Goal: Task Accomplishment & Management: Manage account settings

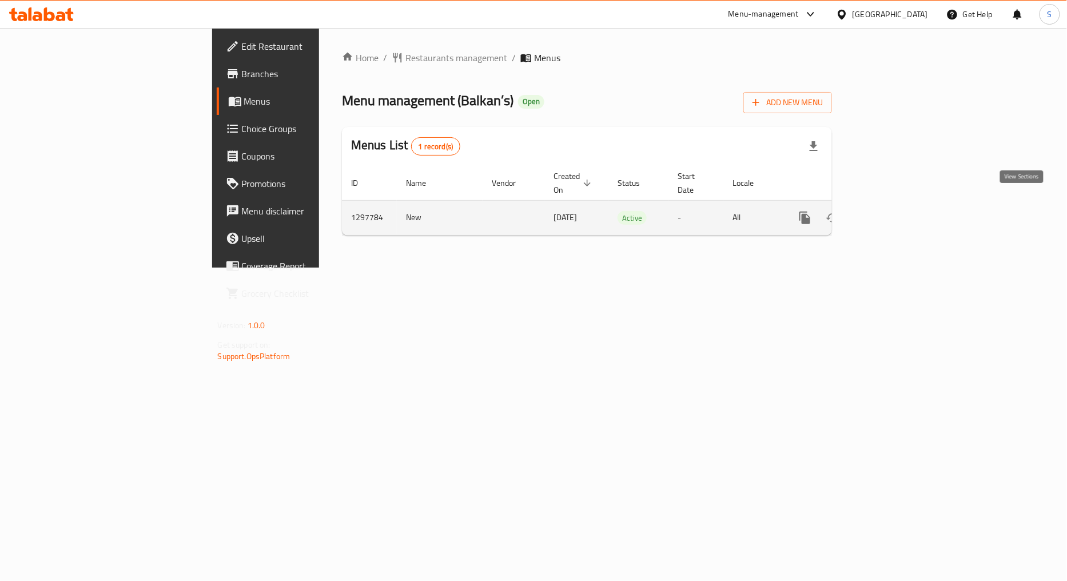
click at [901, 208] on link "enhanced table" at bounding box center [887, 217] width 27 height 27
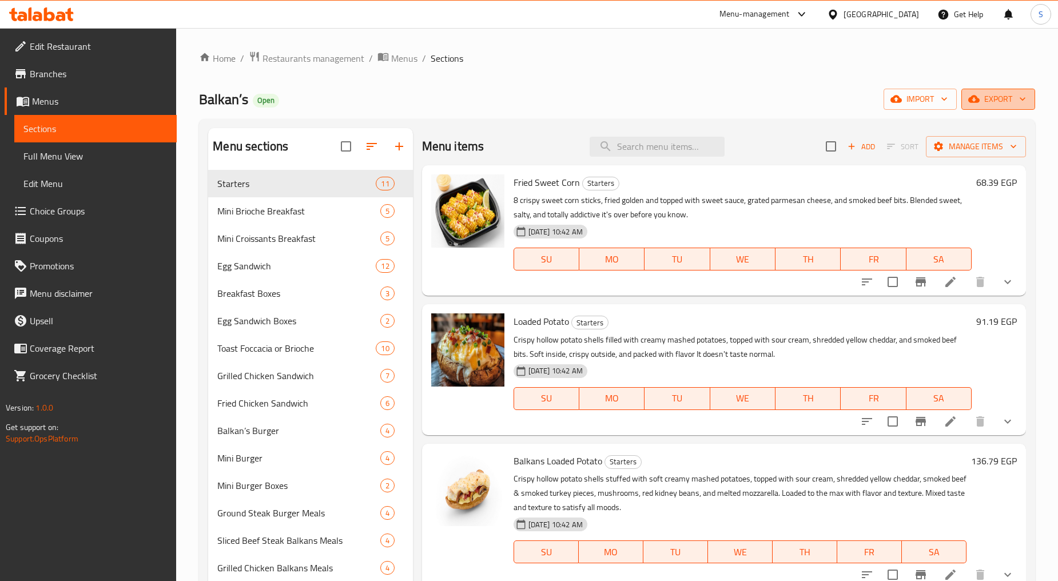
click at [1007, 102] on span "export" at bounding box center [997, 99] width 55 height 14
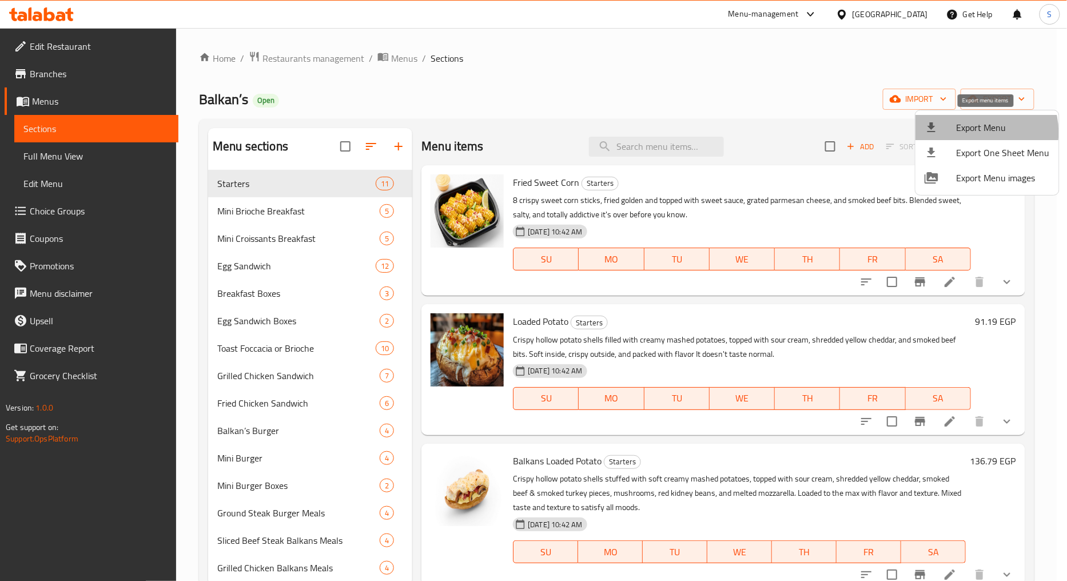
click at [978, 132] on span "Export Menu" at bounding box center [1002, 128] width 93 height 14
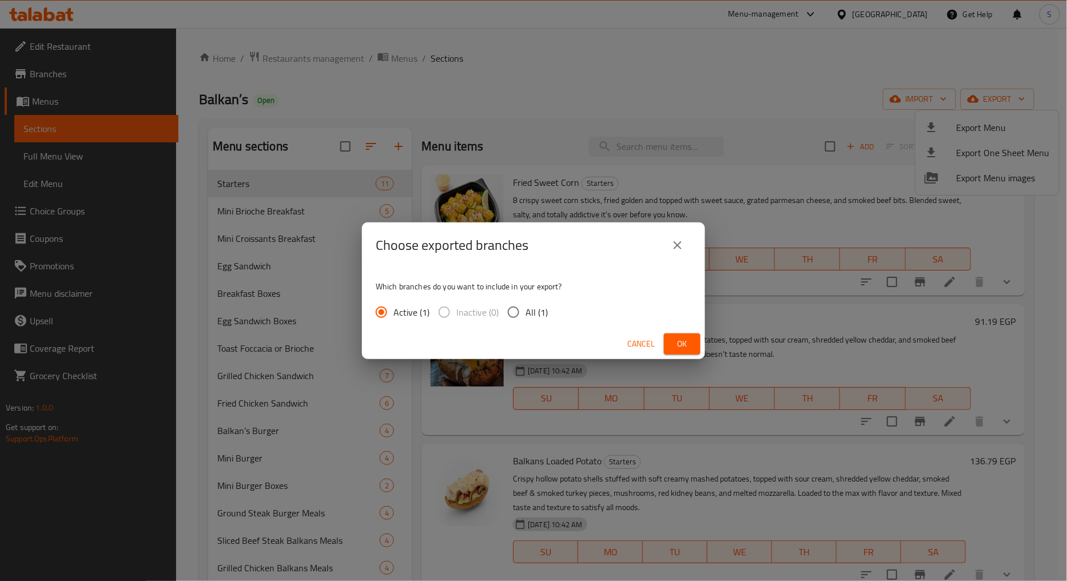
click at [536, 313] on span "All (1)" at bounding box center [536, 312] width 22 height 14
click at [525, 313] on input "All (1)" at bounding box center [513, 312] width 24 height 24
radio input "true"
click at [688, 343] on span "Ok" at bounding box center [682, 344] width 18 height 14
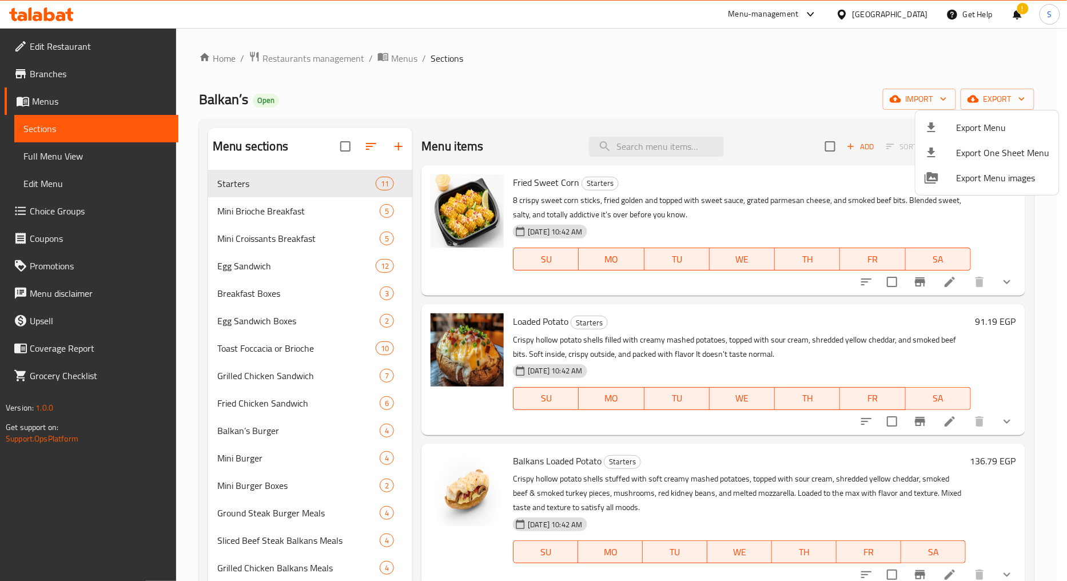
click at [659, 151] on div at bounding box center [533, 290] width 1067 height 581
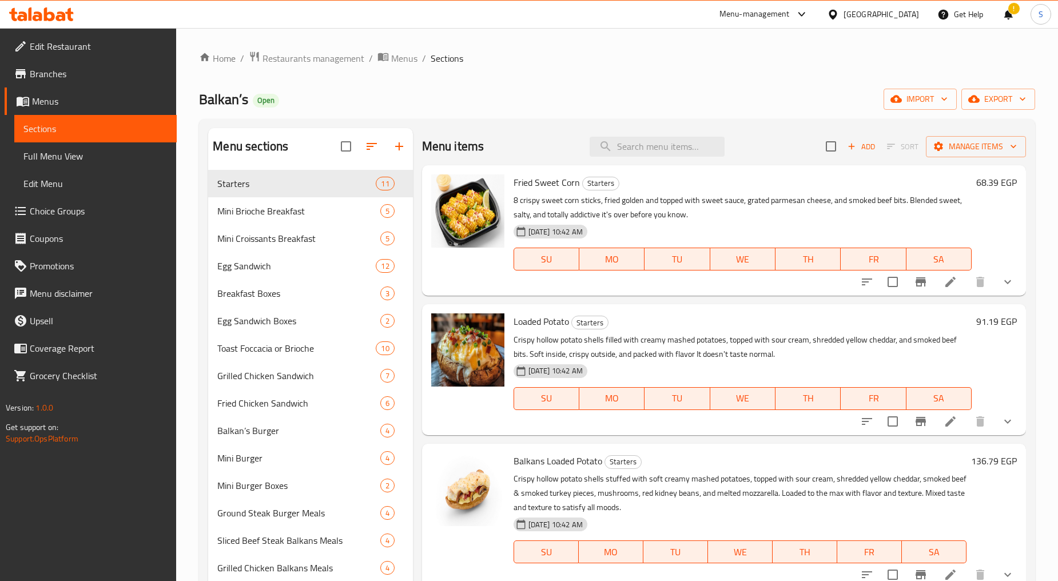
click at [659, 151] on input "search" at bounding box center [656, 147] width 135 height 20
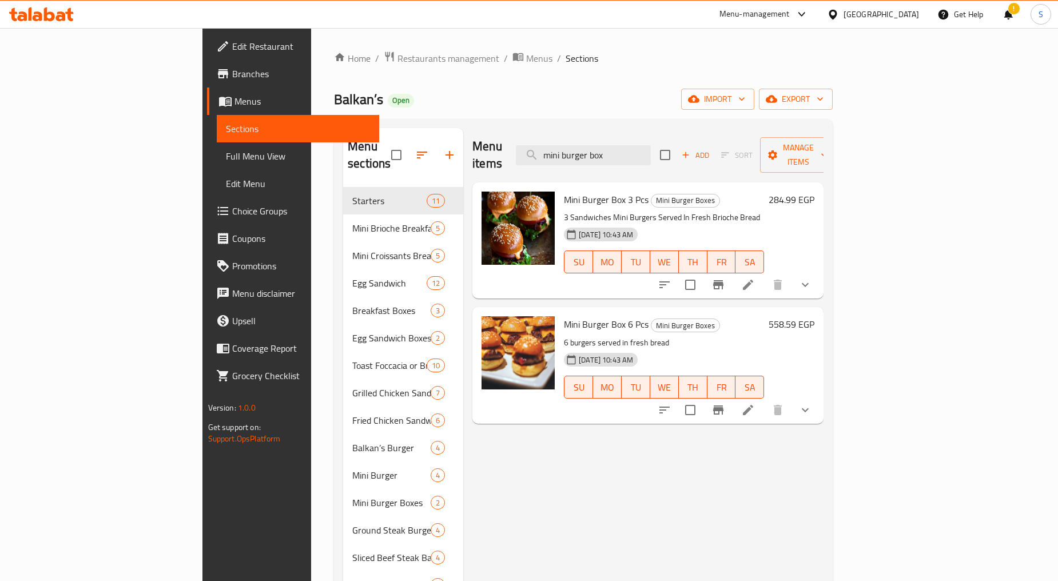
type input "mini burger box"
click at [819, 396] on button "show more" at bounding box center [804, 409] width 27 height 27
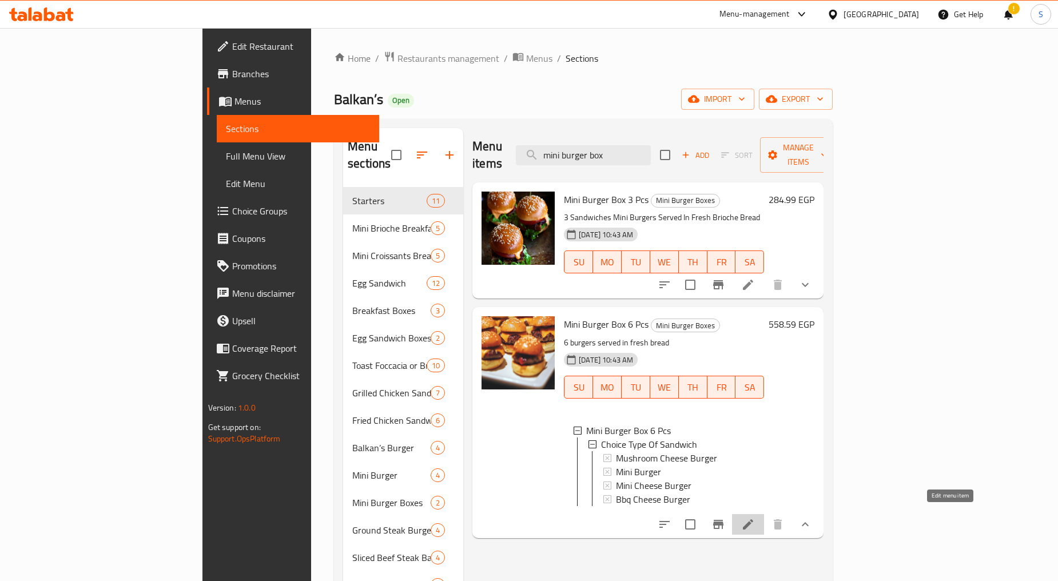
click at [755, 518] on icon at bounding box center [748, 524] width 14 height 14
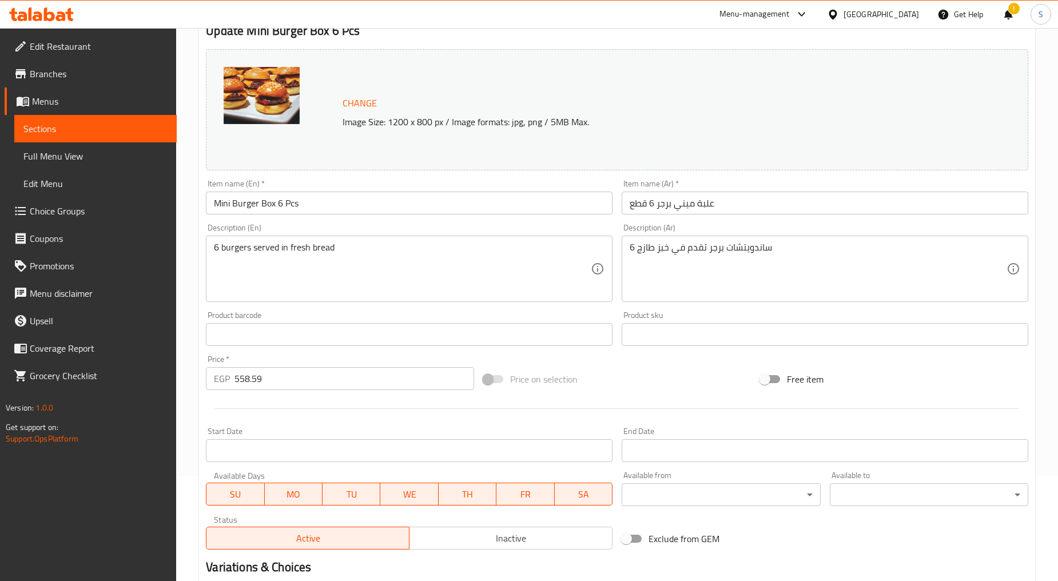
scroll to position [261, 0]
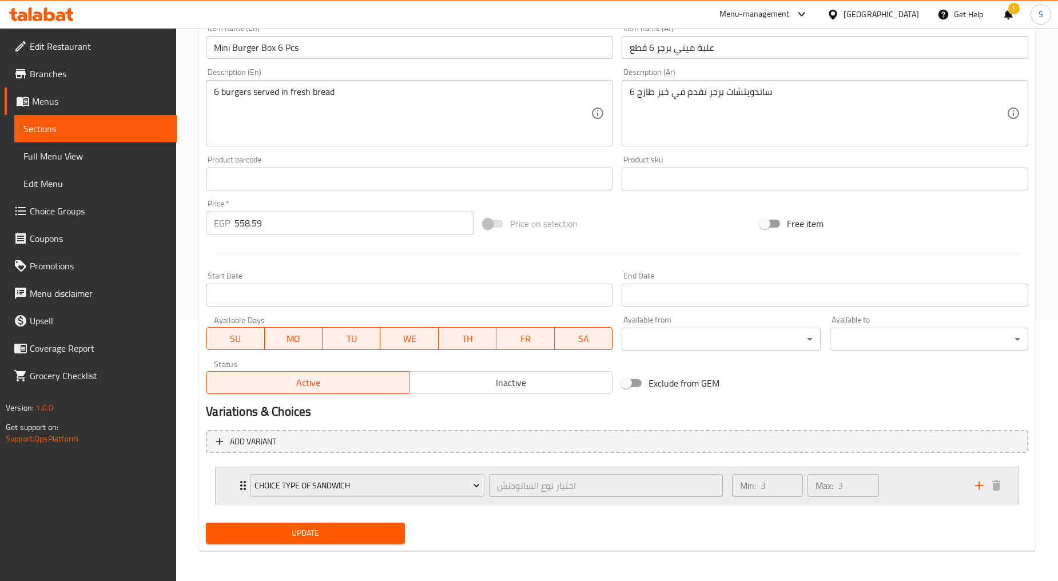
click at [222, 496] on div "Choice Type Of Sandwich اختيار نوع السانودتش ​ Min: 3 ​ Max: 3 ​" at bounding box center [617, 485] width 803 height 37
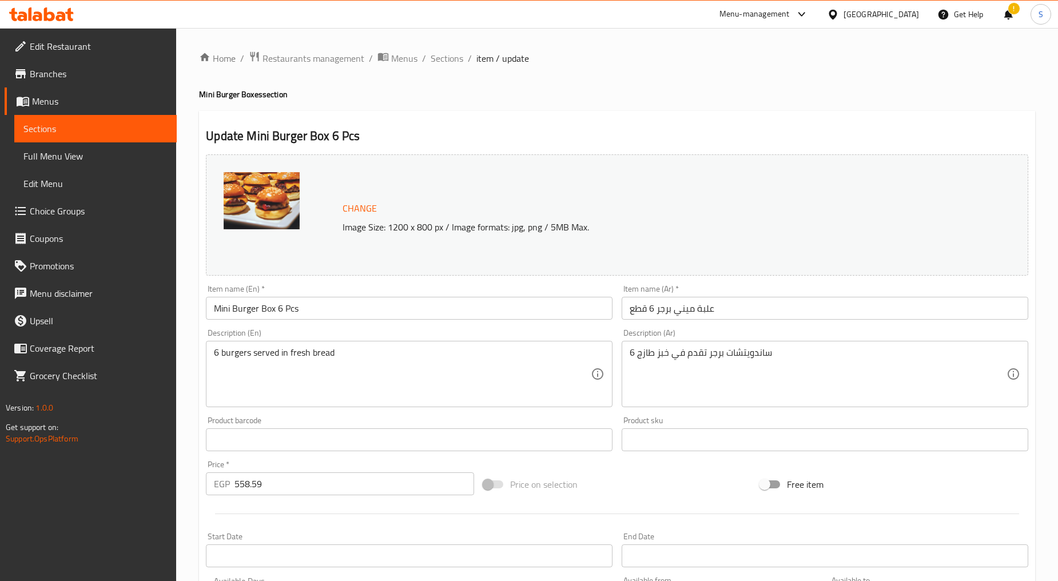
scroll to position [441, 0]
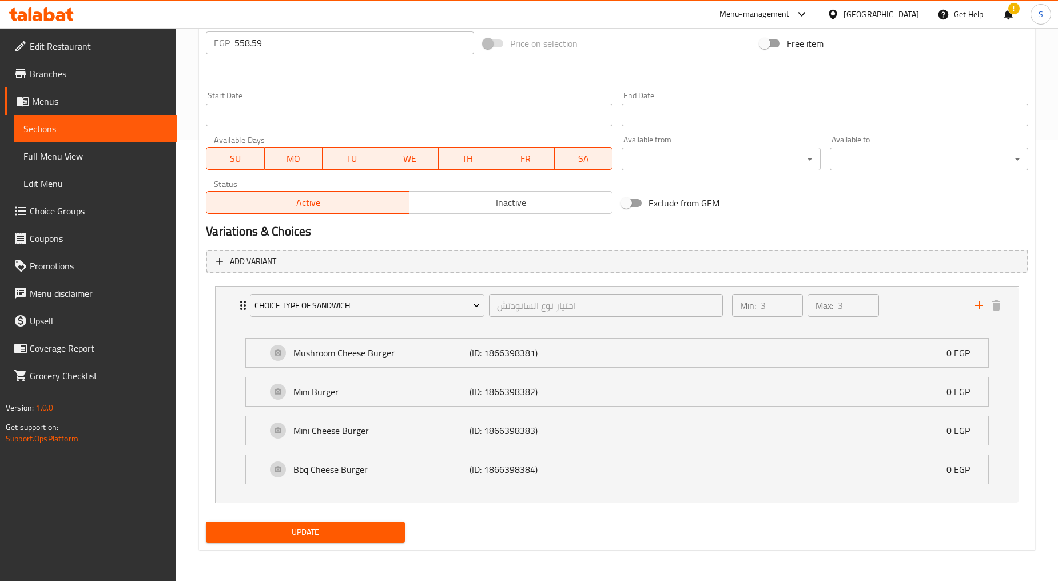
click at [54, 207] on span "Choice Groups" at bounding box center [99, 211] width 138 height 14
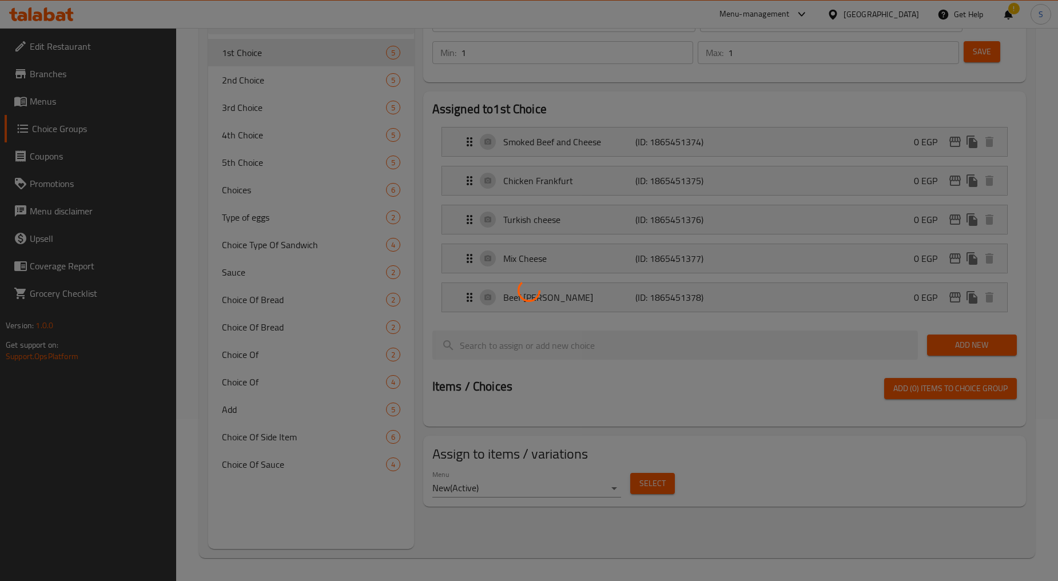
scroll to position [162, 0]
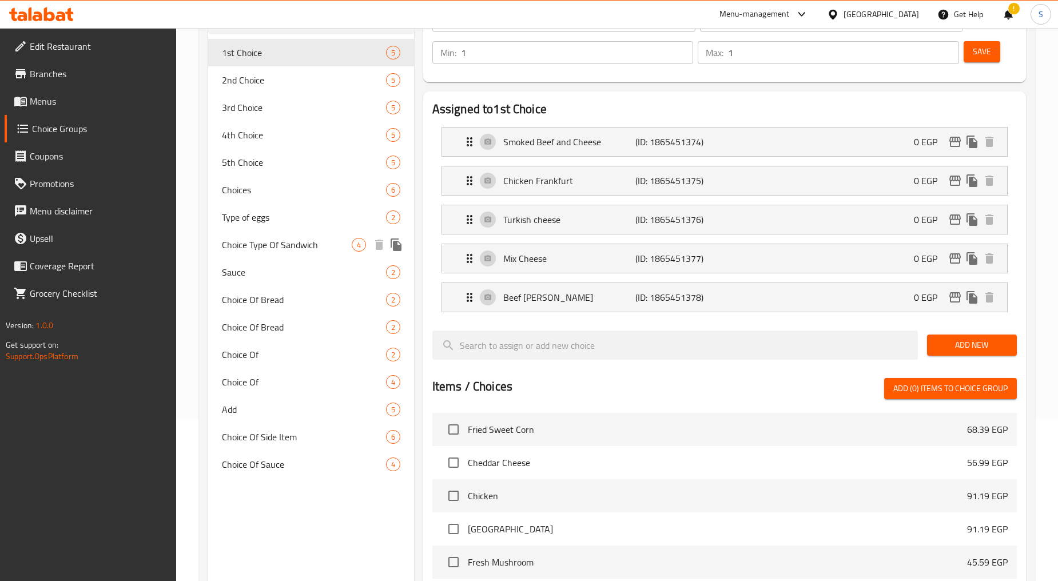
click at [288, 235] on div "Choice Type Of Sandwich 4" at bounding box center [310, 244] width 205 height 27
type input "Choice Type Of Sandwich"
type input "اختيار نوع السانودتش"
type input "3"
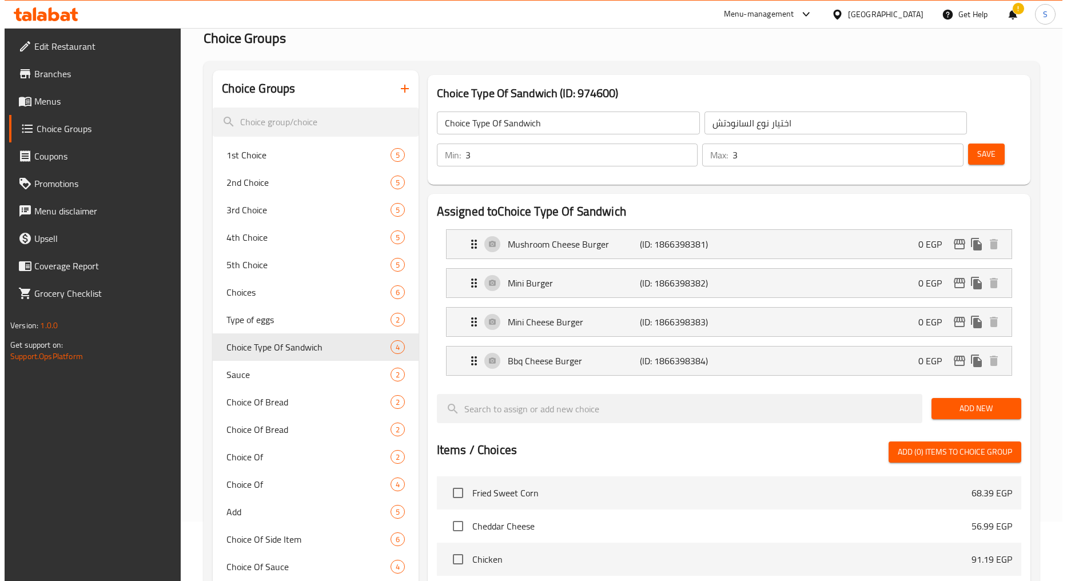
scroll to position [0, 0]
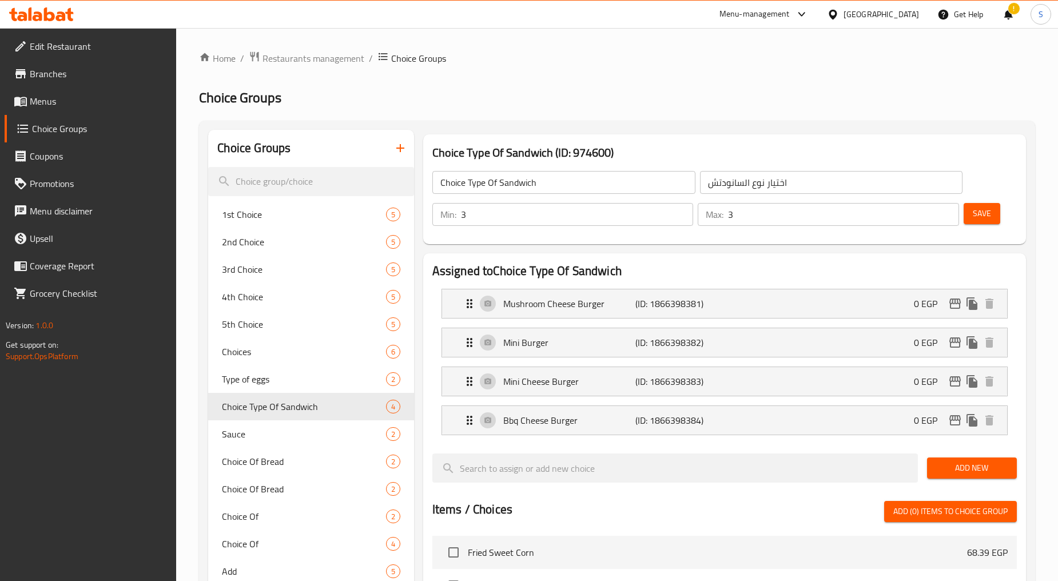
click at [467, 183] on input "Choice Type Of Sandwich" at bounding box center [563, 182] width 263 height 23
click at [500, 183] on input "Choice 1st Type Of Sandwich" at bounding box center [563, 182] width 263 height 23
type input "Choice 1st Type Of Sandwich"
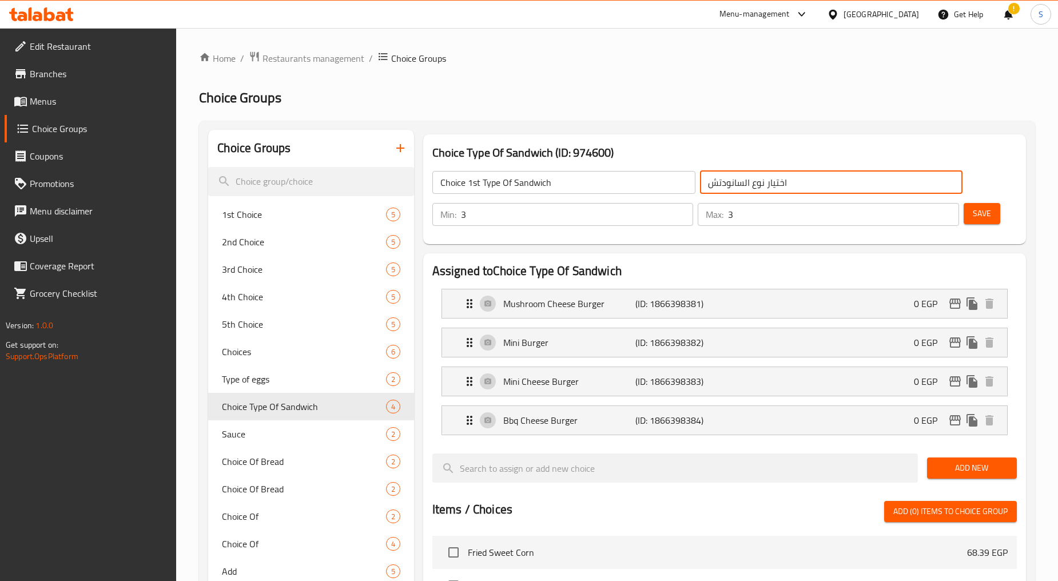
click at [758, 186] on input "اختيار نوع السانودتش" at bounding box center [831, 182] width 263 height 23
paste input "النوع الأول من الساندوي"
click at [736, 184] on input "اختيار النوع الأول من الساندويتش" at bounding box center [831, 182] width 263 height 23
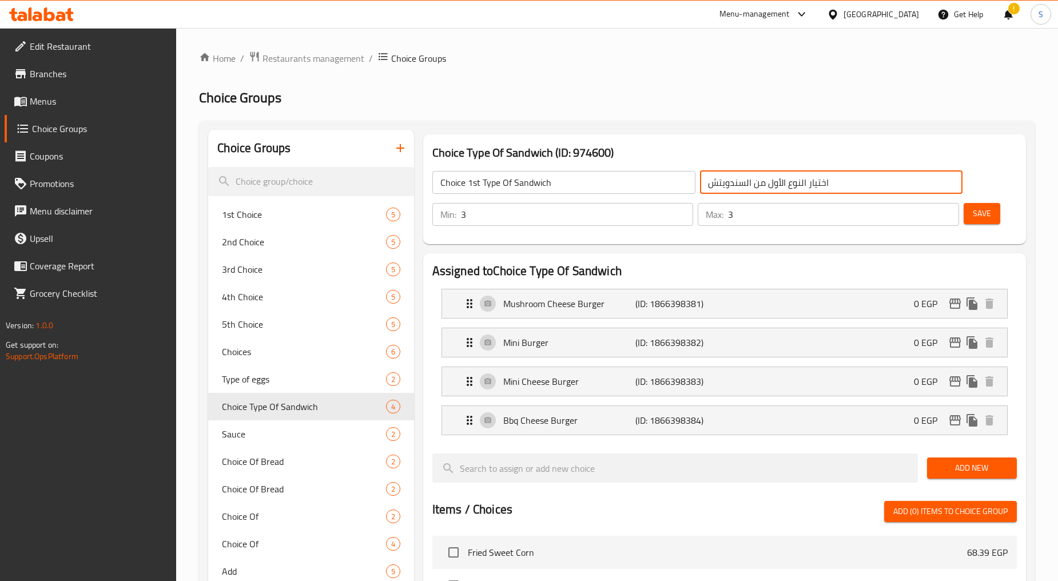
type input "اختيار النوع الأول من السندويتش"
click at [442, 225] on div "Min: 3 ​" at bounding box center [562, 214] width 261 height 23
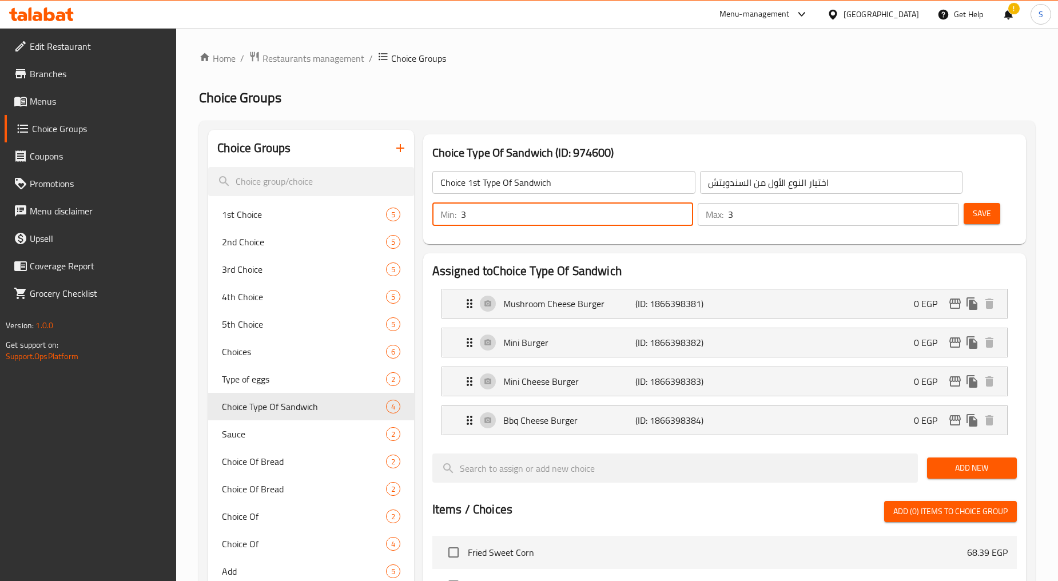
click at [466, 228] on div "Min: 3 ​" at bounding box center [563, 214] width 266 height 27
click at [480, 210] on input "3" at bounding box center [577, 214] width 233 height 23
type input "1"
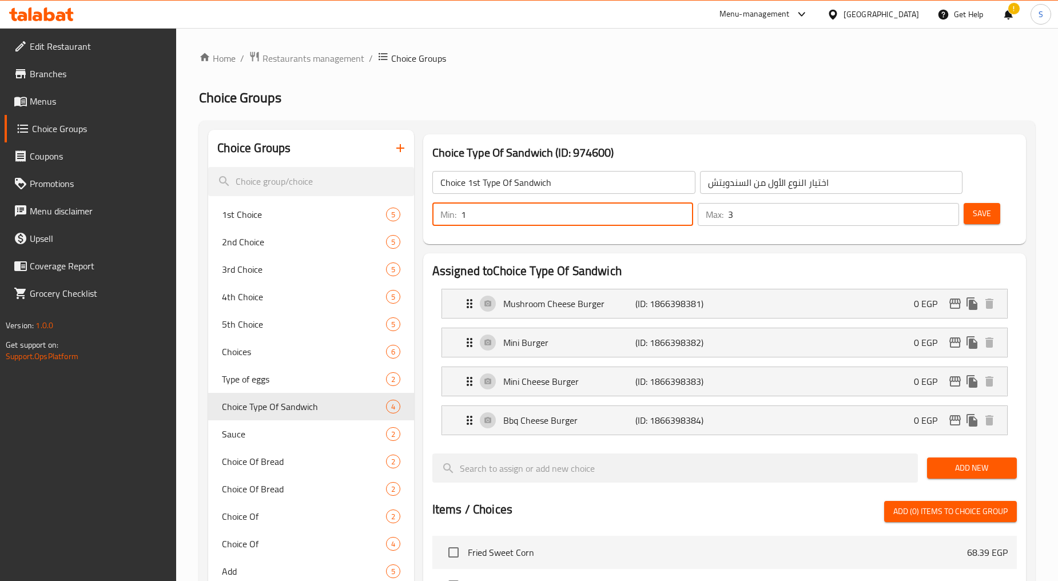
click at [755, 213] on input "3" at bounding box center [843, 214] width 231 height 23
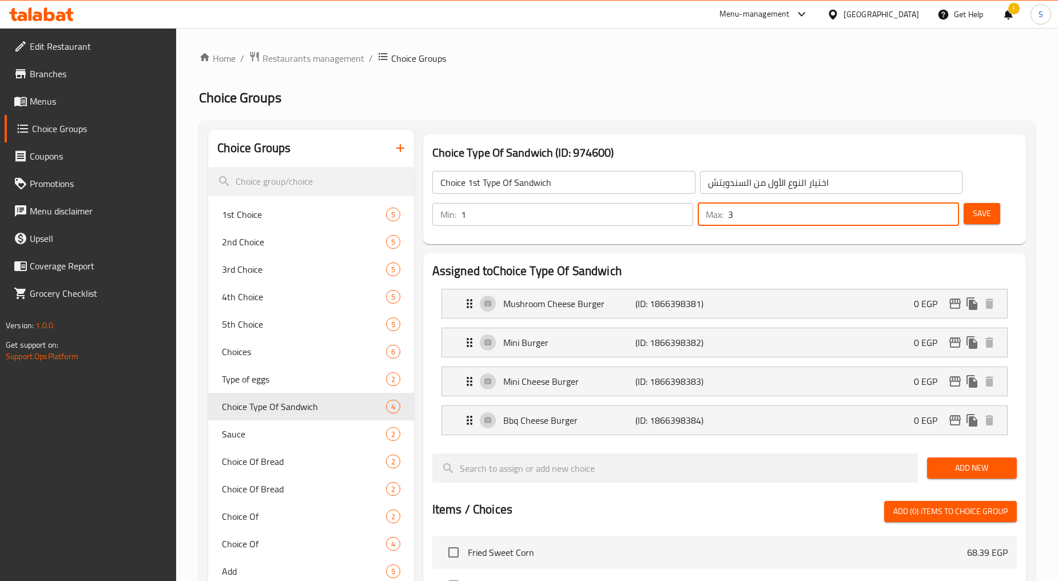
click at [755, 213] on input "3" at bounding box center [843, 214] width 231 height 23
click at [583, 410] on div "Bbq Cheese Burger (ID: 1866398384) 0 EGP" at bounding box center [727, 420] width 531 height 29
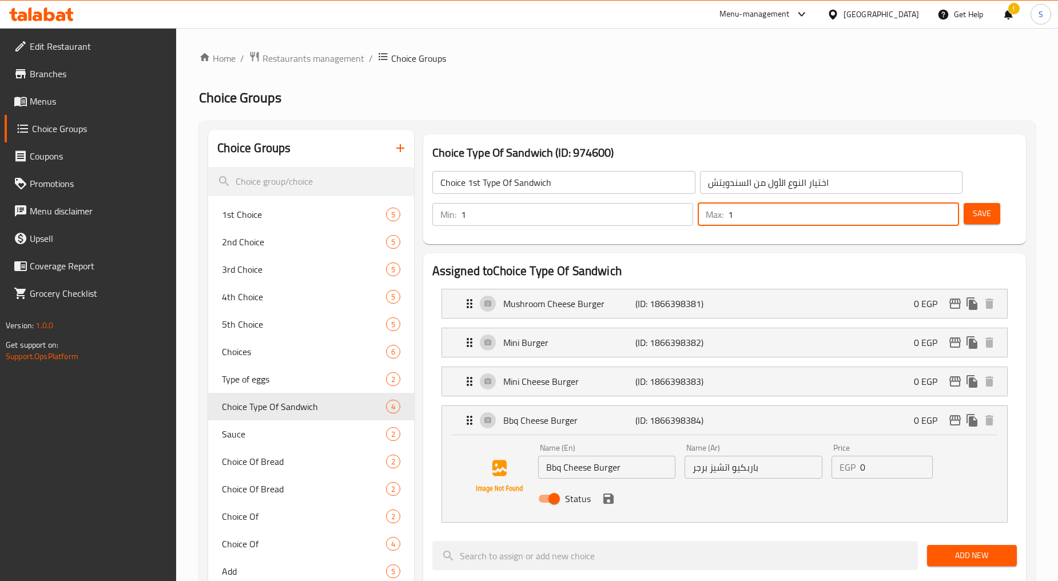
type input "1"
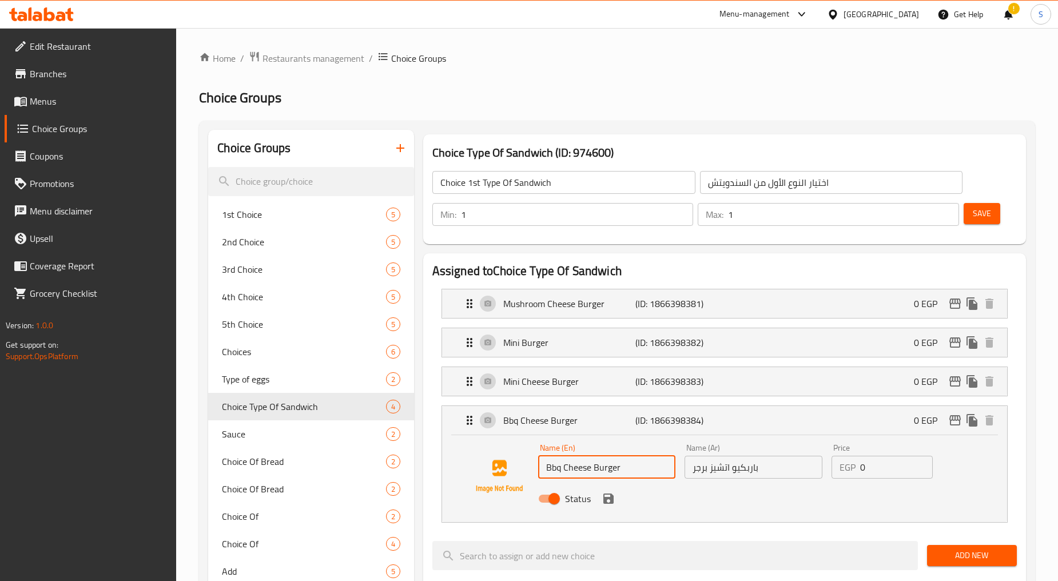
click at [552, 471] on input "Bbq Cheese Burger" at bounding box center [607, 467] width 138 height 23
click at [559, 475] on input "BBq Cheese Burger" at bounding box center [607, 467] width 138 height 23
type input "BBQ Cheese Burger"
click at [609, 497] on icon "save" at bounding box center [608, 498] width 10 height 10
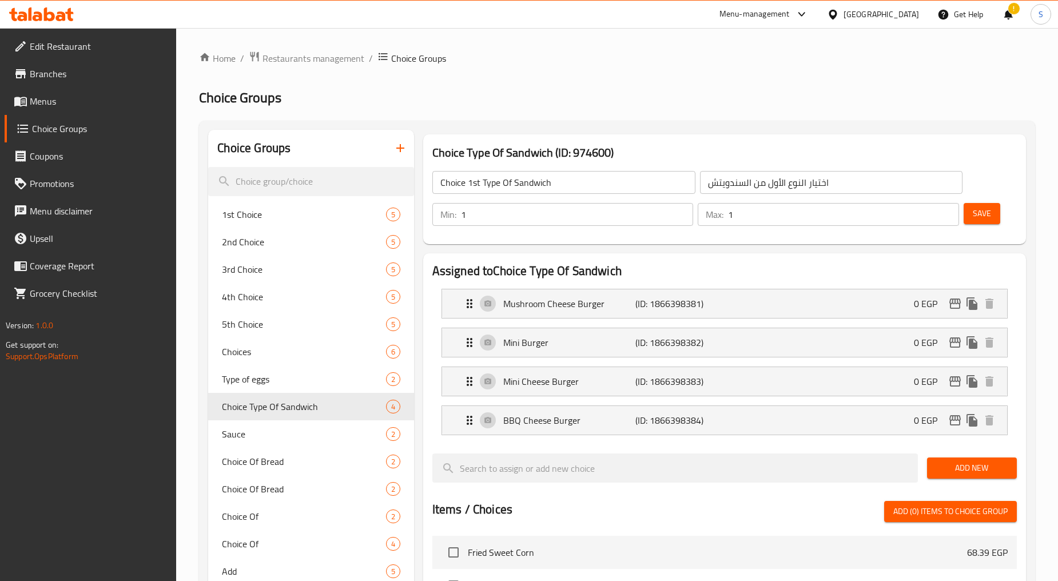
click at [991, 212] on button "Save" at bounding box center [981, 213] width 37 height 21
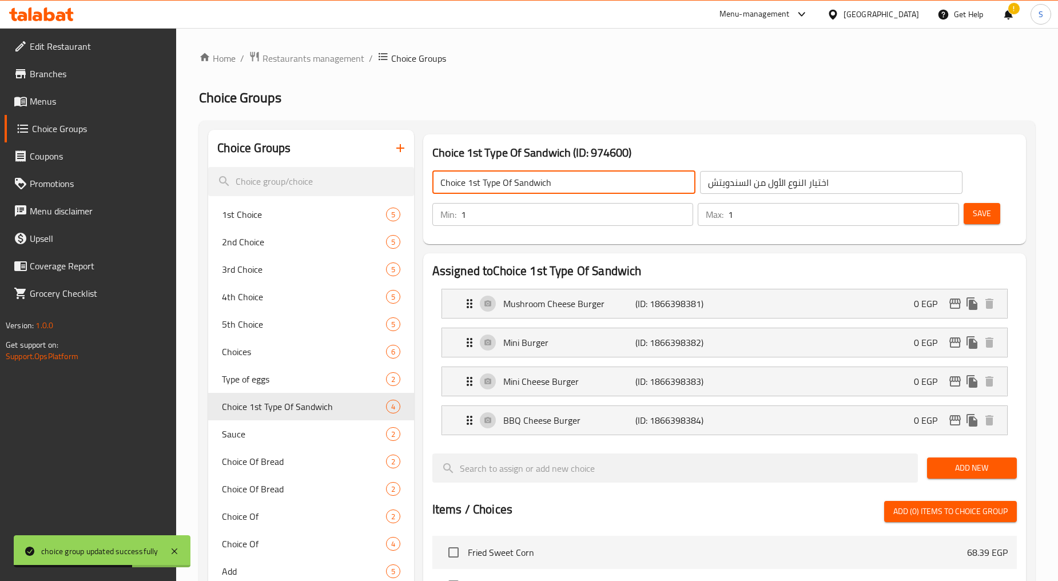
click at [464, 192] on input "Choice 1st Type Of Sandwich" at bounding box center [563, 182] width 263 height 23
click at [397, 406] on icon "duplicate" at bounding box center [395, 406] width 11 height 13
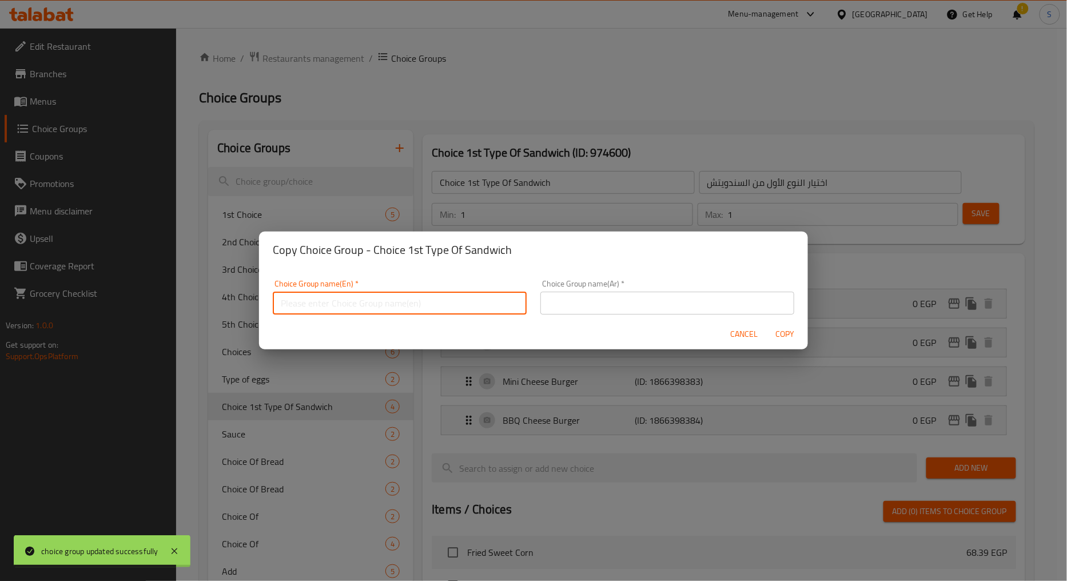
click at [444, 305] on input "text" at bounding box center [400, 303] width 254 height 23
paste input "Choice 1st Type Of Sandwich"
click at [315, 301] on input "Choice 1st Type Of Sandwich" at bounding box center [400, 303] width 254 height 23
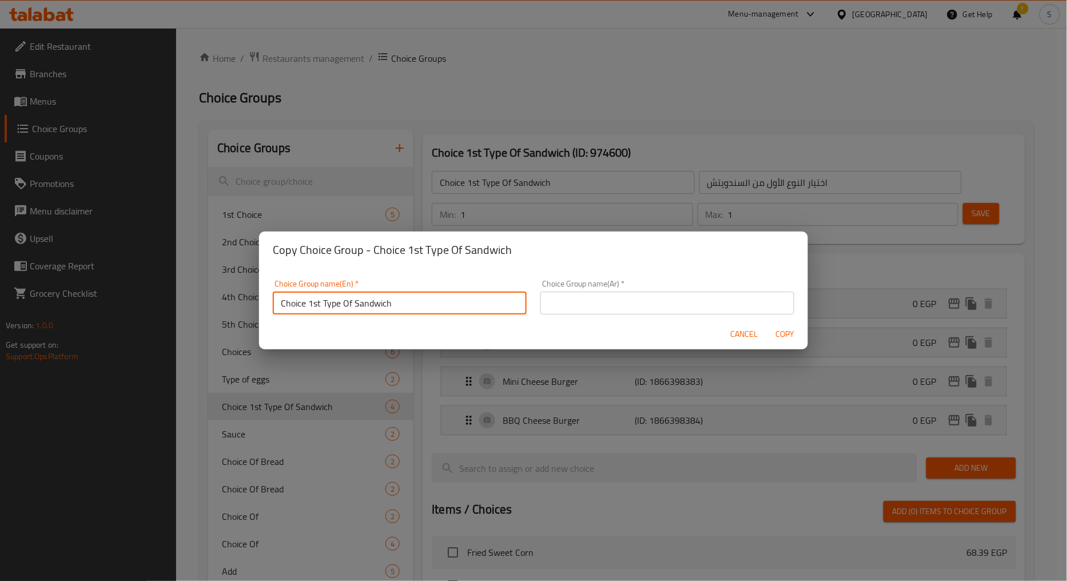
click at [315, 301] on input "Choice 1st Type Of Sandwich" at bounding box center [400, 303] width 254 height 23
click at [316, 303] on input "Choice 2nd Type Of Sandwich" at bounding box center [400, 303] width 254 height 23
click at [321, 307] on input "Choice 2nd Type Of Sandwich" at bounding box center [400, 303] width 254 height 23
click at [338, 301] on input "Choice 2nd Type Of Sandwich" at bounding box center [400, 303] width 254 height 23
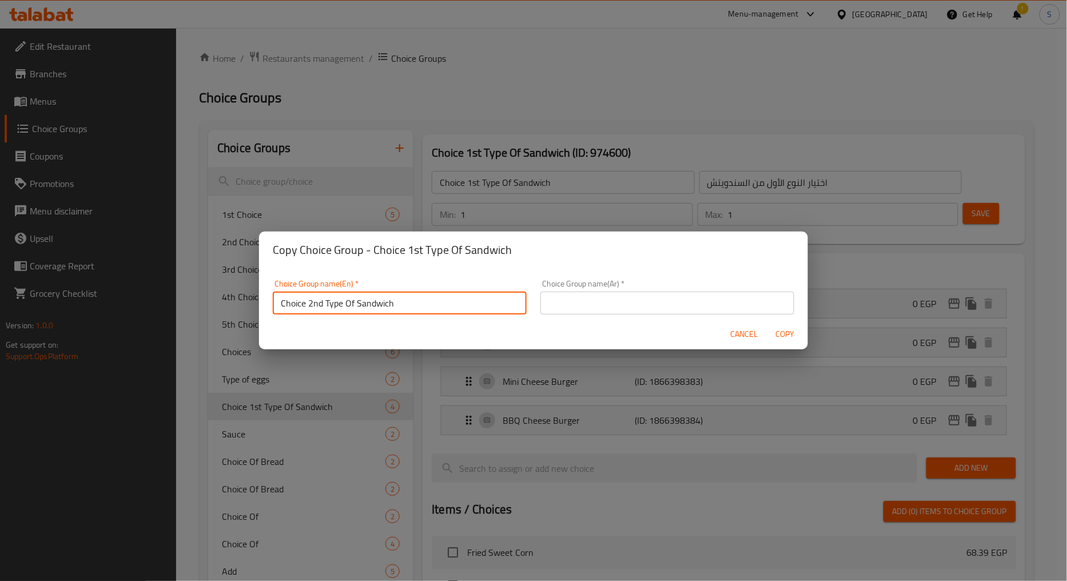
click at [338, 301] on input "Choice 2nd Type Of Sandwich" at bounding box center [400, 303] width 254 height 23
type input "Choice 2nd Type Of Sandwich"
click at [609, 300] on input "text" at bounding box center [667, 303] width 254 height 23
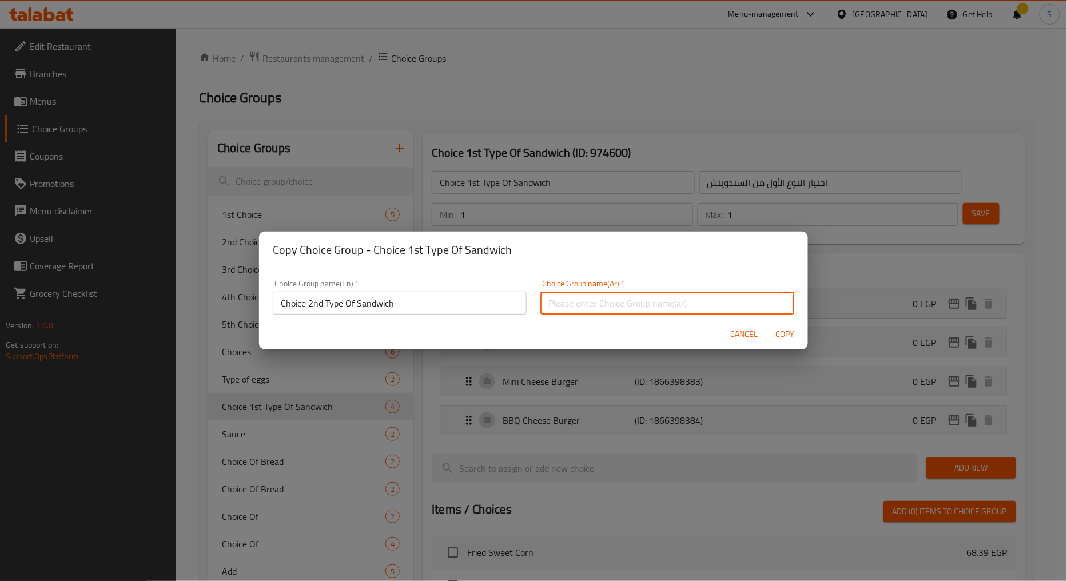
paste input "اختيار النوع الثاني من الساندويتش"
click at [571, 306] on input "اختيار النوع الثاني من الساندويتش" at bounding box center [667, 303] width 254 height 23
click at [573, 306] on input "اختيار النوع الثاني من الساندويتش" at bounding box center [667, 303] width 254 height 23
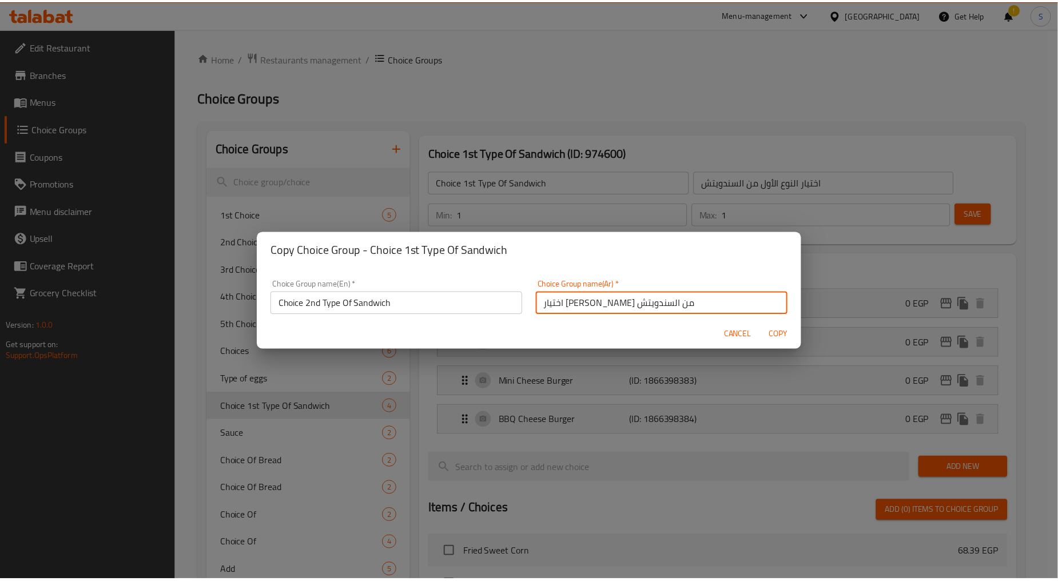
scroll to position [3, 0]
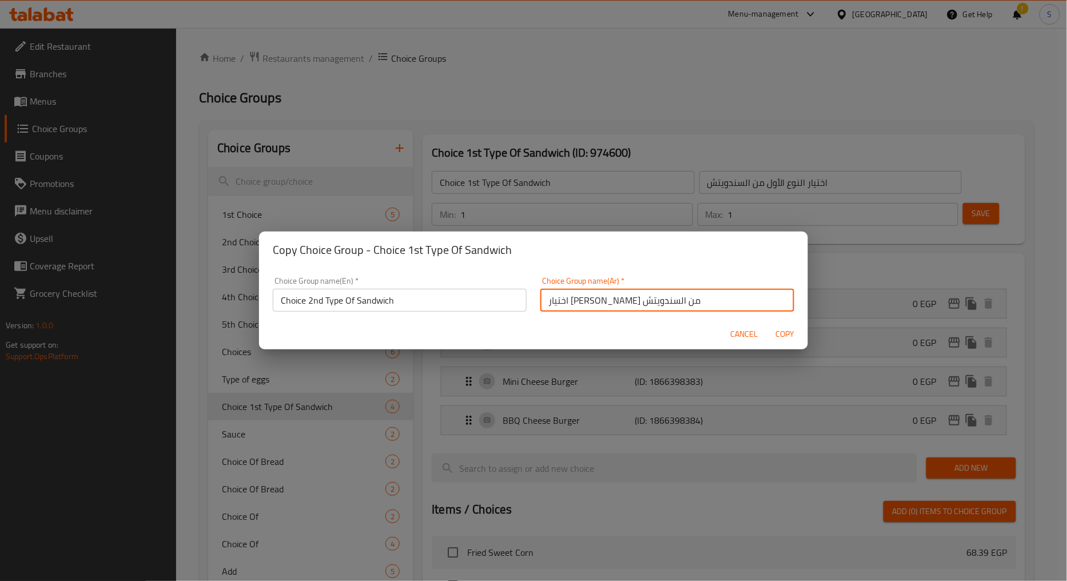
drag, startPoint x: 581, startPoint y: 306, endPoint x: 545, endPoint y: 307, distance: 36.0
click at [545, 307] on input "اختيار النوع الثاني من السندويتش" at bounding box center [667, 300] width 254 height 23
type input "اختيار النوع الثاني من السندويتش"
click at [786, 330] on span "Copy" at bounding box center [784, 334] width 27 height 14
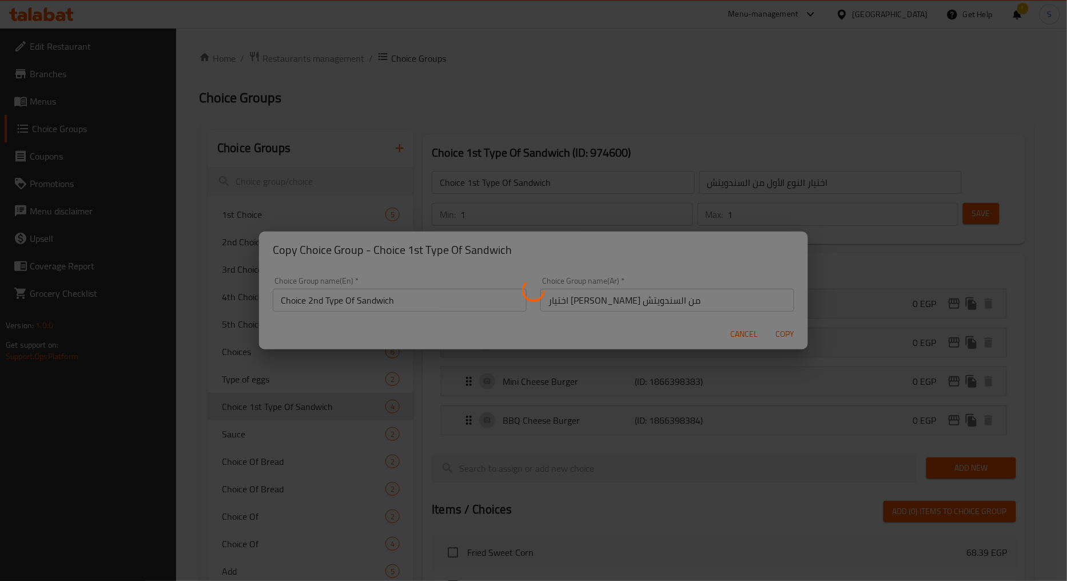
type input "Choice 2nd Type Of Sandwich"
type input "اختيار النوع الثاني من السندويتش"
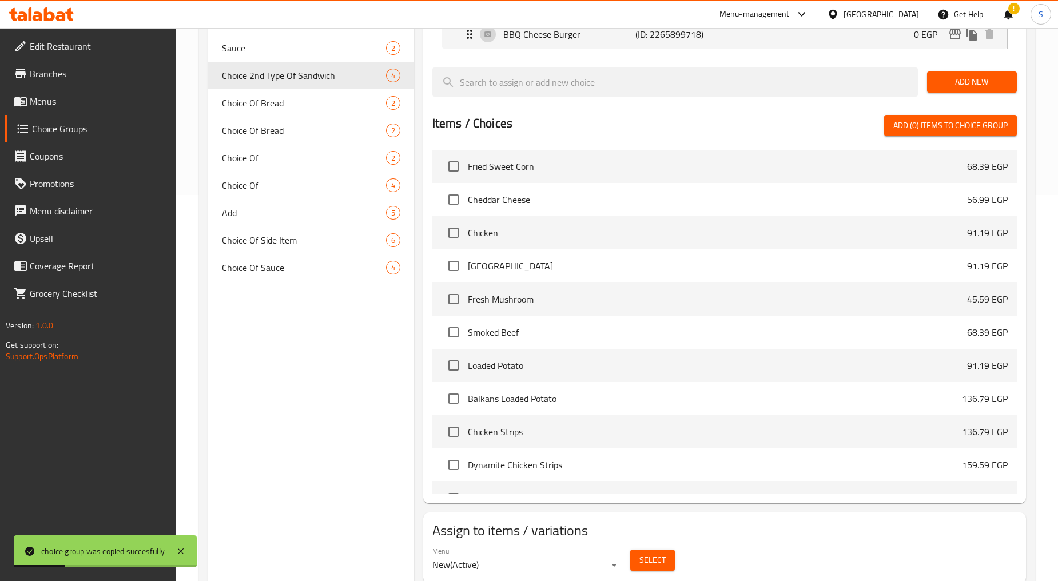
scroll to position [425, 0]
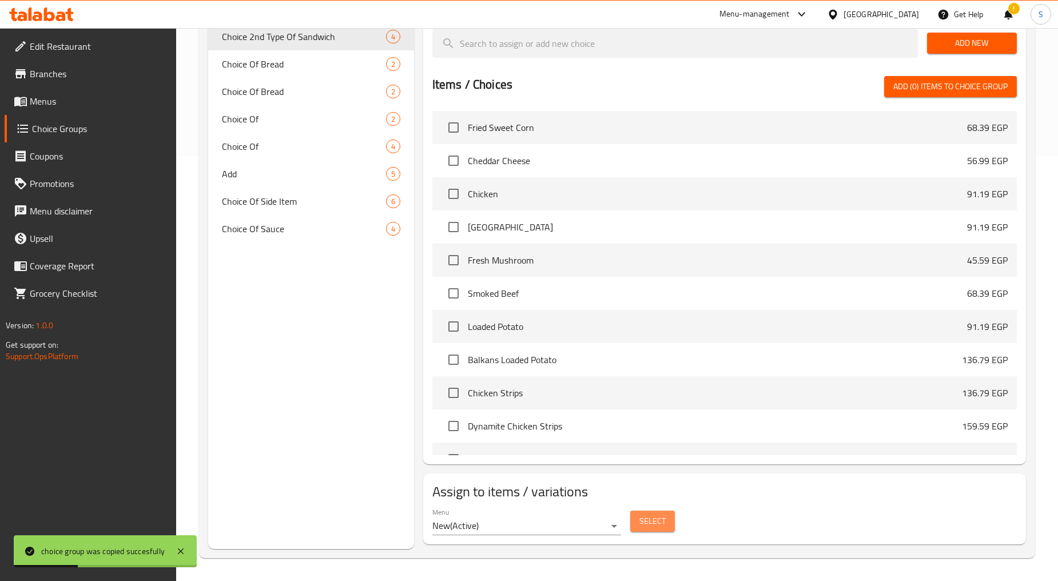
click at [646, 523] on span "Select" at bounding box center [652, 521] width 26 height 14
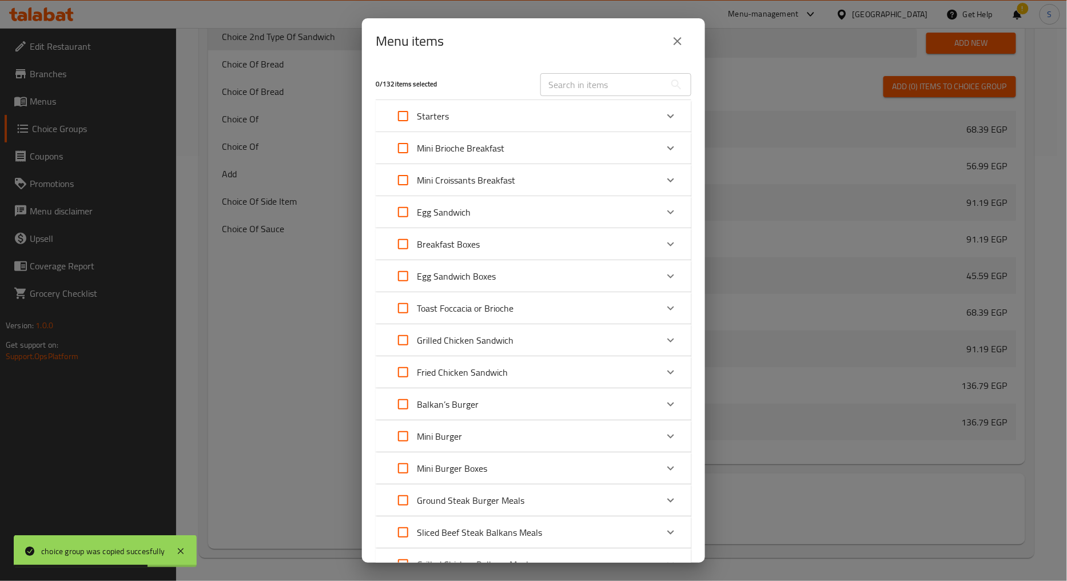
click at [611, 89] on input "text" at bounding box center [602, 84] width 125 height 23
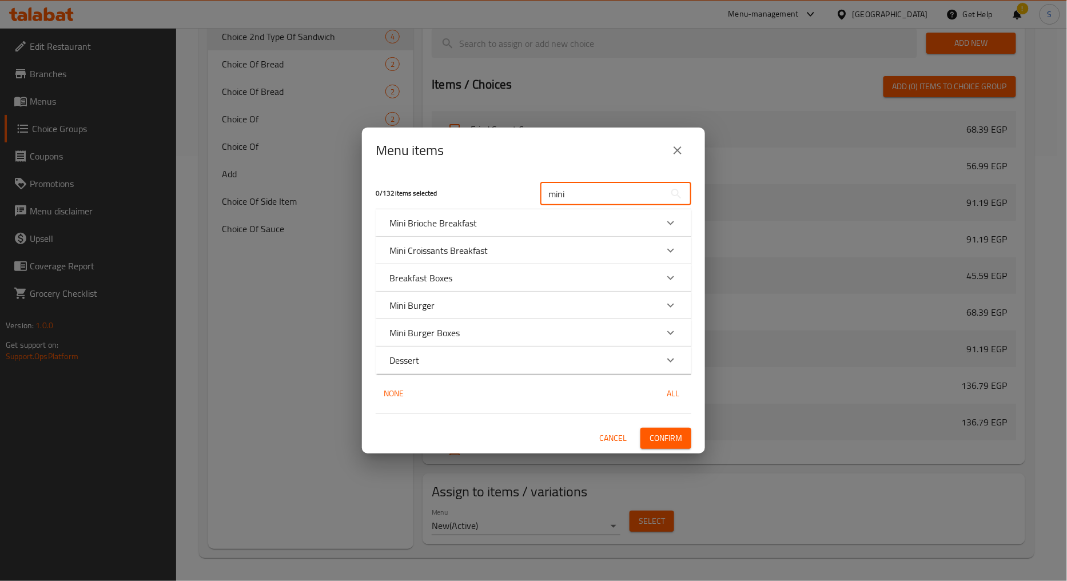
type input "mini"
click at [683, 333] on div "Expand" at bounding box center [670, 332] width 27 height 27
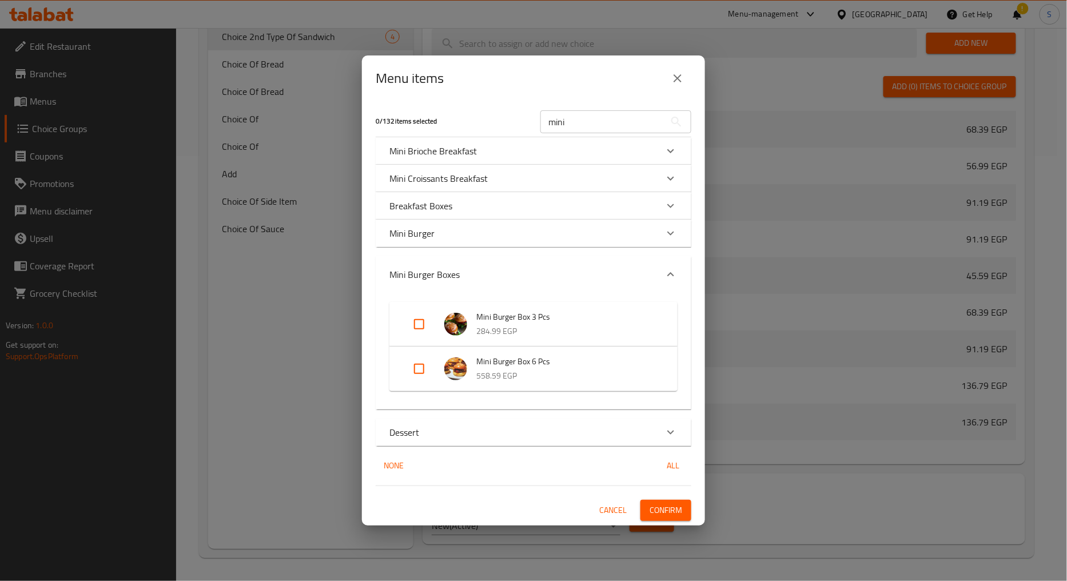
click at [408, 368] on input "Expand" at bounding box center [418, 368] width 27 height 27
checkbox input "true"
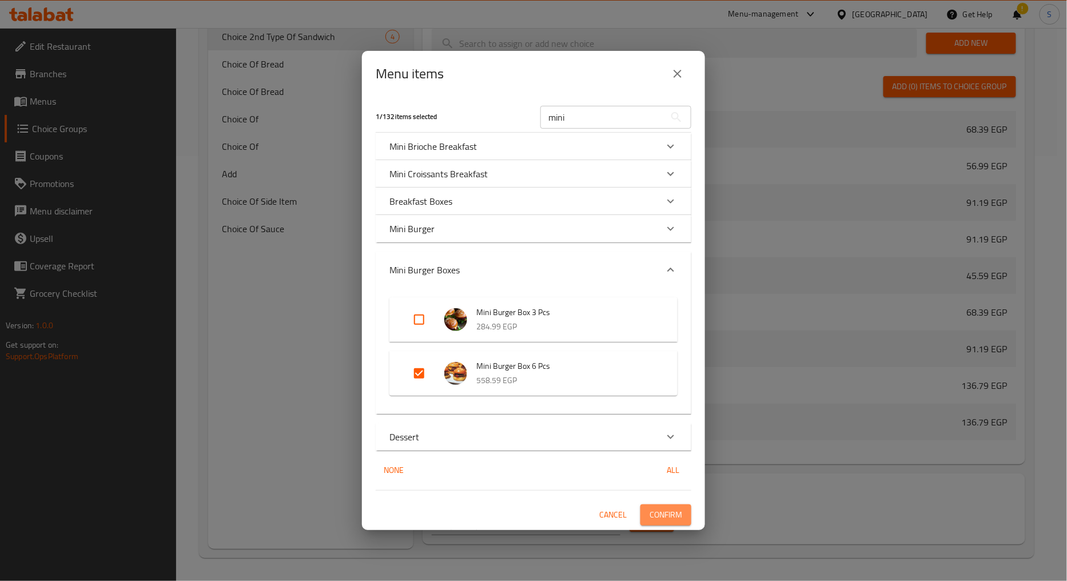
click at [669, 525] on button "Confirm" at bounding box center [665, 514] width 51 height 21
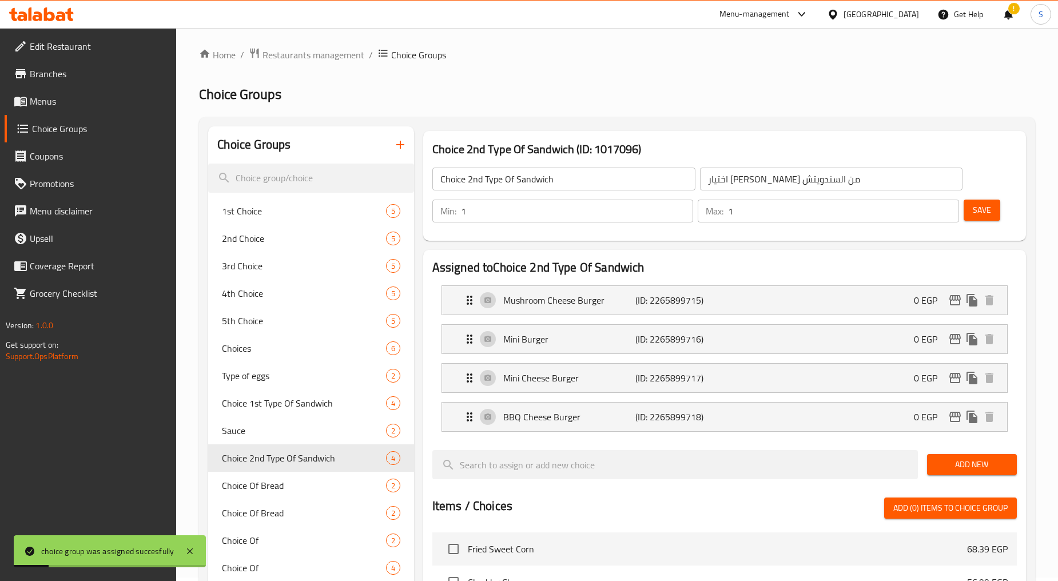
scroll to position [0, 0]
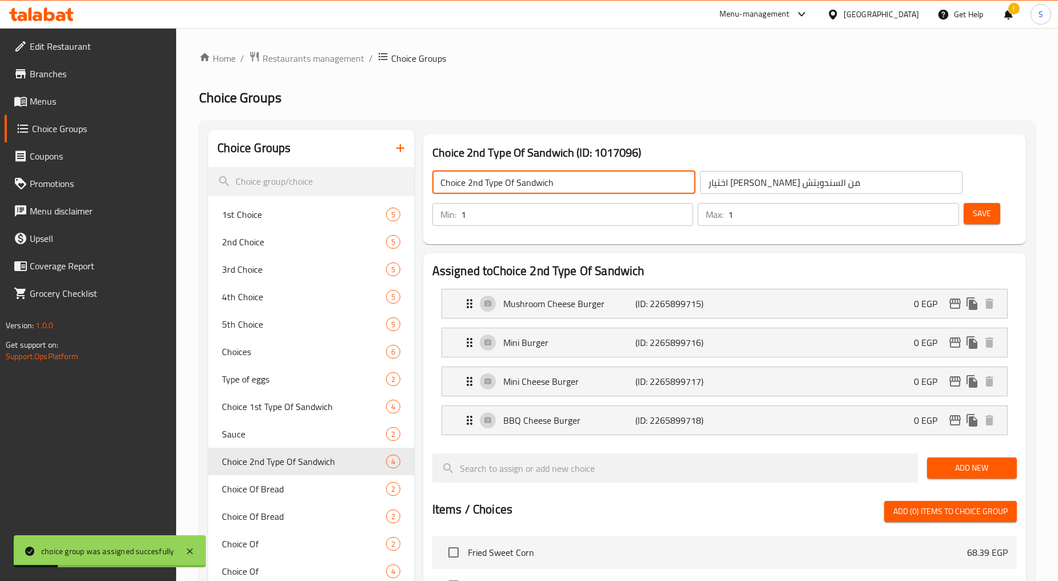
click at [532, 172] on input "Choice 2nd Type Of Sandwich" at bounding box center [563, 182] width 263 height 23
click at [394, 464] on icon "duplicate" at bounding box center [395, 461] width 11 height 13
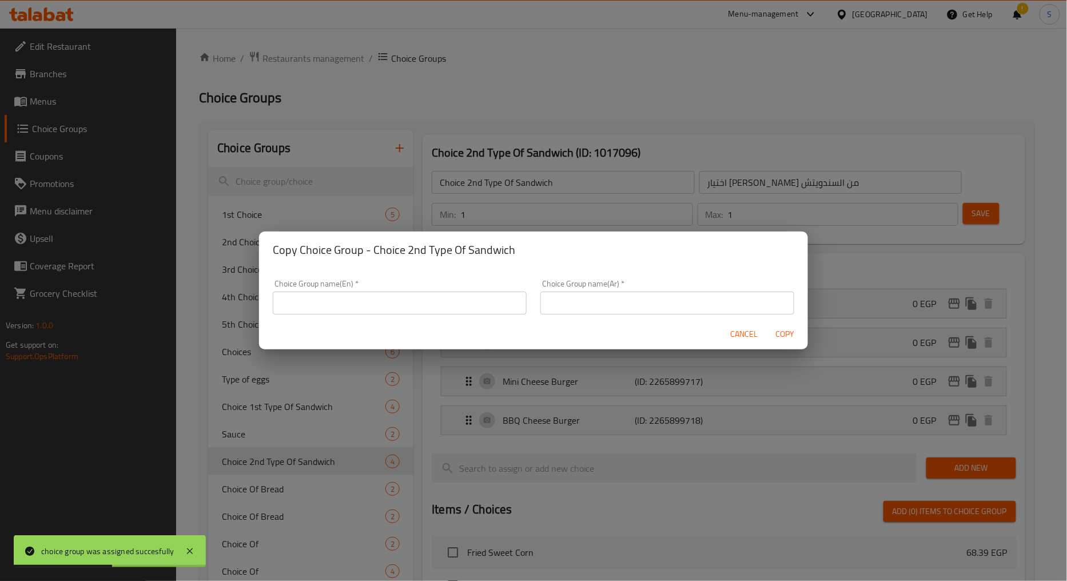
click at [436, 305] on input "text" at bounding box center [400, 303] width 254 height 23
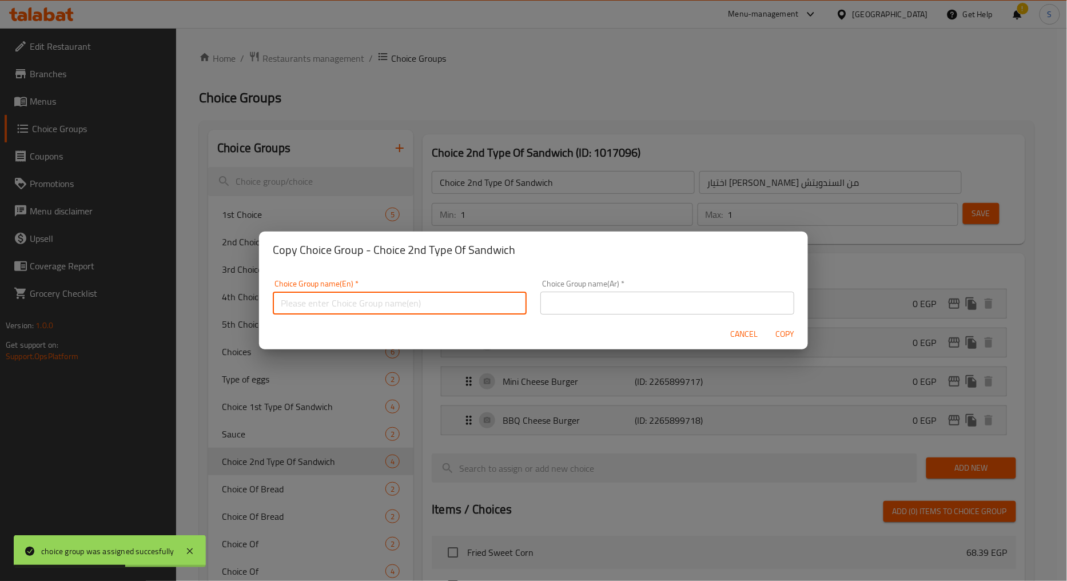
paste input "Choice 2nd Type Of Sandwich"
click at [313, 304] on input "Choice 2nd Type Of Sandwich" at bounding box center [400, 303] width 254 height 23
click at [327, 305] on input "Choice 3rd Type Of Sandwich" at bounding box center [400, 303] width 254 height 23
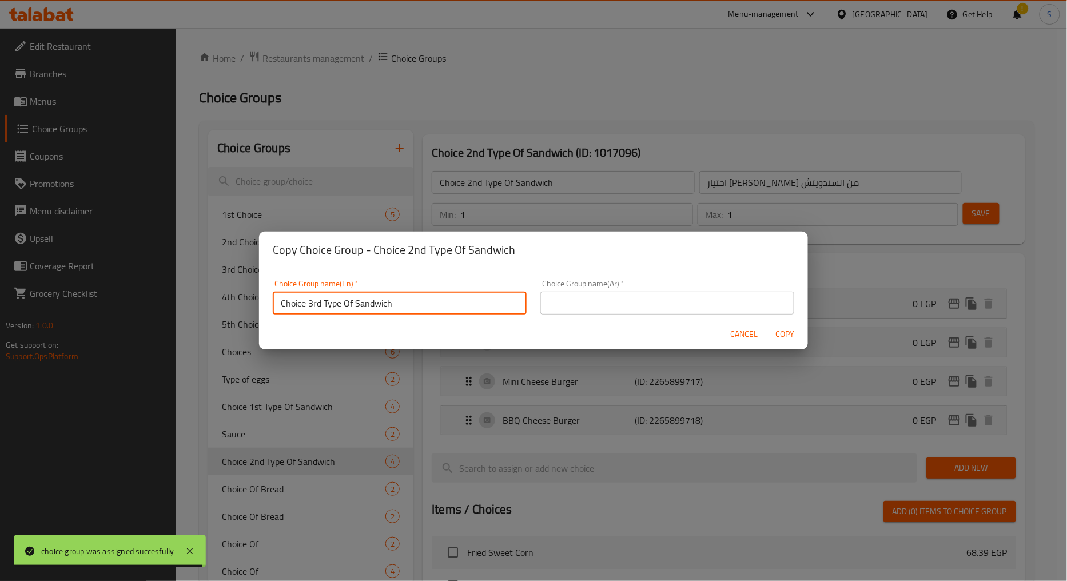
click at [327, 305] on input "Choice 3rd Type Of Sandwich" at bounding box center [400, 303] width 254 height 23
type input "Choice 3rd Type Of Sandwich"
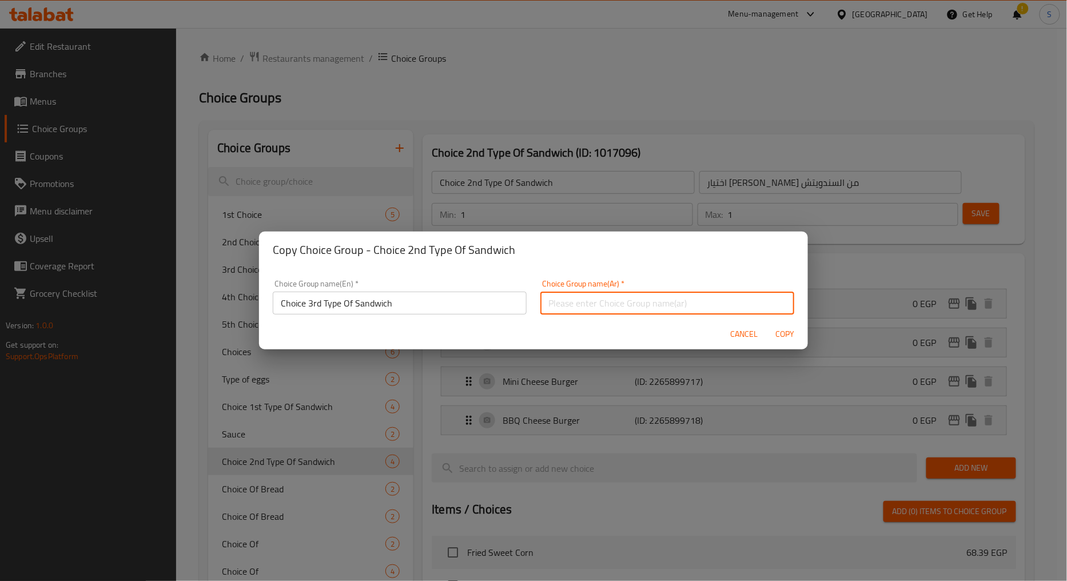
click at [601, 307] on input "text" at bounding box center [667, 303] width 254 height 23
type input "اختيار النوع الثالث من السندويتش"
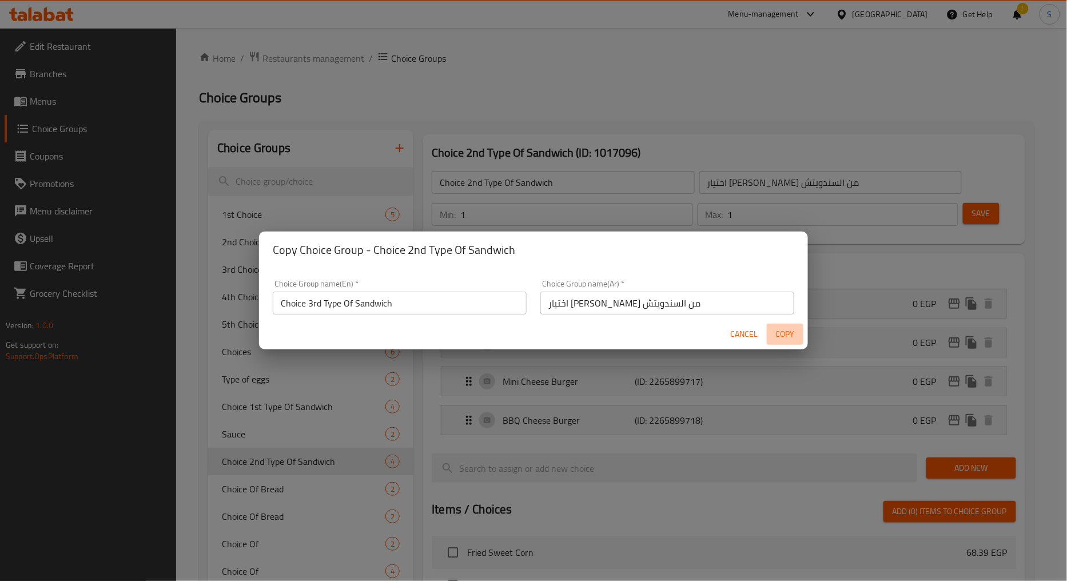
click at [784, 333] on span "Copy" at bounding box center [784, 334] width 27 height 14
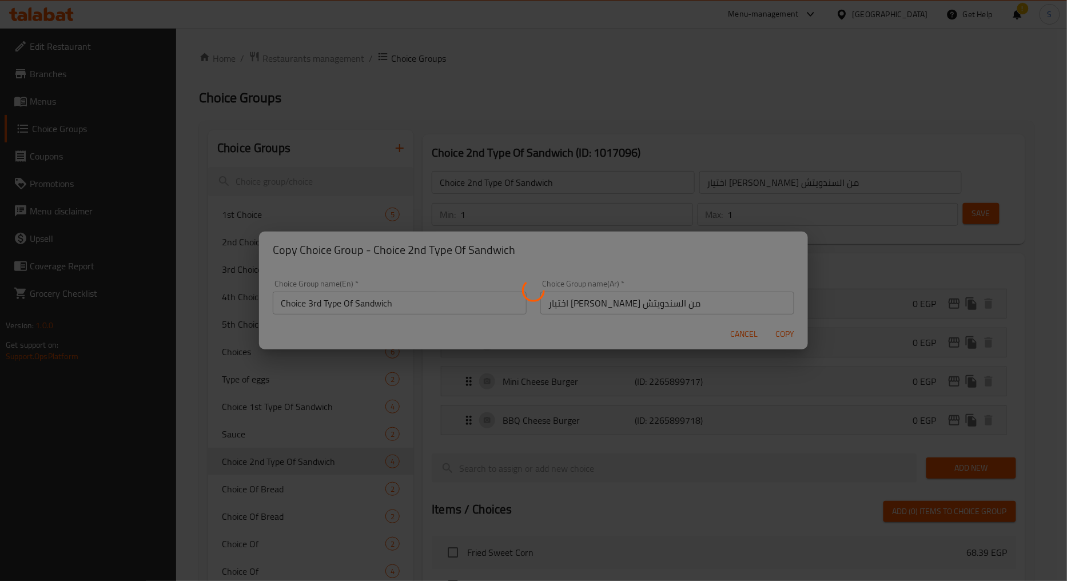
type input "Choice 3rd Type Of Sandwich"
type input "اختيار النوع الثالث من السندويتش"
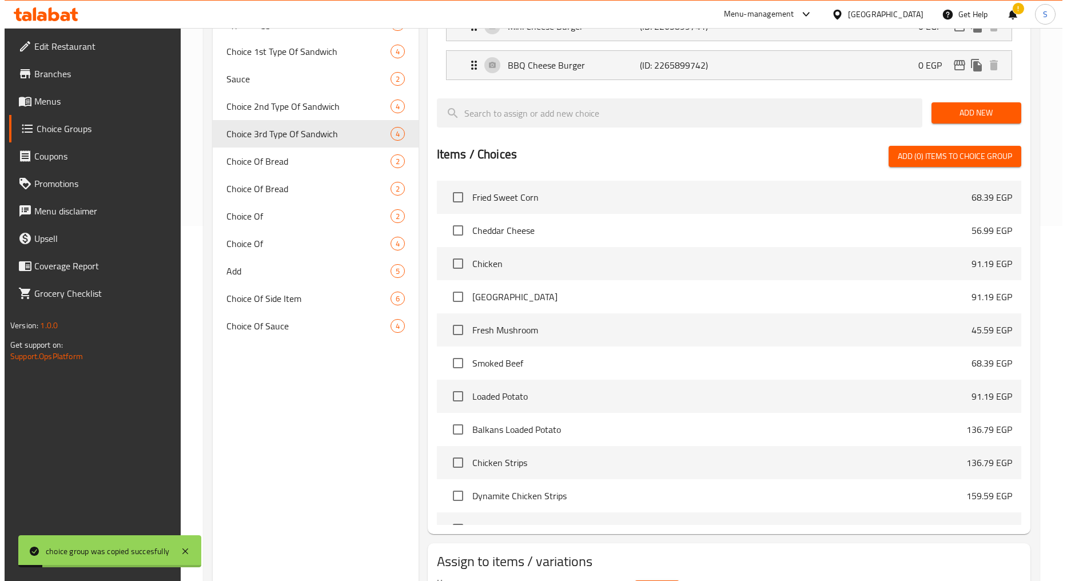
scroll to position [381, 0]
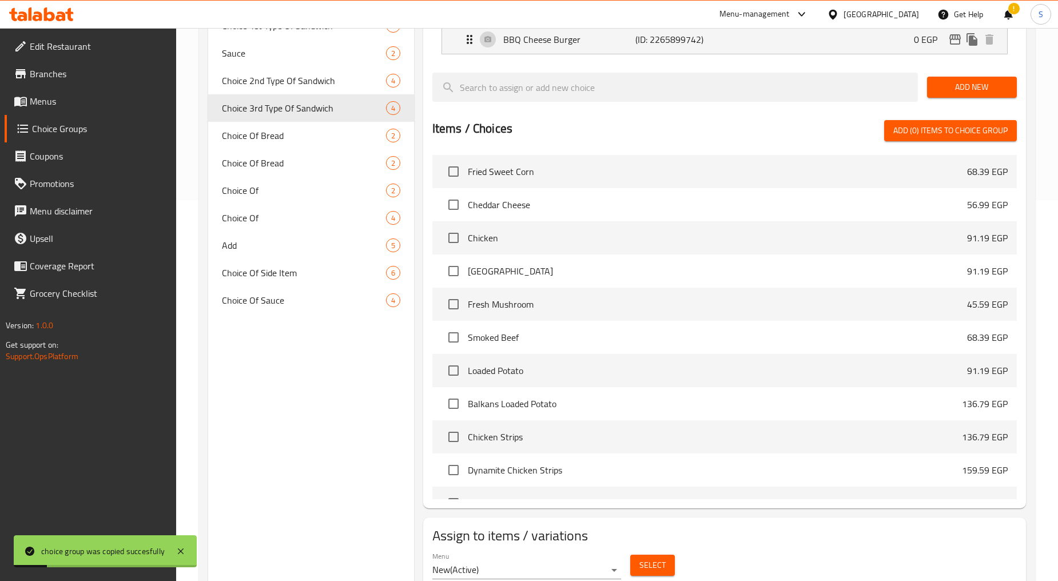
click at [647, 568] on span "Select" at bounding box center [652, 565] width 26 height 14
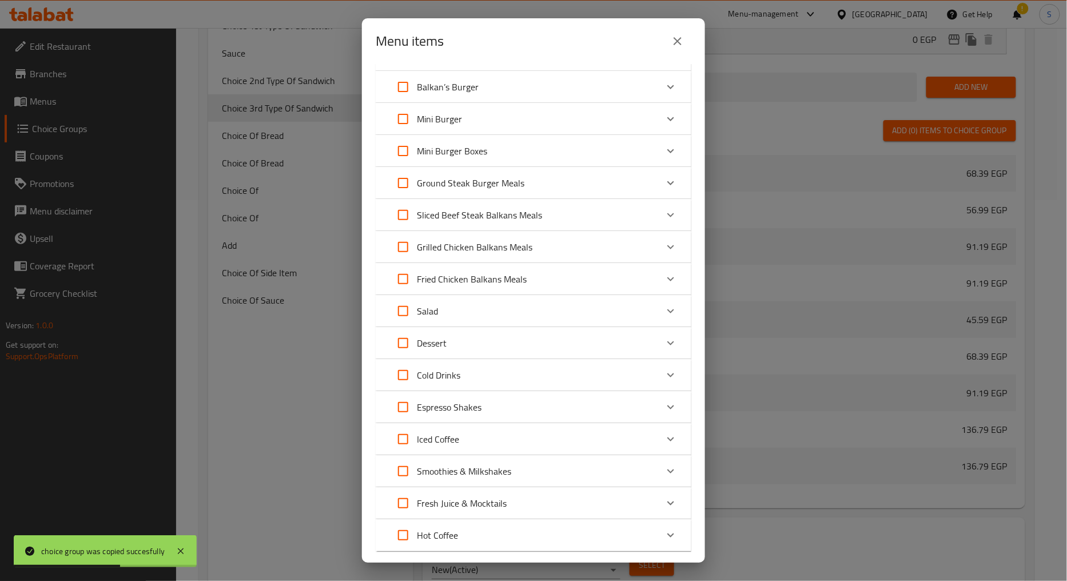
scroll to position [0, 0]
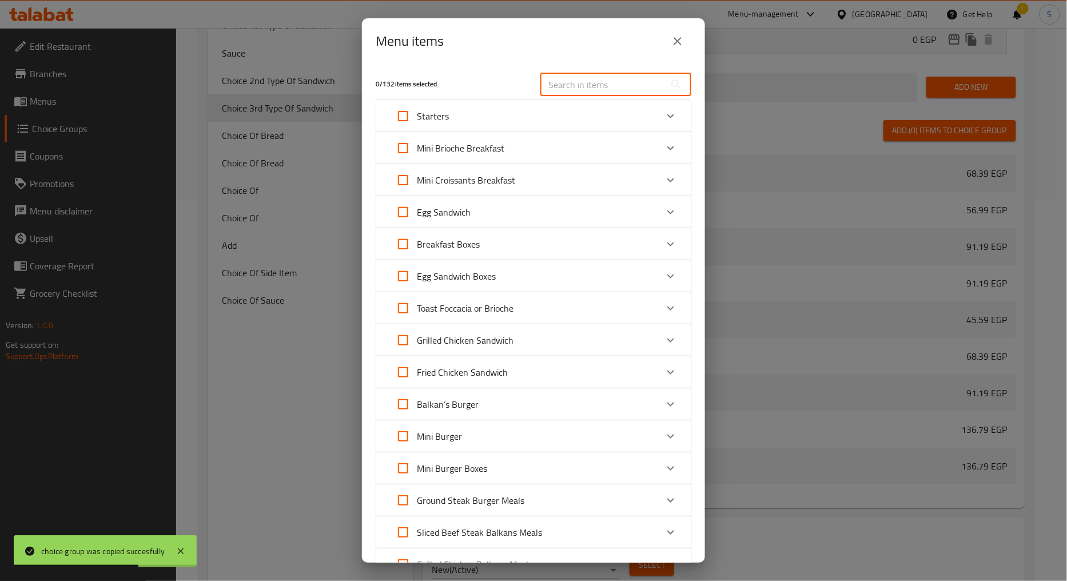
click at [576, 87] on input "text" at bounding box center [602, 84] width 125 height 23
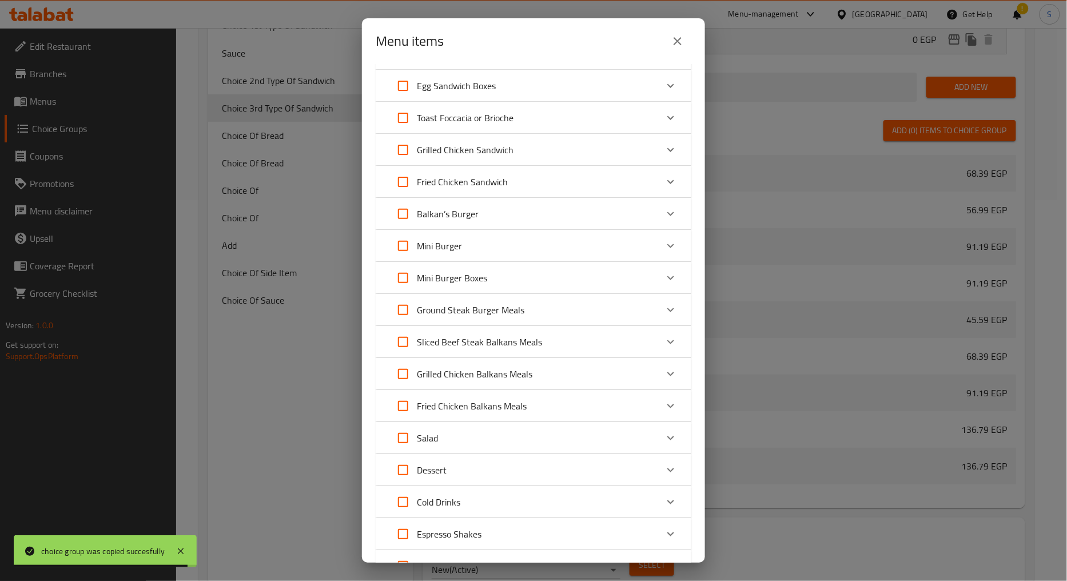
scroll to position [317, 0]
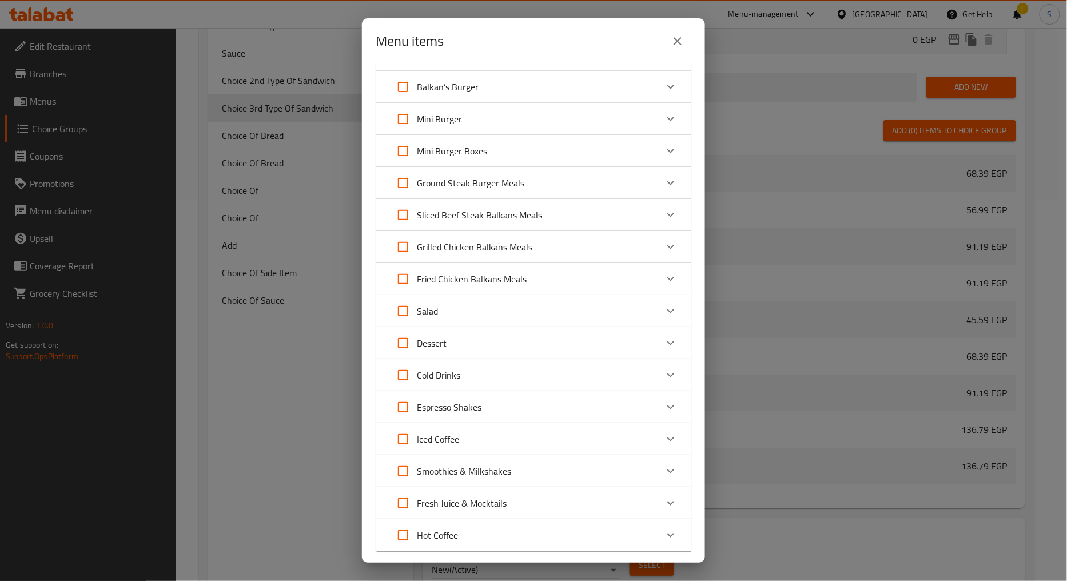
click at [482, 144] on p "Mini Burger Boxes" at bounding box center [452, 151] width 70 height 14
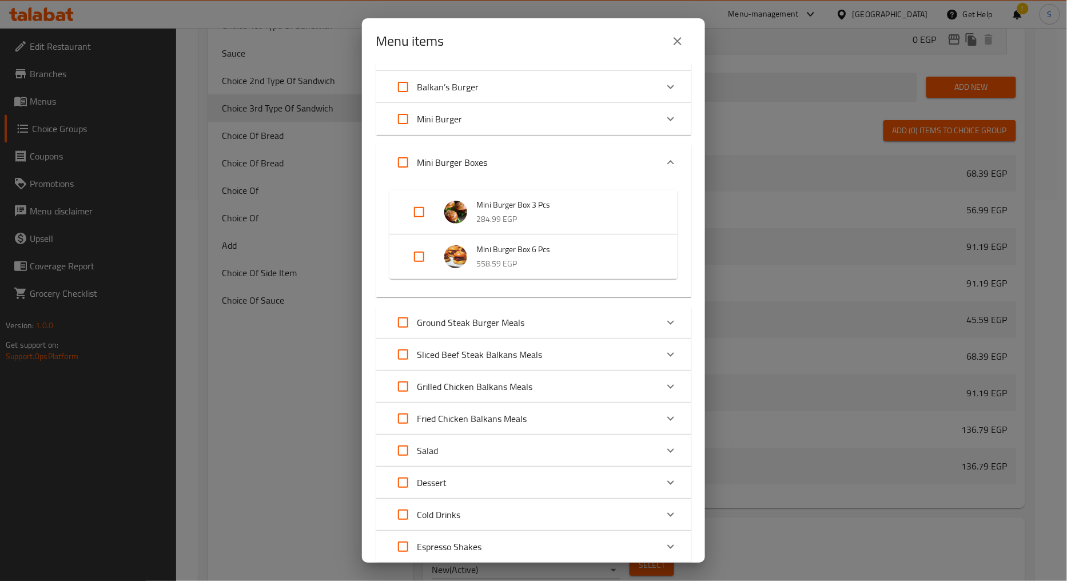
click at [416, 261] on input "Expand" at bounding box center [418, 256] width 27 height 27
checkbox input "true"
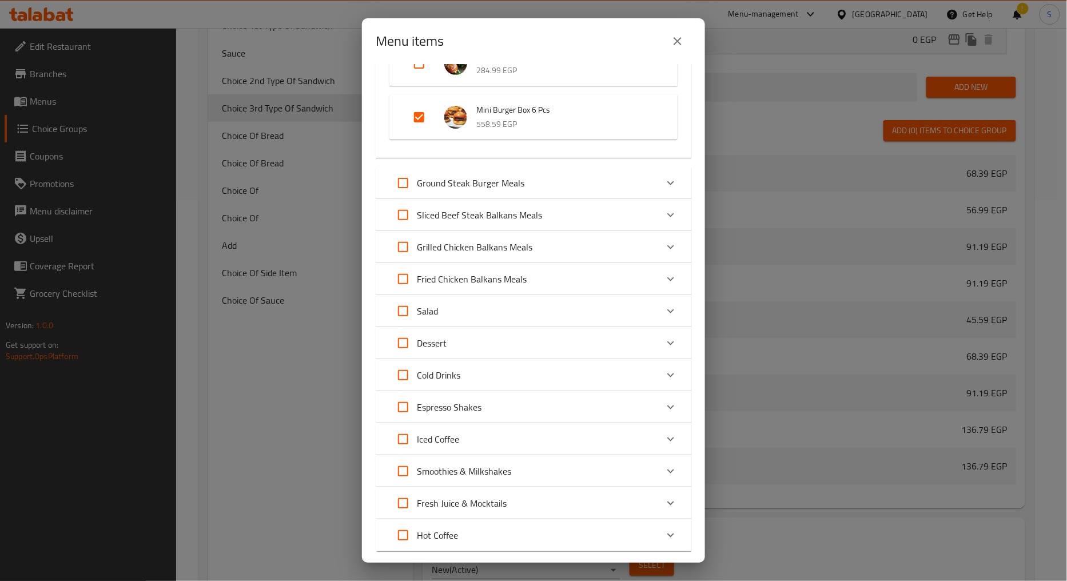
scroll to position [533, 0]
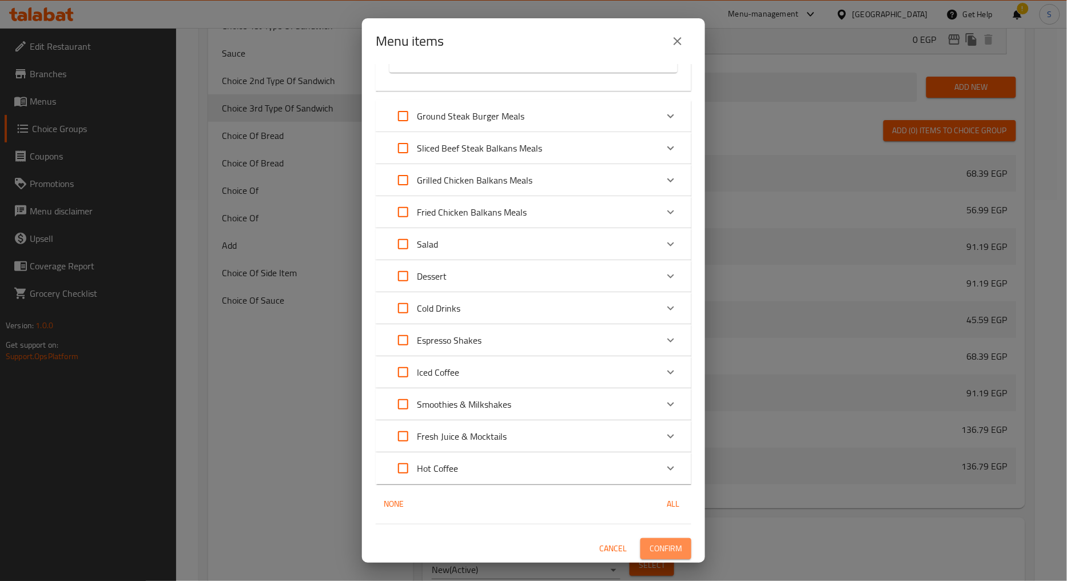
click at [660, 551] on span "Confirm" at bounding box center [665, 548] width 33 height 14
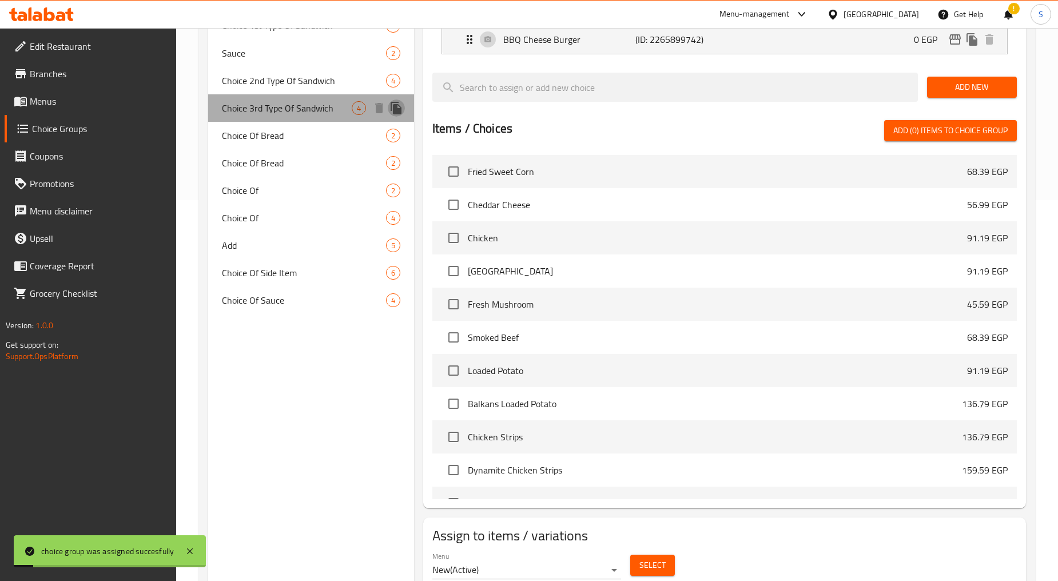
click at [393, 104] on icon "duplicate" at bounding box center [395, 108] width 11 height 13
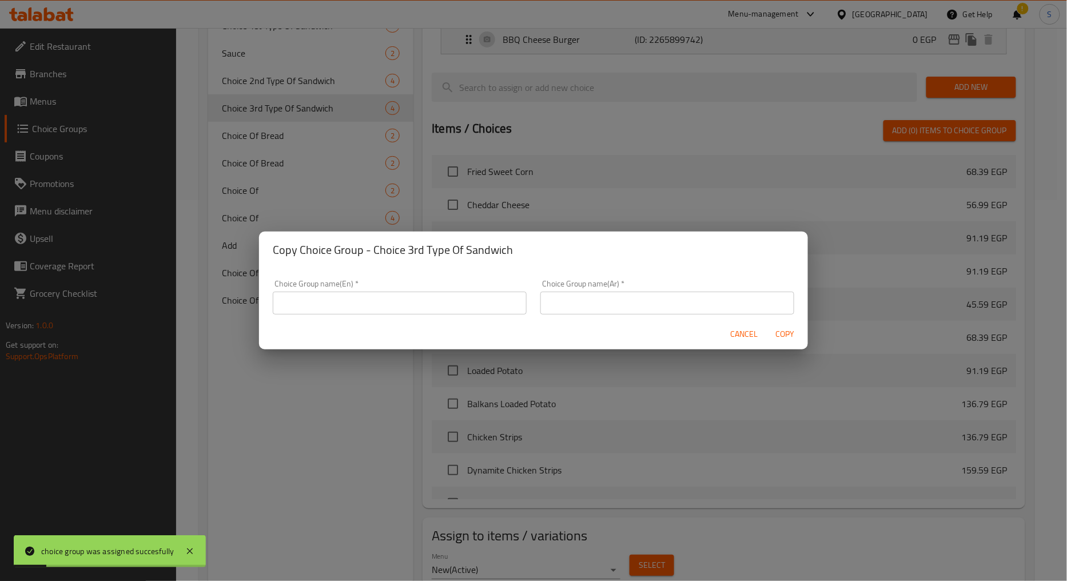
click at [450, 308] on input "text" at bounding box center [400, 303] width 254 height 23
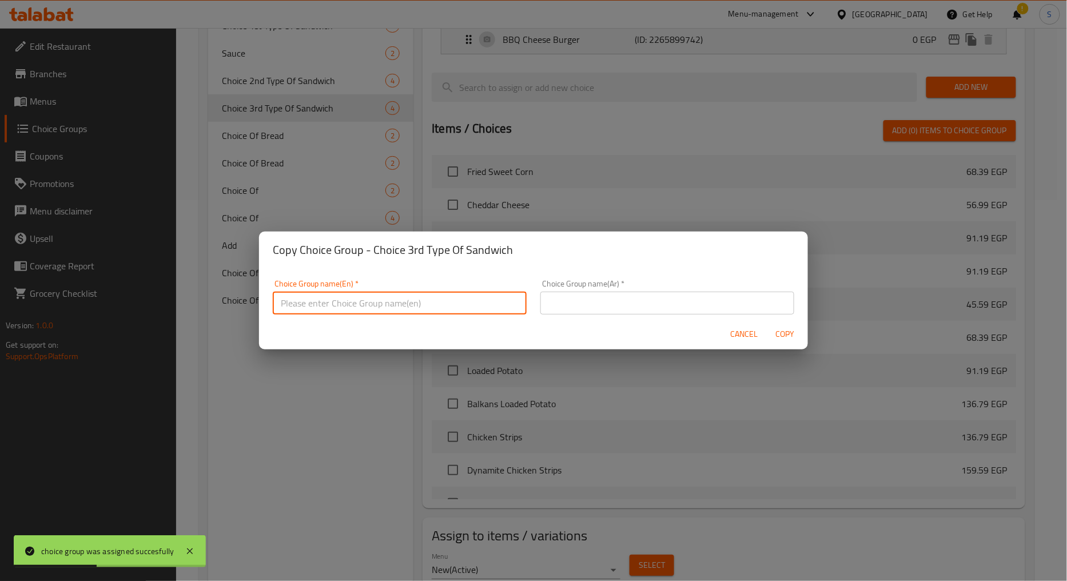
click at [576, 298] on input "text" at bounding box center [667, 303] width 254 height 23
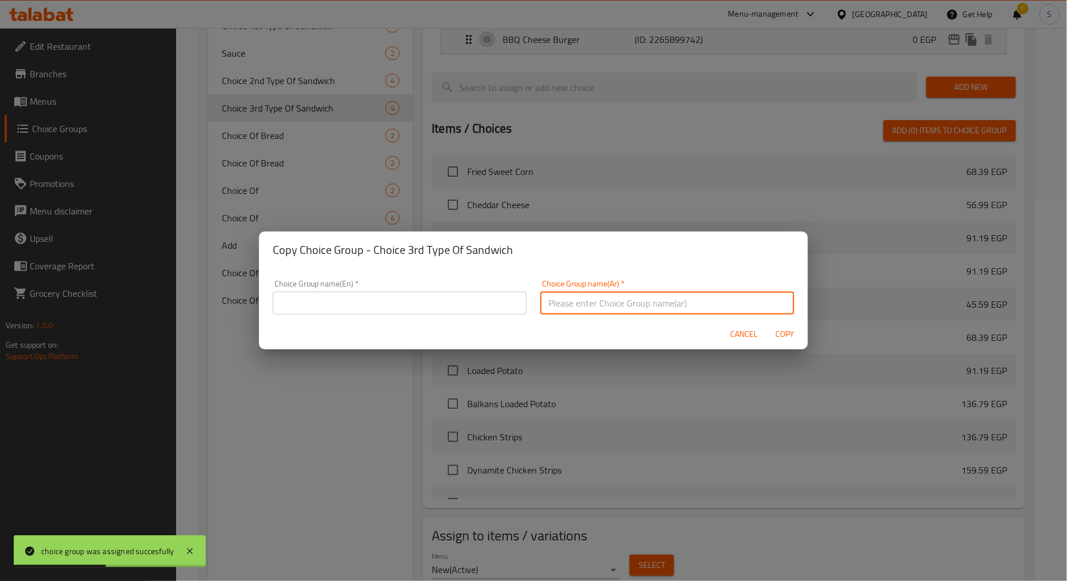
click at [473, 298] on input "text" at bounding box center [400, 303] width 254 height 23
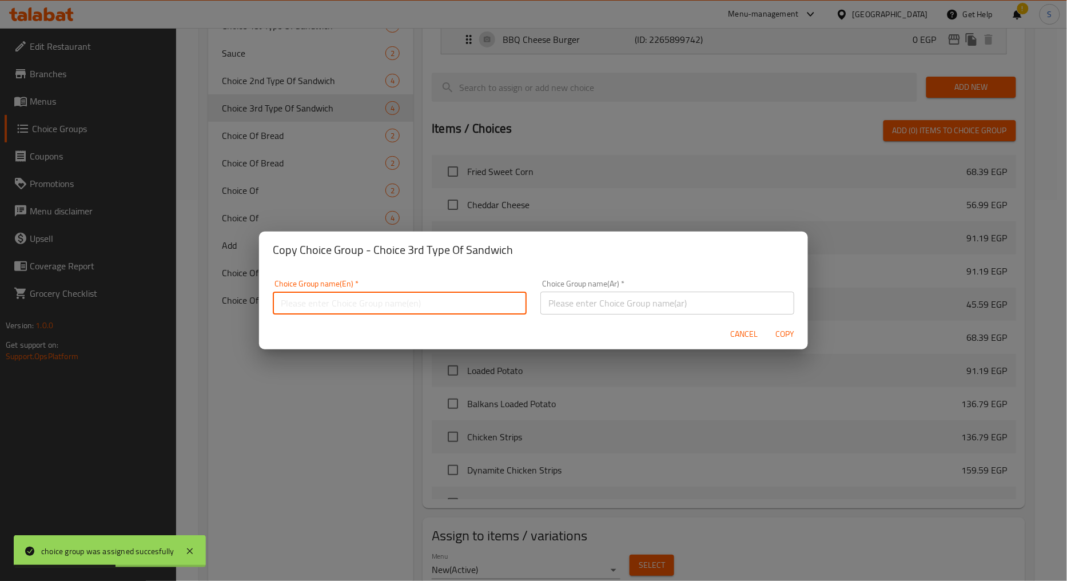
paste input "Choice 3rd Type Of Sandwich"
click at [316, 309] on input "Choice 3rd Type Of Sandwich" at bounding box center [400, 303] width 254 height 23
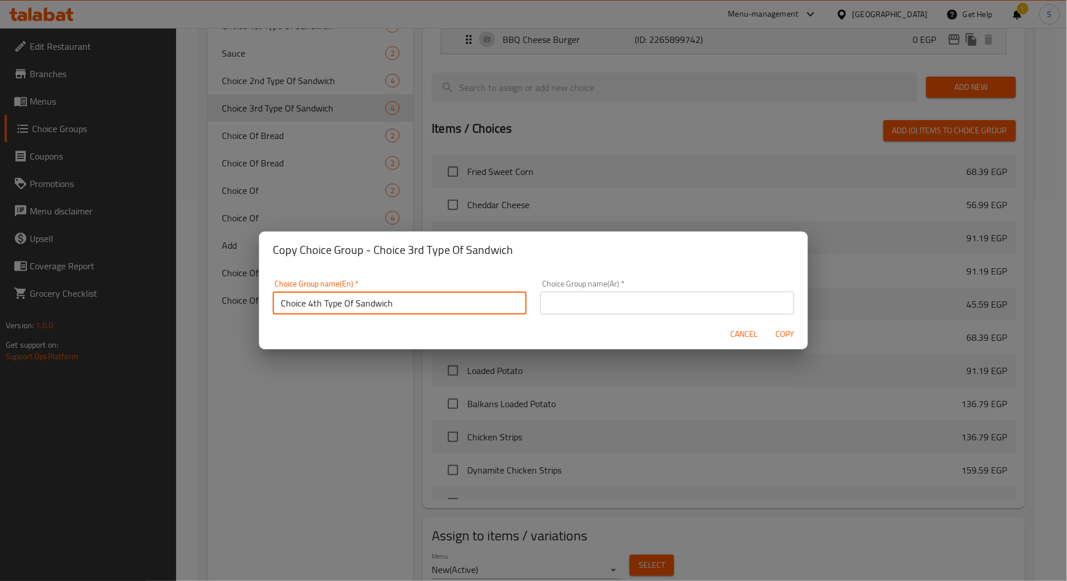
type input "Choice 4th Type Of Sandwich"
click at [625, 306] on input "text" at bounding box center [667, 303] width 254 height 23
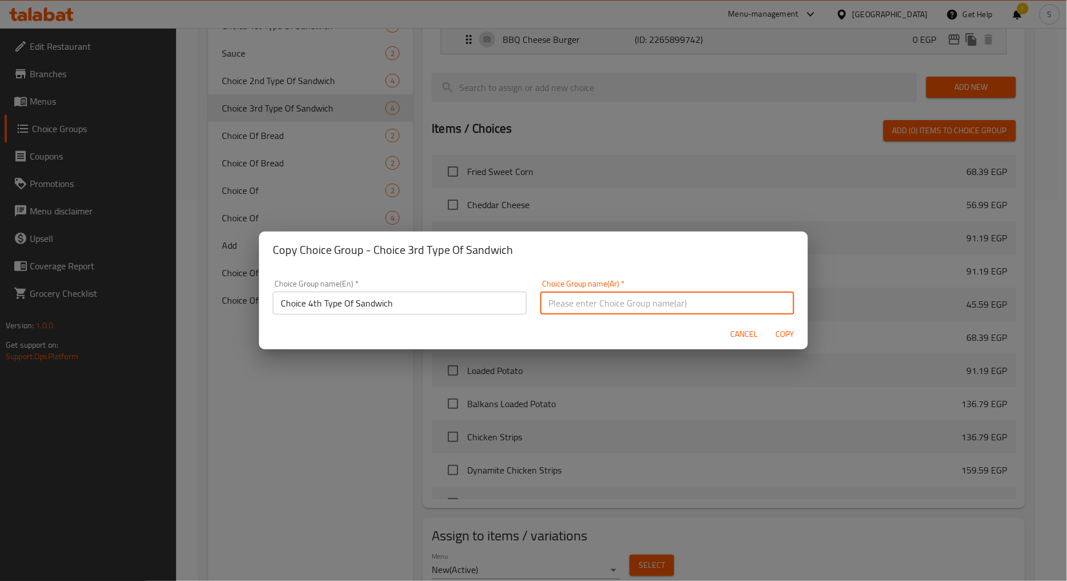
click at [336, 309] on input "Choice 4th Type Of Sandwich" at bounding box center [400, 303] width 254 height 23
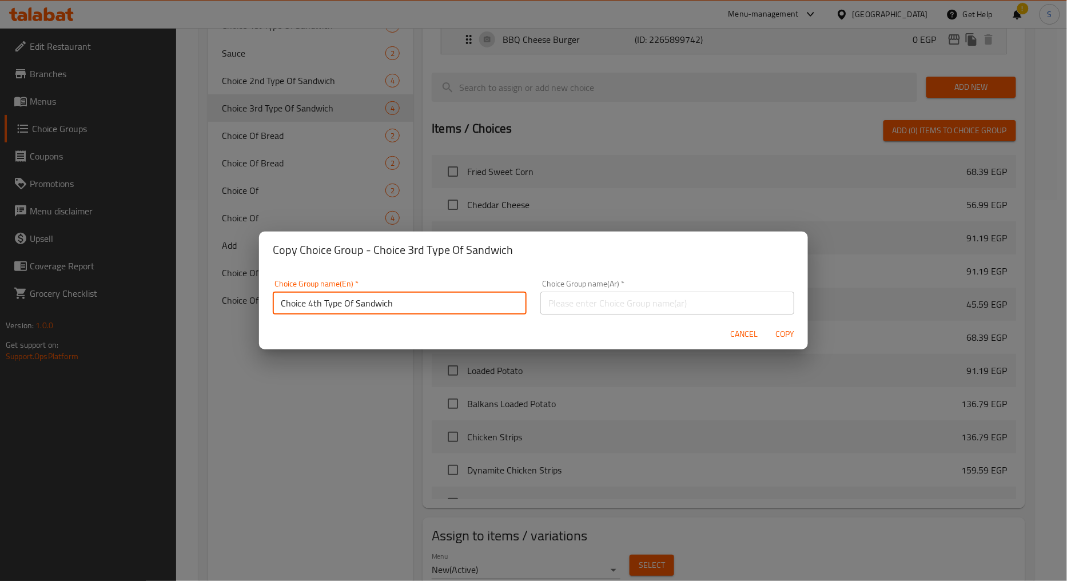
click at [336, 309] on input "Choice 4th Type Of Sandwich" at bounding box center [400, 303] width 254 height 23
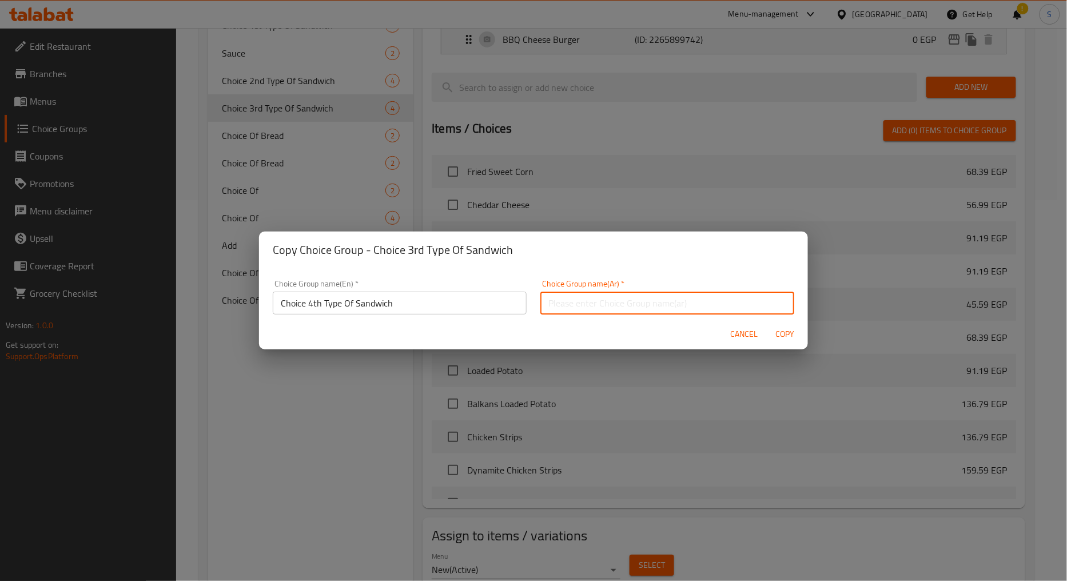
click at [603, 304] on input "text" at bounding box center [667, 303] width 254 height 23
paste input "اختيار النوع الثاني من الساندويتش"
click at [618, 305] on input "اختيار النوع الثاني من الساندويتش" at bounding box center [667, 303] width 254 height 23
click at [572, 306] on input "اختيار النوع الرابع من الساندويتش" at bounding box center [667, 303] width 254 height 23
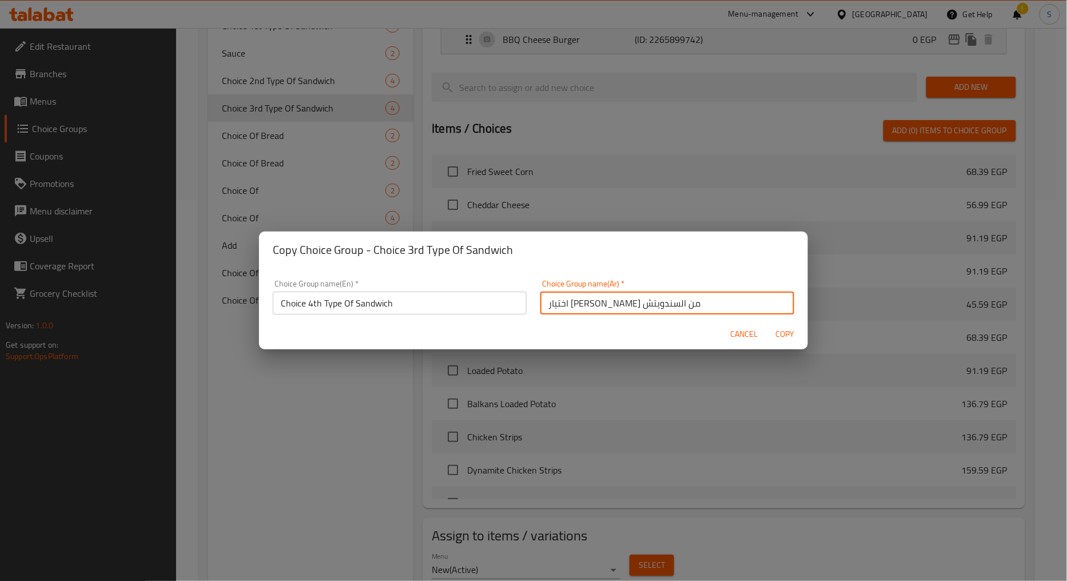
type input "اختيار النوع الرابع من السندويتش"
click at [795, 332] on span "Copy" at bounding box center [784, 334] width 27 height 14
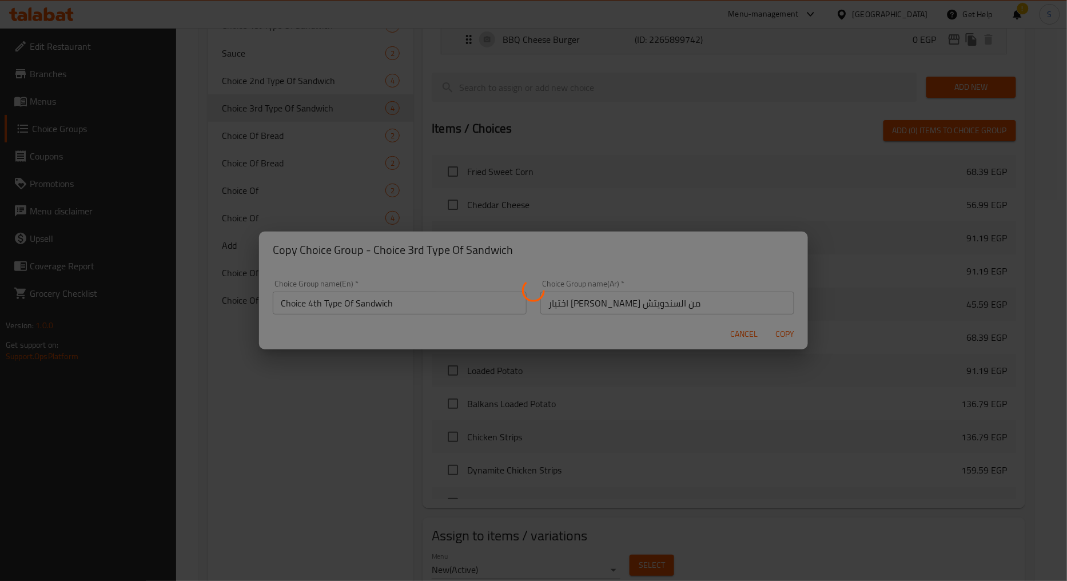
type input "Choice 4th Type Of Sandwich"
type input "اختيار النوع الرابع من السندويتش"
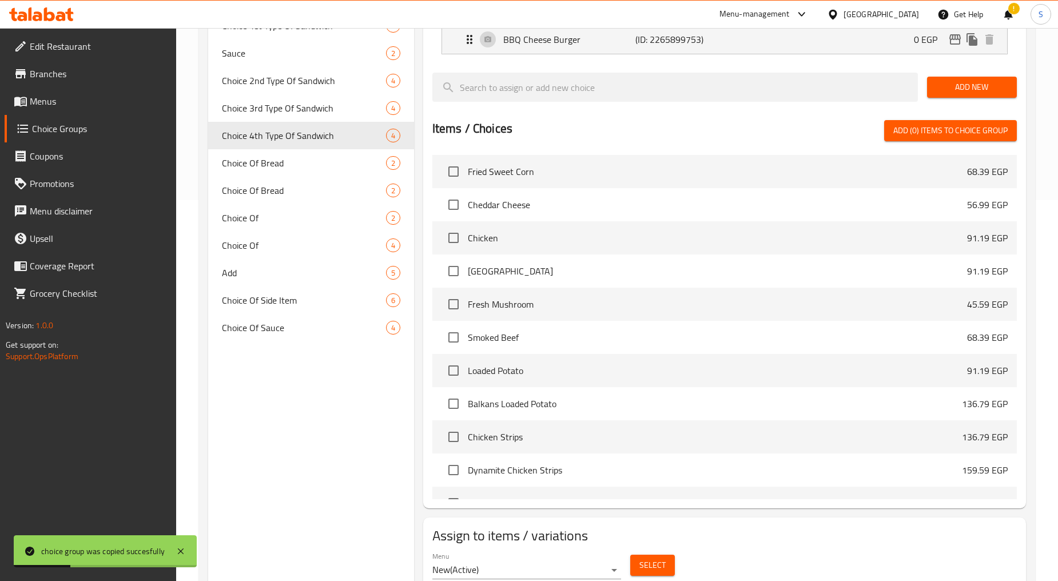
click at [673, 556] on div "Select" at bounding box center [652, 565] width 54 height 30
click at [664, 561] on span "Select" at bounding box center [652, 565] width 26 height 14
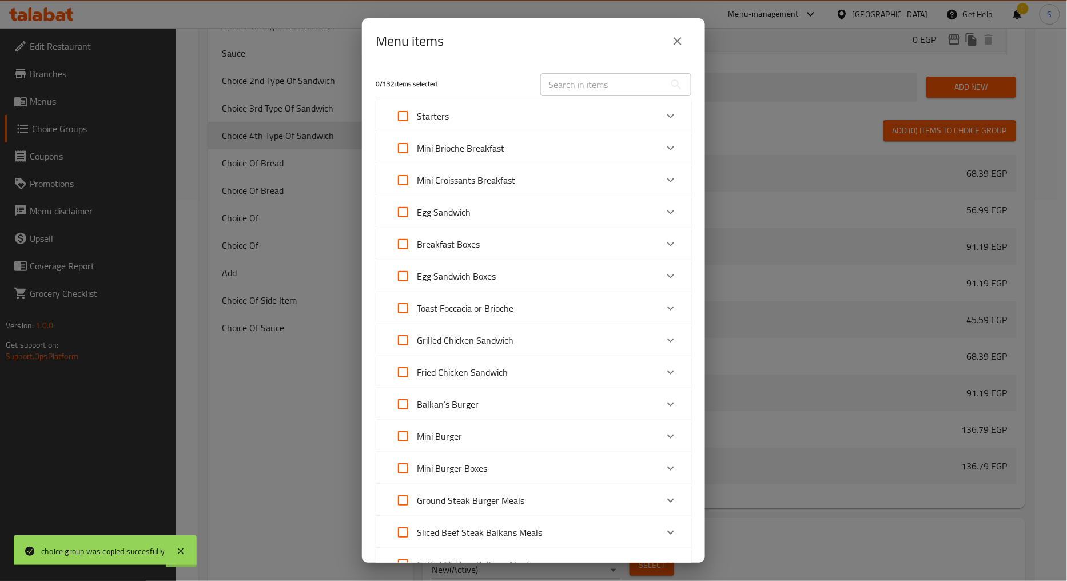
click at [532, 475] on div "Mini Burger Boxes" at bounding box center [523, 467] width 268 height 27
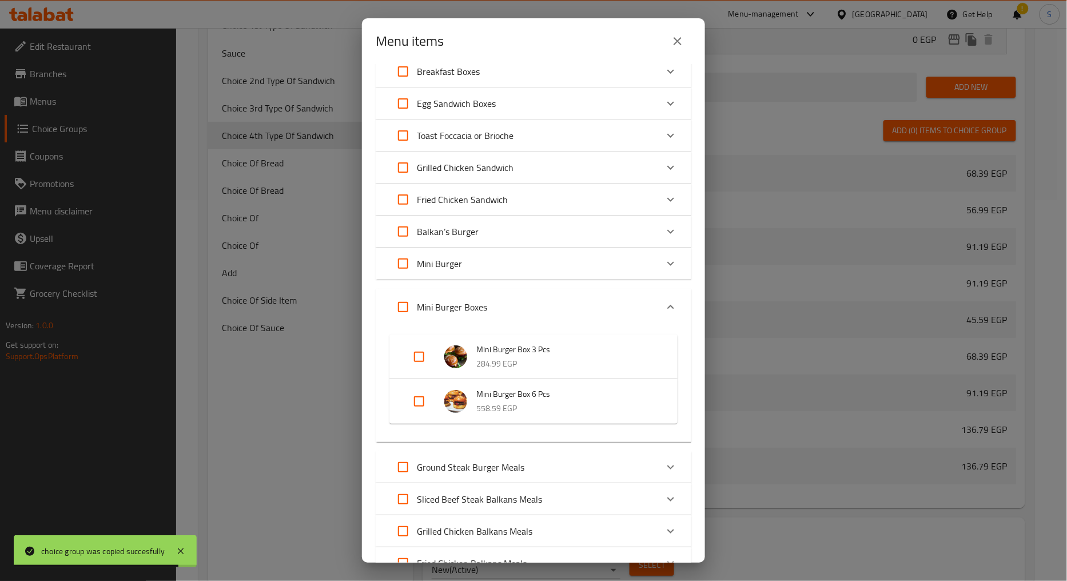
scroll to position [190, 0]
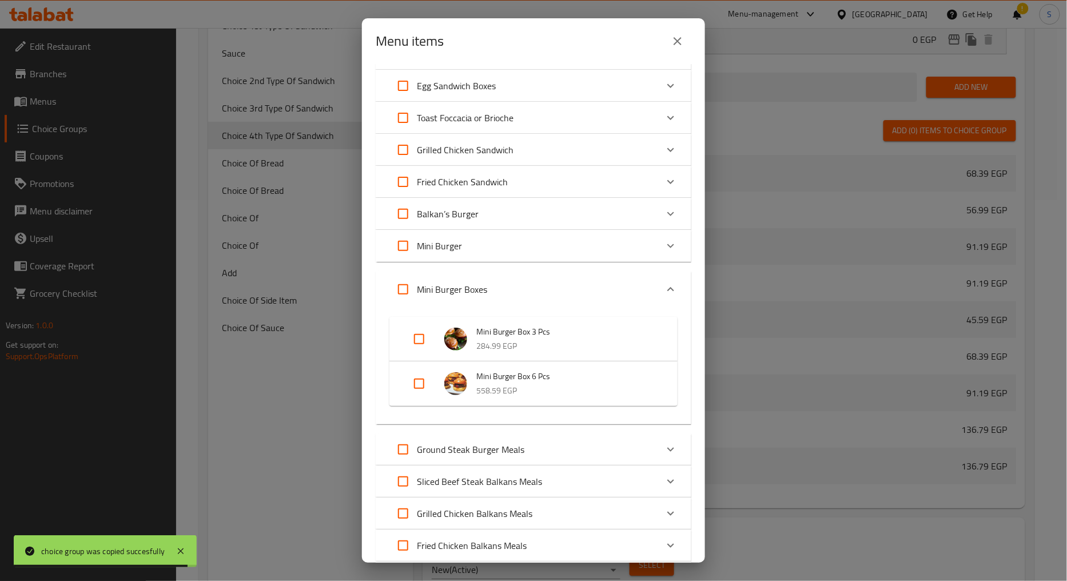
click at [416, 380] on input "Expand" at bounding box center [418, 383] width 27 height 27
checkbox input "true"
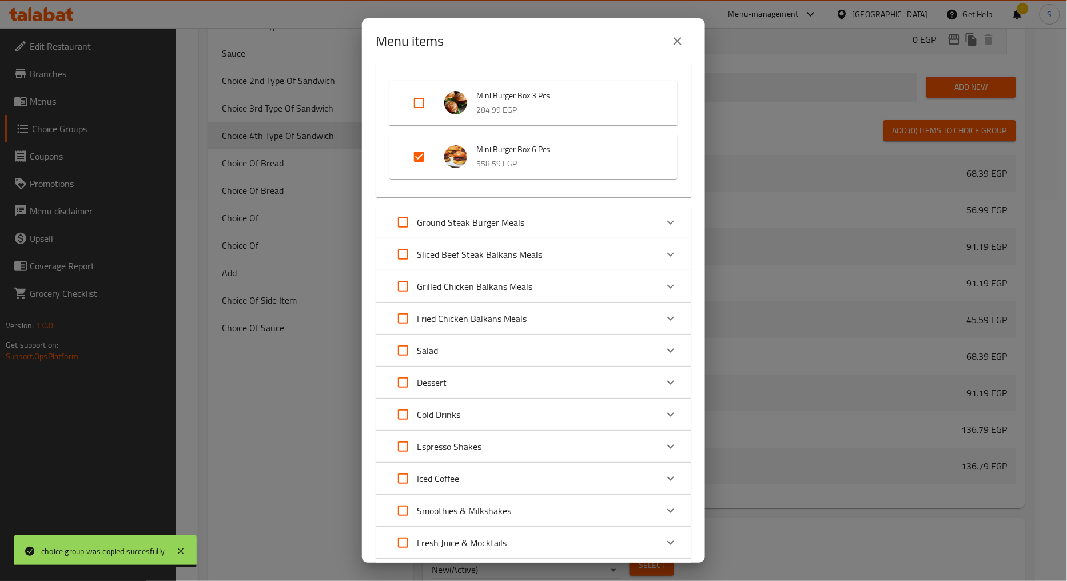
scroll to position [533, 0]
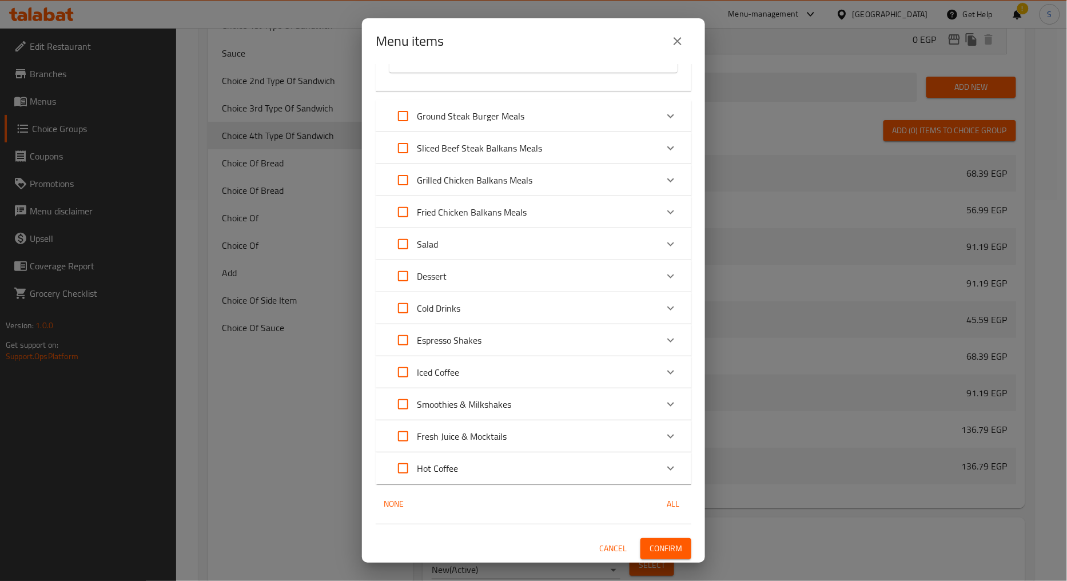
click at [666, 552] on span "Confirm" at bounding box center [665, 548] width 33 height 14
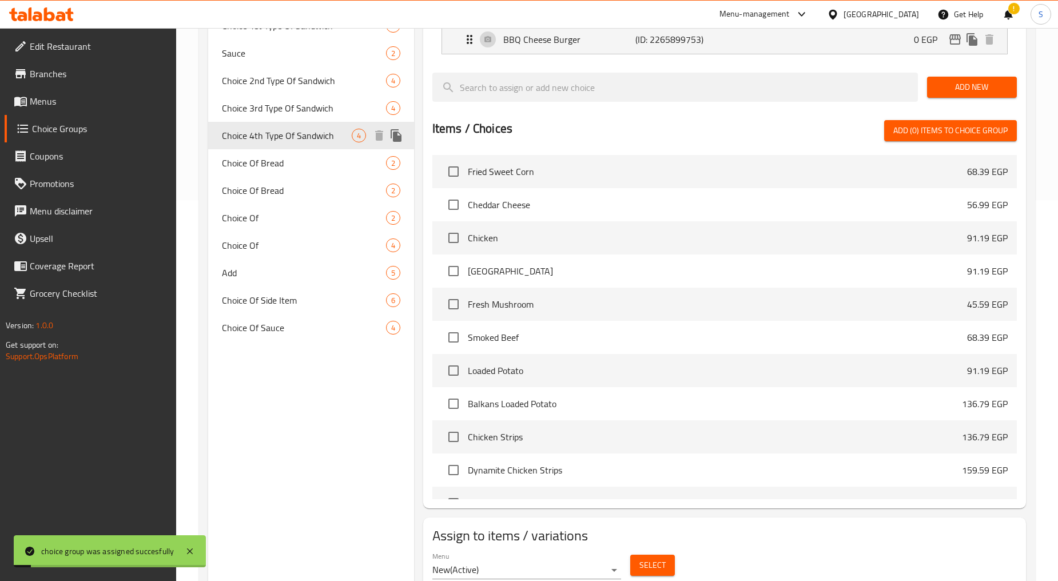
click at [398, 127] on button "duplicate" at bounding box center [396, 135] width 17 height 17
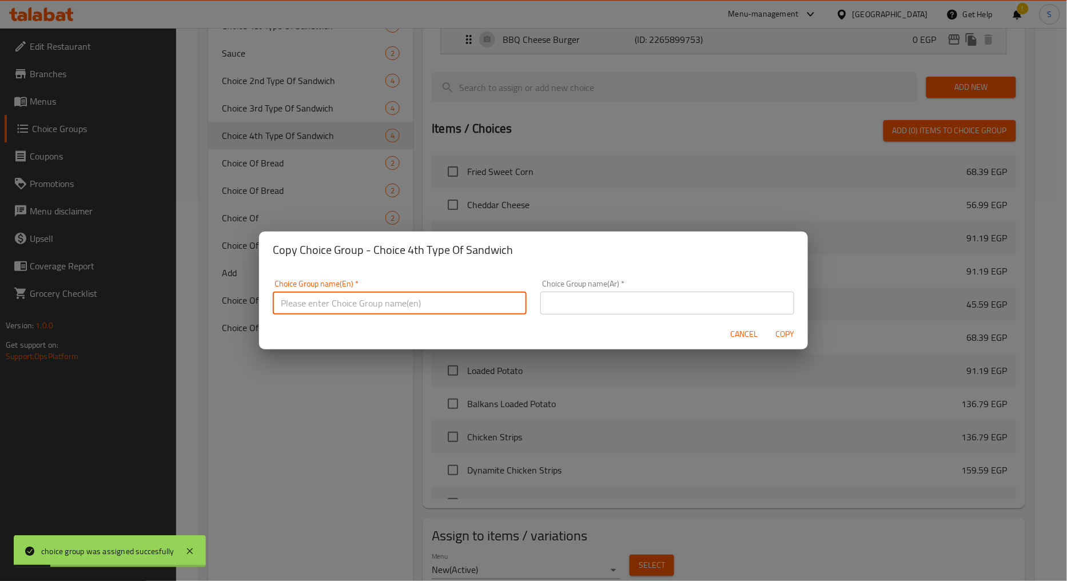
click at [409, 309] on input "text" at bounding box center [400, 303] width 254 height 23
click at [364, 305] on input "text" at bounding box center [400, 303] width 254 height 23
paste input "Choice 2nd Type Of Sandwich"
click at [314, 301] on input "Choice 2nd Type Of Sandwich" at bounding box center [400, 303] width 254 height 23
click at [315, 301] on input "Choice 2nd Type Of Sandwich" at bounding box center [400, 303] width 254 height 23
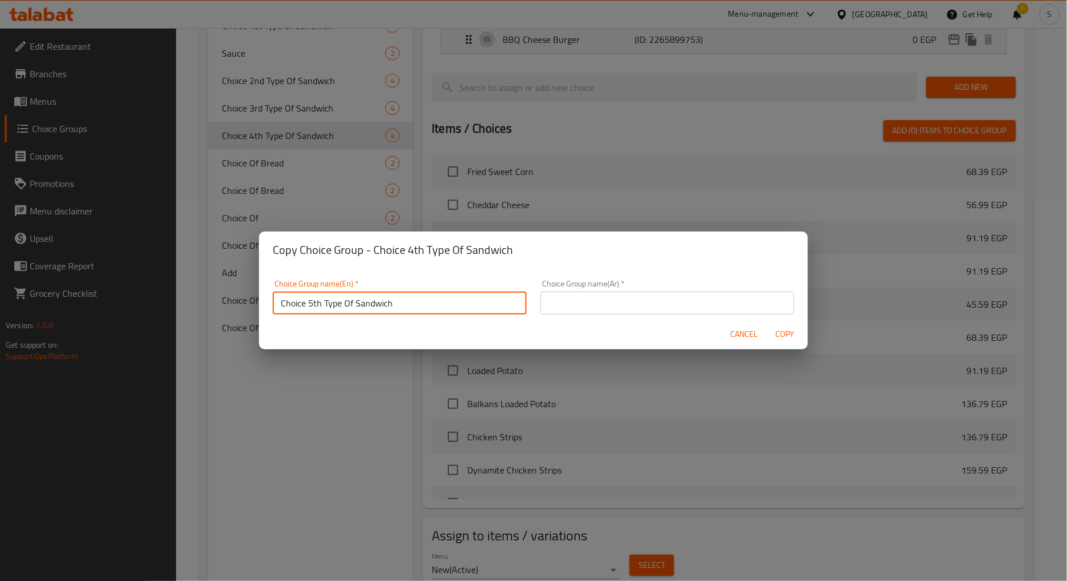
type input "Choice 5th Type Of Sandwich"
click at [624, 301] on input "text" at bounding box center [667, 303] width 254 height 23
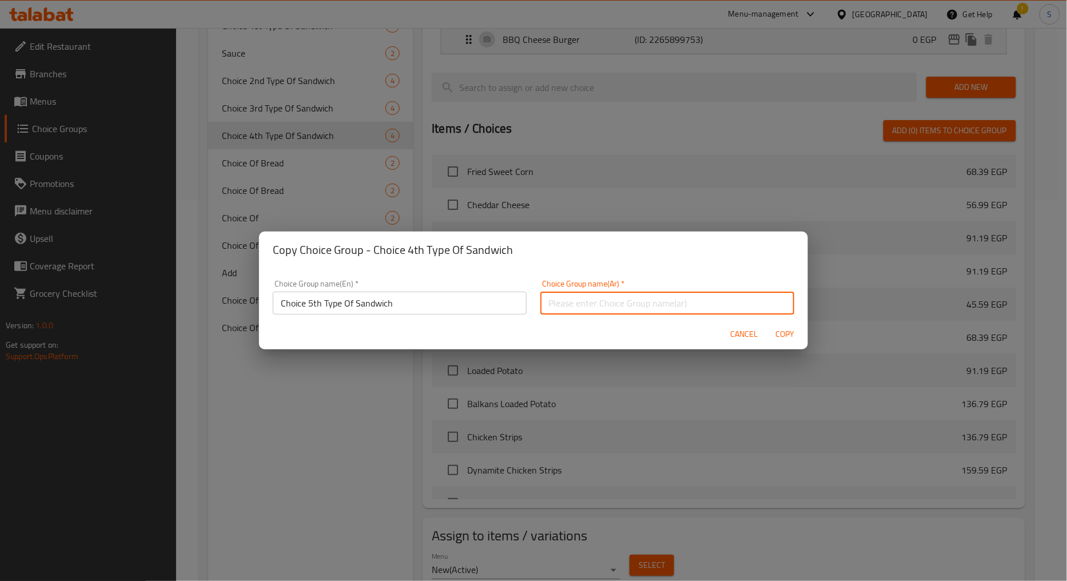
paste input "اختيار النوع الثاني من الساندويتش"
click at [616, 305] on input "اختيار النوع الثاني من الساندويتش" at bounding box center [667, 303] width 254 height 23
click at [573, 305] on input "اختيار النوع الخامس من الساندويتش" at bounding box center [667, 303] width 254 height 23
type input "اختيار النوع الخامس من السندويتش"
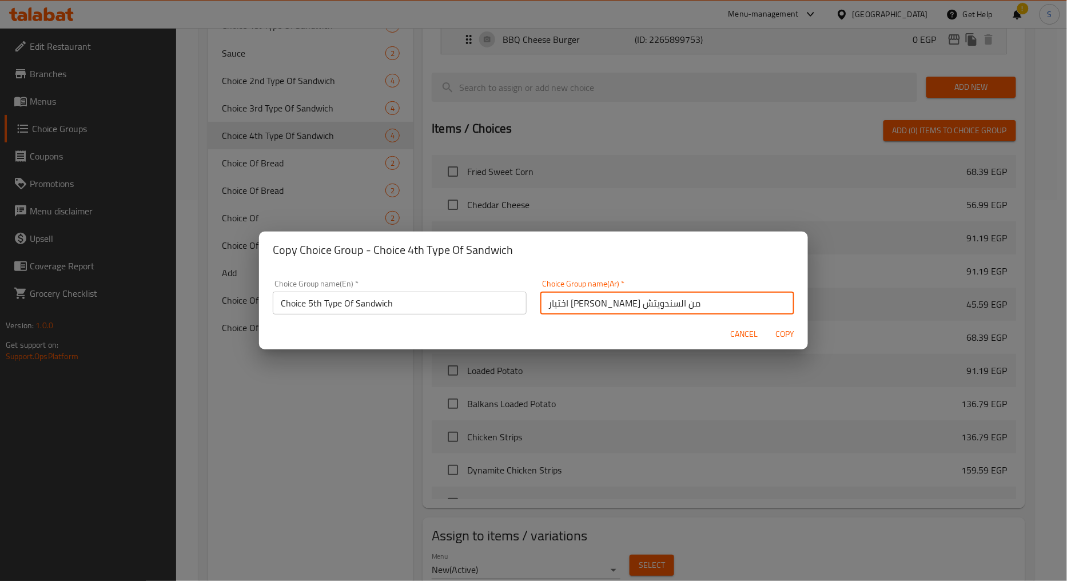
click at [790, 334] on span "Copy" at bounding box center [784, 334] width 27 height 14
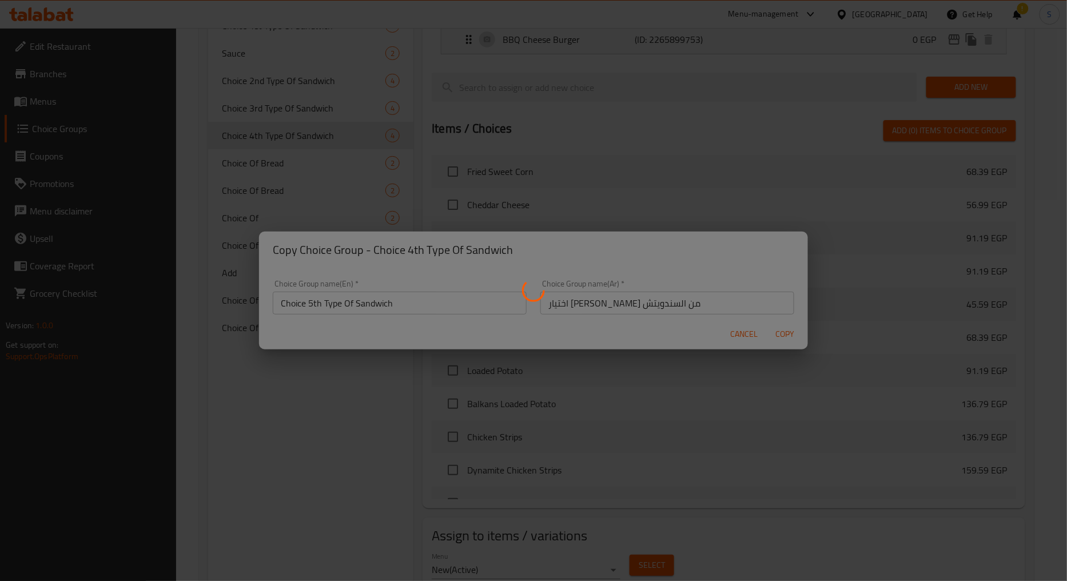
type input "Choice 5th Type Of Sandwich"
type input "اختيار النوع الخامس من السندويتش"
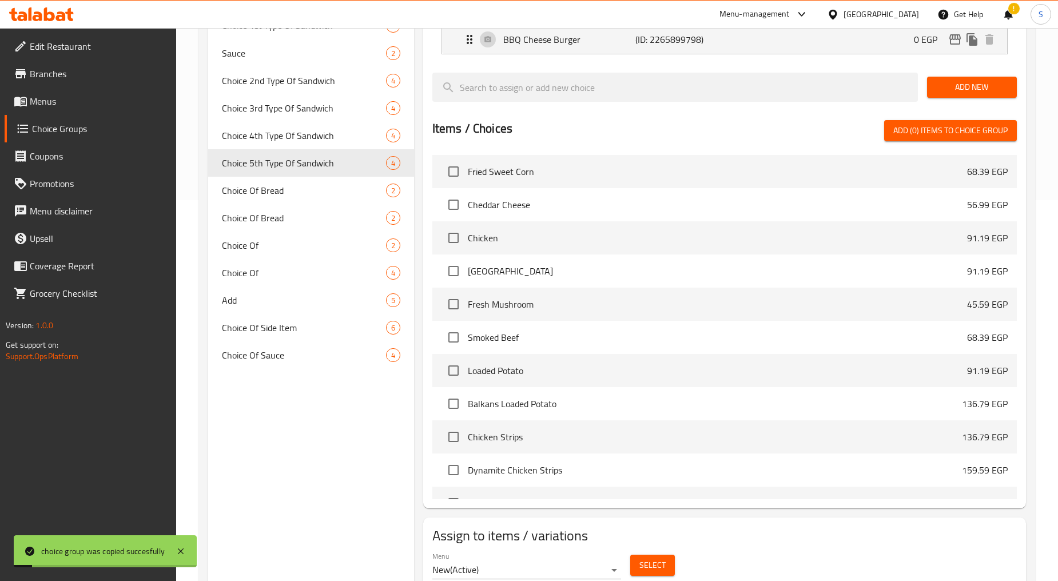
click at [651, 564] on span "Select" at bounding box center [652, 565] width 26 height 14
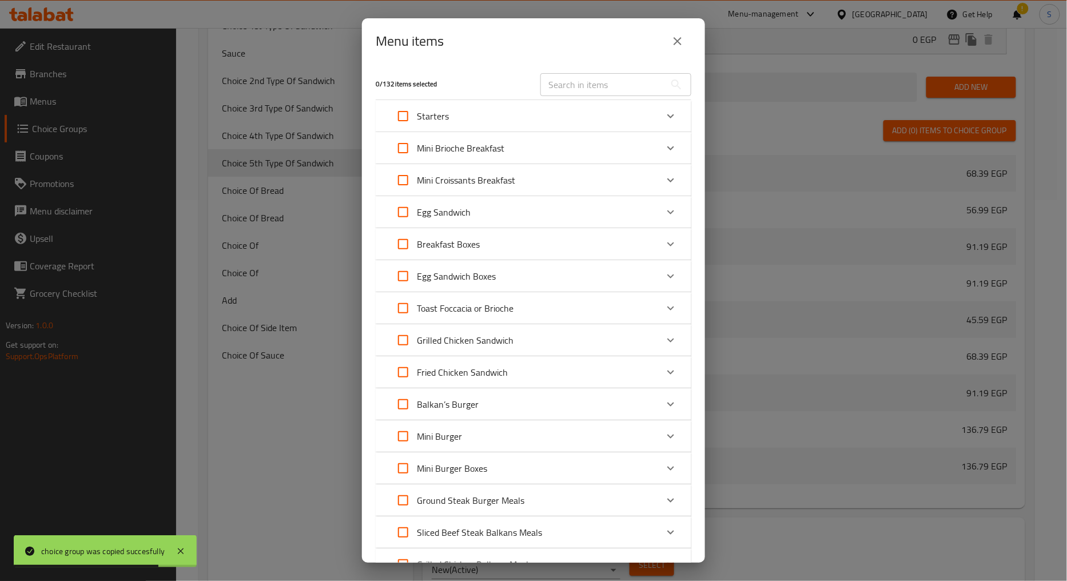
click at [497, 465] on div "Mini Burger Boxes" at bounding box center [523, 467] width 268 height 27
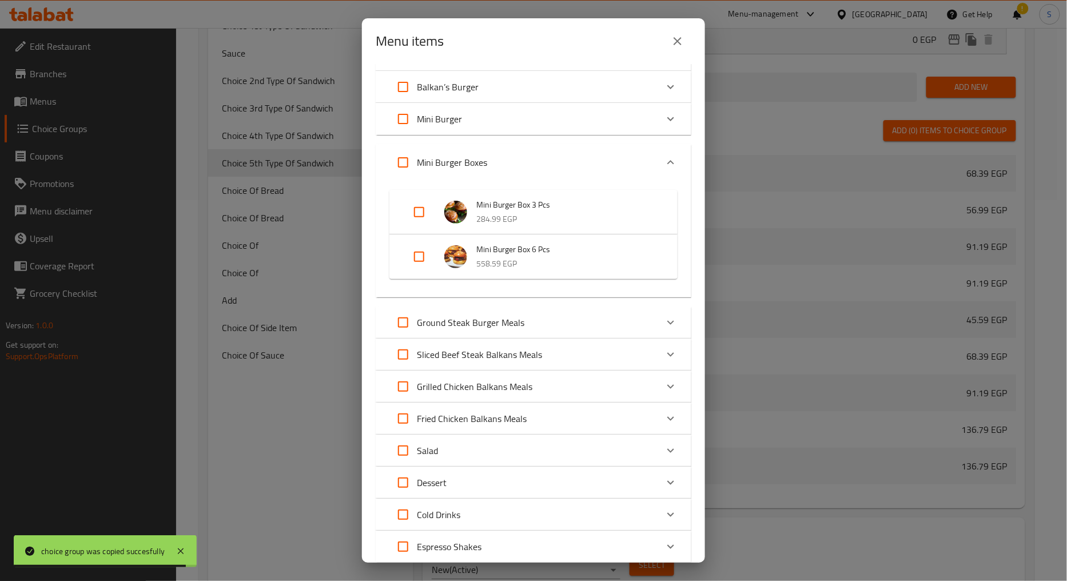
click at [435, 253] on div "Expand" at bounding box center [428, 256] width 32 height 27
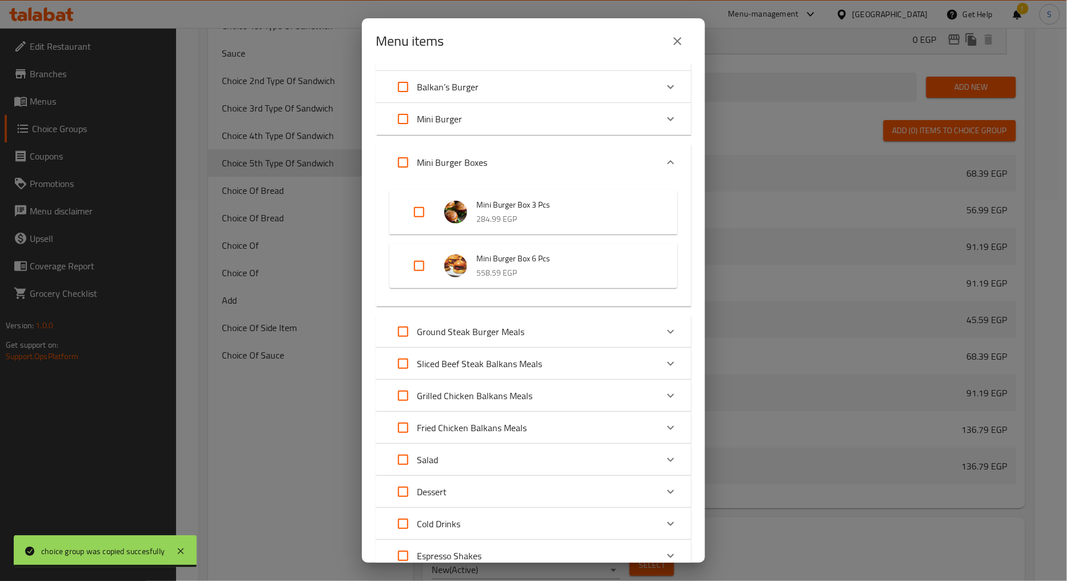
click at [421, 272] on input "Expand" at bounding box center [418, 265] width 27 height 27
checkbox input "true"
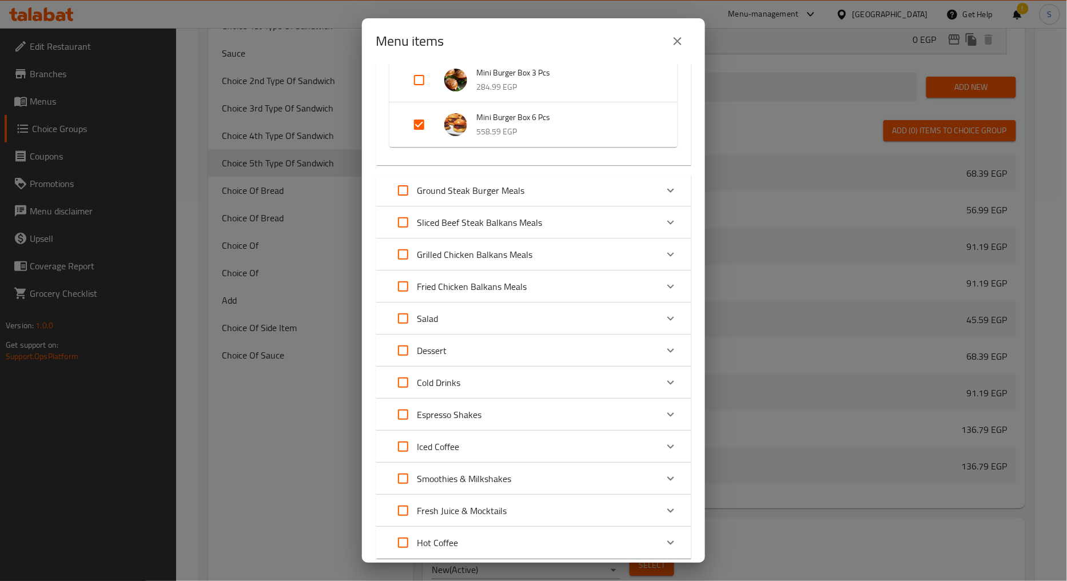
scroll to position [524, 0]
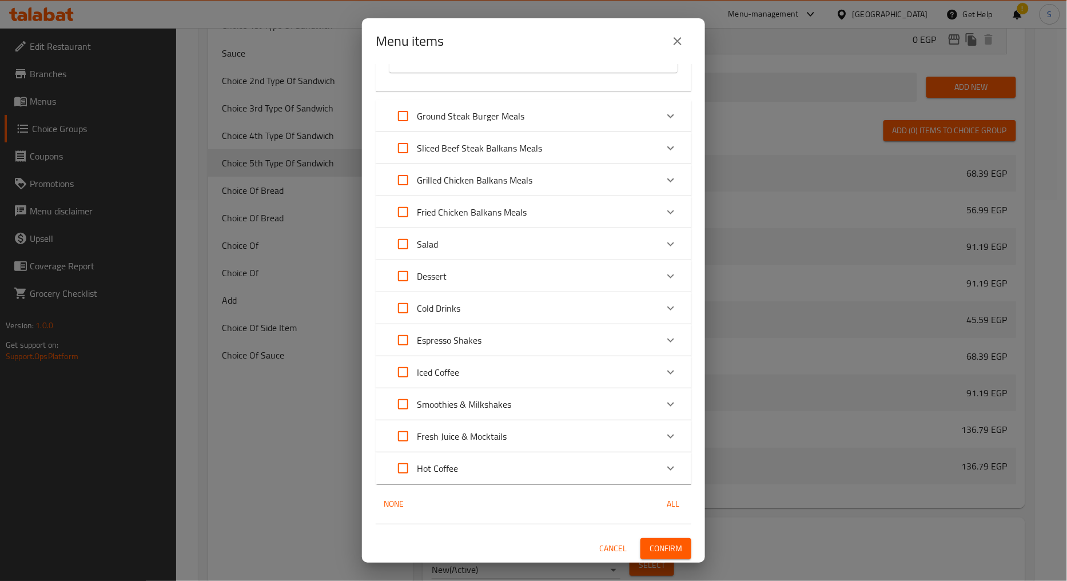
click at [662, 548] on span "Confirm" at bounding box center [665, 548] width 33 height 14
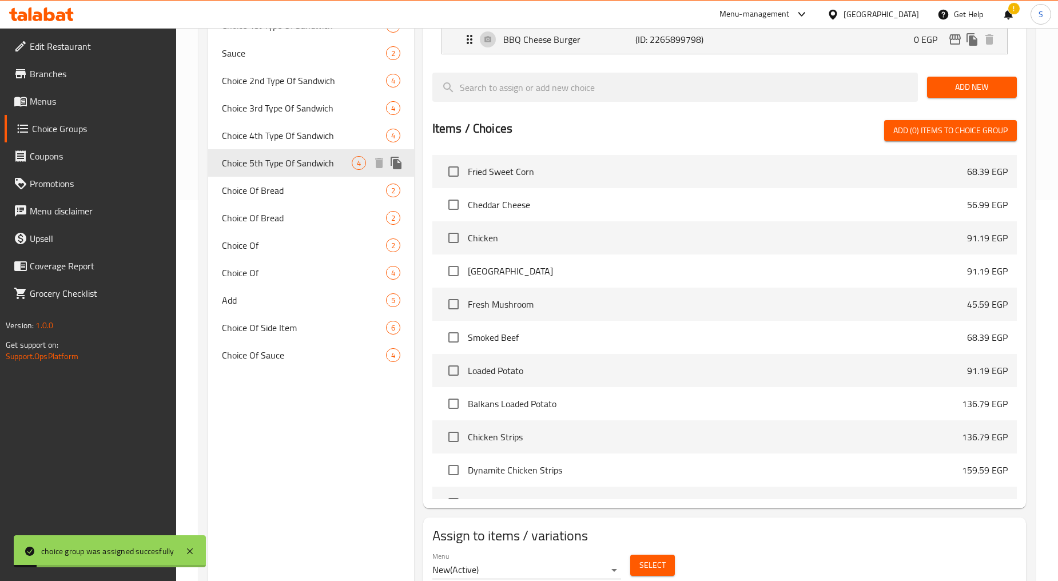
click at [398, 168] on icon "duplicate" at bounding box center [395, 163] width 11 height 13
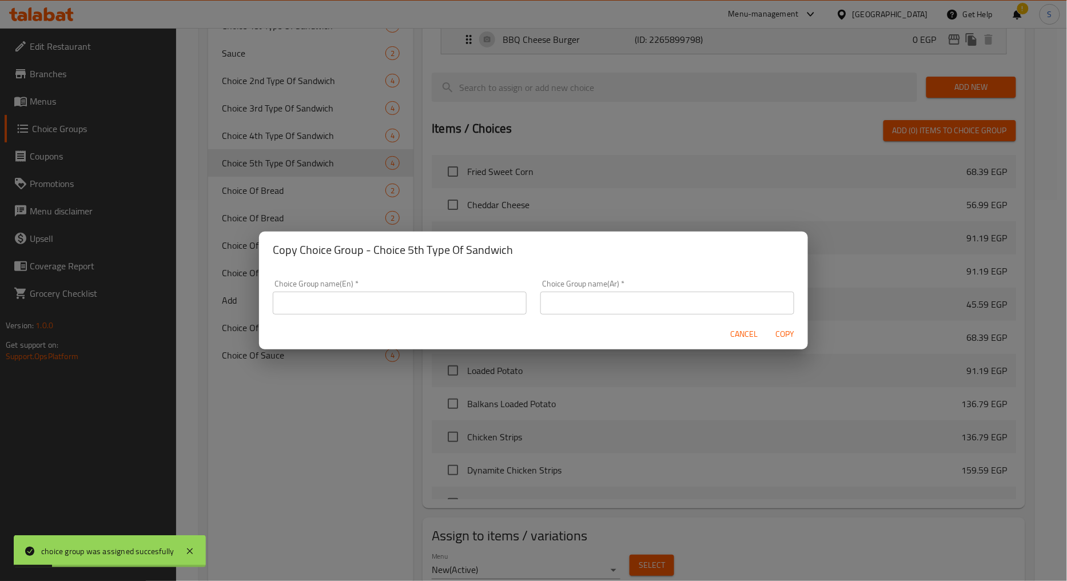
click at [413, 316] on div "Choice Group name(En)   * Choice Group name(En) *" at bounding box center [400, 297] width 268 height 49
click at [406, 303] on input "text" at bounding box center [400, 303] width 254 height 23
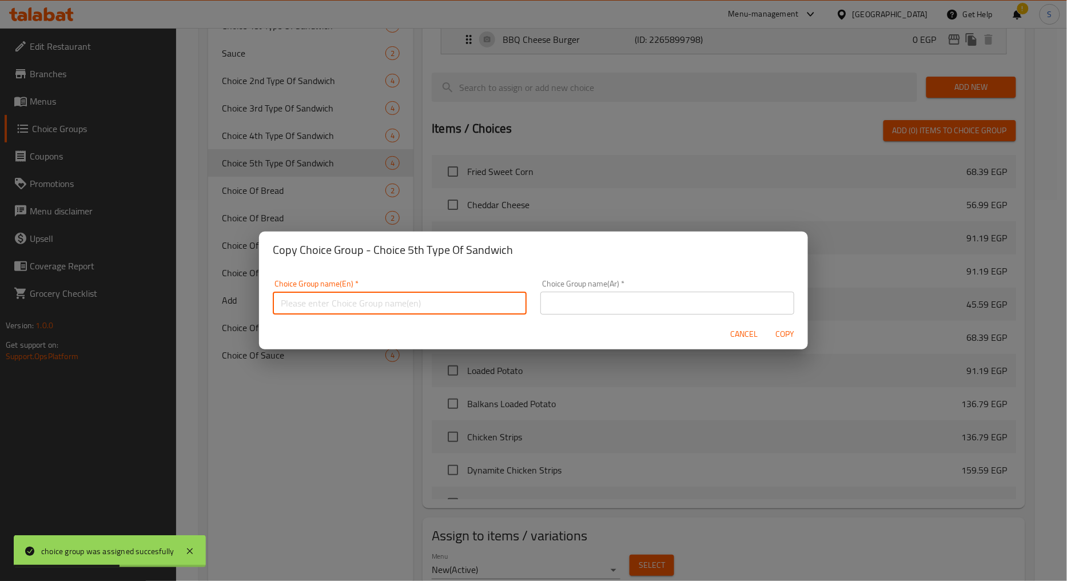
click at [335, 310] on input "text" at bounding box center [400, 303] width 254 height 23
paste input "Choice 2nd Type Of Sandwich"
click at [316, 304] on input "Choice 2nd Type Of Sandwich" at bounding box center [400, 303] width 254 height 23
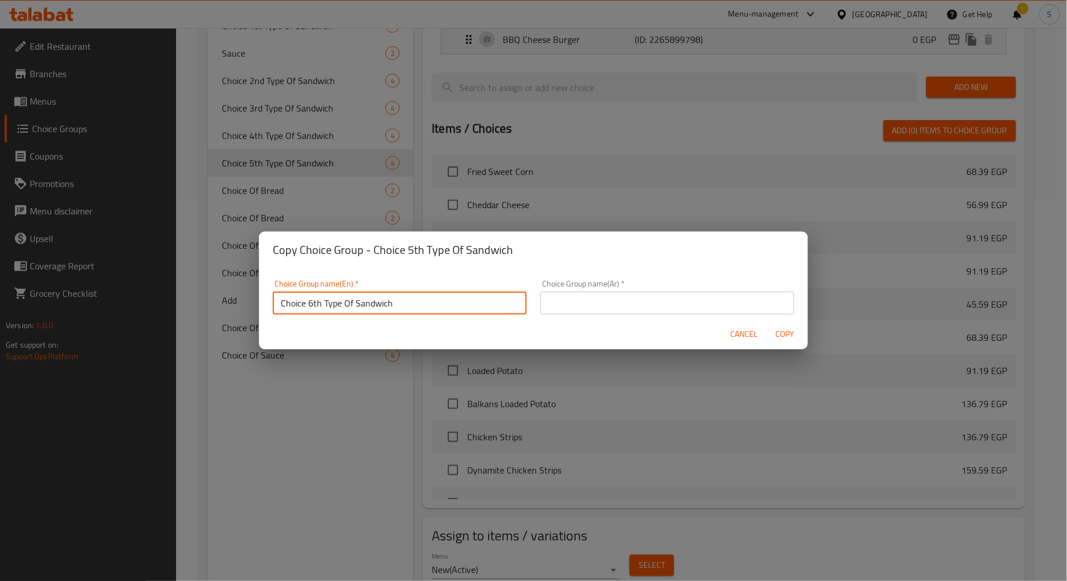
type input "Choice 6th Type Of Sandwich"
click at [567, 293] on input "text" at bounding box center [667, 303] width 254 height 23
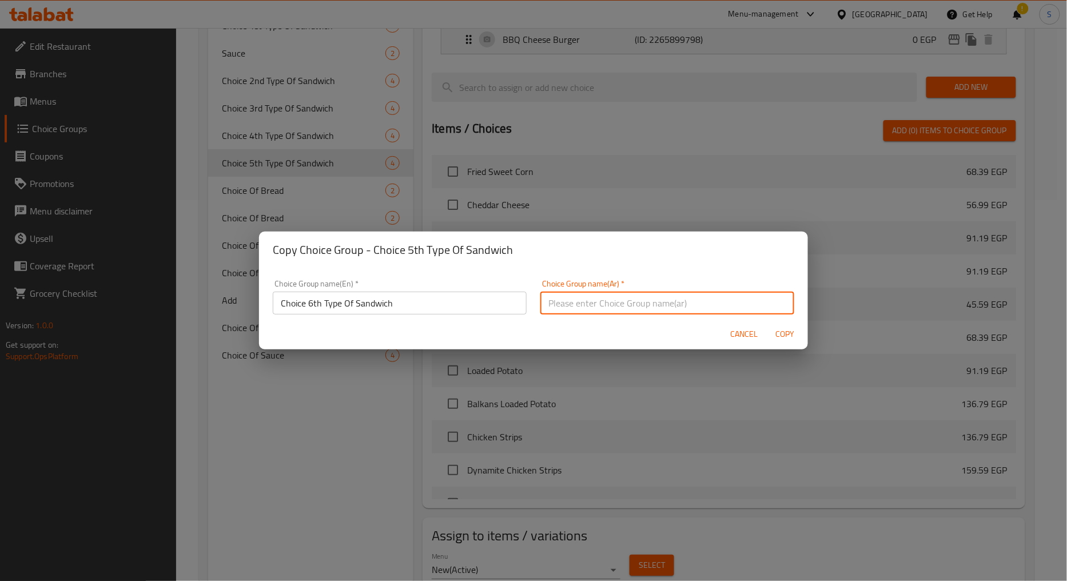
paste input "اختيار النوع الثاني من الساندويتش"
click at [615, 303] on input "اختيار النوع الثاني من الساندويتش" at bounding box center [667, 303] width 254 height 23
click at [572, 305] on input "اختيار النوع السادس من الساندويتش" at bounding box center [667, 303] width 254 height 23
type input "اختيار النوع السادس من السندويتش"
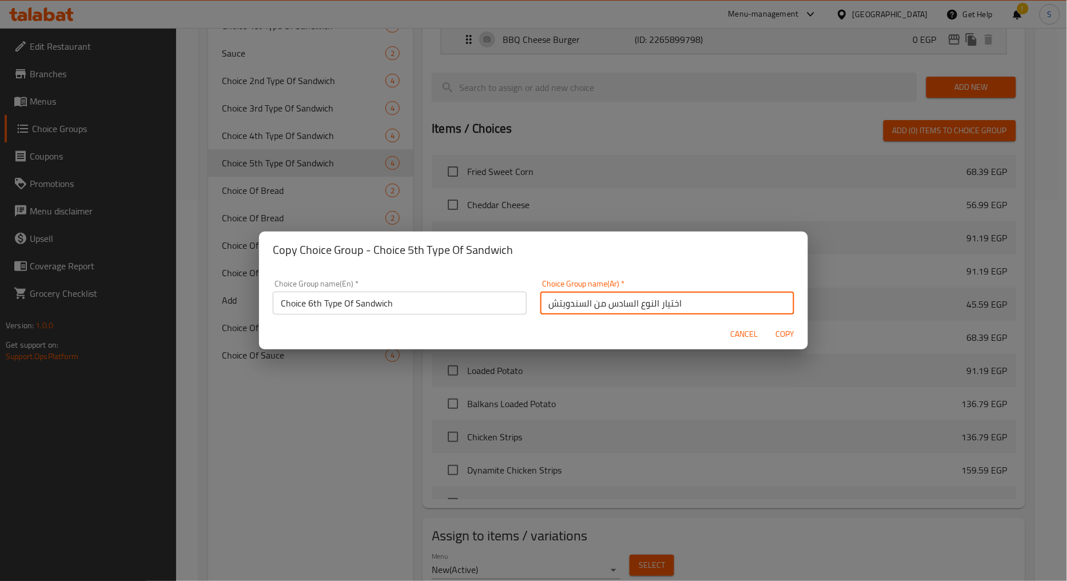
click at [764, 326] on div "Cancel Copy" at bounding box center [533, 334] width 549 height 30
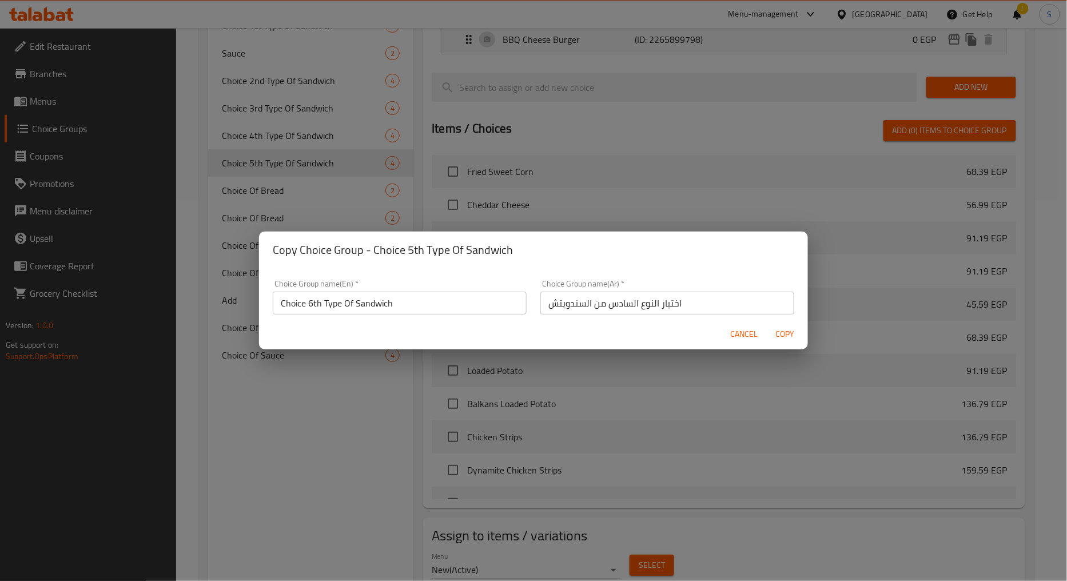
click at [776, 329] on span "Copy" at bounding box center [784, 334] width 27 height 14
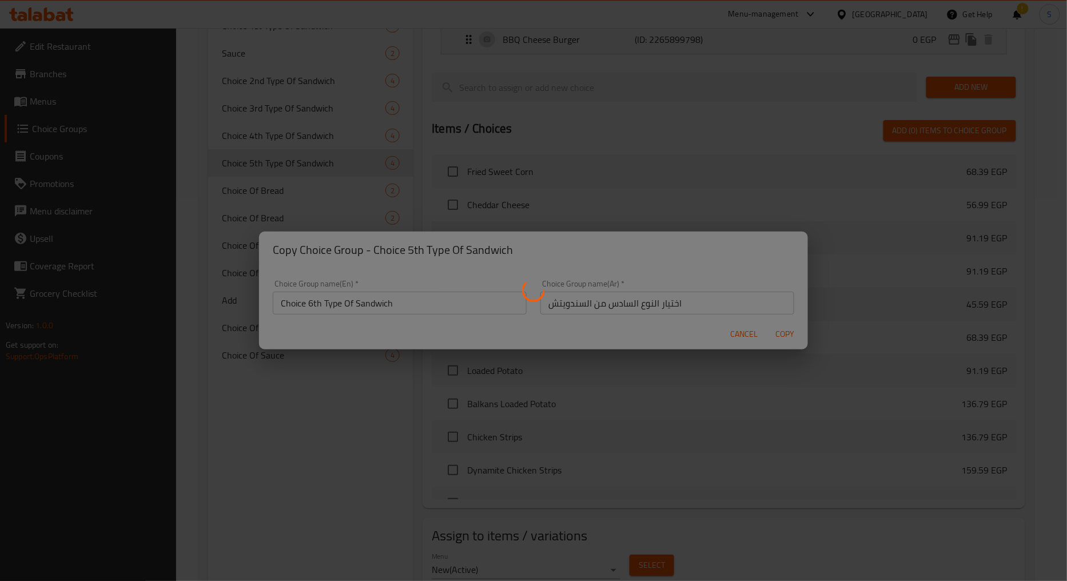
type input "Choice 6th Type Of Sandwich"
type input "اختيار النوع السادس من السندويتش"
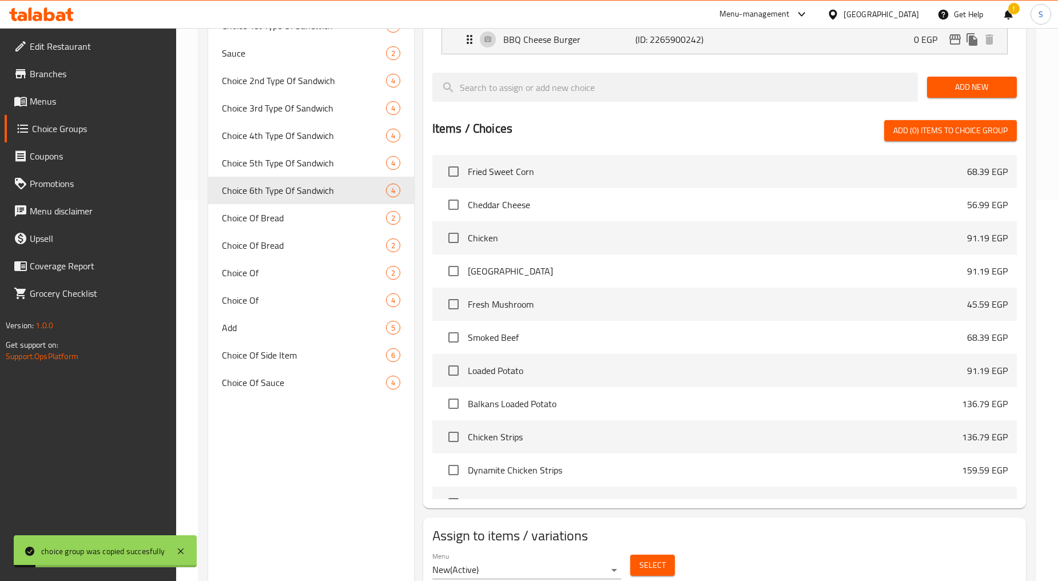
click at [647, 562] on span "Select" at bounding box center [652, 565] width 26 height 14
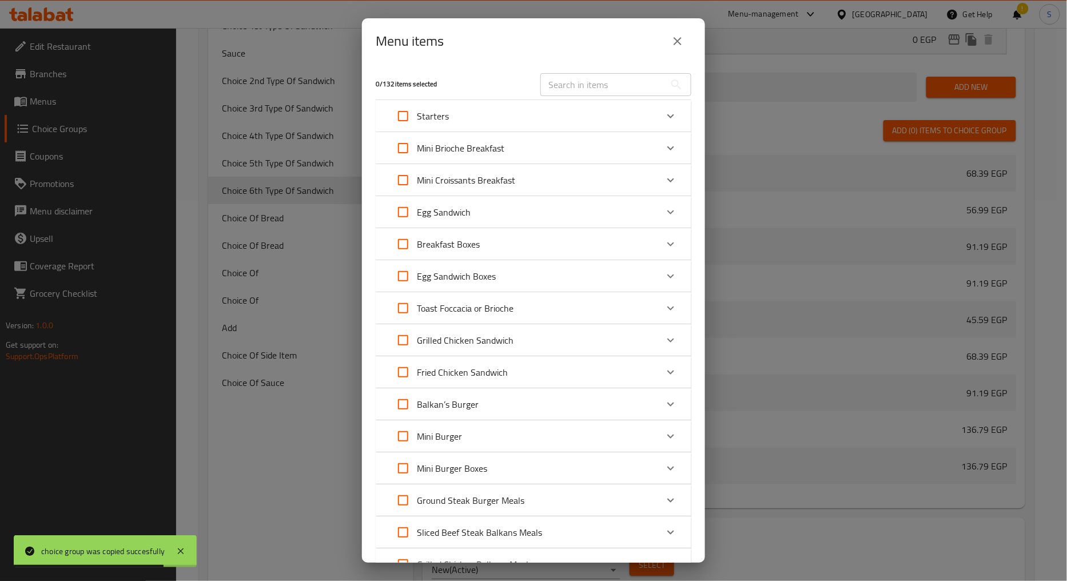
click at [499, 469] on div "Mini Burger Boxes" at bounding box center [523, 467] width 268 height 27
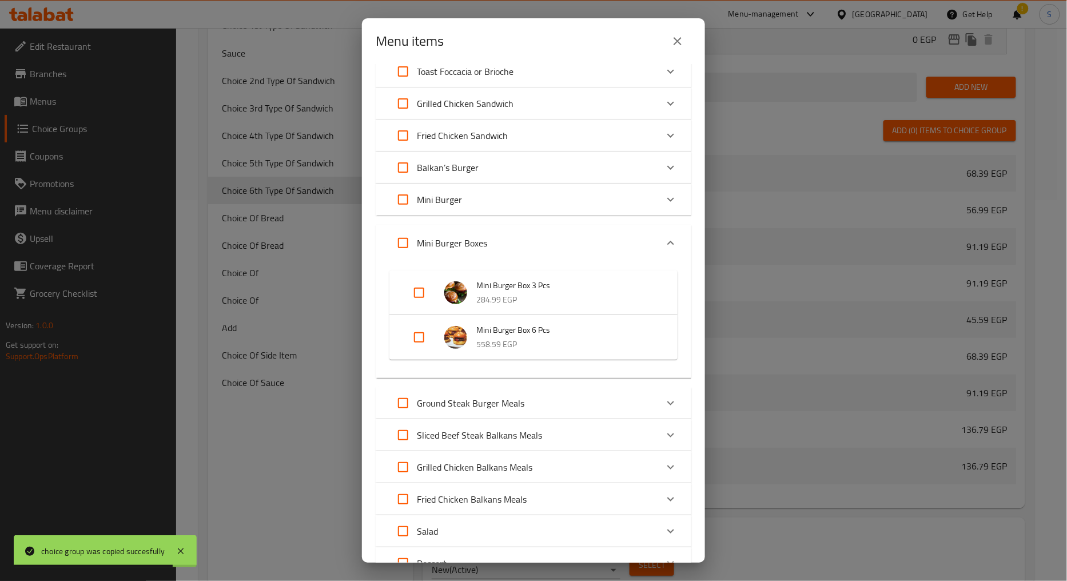
scroll to position [254, 0]
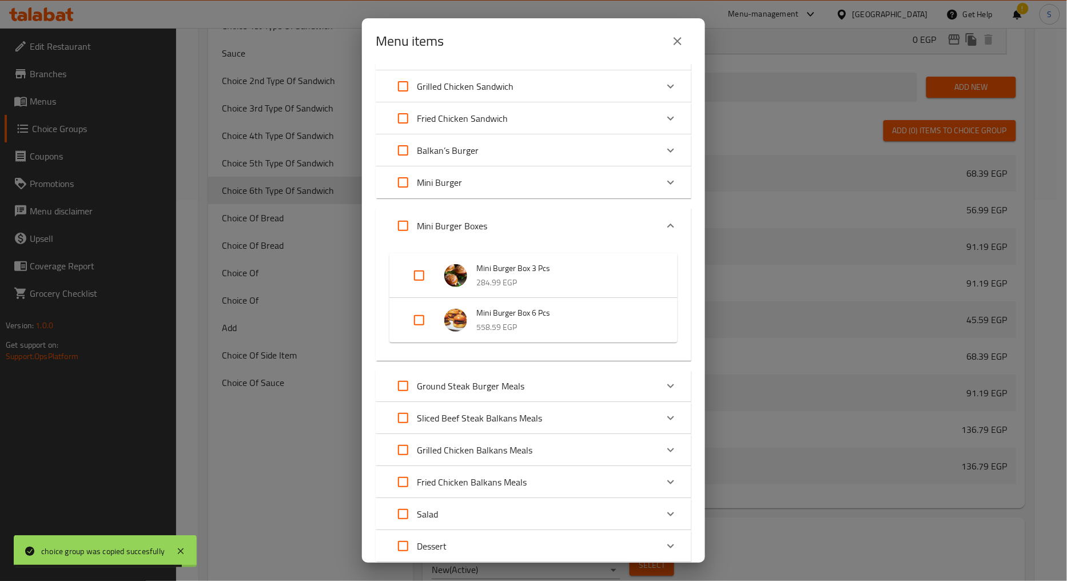
click at [418, 321] on input "Expand" at bounding box center [418, 319] width 27 height 27
checkbox input "true"
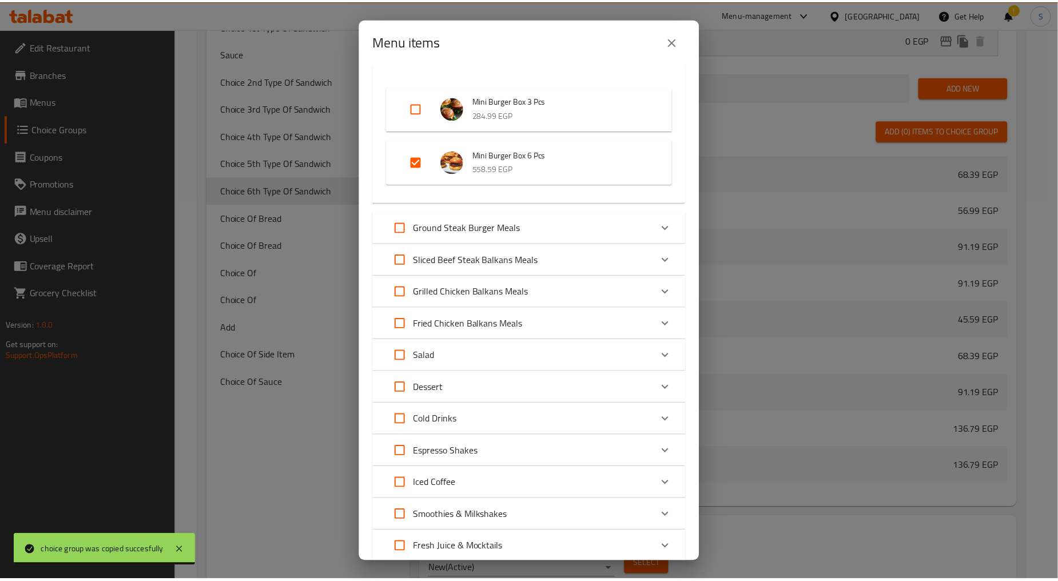
scroll to position [533, 0]
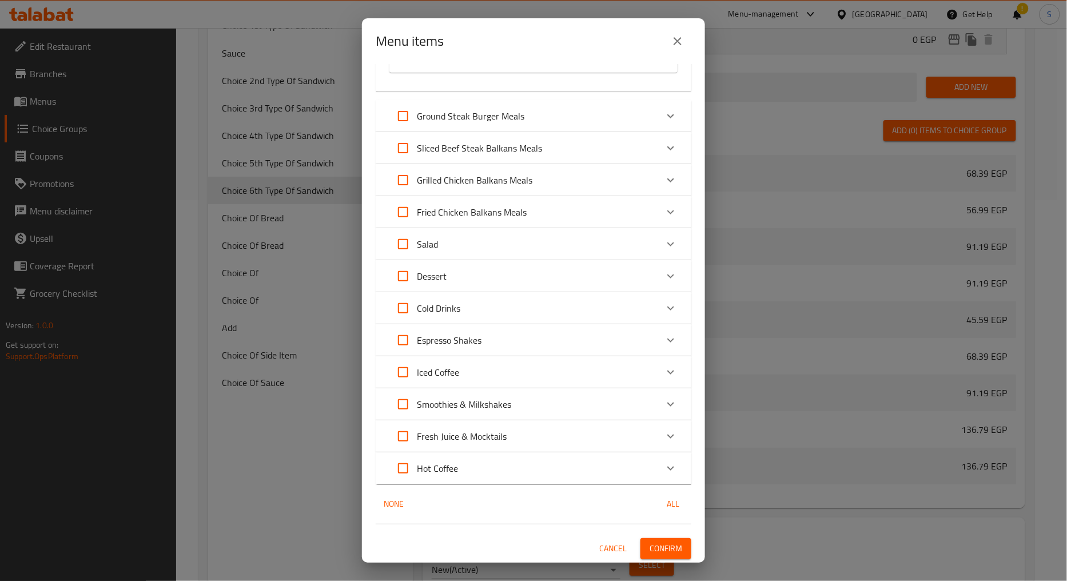
click at [661, 546] on span "Confirm" at bounding box center [665, 548] width 33 height 14
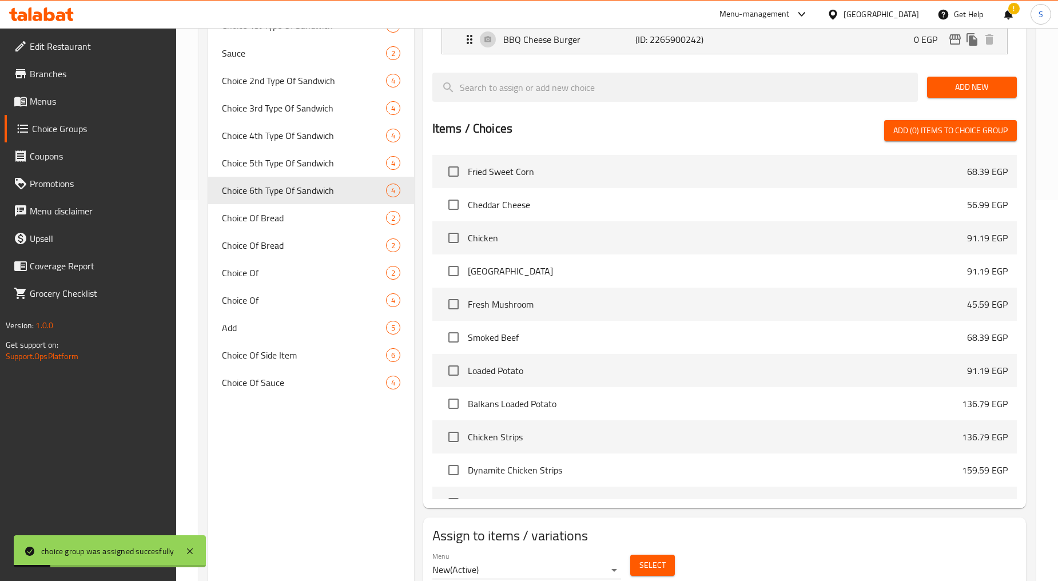
click at [41, 103] on span "Menus" at bounding box center [99, 101] width 138 height 14
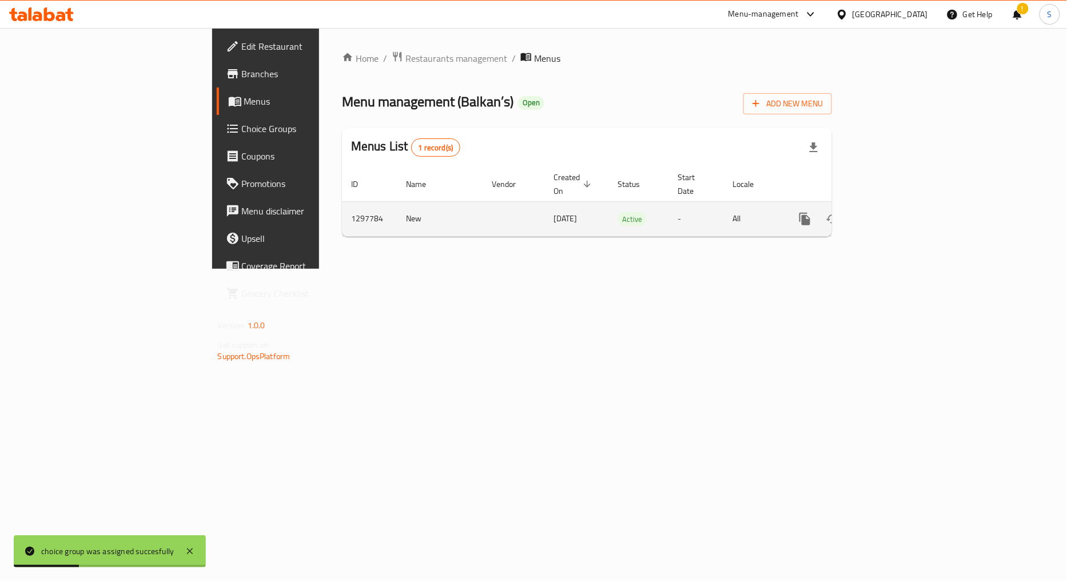
click at [894, 212] on icon "enhanced table" at bounding box center [887, 219] width 14 height 14
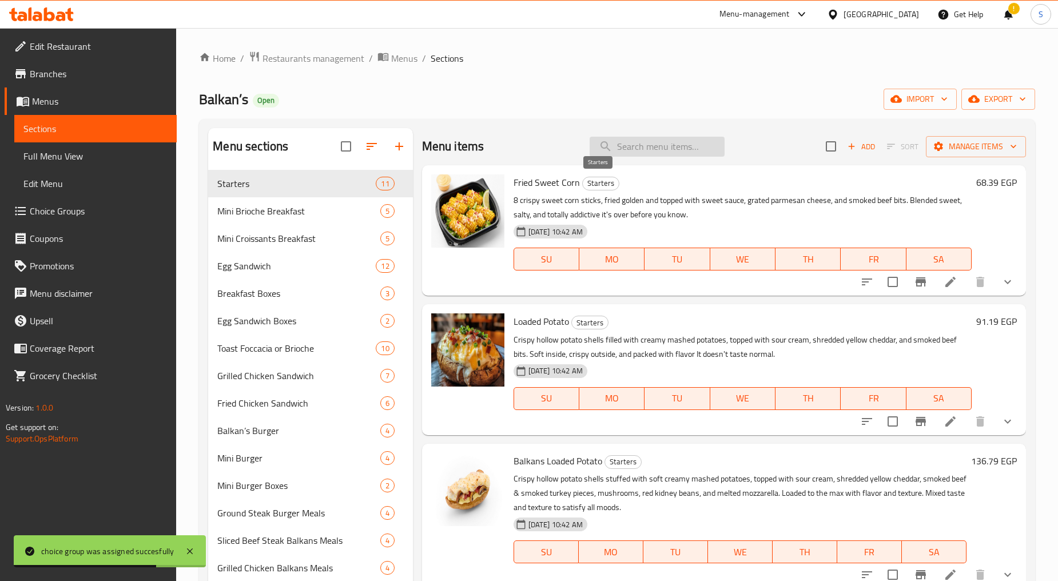
click at [639, 151] on input "search" at bounding box center [656, 147] width 135 height 20
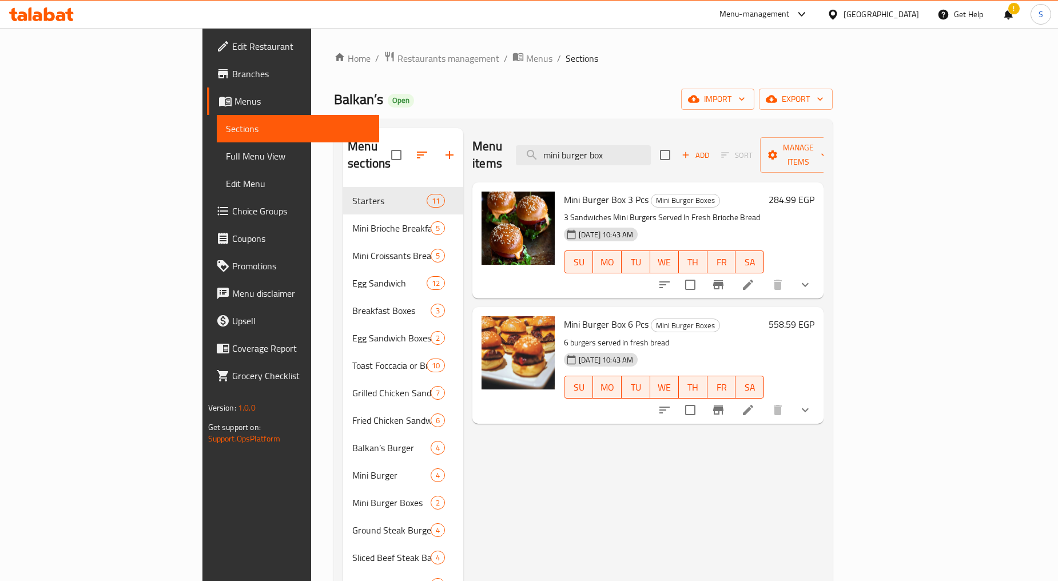
type input "mini burger box"
click at [755, 403] on icon at bounding box center [748, 410] width 14 height 14
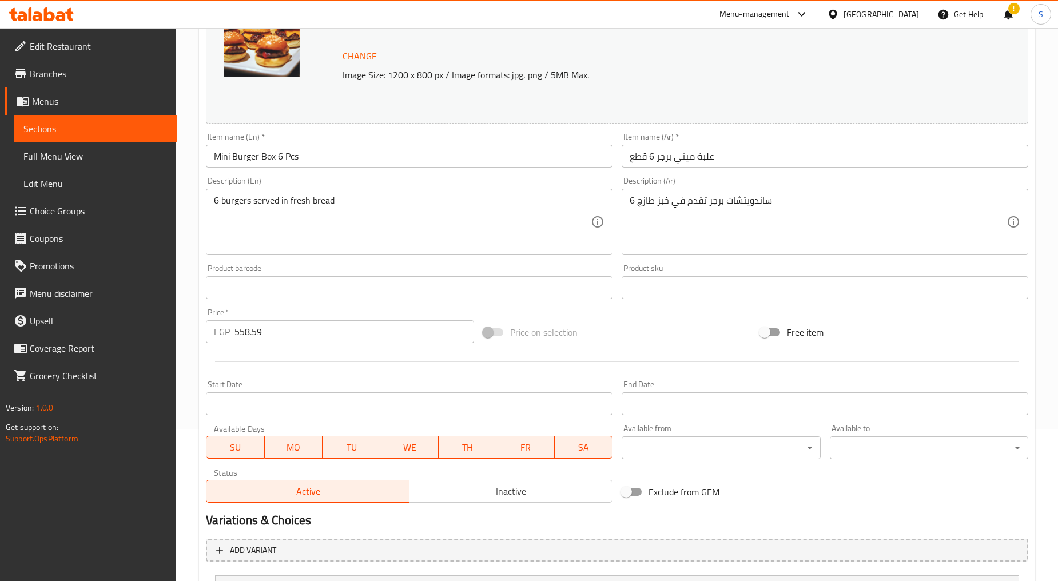
scroll to position [496, 0]
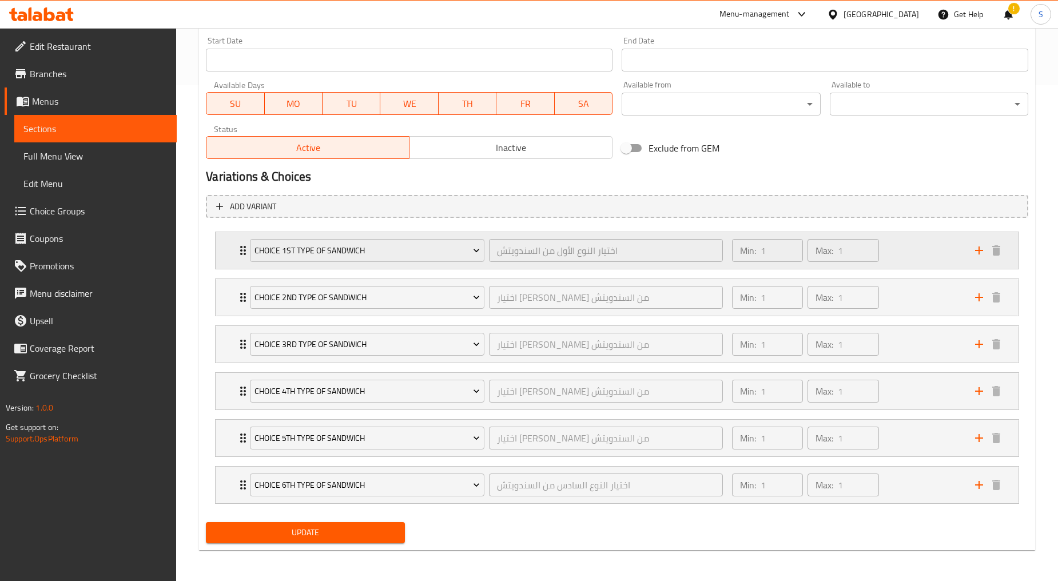
click at [227, 250] on div "Choice 1st Type Of Sandwich اختيار النوع الأول من السندويتش ​ Min: 1 ​ Max: 1 ​" at bounding box center [617, 250] width 803 height 37
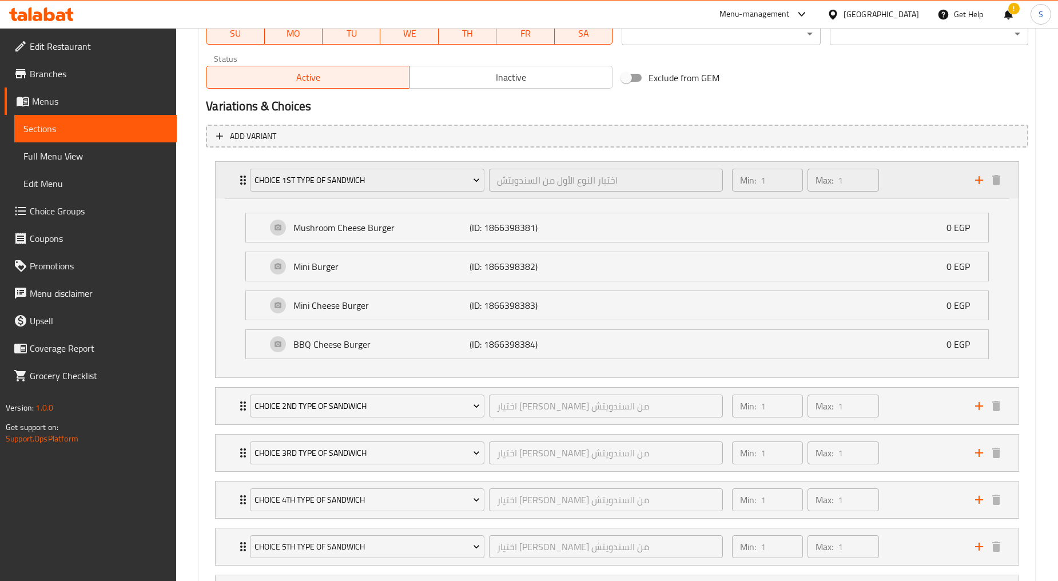
scroll to position [675, 0]
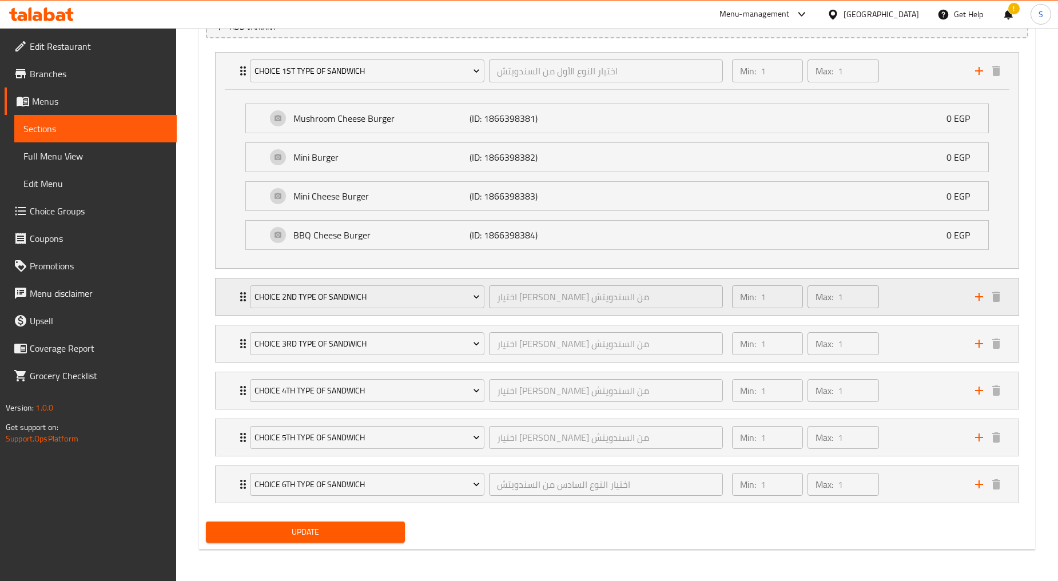
click at [228, 292] on div "Choice 2nd Type Of Sandwich اختيار النوع الثاني من السندويتش ​ Min: 1 ​ Max: 1 ​" at bounding box center [617, 296] width 803 height 37
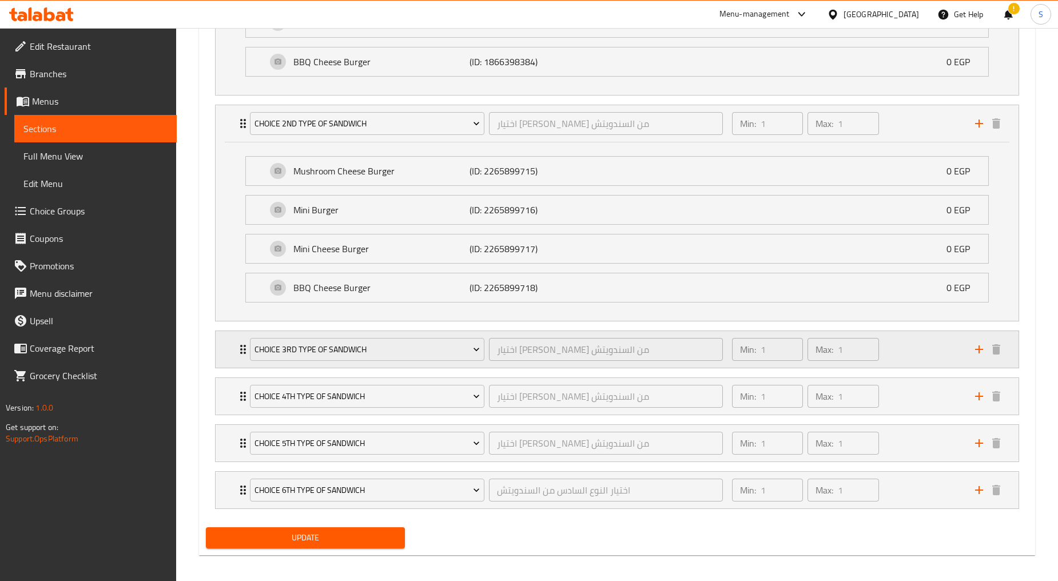
scroll to position [855, 0]
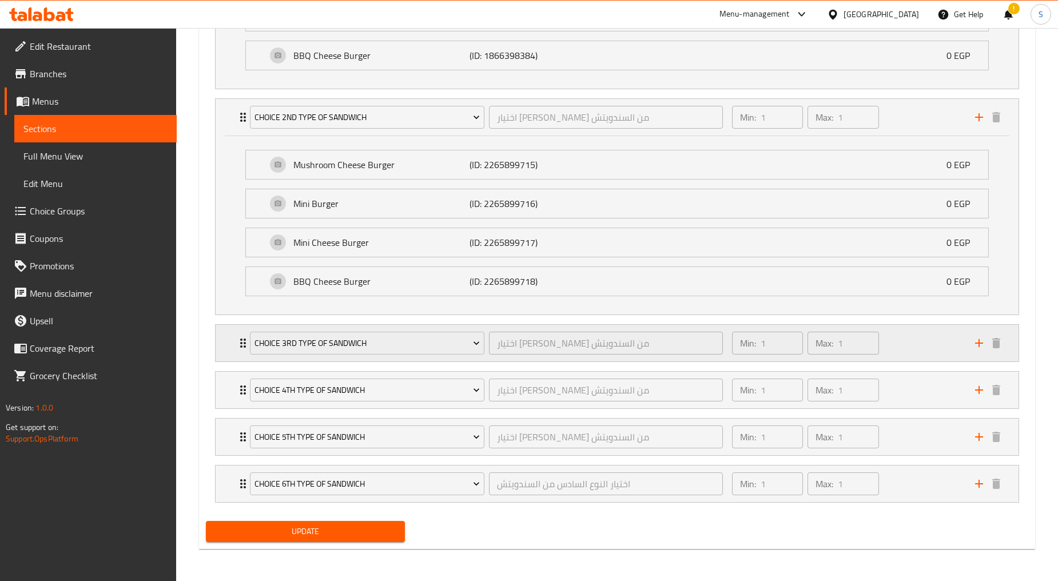
click at [220, 345] on div "Choice 3rd Type Of Sandwich اختيار النوع الثالث من السندويتش ​ Min: 1 ​ Max: 1 ​" at bounding box center [617, 343] width 803 height 37
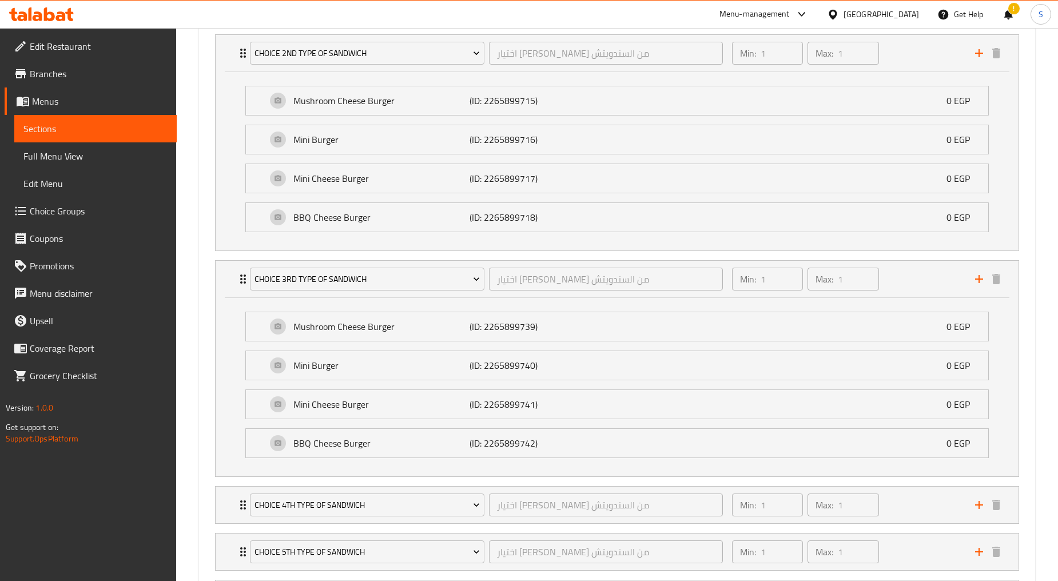
scroll to position [1034, 0]
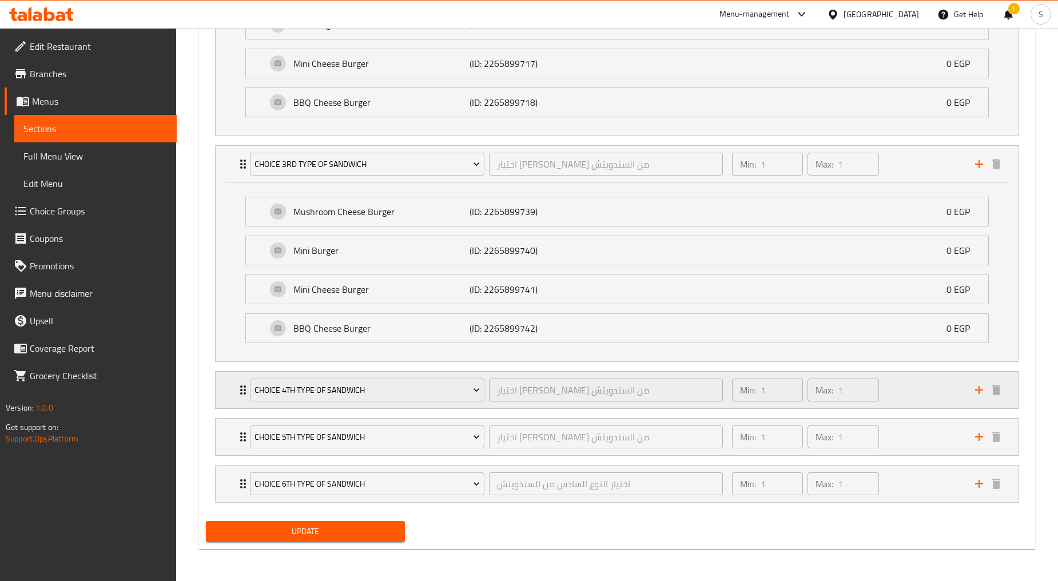
click at [225, 384] on div "Choice 4th Type Of Sandwich اختيار النوع الرابع من السندويتش ​ Min: 1 ​ Max: 1 ​" at bounding box center [617, 390] width 803 height 37
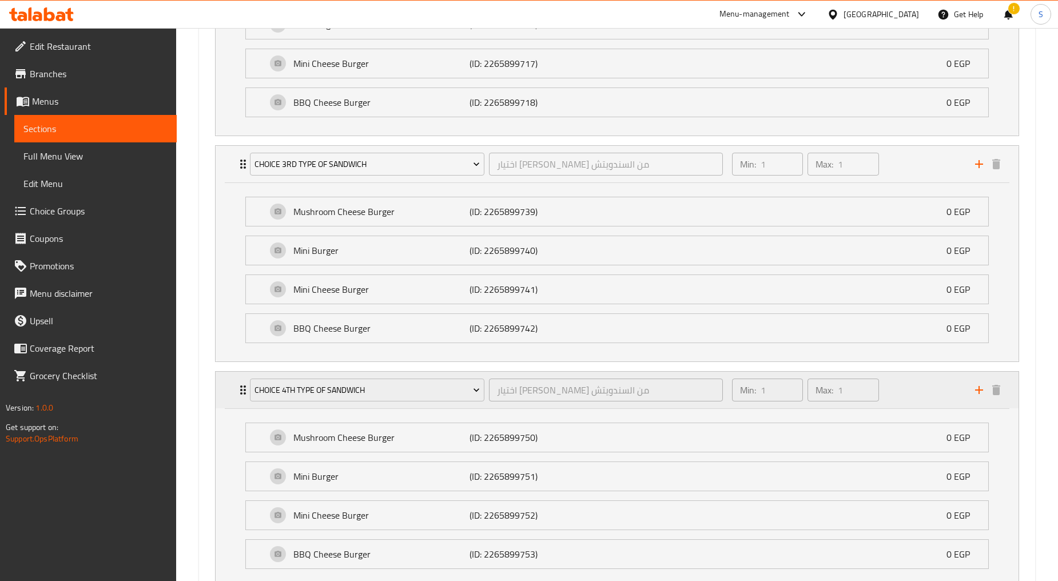
scroll to position [1213, 0]
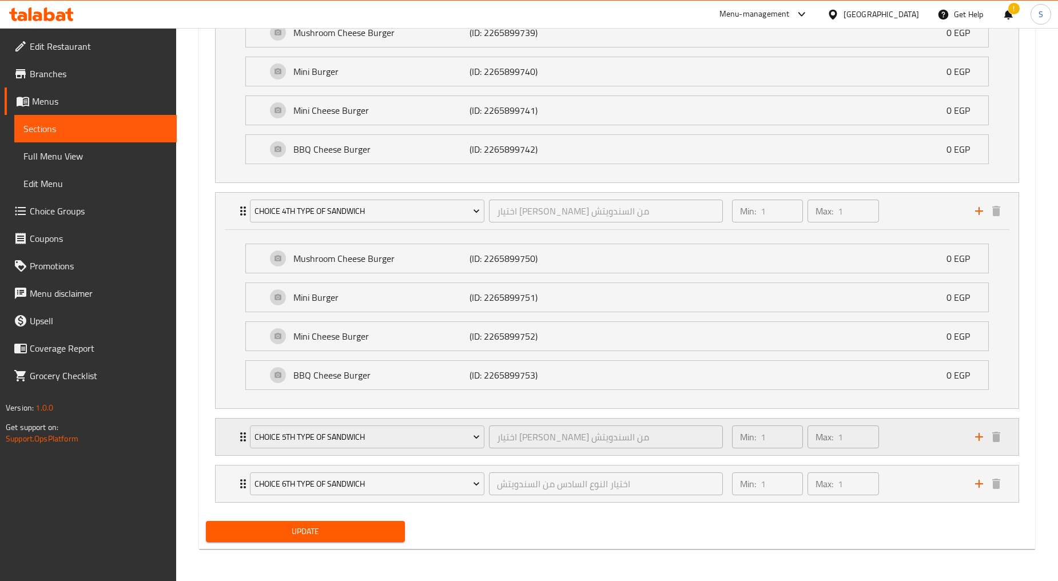
click at [236, 429] on div "Choice 5th Type Of Sandwich اختيار النوع الخامس من السندويتش ​ Min: 1 ​ Max: 1 ​" at bounding box center [617, 436] width 803 height 37
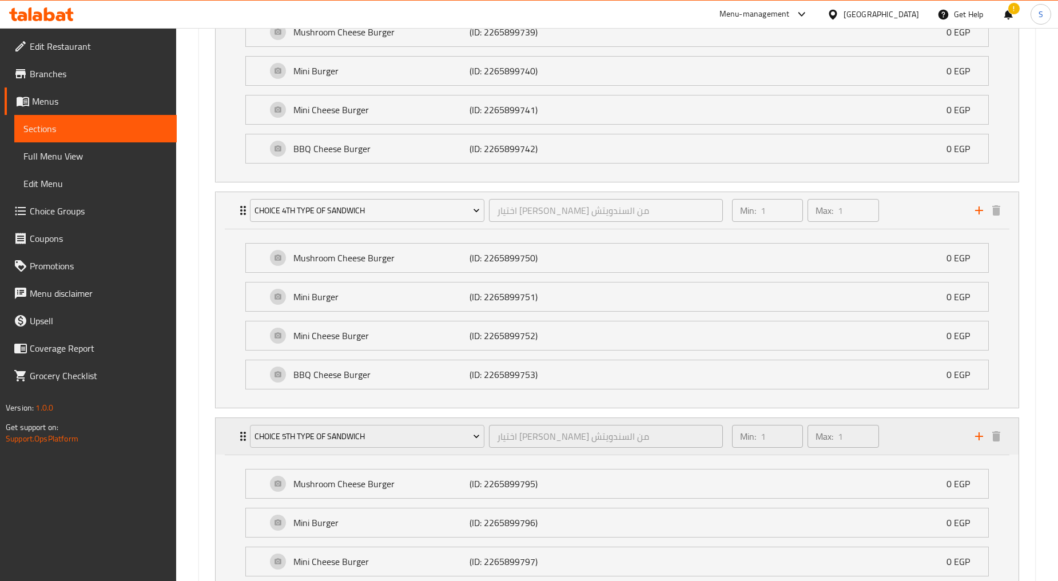
scroll to position [1393, 0]
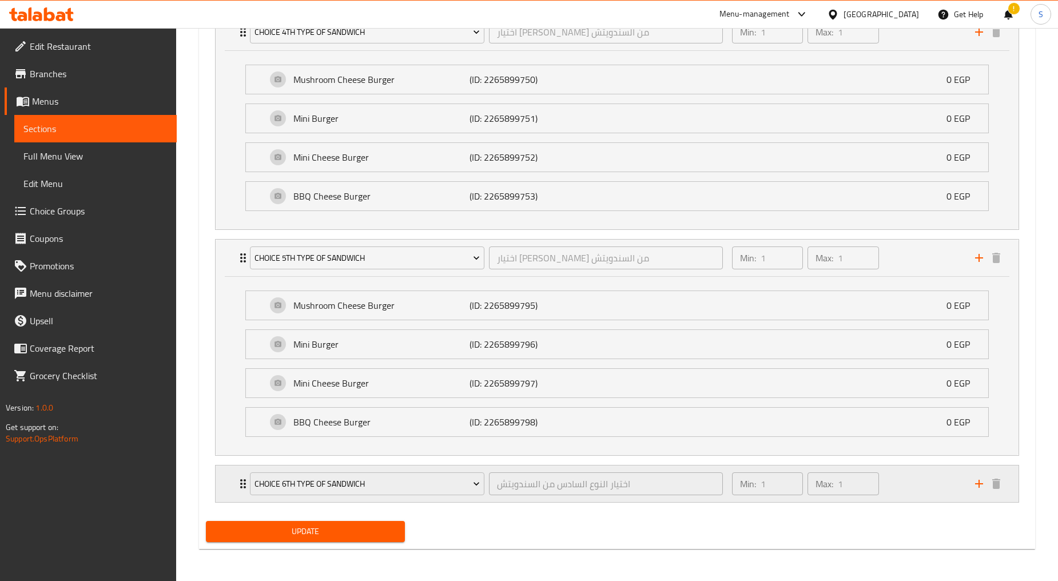
click at [228, 478] on div "Choice 6th Type Of Sandwich اختيار النوع السادس من السندويتش ​ Min: 1 ​ Max: 1 ​" at bounding box center [617, 483] width 803 height 37
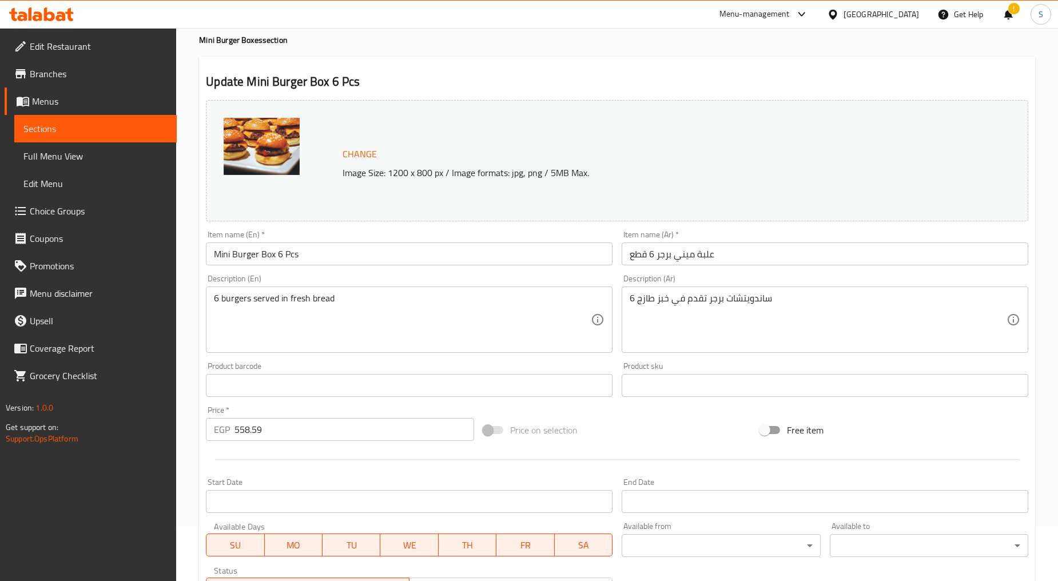
scroll to position [0, 0]
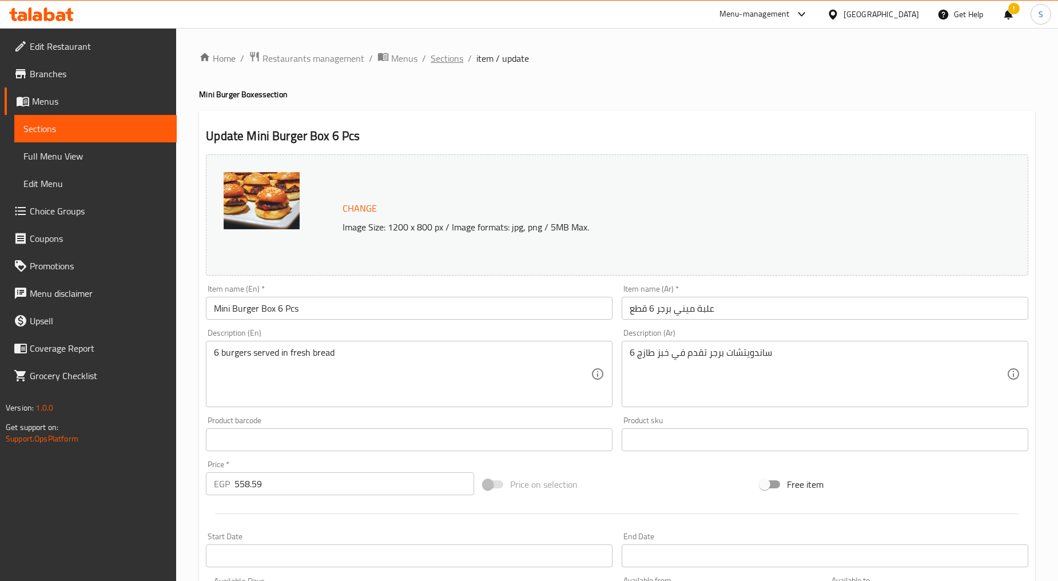
click at [433, 63] on span "Sections" at bounding box center [446, 58] width 33 height 14
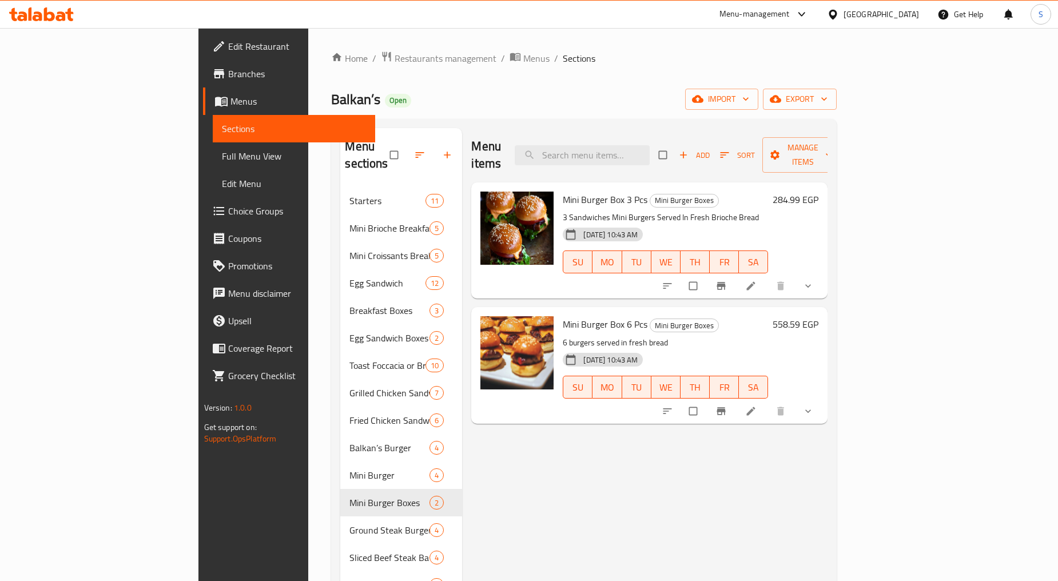
click at [836, 110] on div "Home / Restaurants management / Menus / Sections Balkan’s Open import export Me…" at bounding box center [583, 455] width 505 height 808
click at [827, 97] on span "export" at bounding box center [799, 99] width 55 height 14
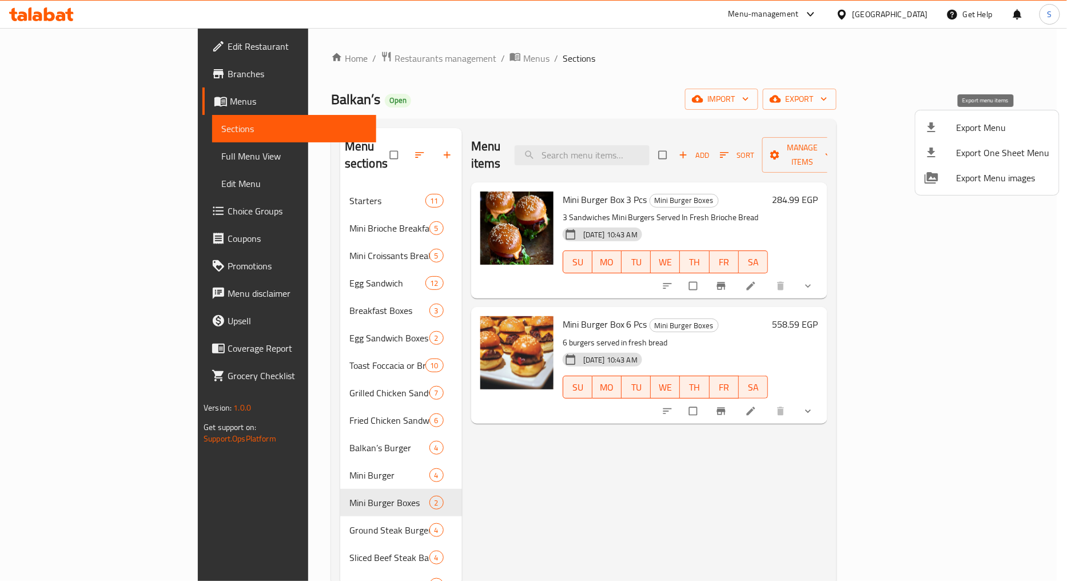
click at [985, 130] on span "Export Menu" at bounding box center [1002, 128] width 93 height 14
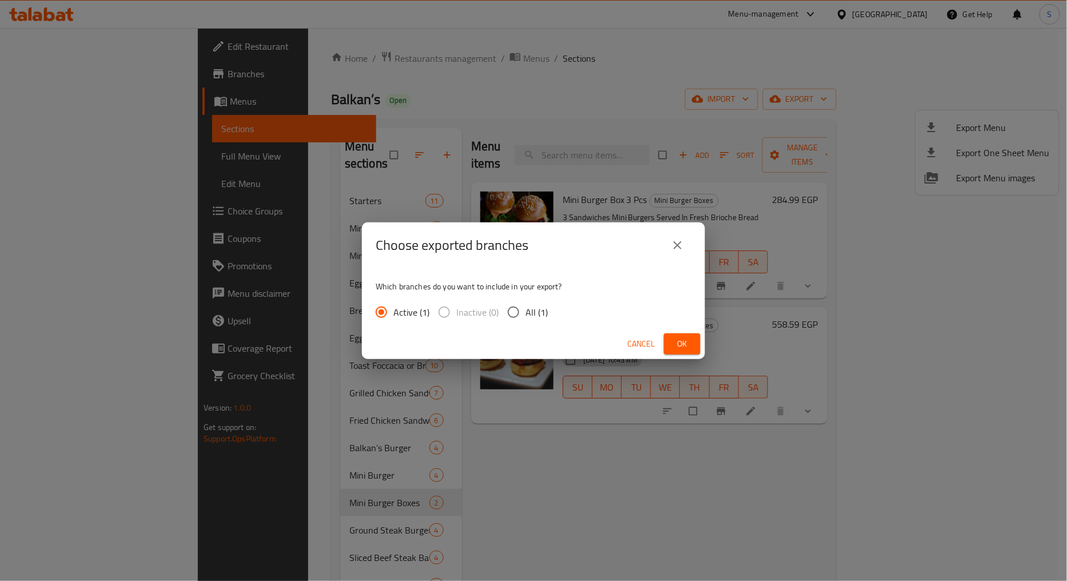
click at [534, 309] on span "All (1)" at bounding box center [536, 312] width 22 height 14
click at [525, 309] on input "All (1)" at bounding box center [513, 312] width 24 height 24
radio input "true"
click at [679, 338] on span "Ok" at bounding box center [682, 344] width 18 height 14
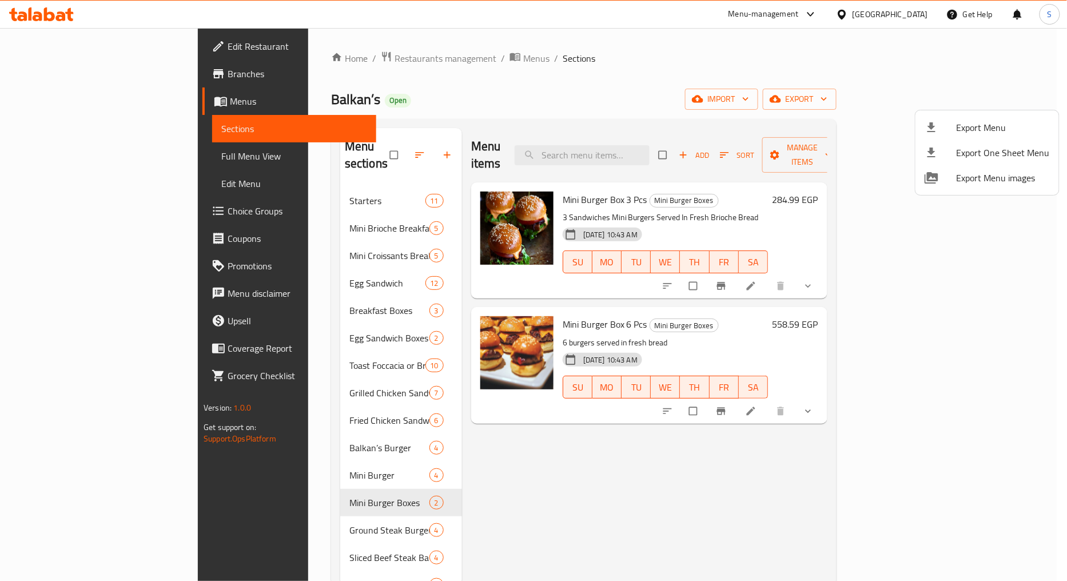
click at [1015, 393] on div at bounding box center [533, 290] width 1067 height 581
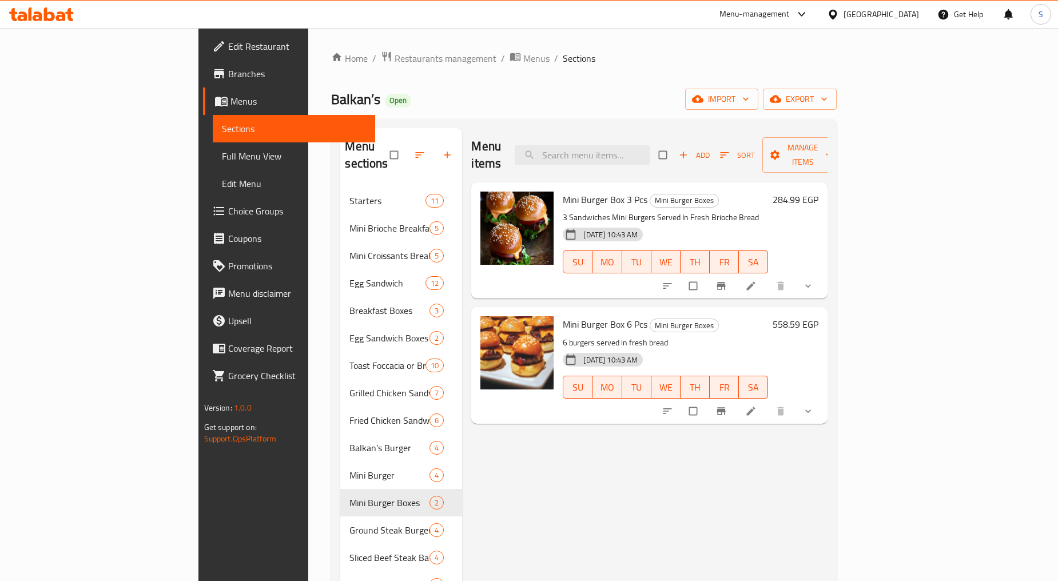
click at [814, 280] on icon "show more" at bounding box center [807, 285] width 11 height 11
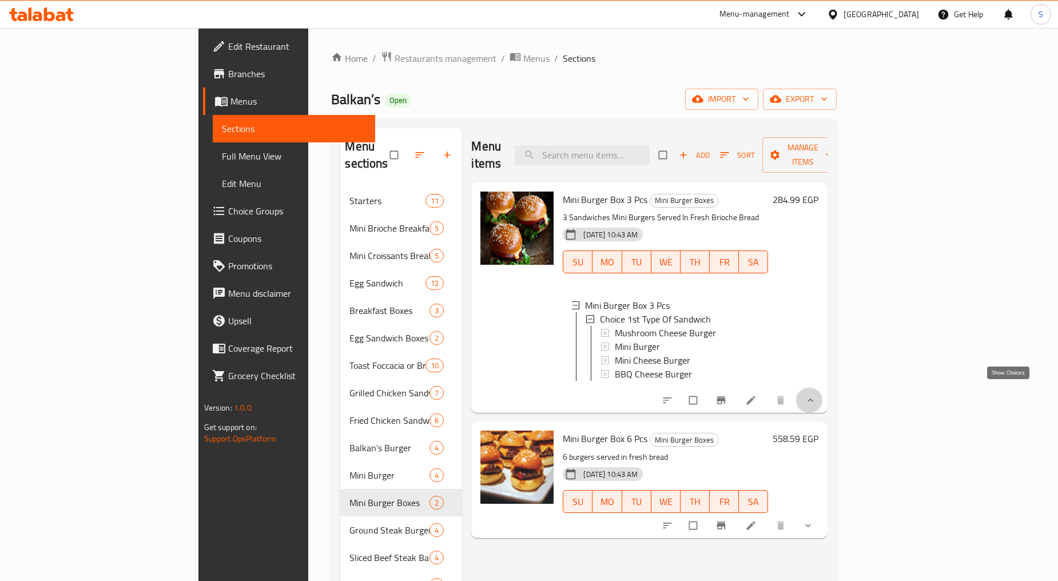
click at [816, 394] on icon "show more" at bounding box center [809, 399] width 11 height 11
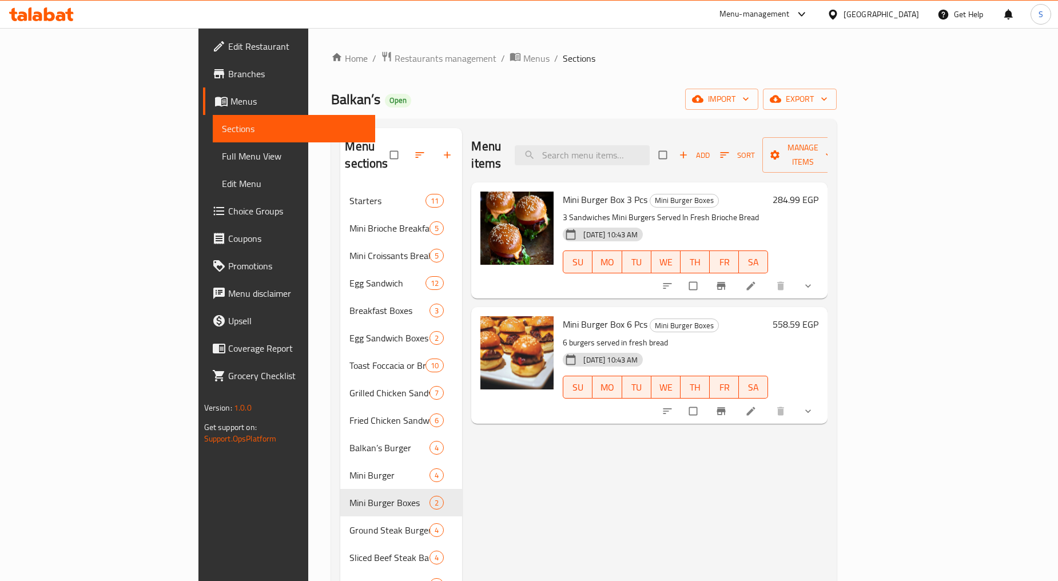
click at [823, 398] on button "show more" at bounding box center [808, 410] width 27 height 25
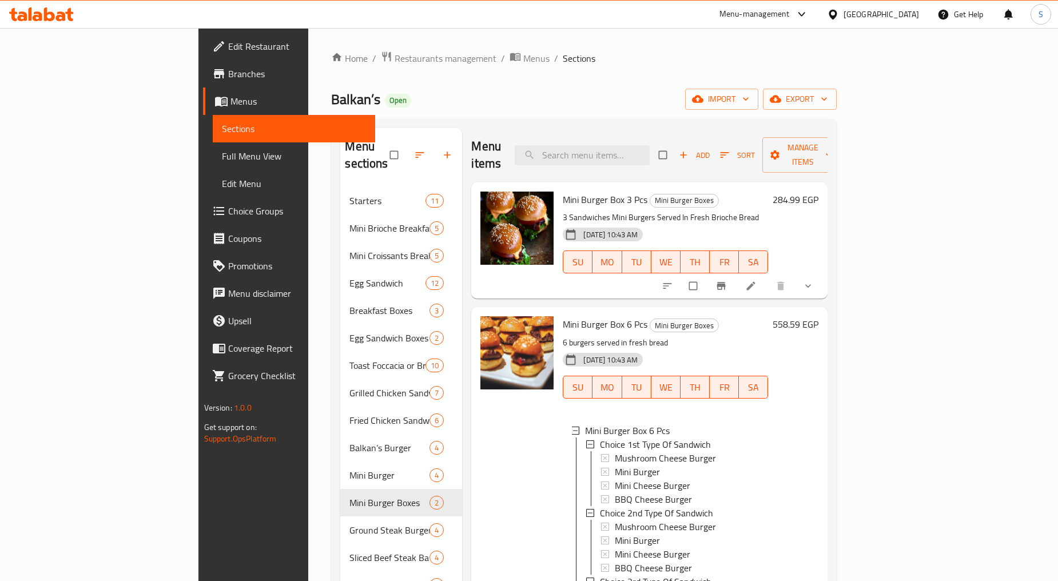
click at [814, 280] on icon "show more" at bounding box center [807, 285] width 11 height 11
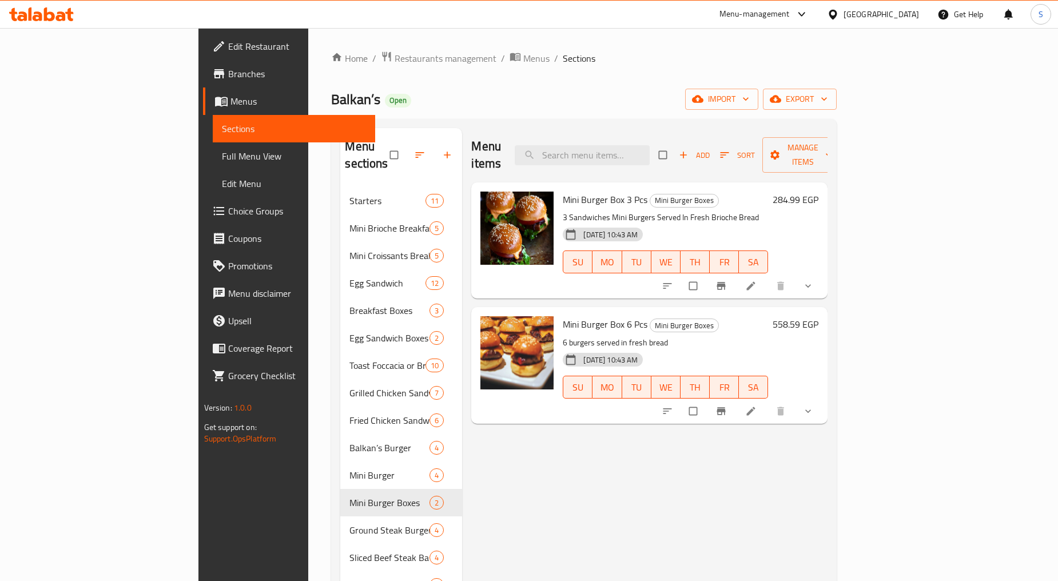
click at [228, 209] on span "Choice Groups" at bounding box center [297, 211] width 138 height 14
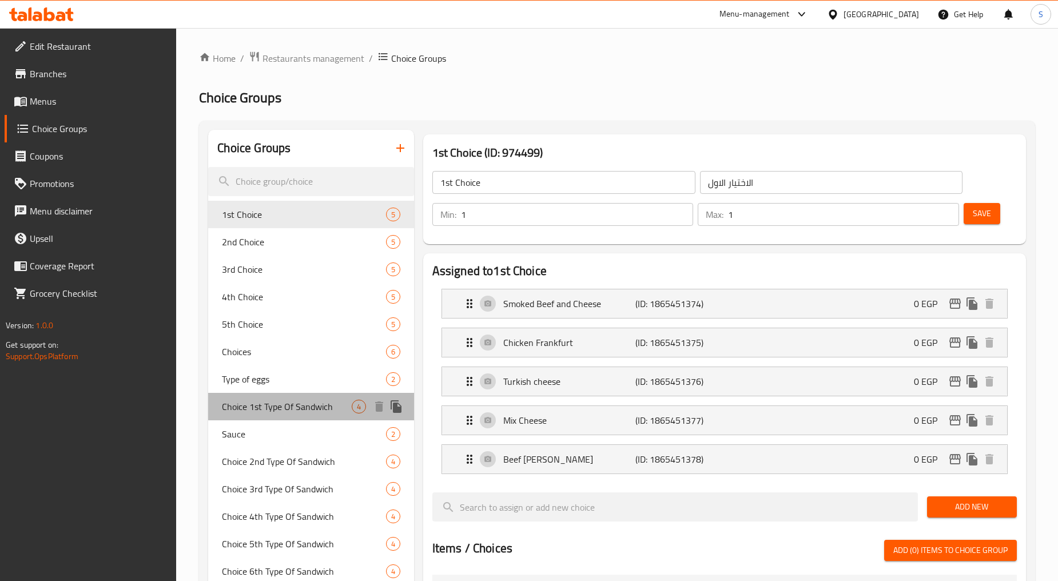
click at [269, 405] on span "Choice 1st Type Of Sandwich" at bounding box center [286, 407] width 129 height 14
type input "Choice 1st Type Of Sandwich"
type input "اختيار النوع الأول من السندويتش"
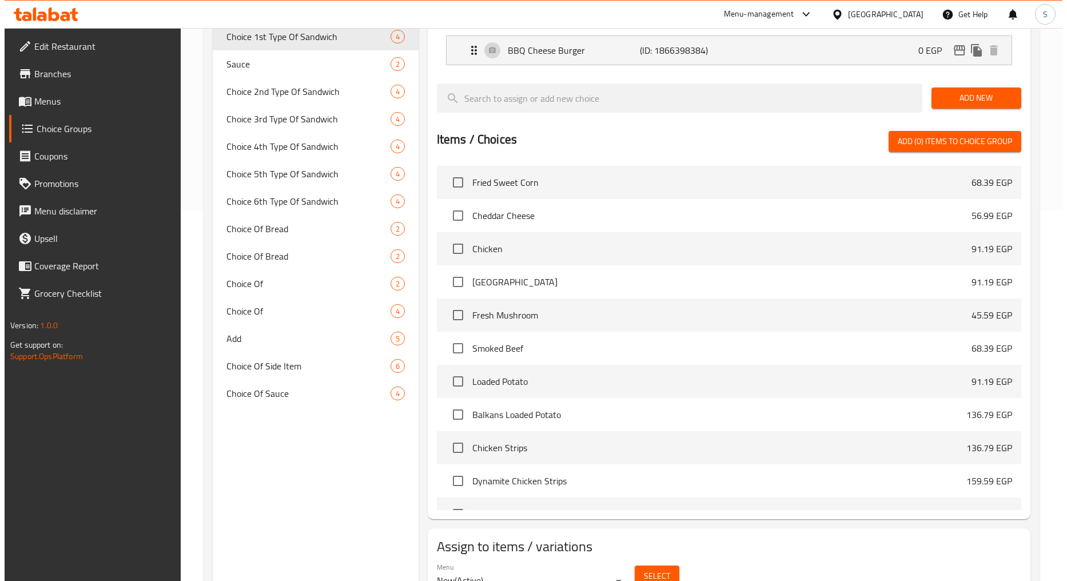
scroll to position [425, 0]
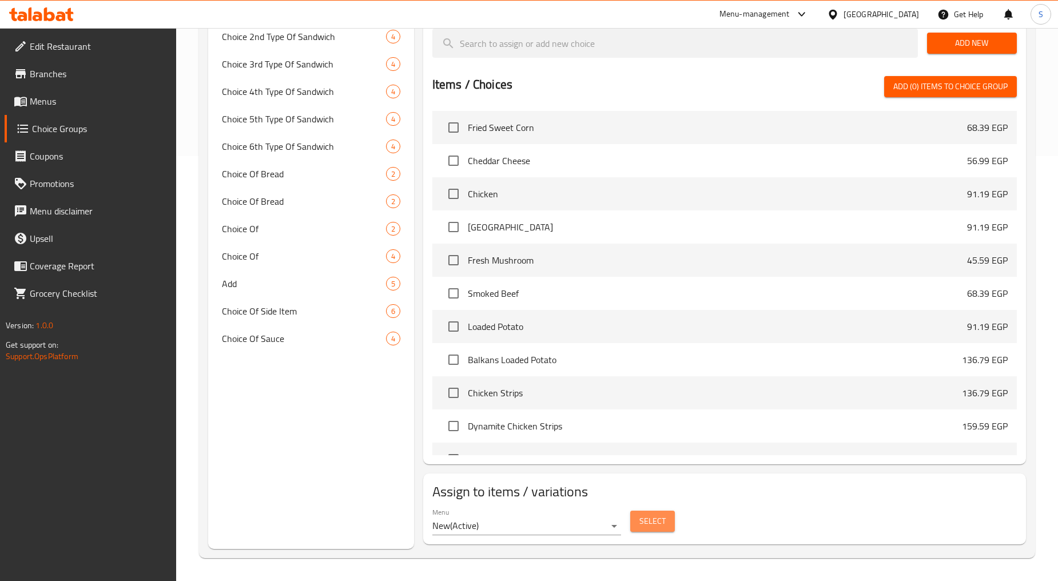
click at [644, 529] on button "Select" at bounding box center [652, 521] width 45 height 21
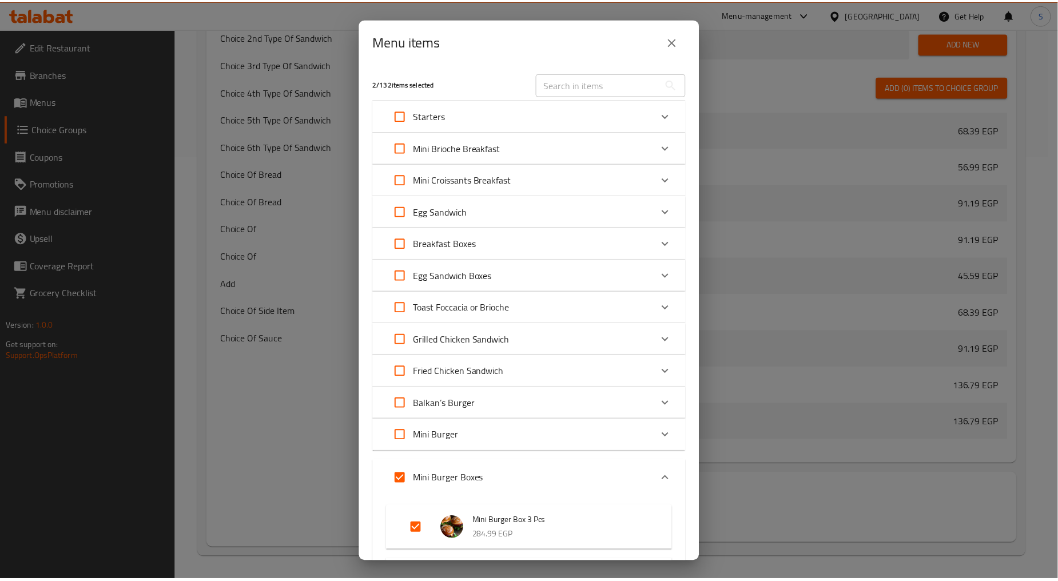
scroll to position [0, 0]
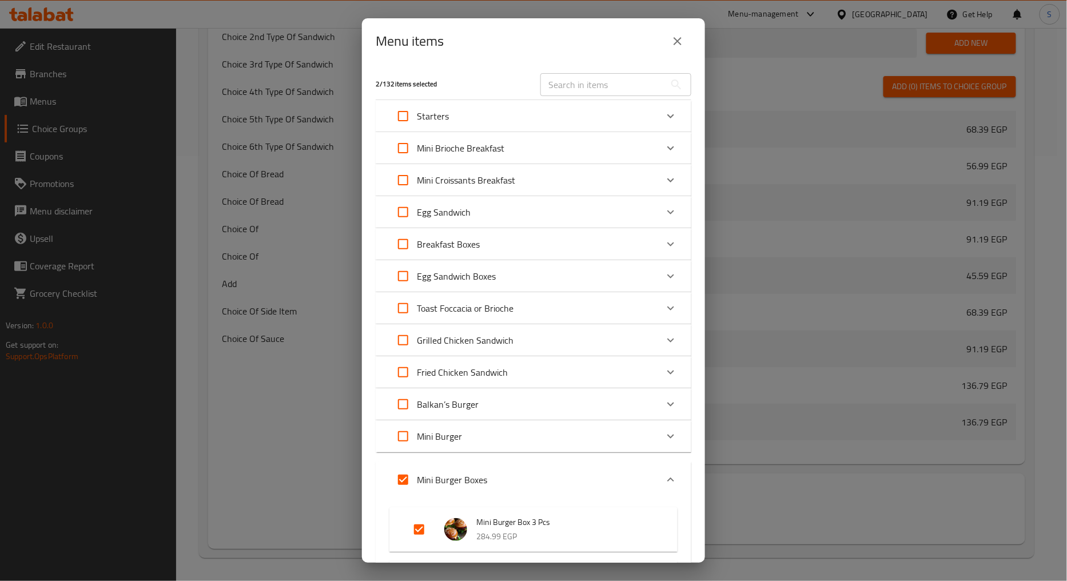
click at [673, 43] on icon "close" at bounding box center [678, 41] width 14 height 14
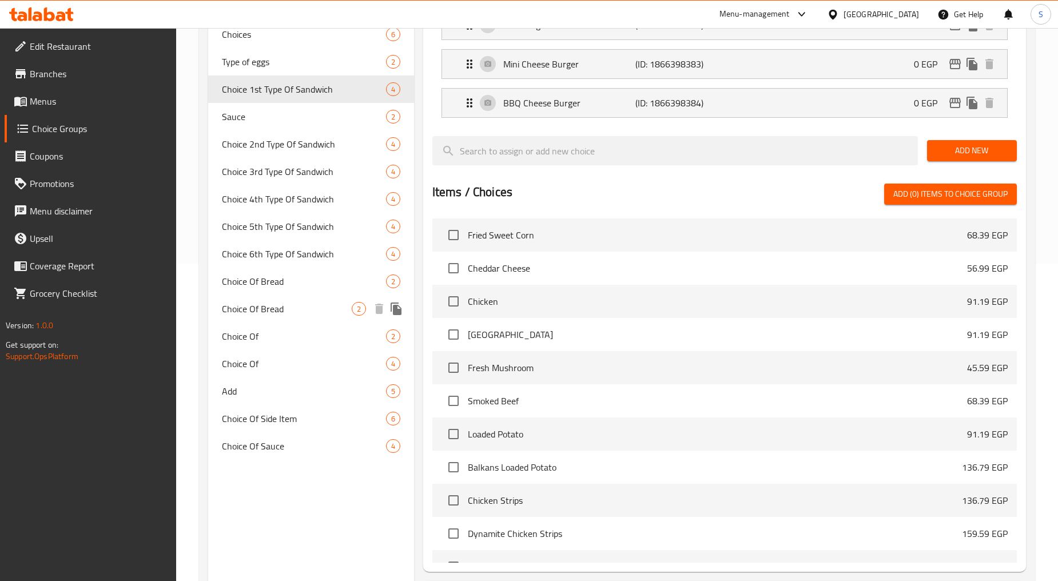
scroll to position [107, 0]
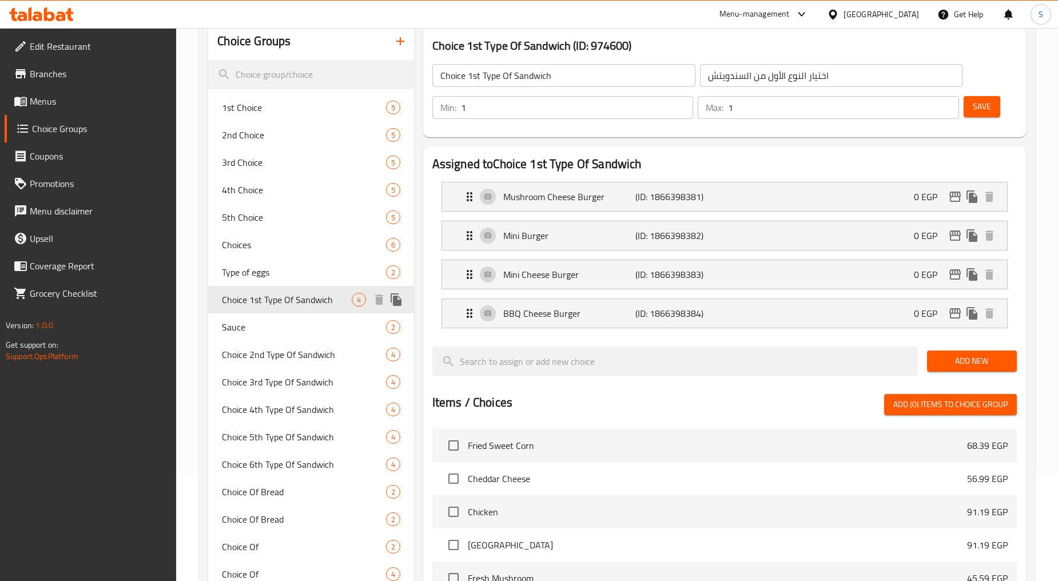
click at [393, 300] on icon "duplicate" at bounding box center [395, 299] width 11 height 13
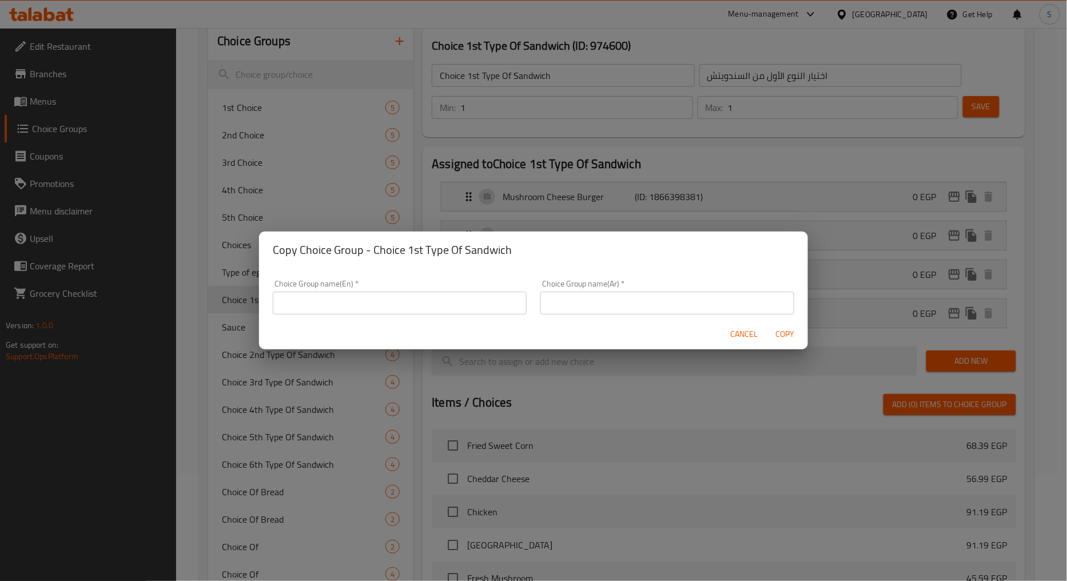
click at [389, 305] on input "text" at bounding box center [400, 303] width 254 height 23
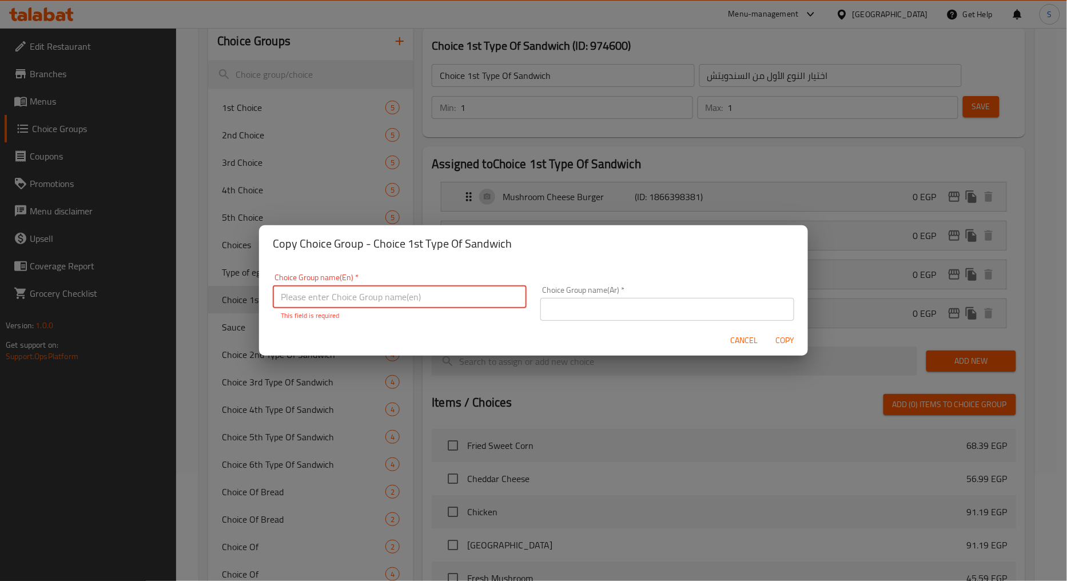
click at [359, 292] on input "text" at bounding box center [400, 296] width 254 height 23
paste input "Choice 2nd Type Of Sandwich"
click at [318, 300] on input "Choice 2nd Type Of Sandwich" at bounding box center [400, 296] width 254 height 23
click at [278, 293] on input "Choice Type Of Sandwich" at bounding box center [400, 296] width 254 height 23
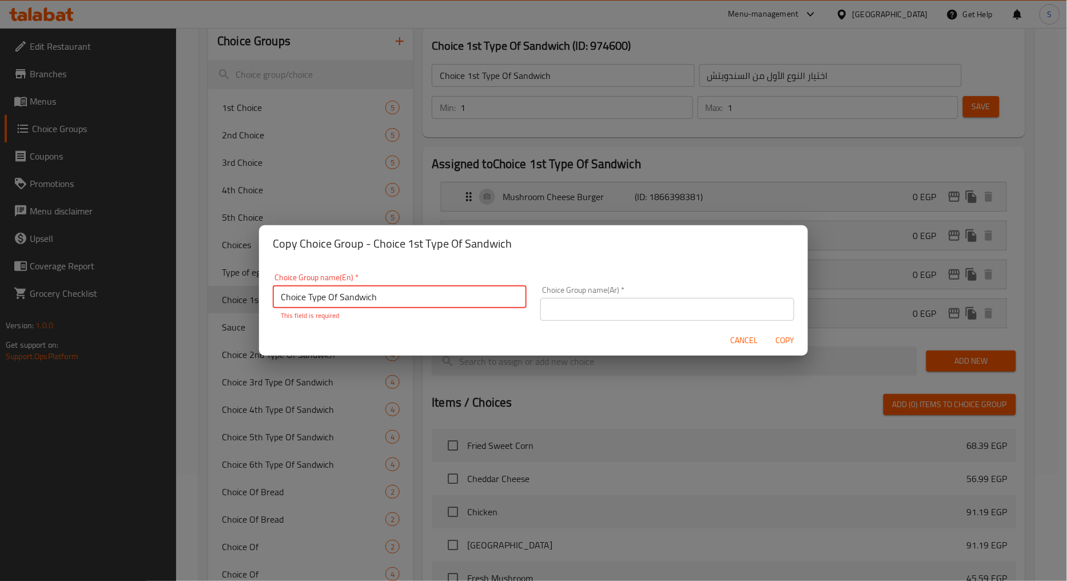
click at [278, 293] on input "Choice Type Of Sandwich" at bounding box center [400, 296] width 254 height 23
type input "Choice Type Of Sandwich"
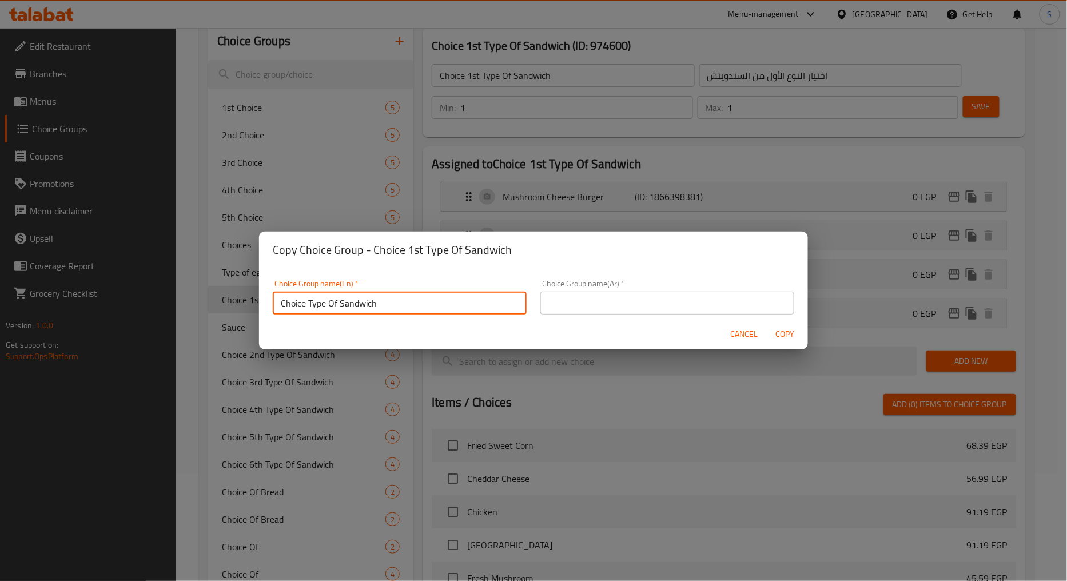
click at [598, 304] on input "text" at bounding box center [667, 303] width 254 height 23
paste input "اختيار نوع الساندويتش"
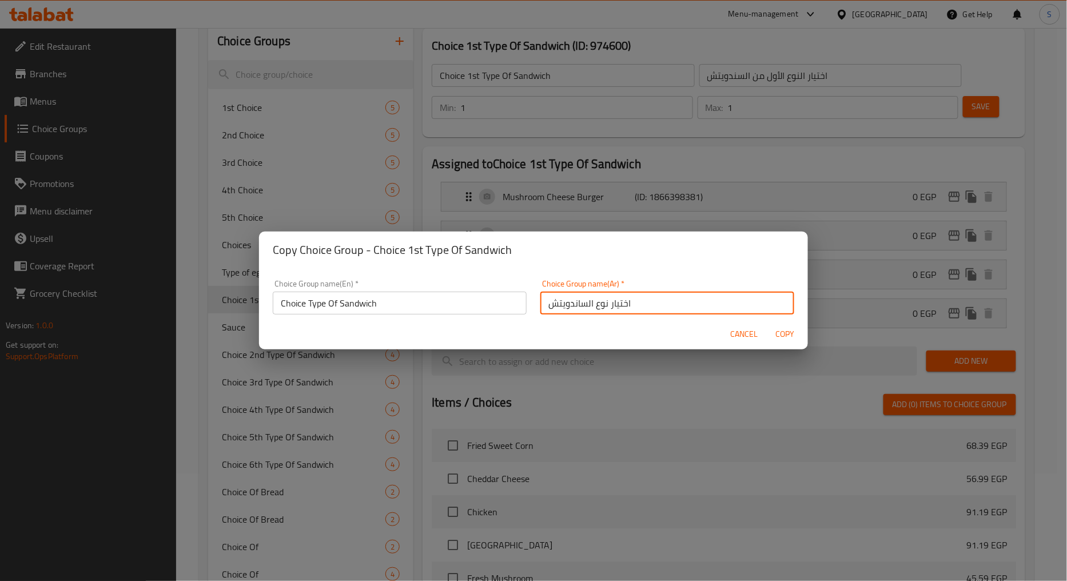
click at [575, 303] on input "اختيار نوع الساندويتش" at bounding box center [667, 303] width 254 height 23
click at [572, 304] on input "اختيار نوع الساندويتش" at bounding box center [667, 303] width 254 height 23
type input "اختيار نوع السندويتش"
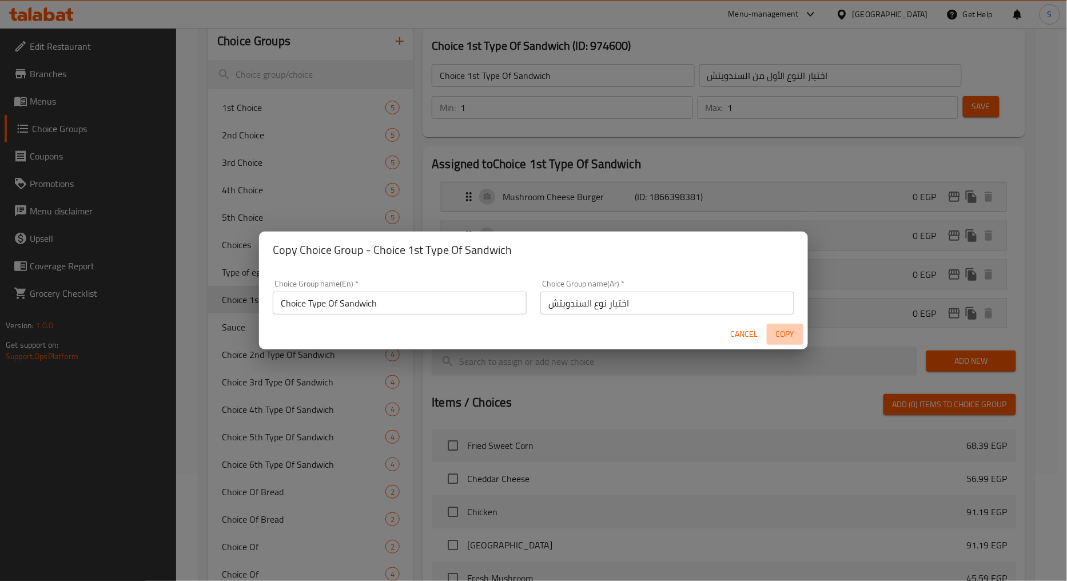
click at [786, 330] on span "Copy" at bounding box center [784, 334] width 27 height 14
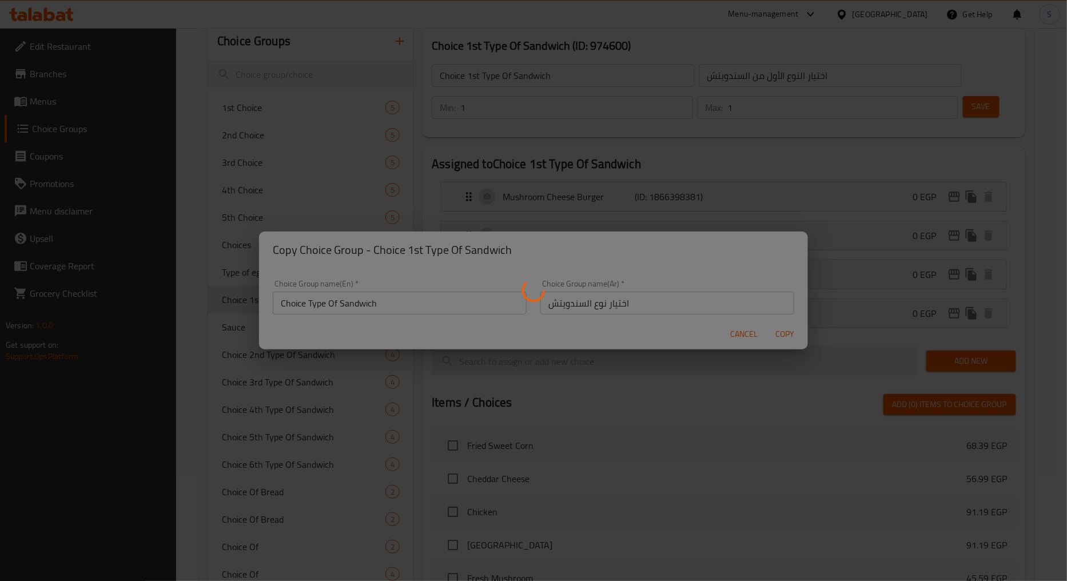
type input "Choice Type Of Sandwich"
type input "اختيار نوع السندويتش"
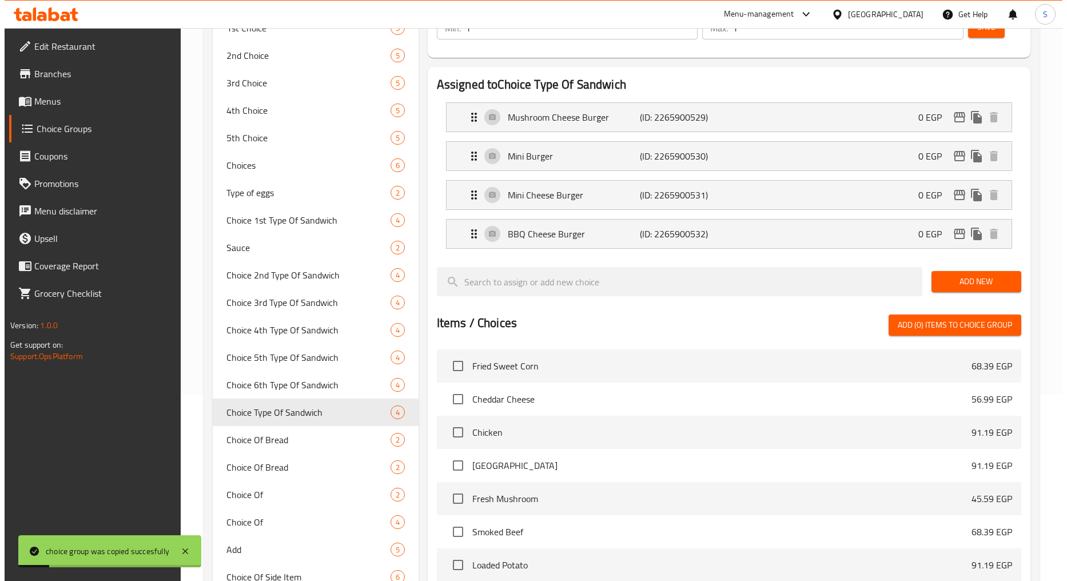
scroll to position [425, 0]
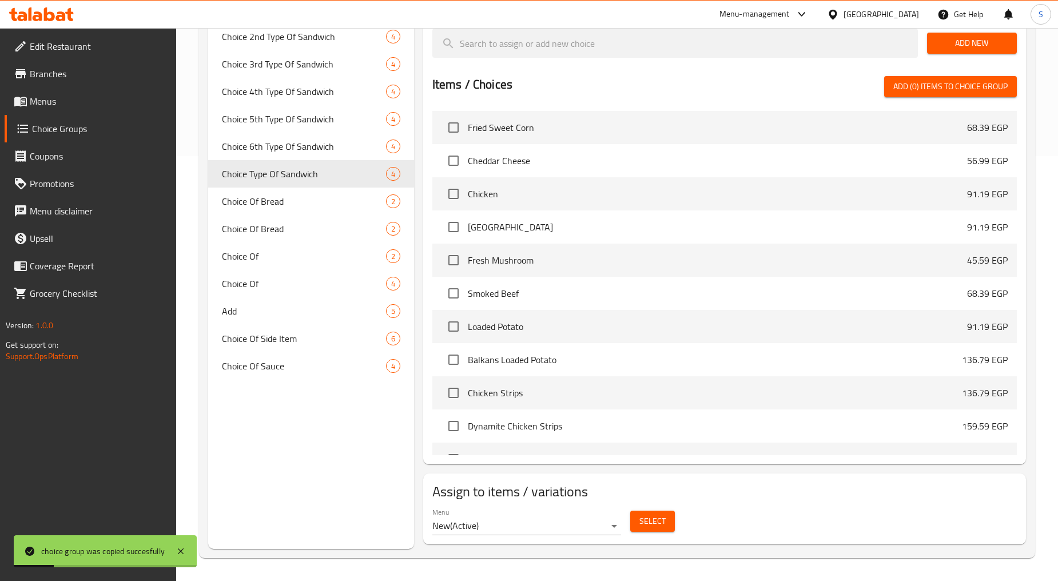
click at [644, 534] on div "Select" at bounding box center [652, 521] width 54 height 30
click at [650, 513] on button "Select" at bounding box center [652, 521] width 45 height 21
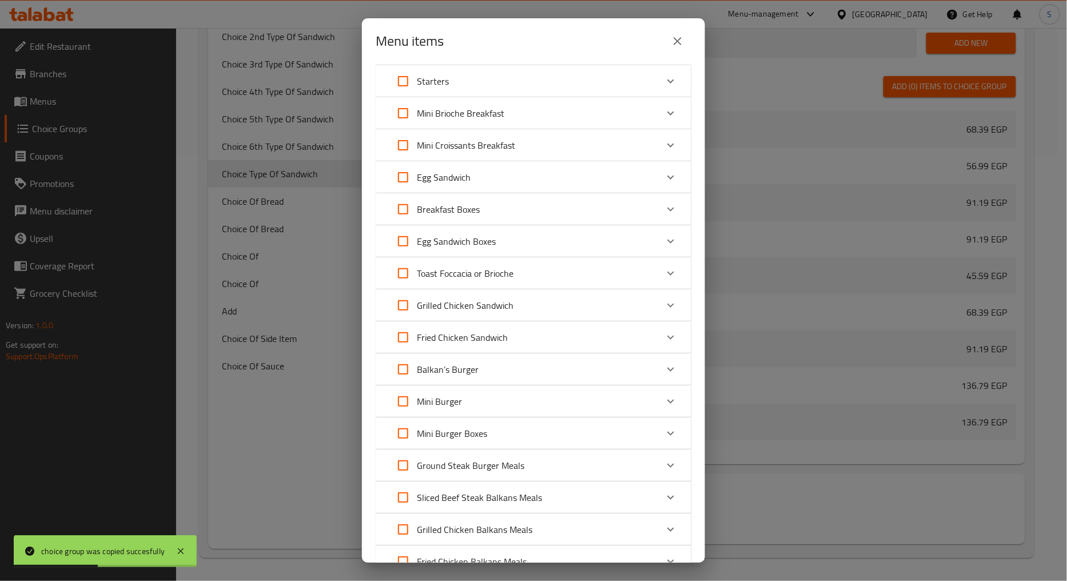
scroll to position [63, 0]
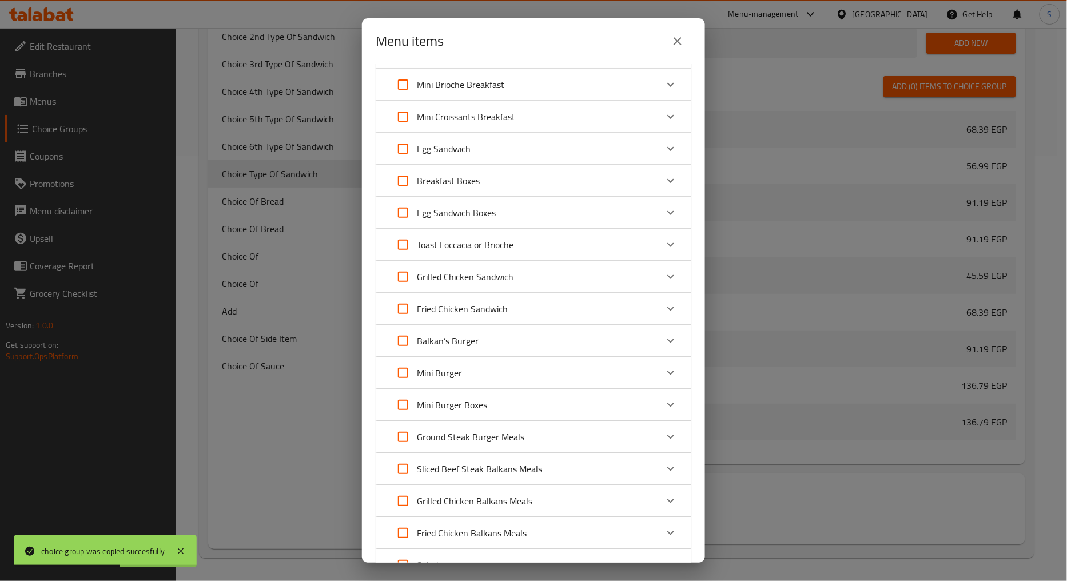
click at [505, 404] on div "Mini Burger Boxes" at bounding box center [523, 404] width 268 height 27
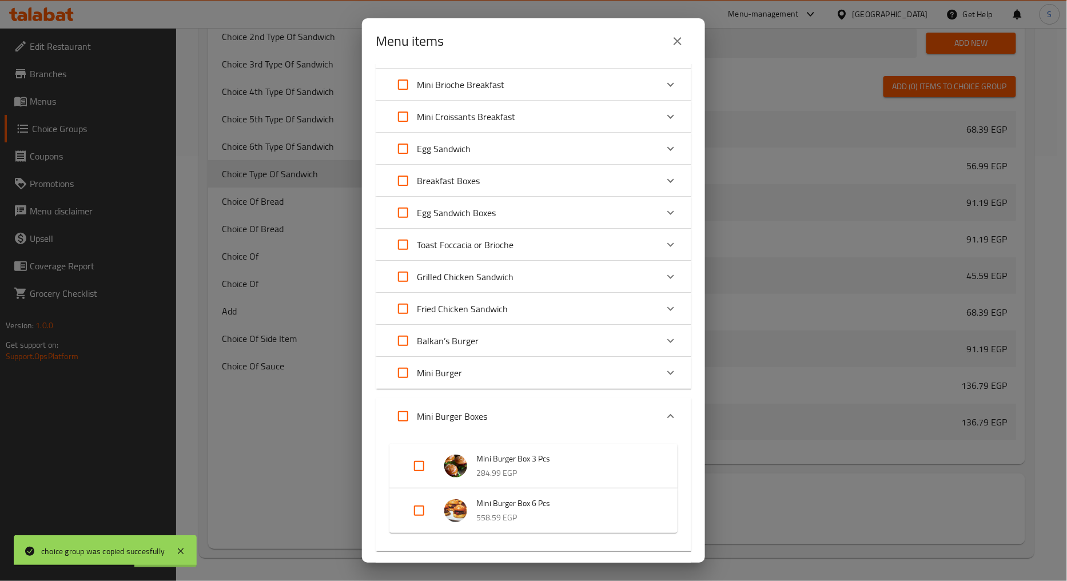
click at [423, 464] on input "Expand" at bounding box center [418, 465] width 27 height 27
checkbox input "true"
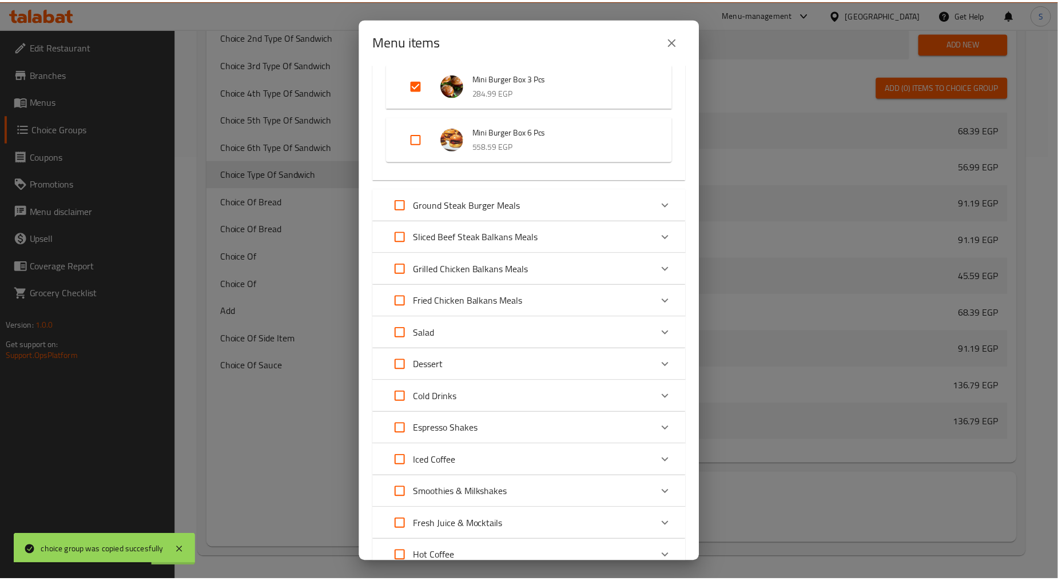
scroll to position [533, 0]
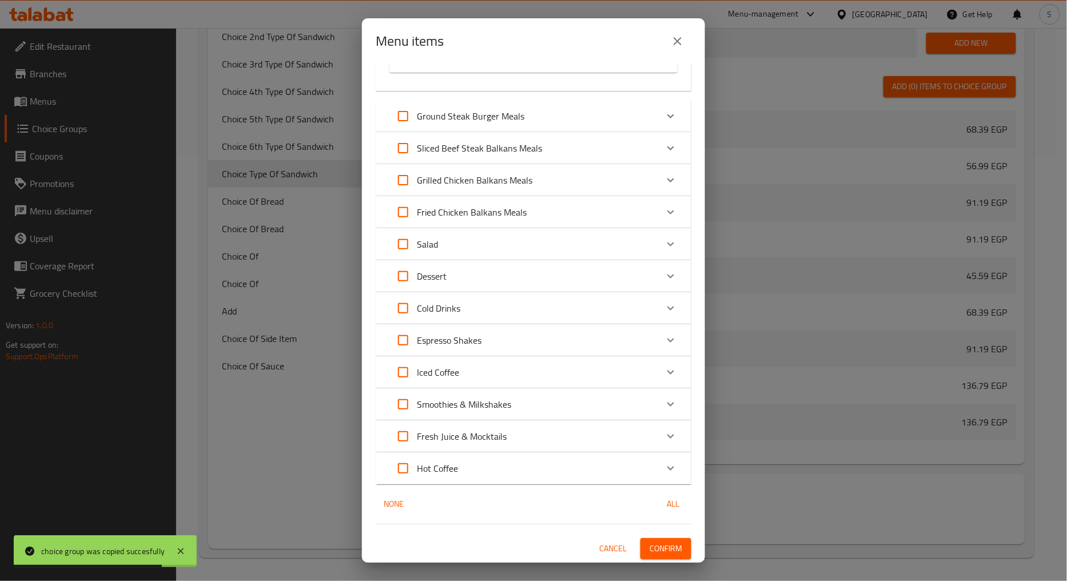
click at [649, 553] on span "Confirm" at bounding box center [665, 548] width 33 height 14
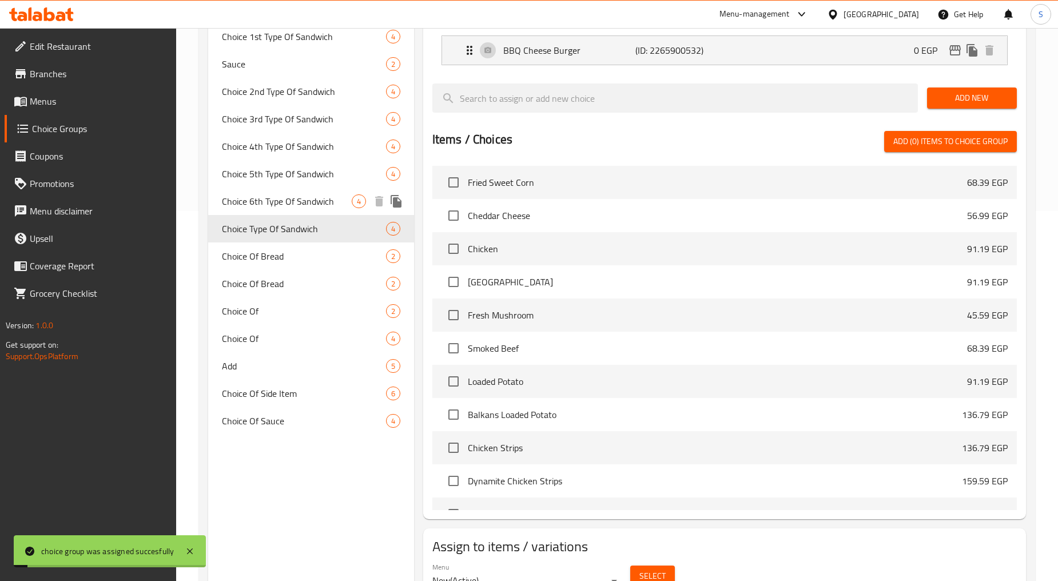
scroll to position [298, 0]
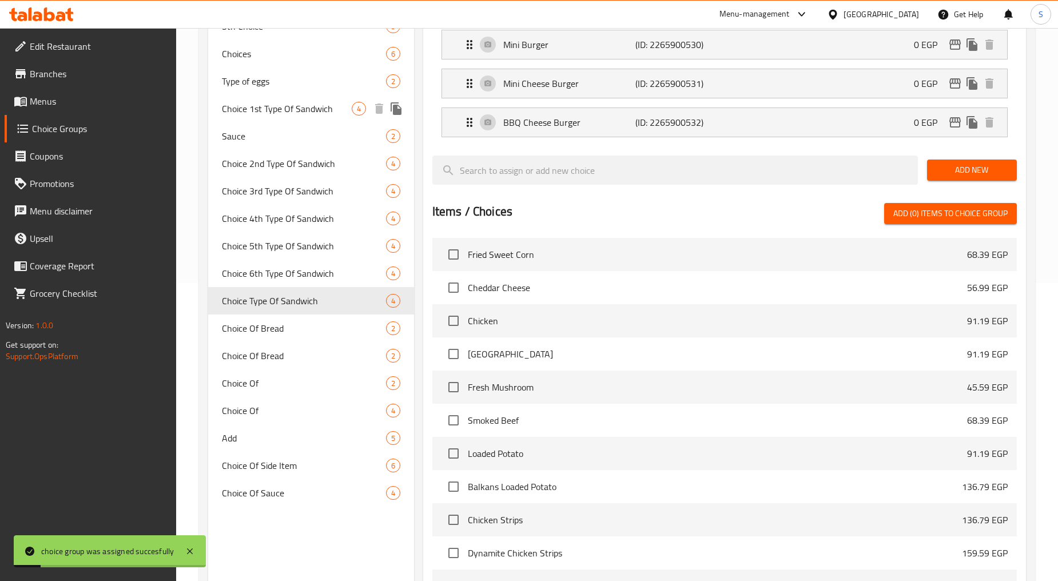
click at [278, 111] on span "Choice 1st Type Of Sandwich" at bounding box center [286, 109] width 129 height 14
type input "Choice 1st Type Of Sandwich"
type input "اختيار النوع الأول من السندويتش"
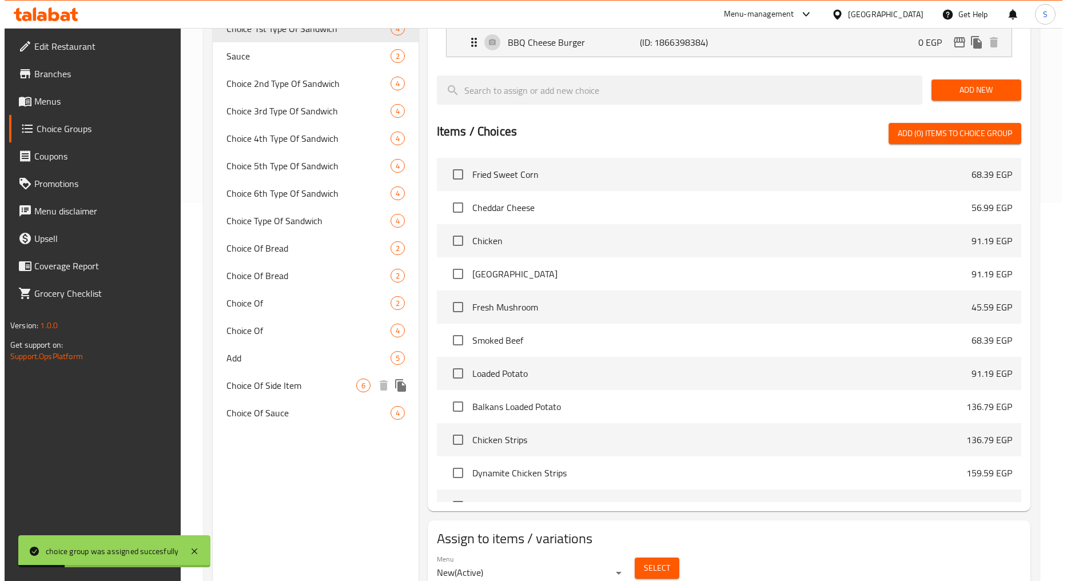
scroll to position [425, 0]
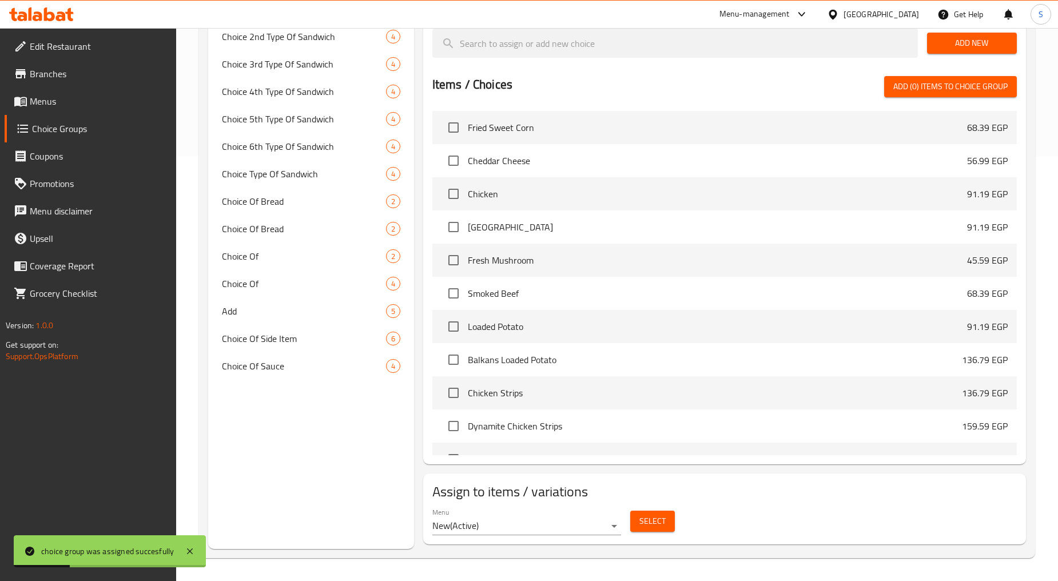
click at [651, 523] on span "Select" at bounding box center [652, 521] width 26 height 14
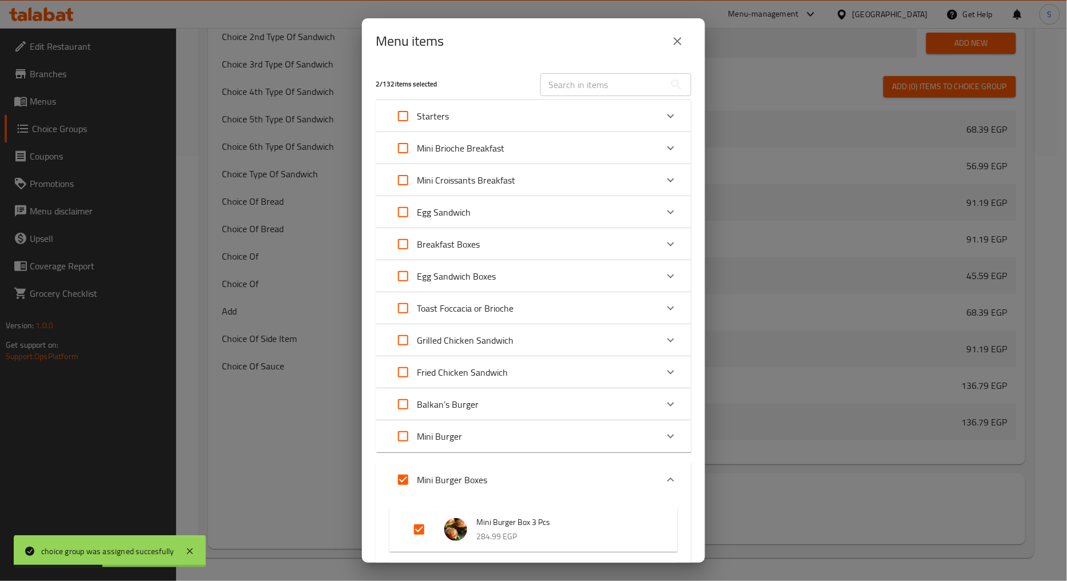
scroll to position [127, 0]
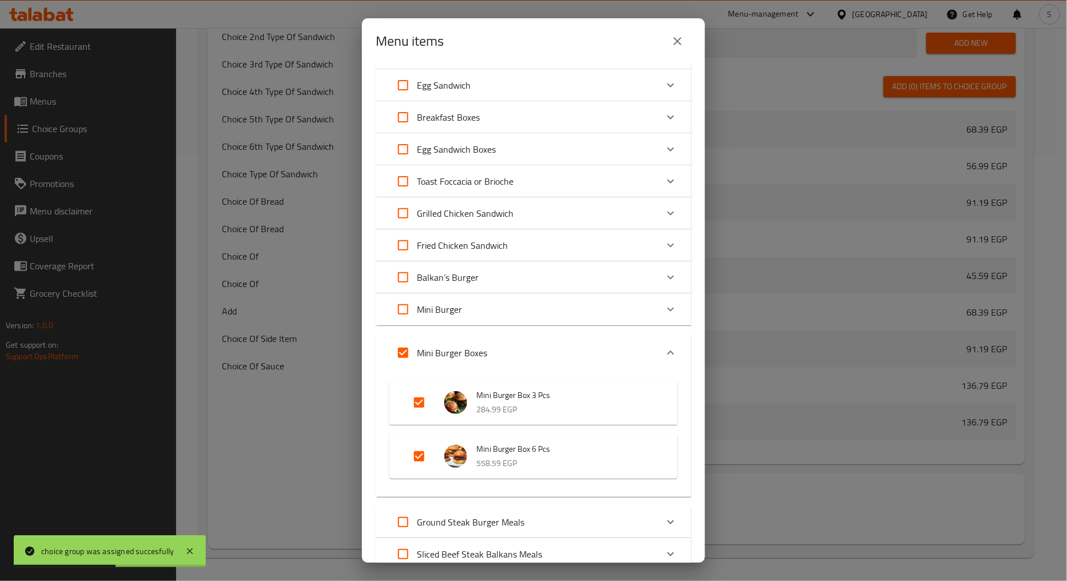
click at [404, 409] on li "Mini Burger Box 3 Pcs 284.99 EGP" at bounding box center [533, 402] width 261 height 40
click at [424, 401] on input "Expand" at bounding box center [418, 402] width 27 height 27
checkbox input "false"
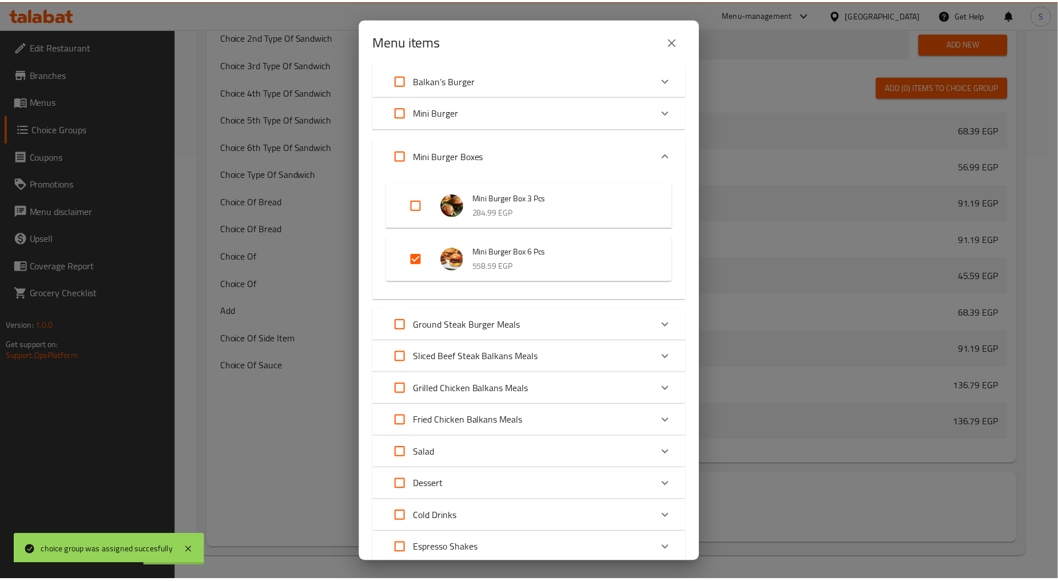
scroll to position [533, 0]
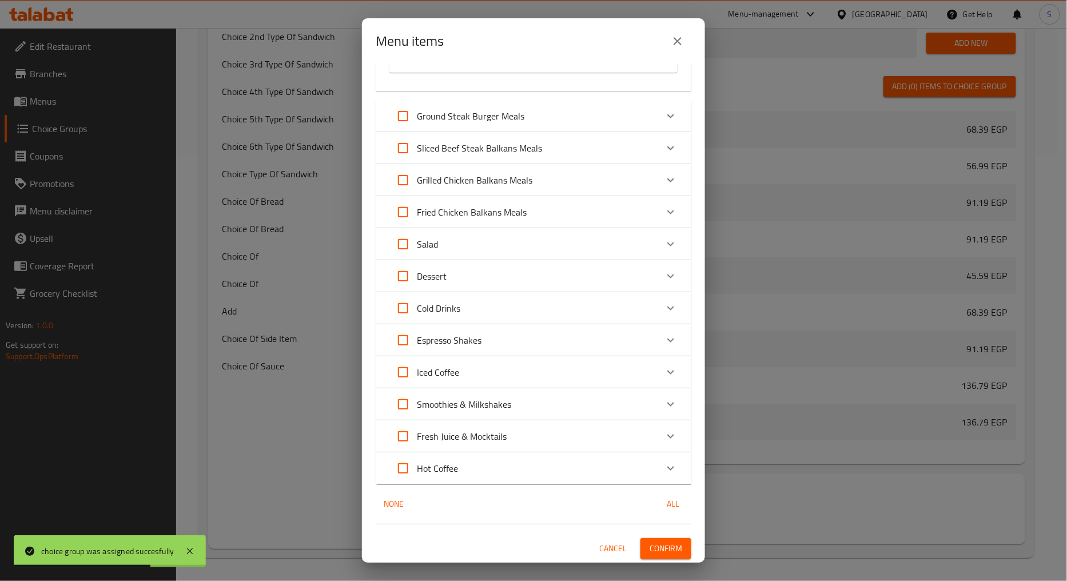
click at [660, 546] on span "Confirm" at bounding box center [665, 548] width 33 height 14
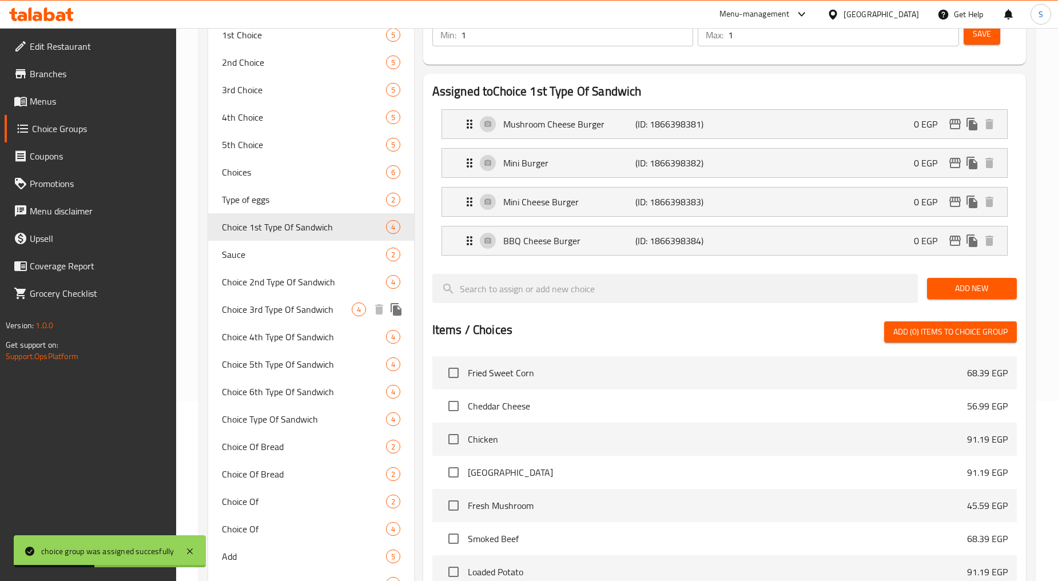
scroll to position [170, 0]
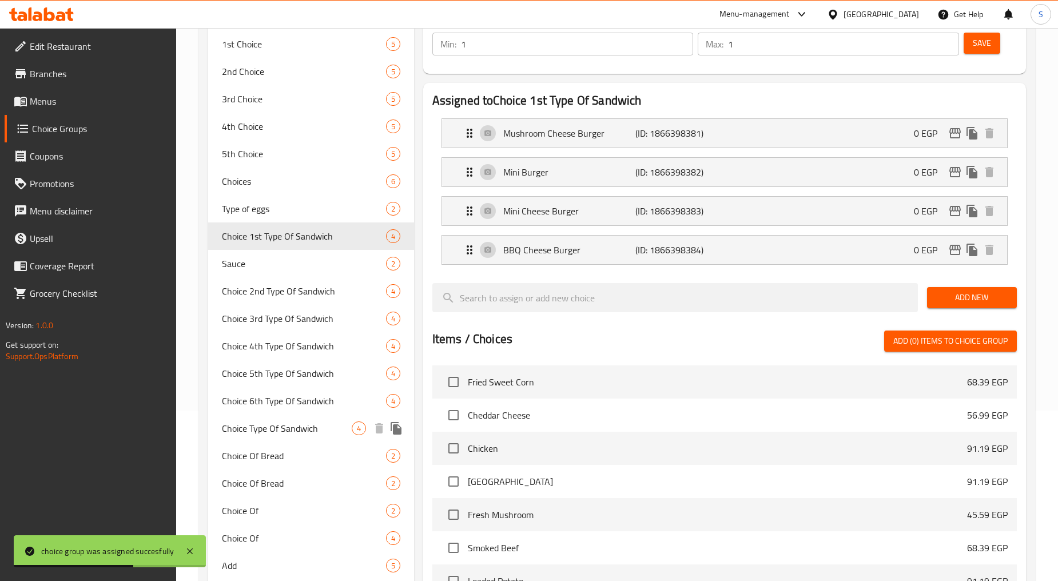
click at [288, 426] on span "Choice Type Of Sandwich" at bounding box center [286, 428] width 129 height 14
type input "Choice Type Of Sandwich"
type input "اختيار نوع السندويتش"
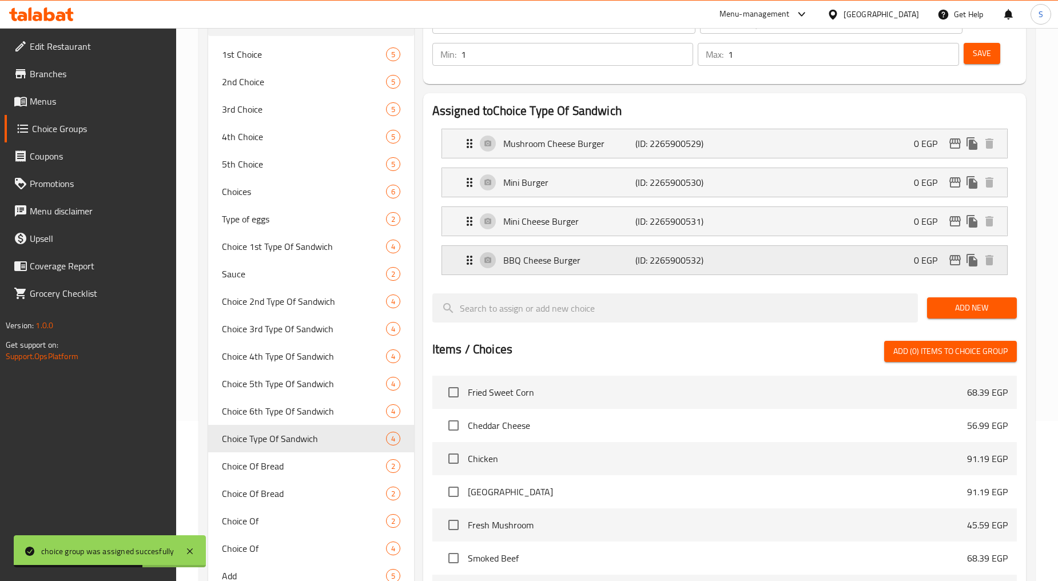
scroll to position [0, 0]
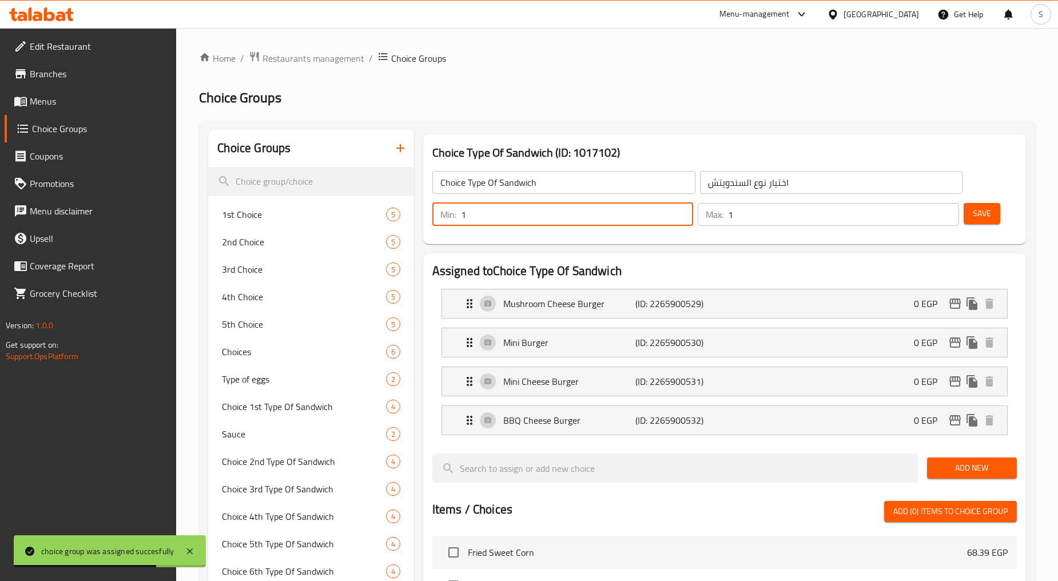
click at [495, 213] on input "1" at bounding box center [577, 214] width 233 height 23
type input "3"
click at [798, 214] on input "1" at bounding box center [843, 214] width 231 height 23
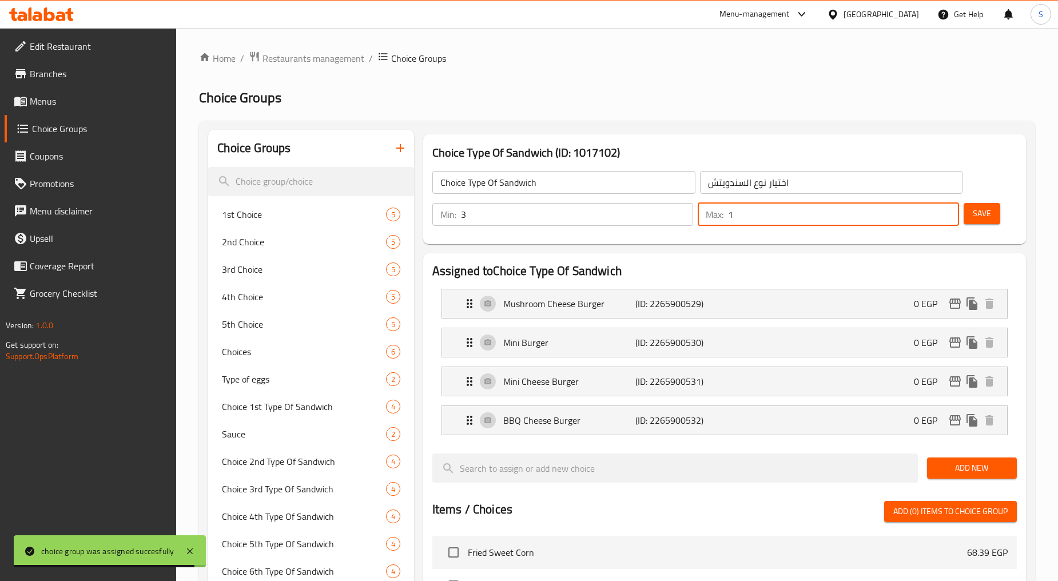
click at [798, 214] on input "1" at bounding box center [843, 214] width 231 height 23
type input "3"
click at [980, 214] on span "Save" at bounding box center [981, 213] width 18 height 14
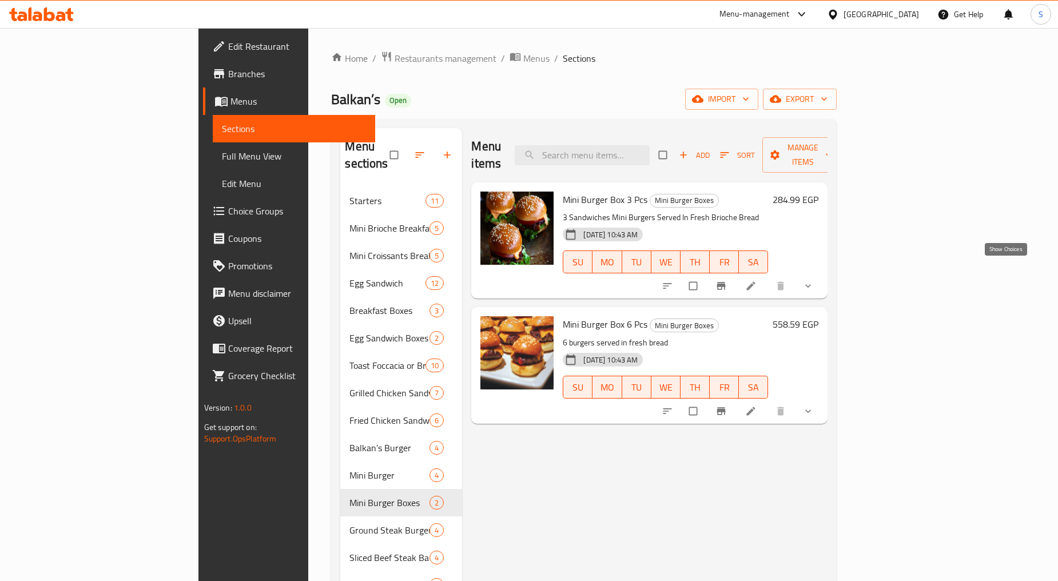
click at [814, 280] on icon "show more" at bounding box center [807, 285] width 11 height 11
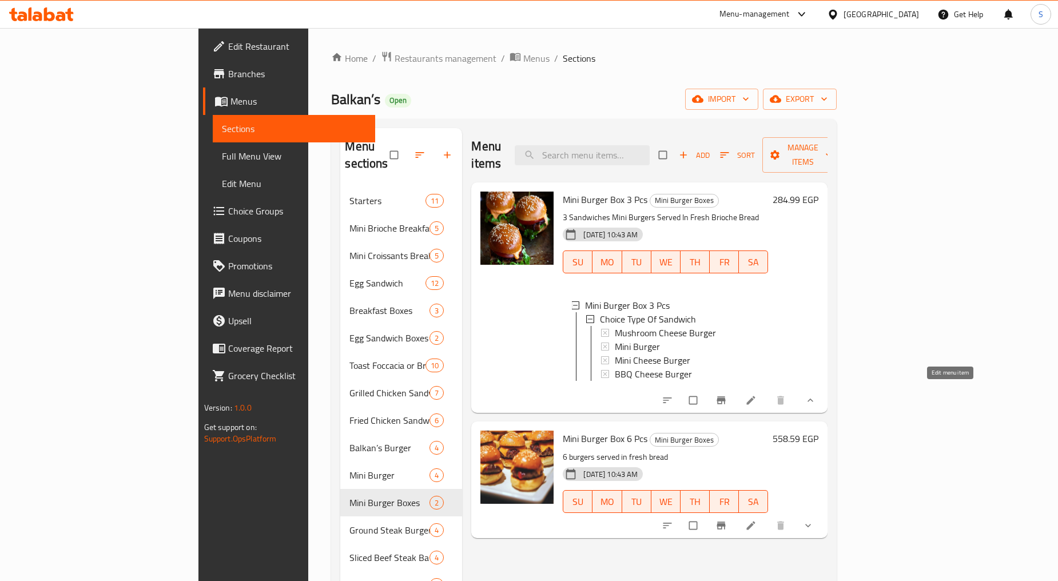
click at [755, 396] on icon at bounding box center [751, 400] width 9 height 9
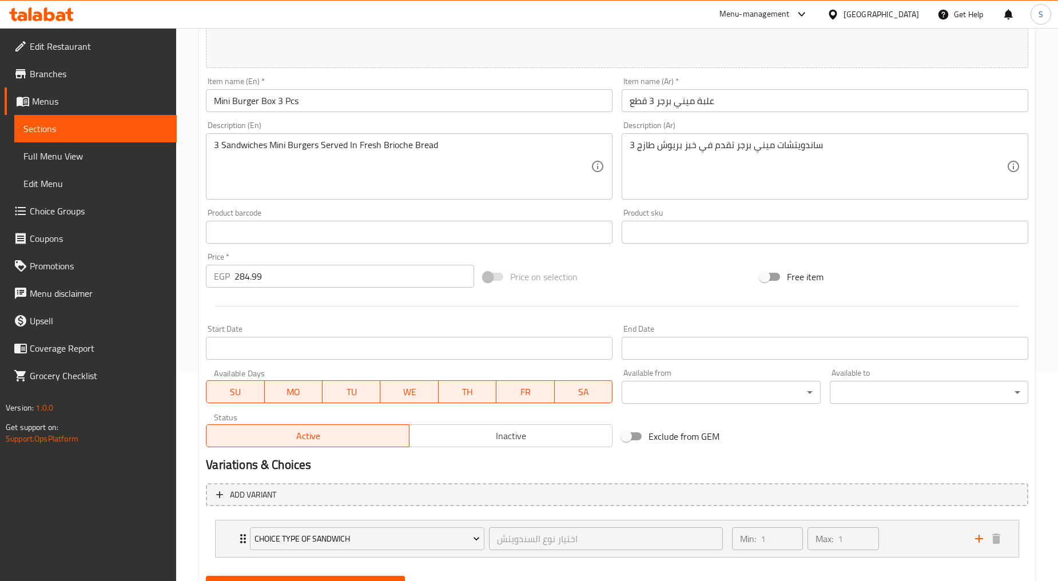
scroll to position [261, 0]
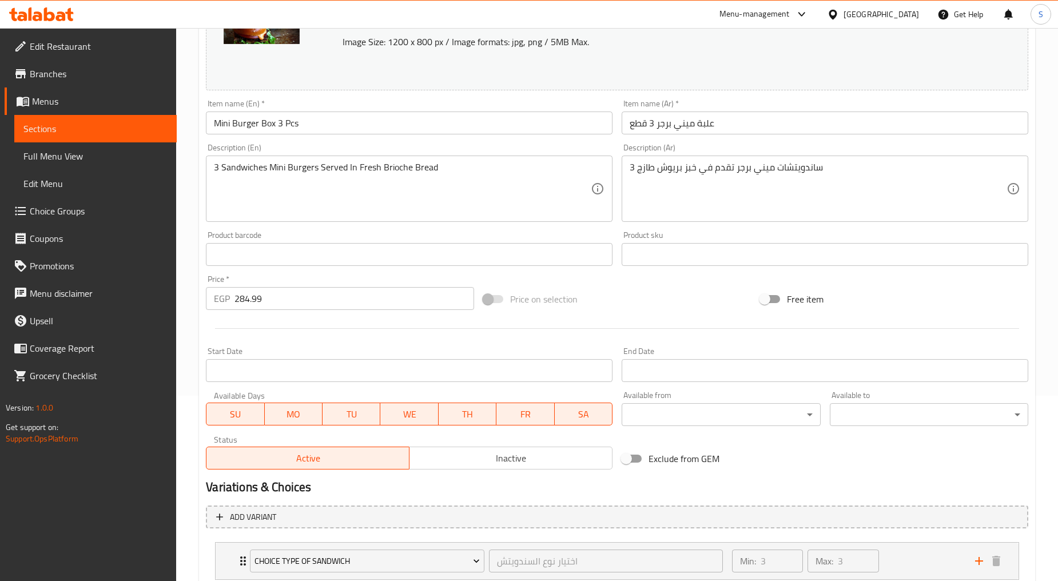
scroll to position [261, 0]
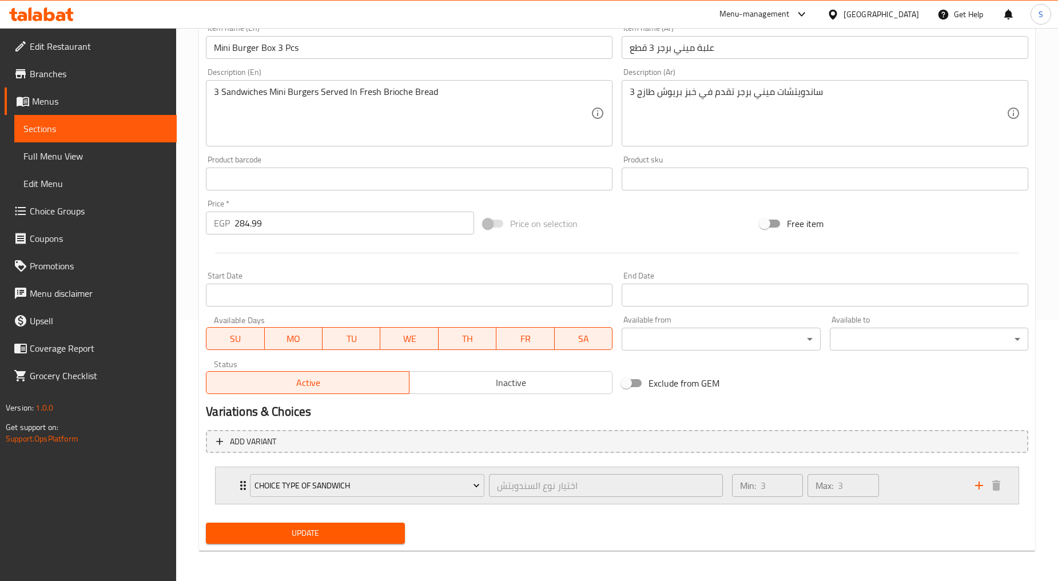
click at [234, 481] on div "Choice Type Of Sandwich اختيار نوع السندويتش ​ Min: 3 ​ Max: 3 ​" at bounding box center [617, 485] width 803 height 37
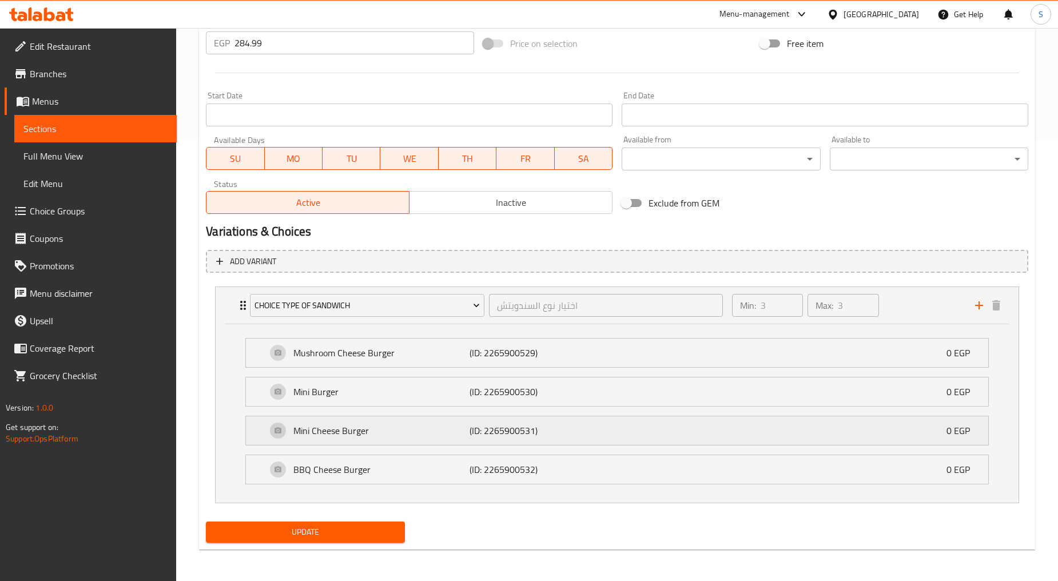
scroll to position [0, 0]
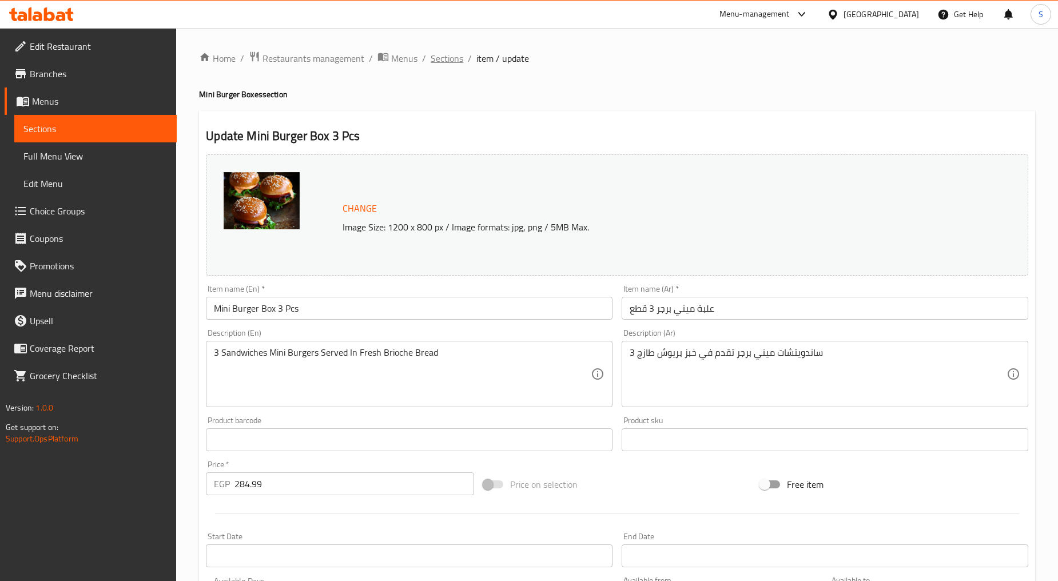
click at [444, 58] on span "Sections" at bounding box center [446, 58] width 33 height 14
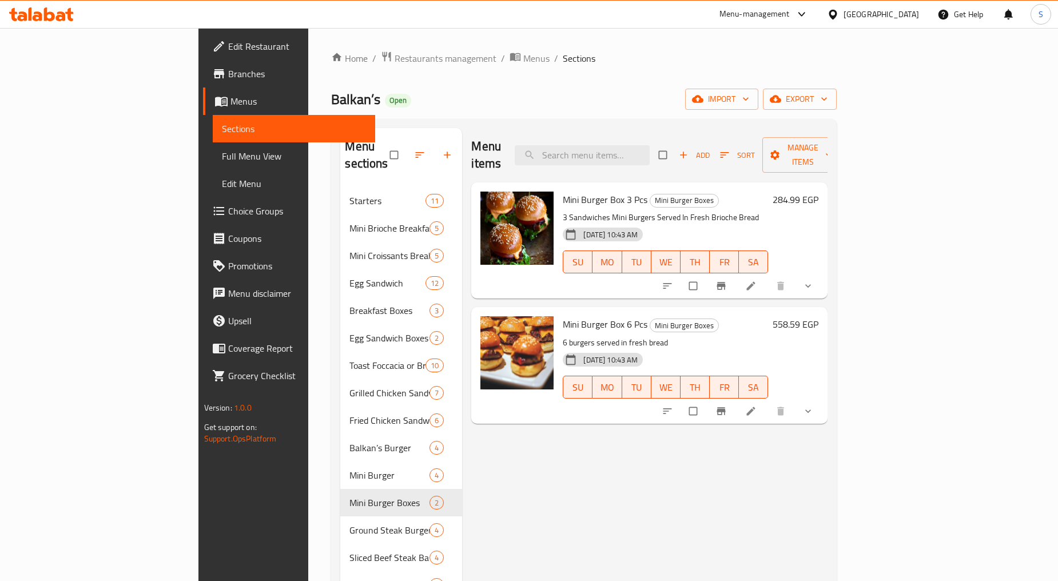
click at [814, 280] on icon "show more" at bounding box center [807, 285] width 11 height 11
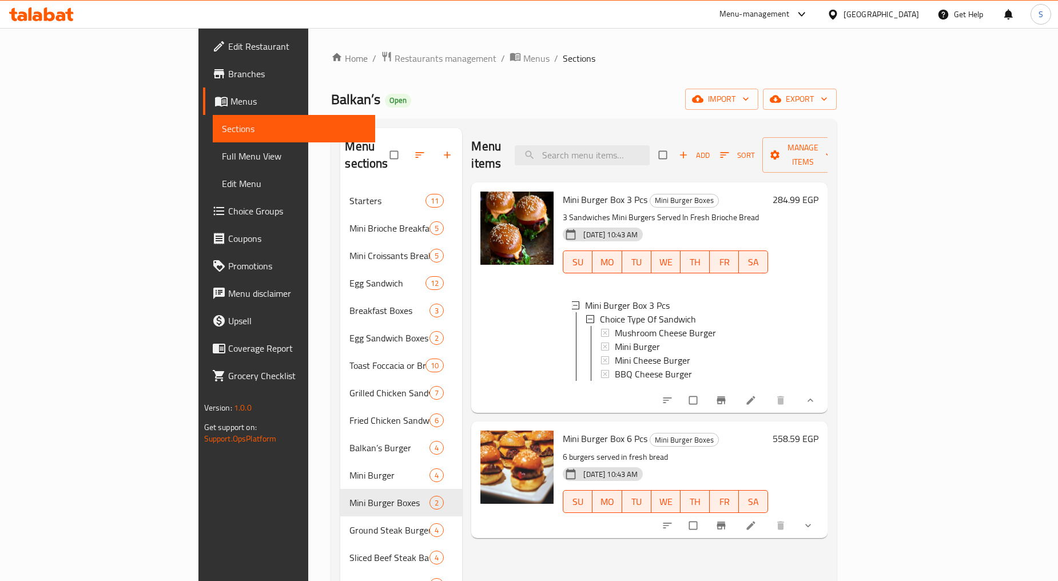
click at [755, 396] on icon at bounding box center [751, 400] width 9 height 9
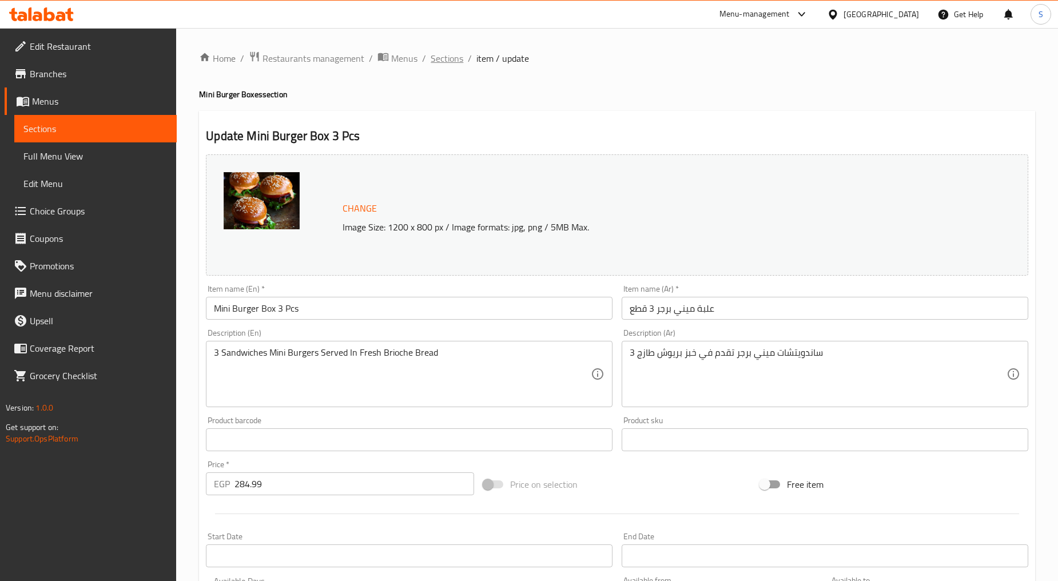
click at [441, 51] on span "Sections" at bounding box center [446, 58] width 33 height 14
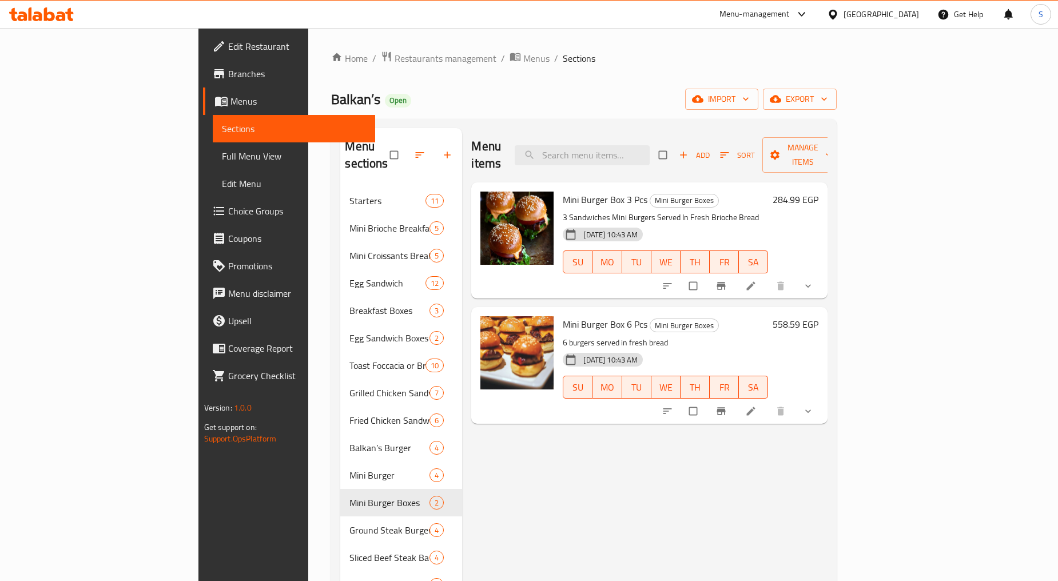
click at [756, 280] on icon at bounding box center [750, 285] width 11 height 11
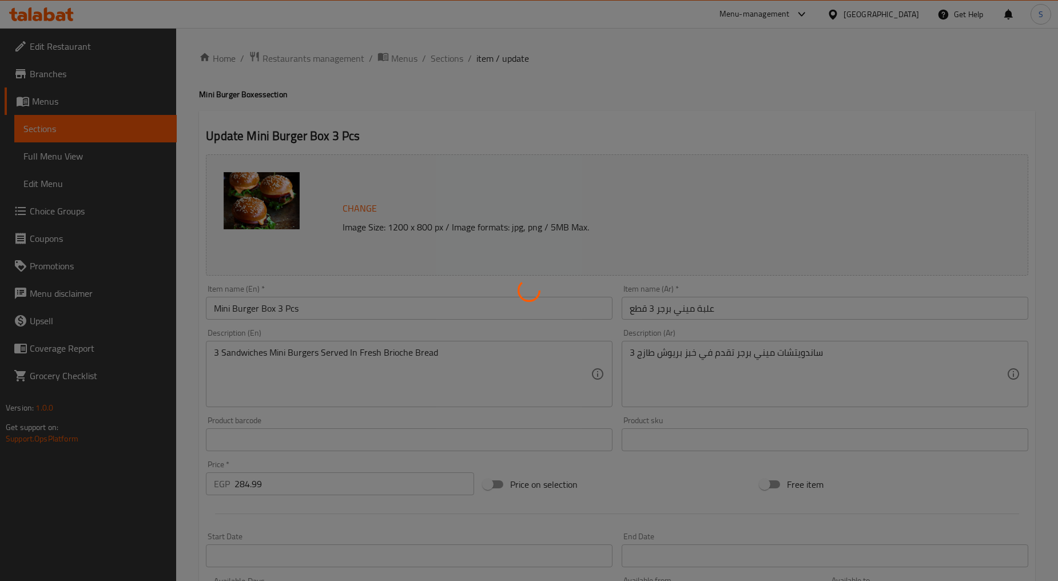
type input "اختيار نوع السندويتش"
type input "3"
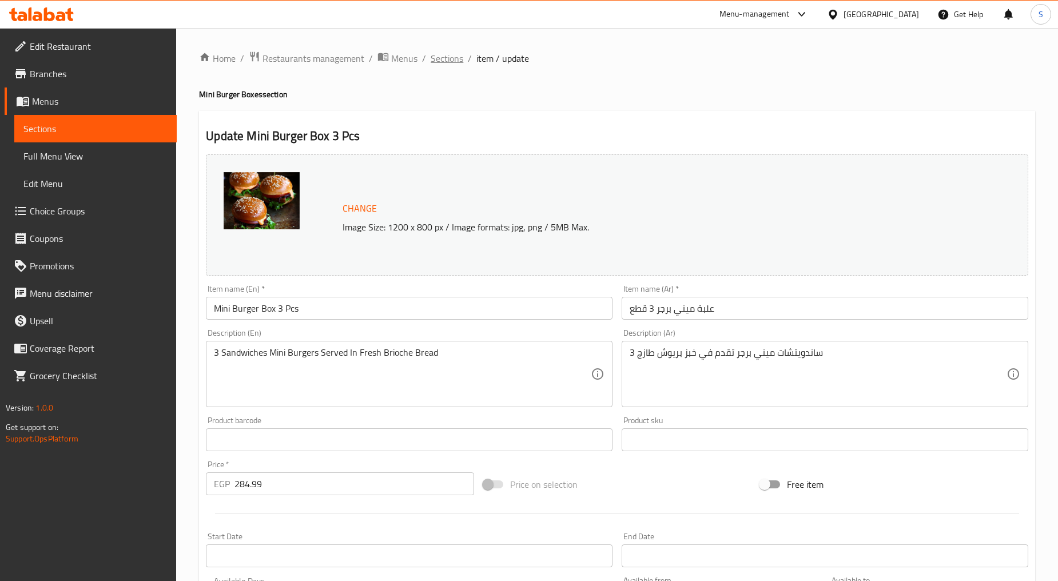
click at [452, 57] on span "Sections" at bounding box center [446, 58] width 33 height 14
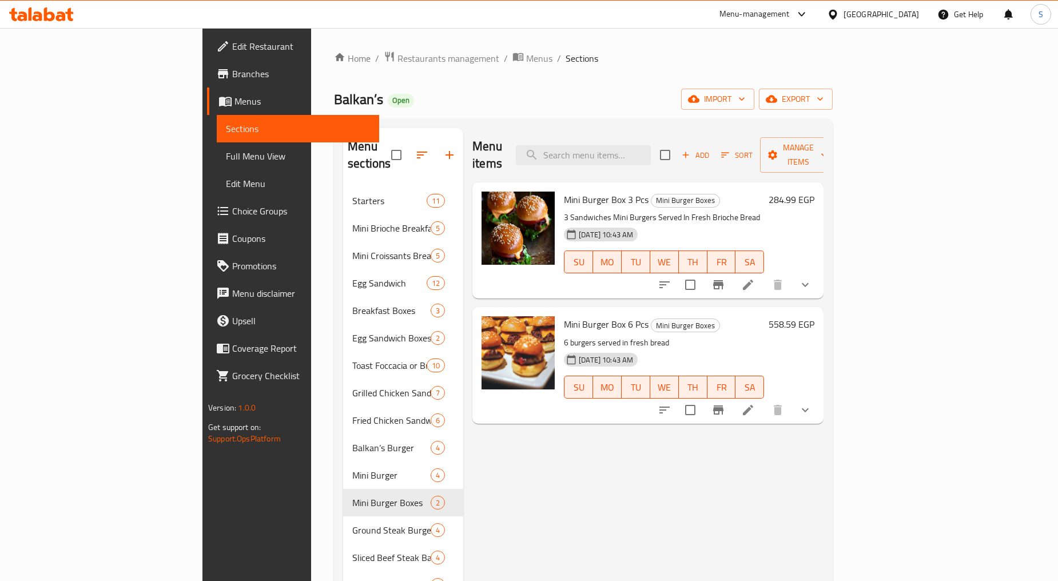
click at [764, 400] on li at bounding box center [748, 410] width 32 height 21
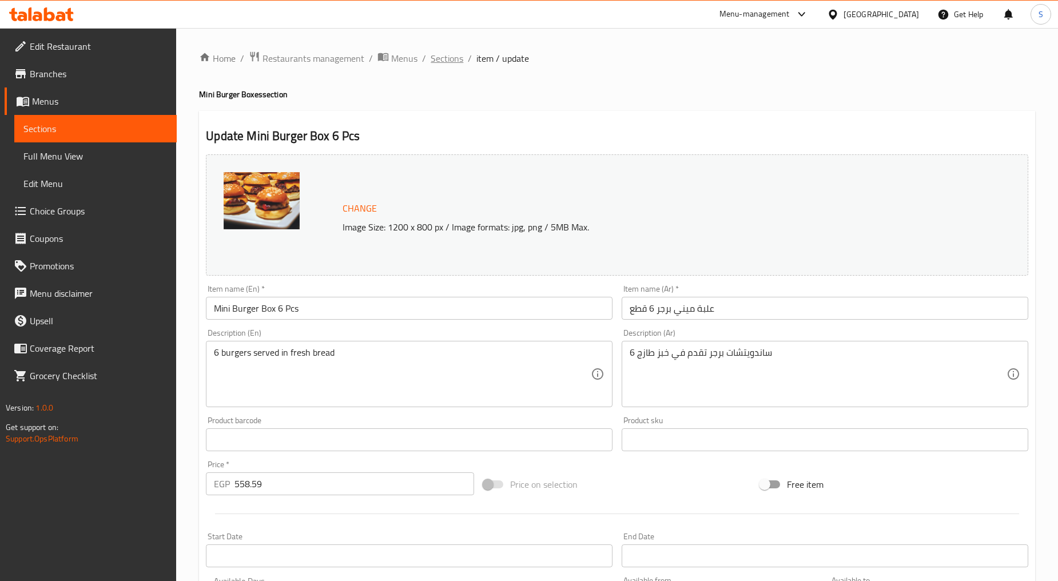
click at [453, 54] on span "Sections" at bounding box center [446, 58] width 33 height 14
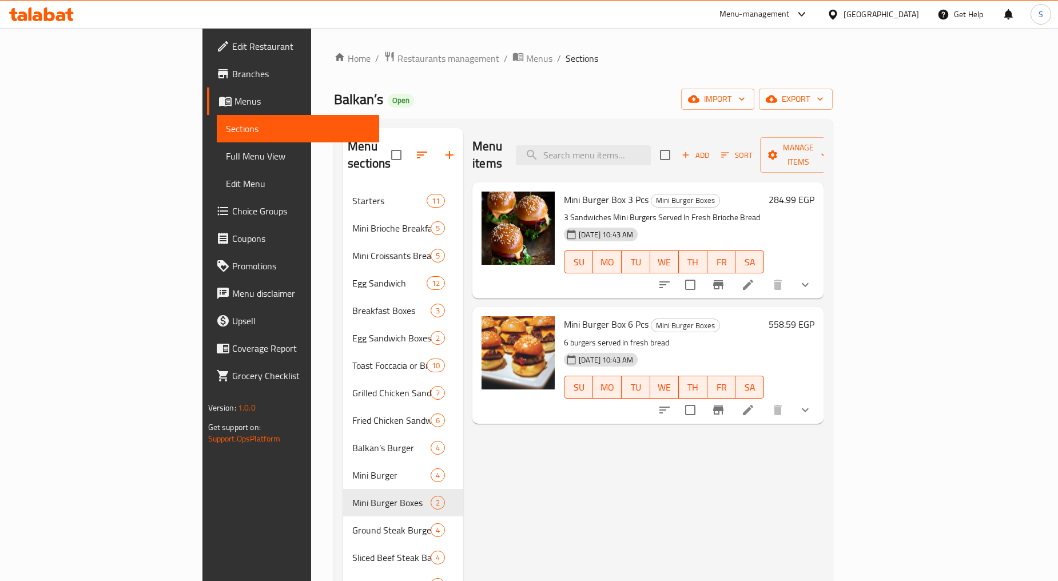
click at [812, 403] on icon "show more" at bounding box center [805, 410] width 14 height 14
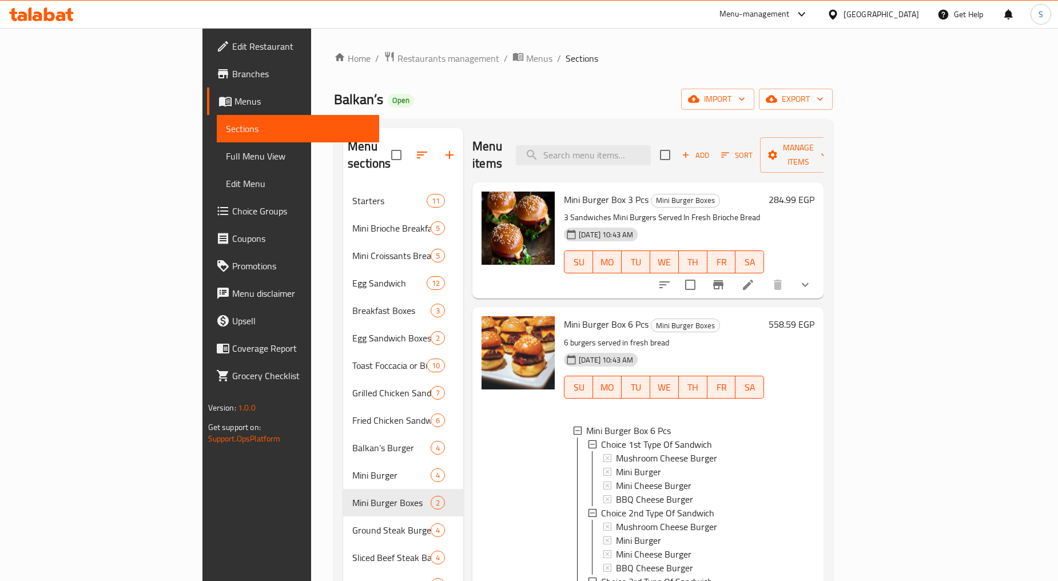
click at [812, 278] on icon "show more" at bounding box center [805, 285] width 14 height 14
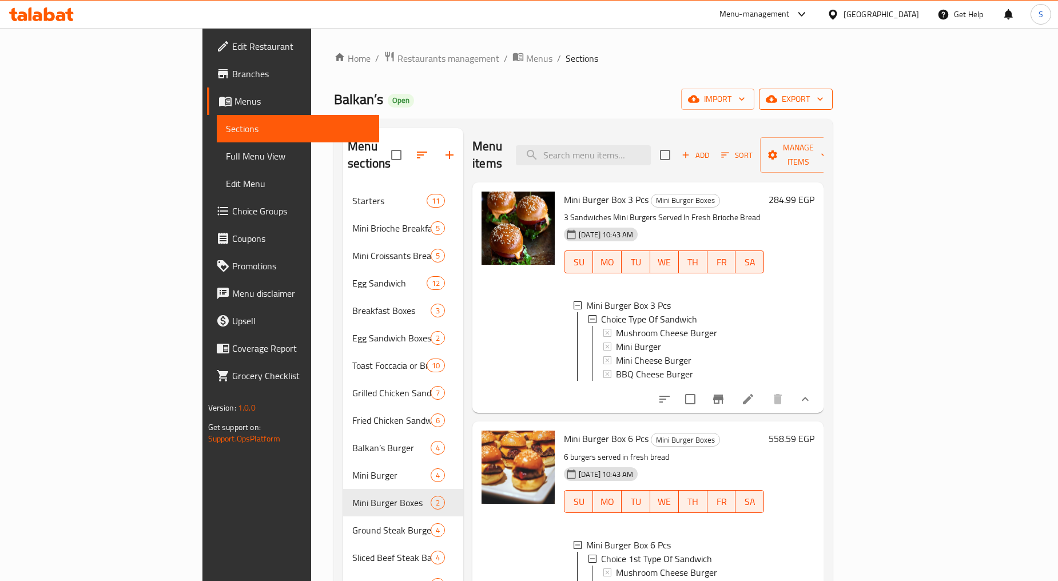
click at [823, 94] on span "export" at bounding box center [795, 99] width 55 height 14
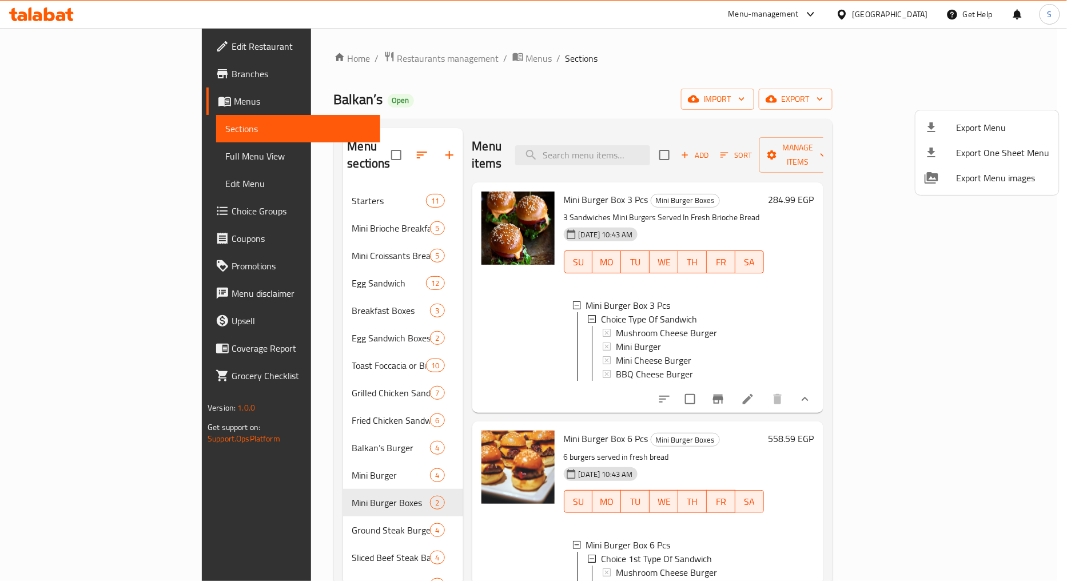
click at [985, 123] on span "Export Menu" at bounding box center [1002, 128] width 93 height 14
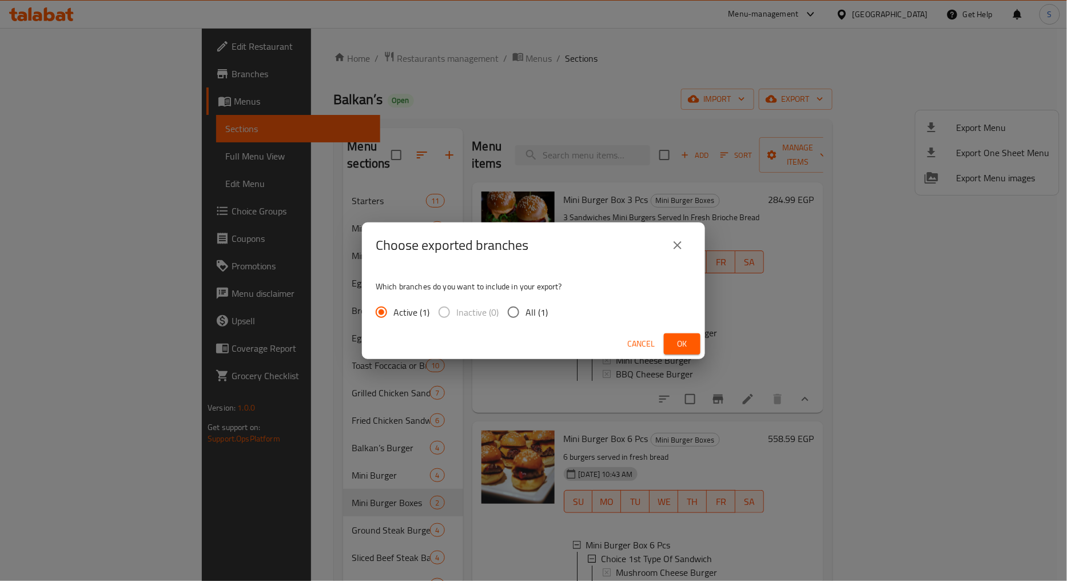
click at [539, 310] on span "All (1)" at bounding box center [536, 312] width 22 height 14
click at [525, 310] on input "All (1)" at bounding box center [513, 312] width 24 height 24
radio input "true"
click at [678, 345] on span "Ok" at bounding box center [682, 344] width 18 height 14
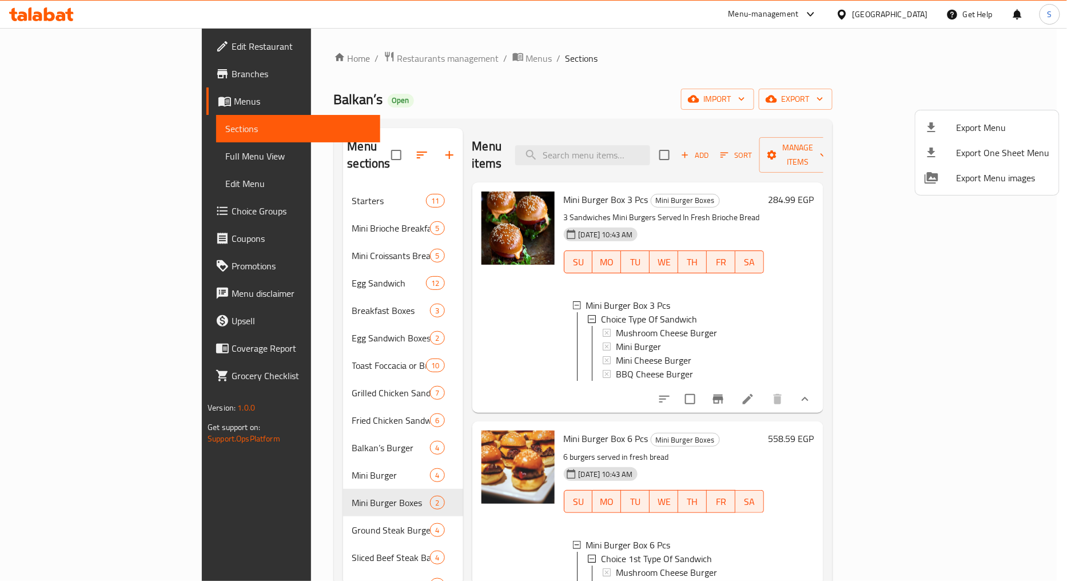
click at [947, 395] on div at bounding box center [533, 290] width 1067 height 581
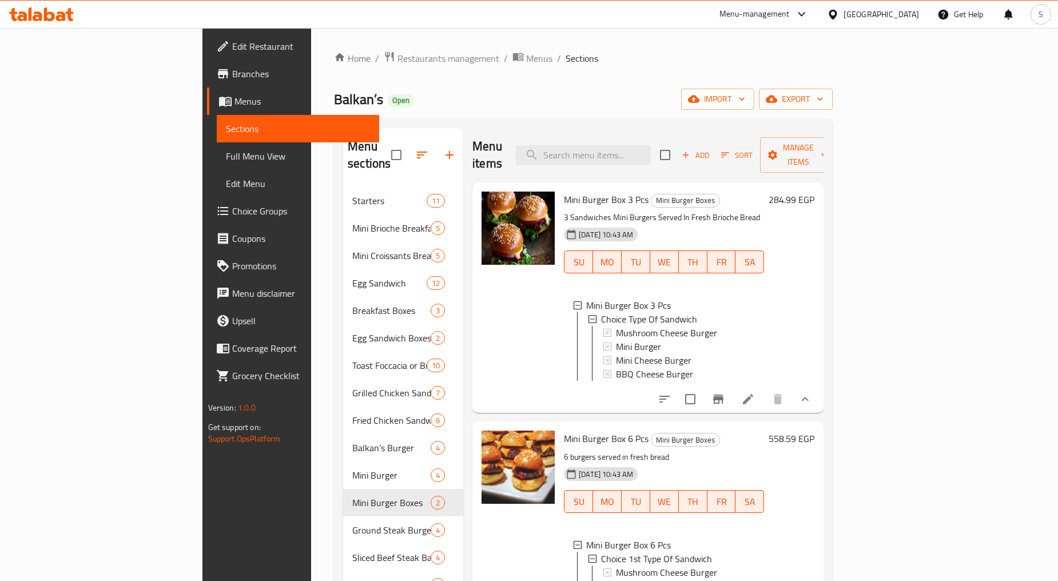
click at [755, 392] on icon at bounding box center [748, 399] width 14 height 14
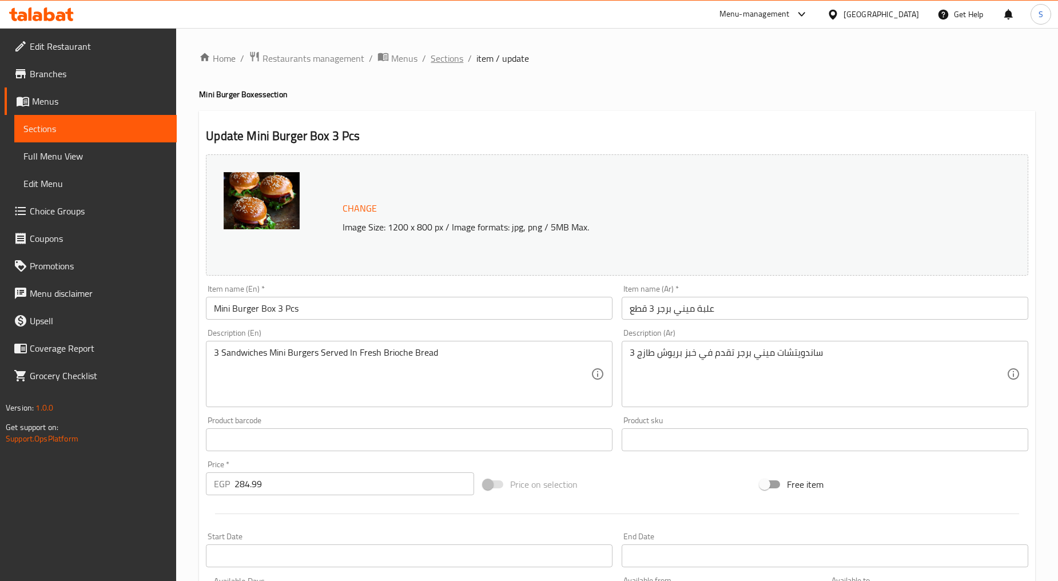
click at [443, 58] on span "Sections" at bounding box center [446, 58] width 33 height 14
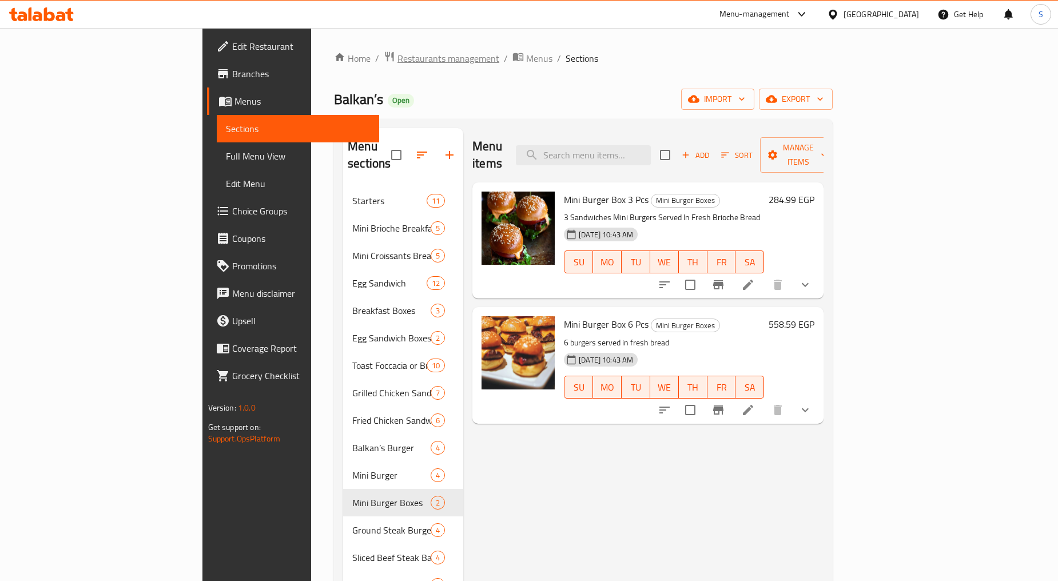
click at [397, 54] on span "Restaurants management" at bounding box center [448, 58] width 102 height 14
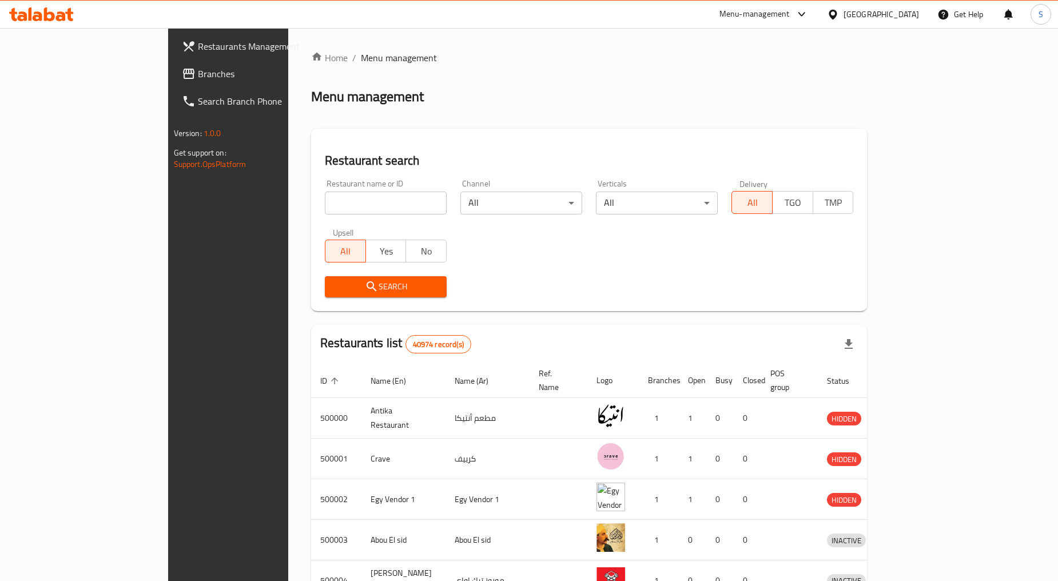
click at [839, 17] on icon at bounding box center [833, 15] width 12 height 12
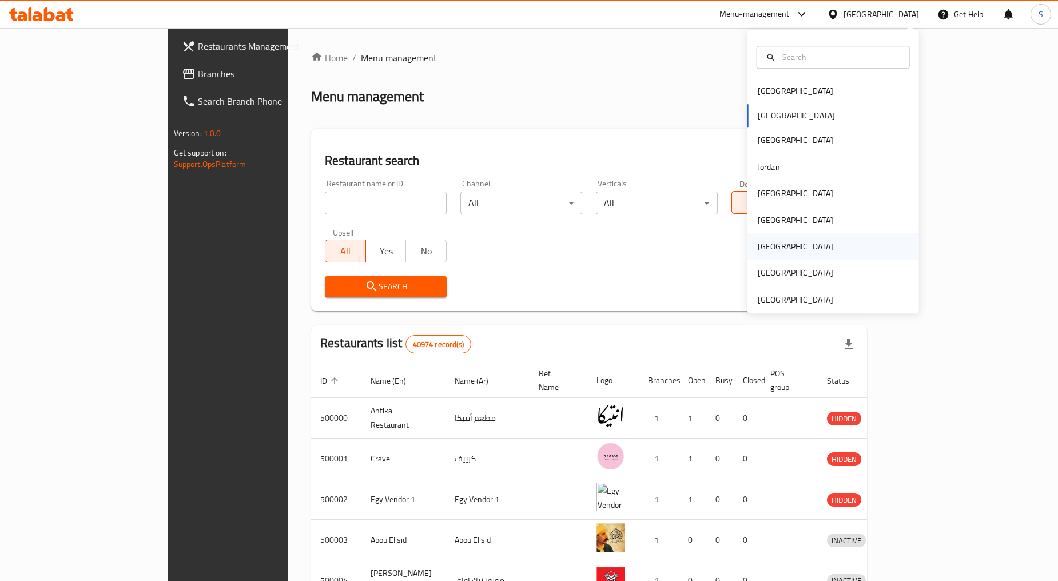
click at [776, 243] on div "[GEOGRAPHIC_DATA]" at bounding box center [833, 246] width 172 height 26
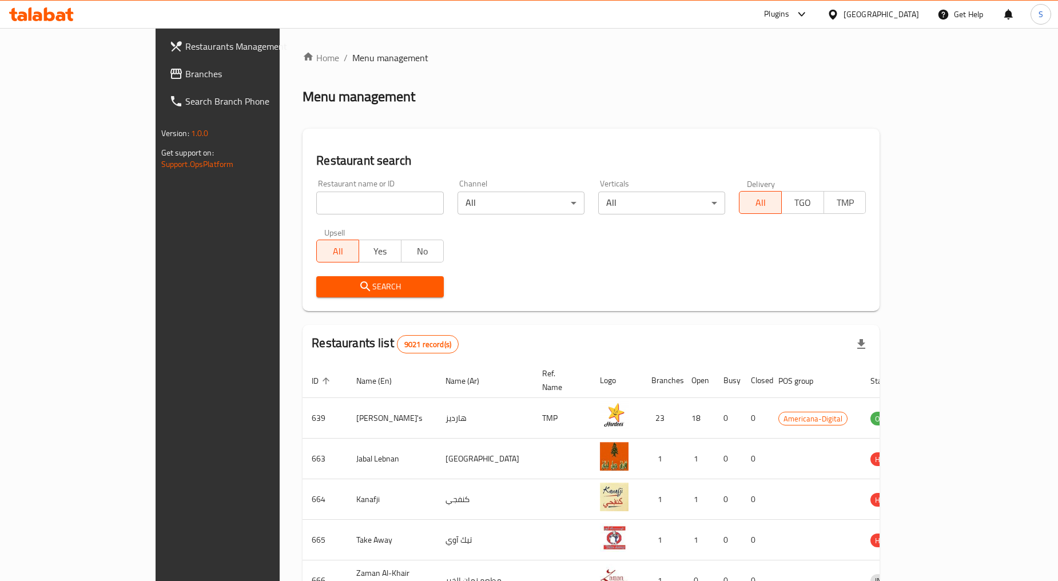
click at [316, 208] on input "search" at bounding box center [379, 203] width 127 height 23
paste input "771789"
type input "771789"
click button "Search" at bounding box center [379, 286] width 127 height 21
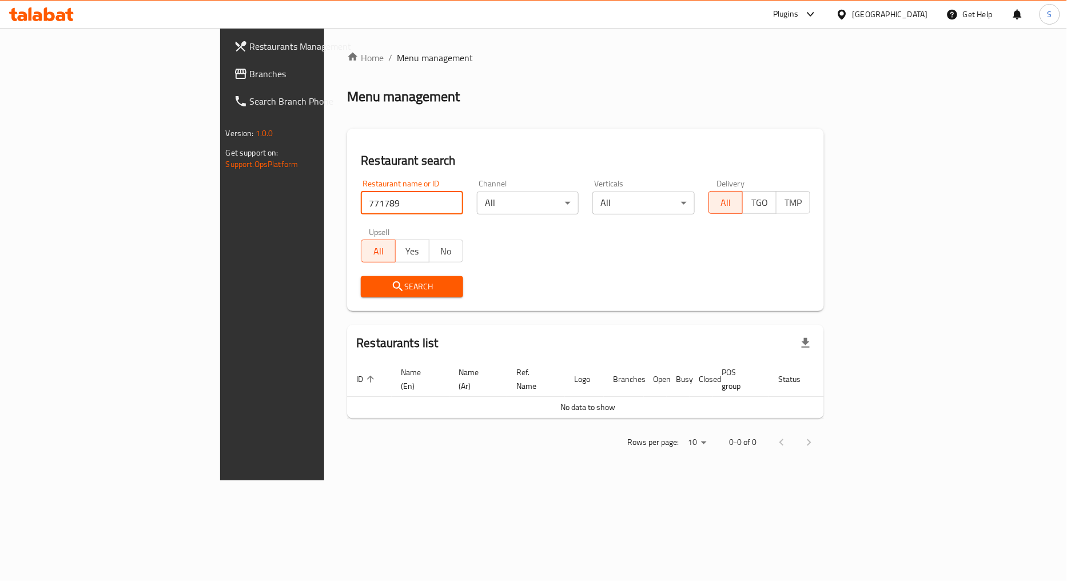
click at [250, 67] on span "Branches" at bounding box center [319, 74] width 139 height 14
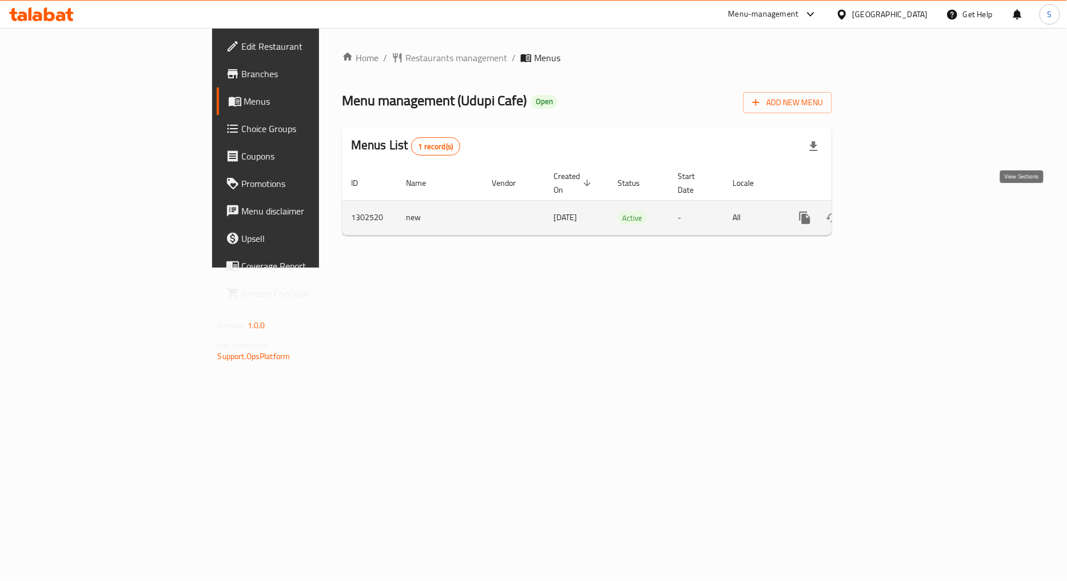
click at [894, 211] on icon "enhanced table" at bounding box center [887, 218] width 14 height 14
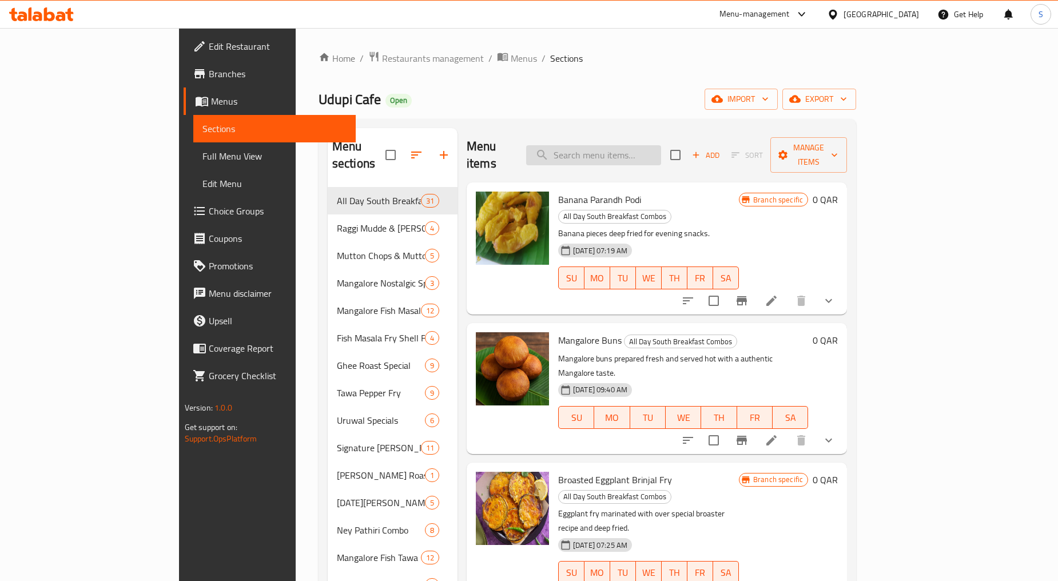
click at [661, 145] on input "search" at bounding box center [593, 155] width 135 height 20
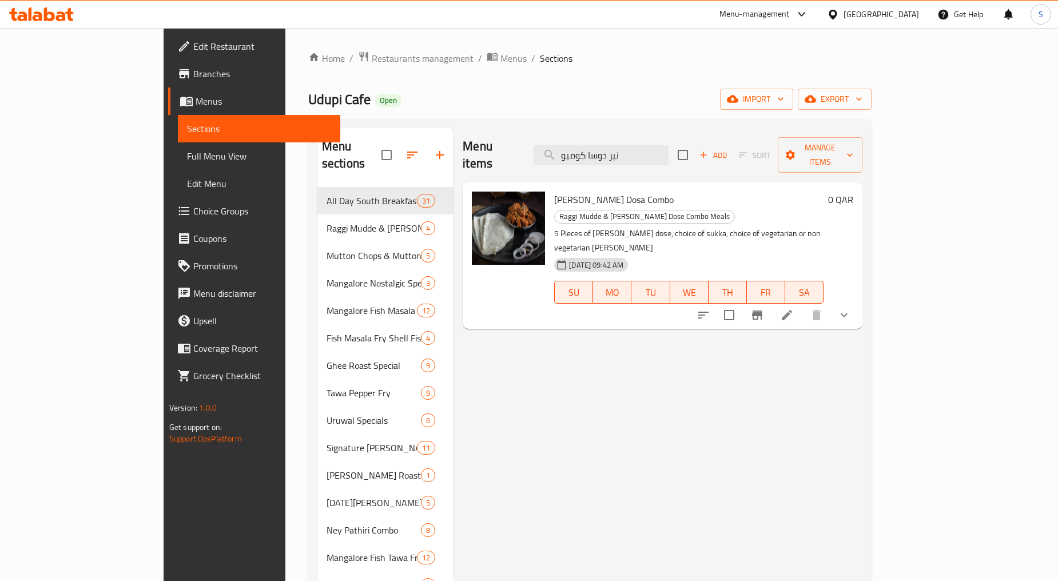
type input "نير دوسا كومبو"
click at [858, 301] on button "show more" at bounding box center [843, 314] width 27 height 27
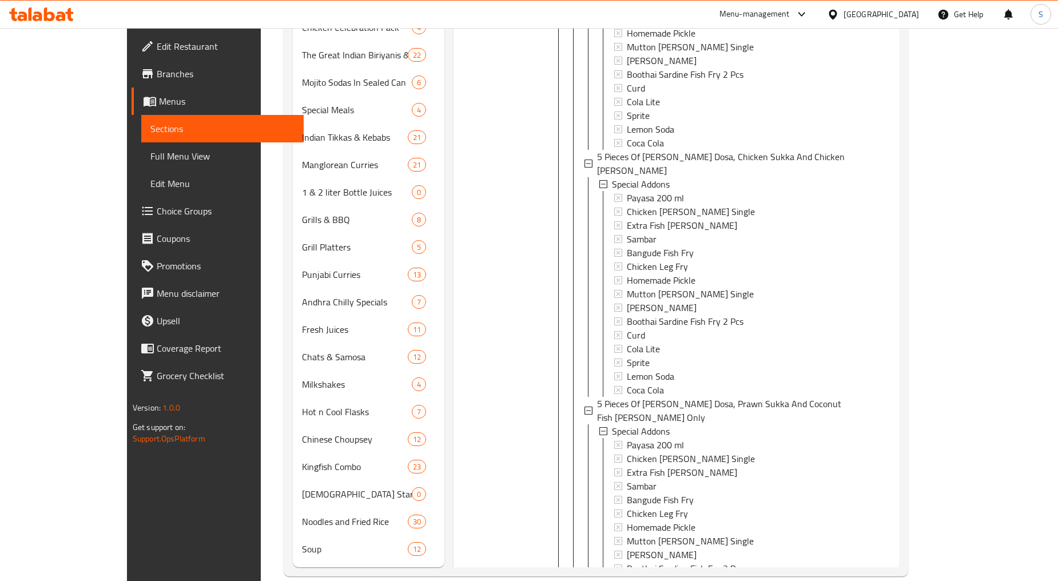
scroll to position [1, 0]
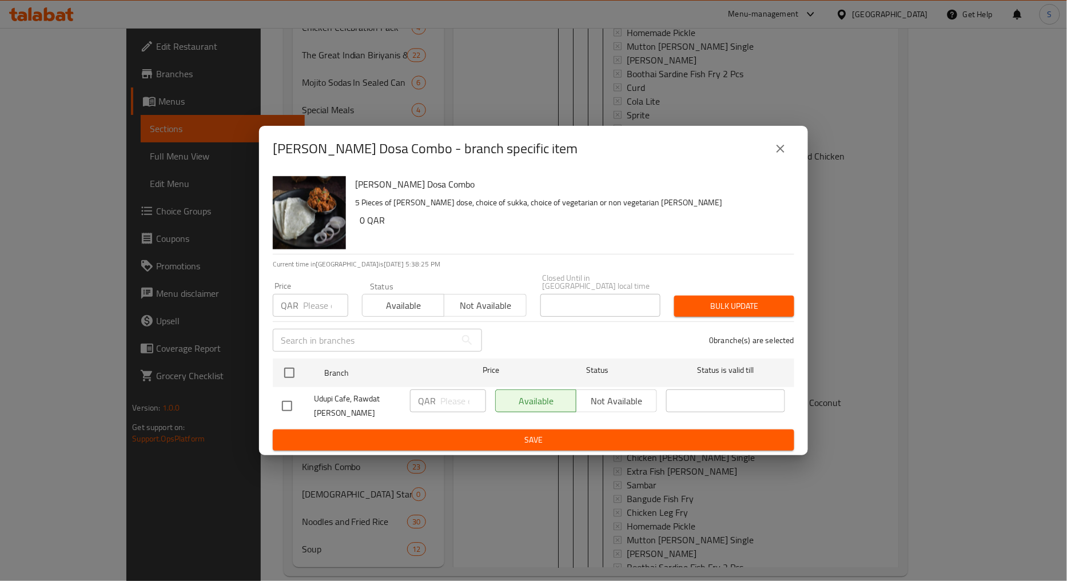
click at [778, 162] on button "close" at bounding box center [780, 148] width 27 height 27
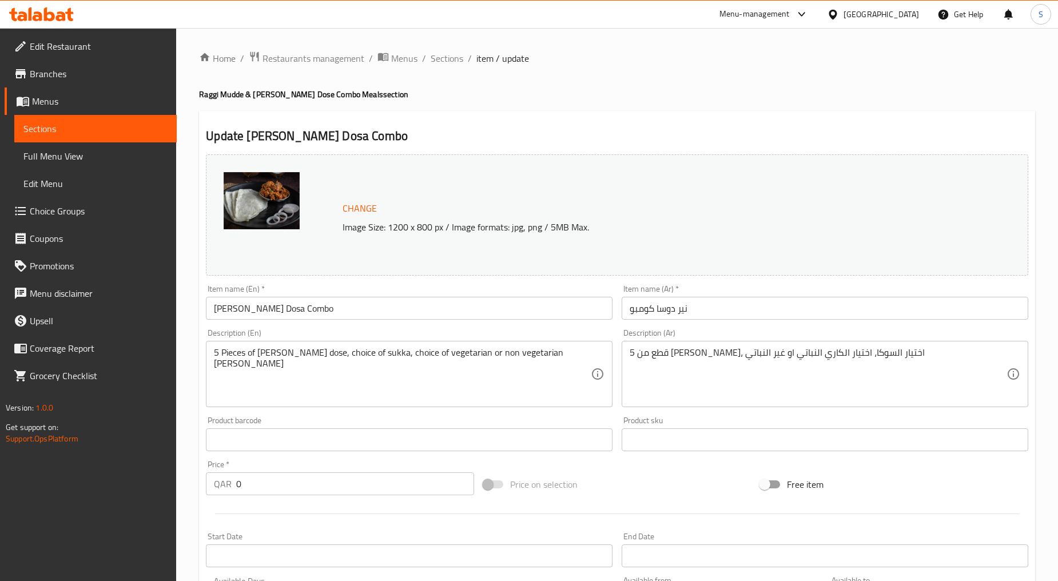
click at [437, 61] on span "Sections" at bounding box center [446, 58] width 33 height 14
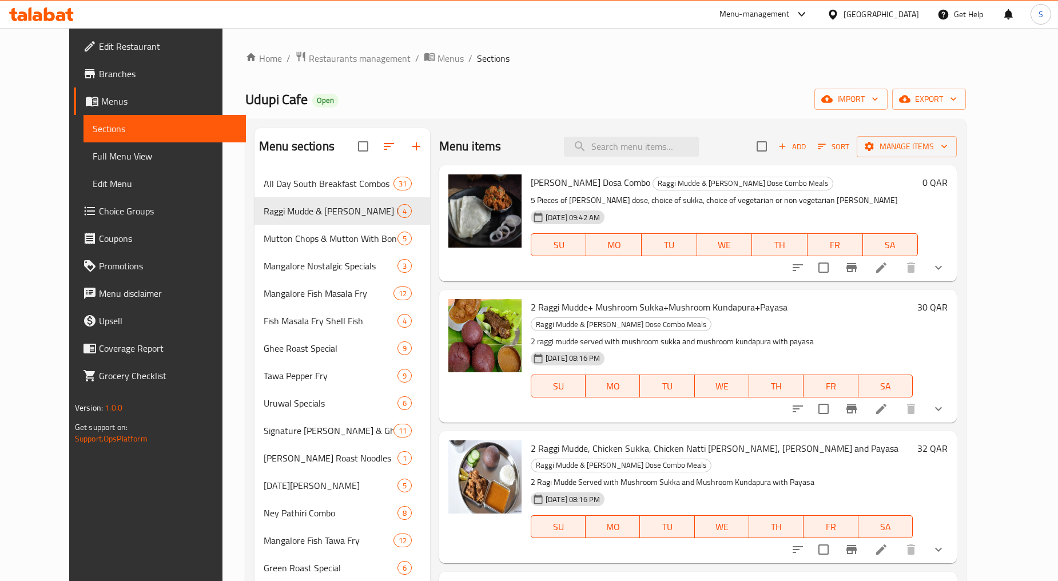
click at [897, 266] on li at bounding box center [881, 267] width 32 height 21
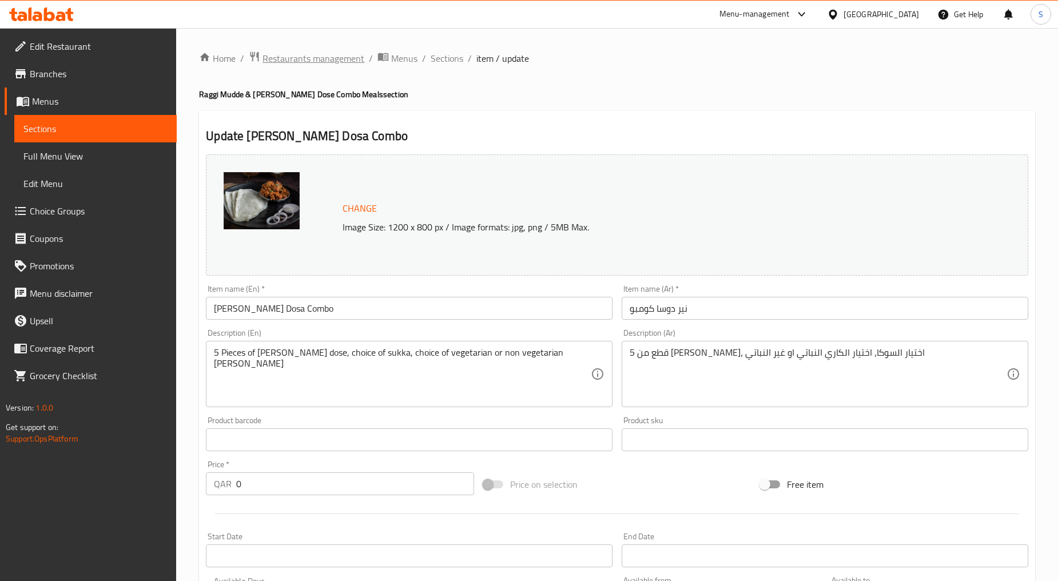
click at [302, 59] on span "Restaurants management" at bounding box center [313, 58] width 102 height 14
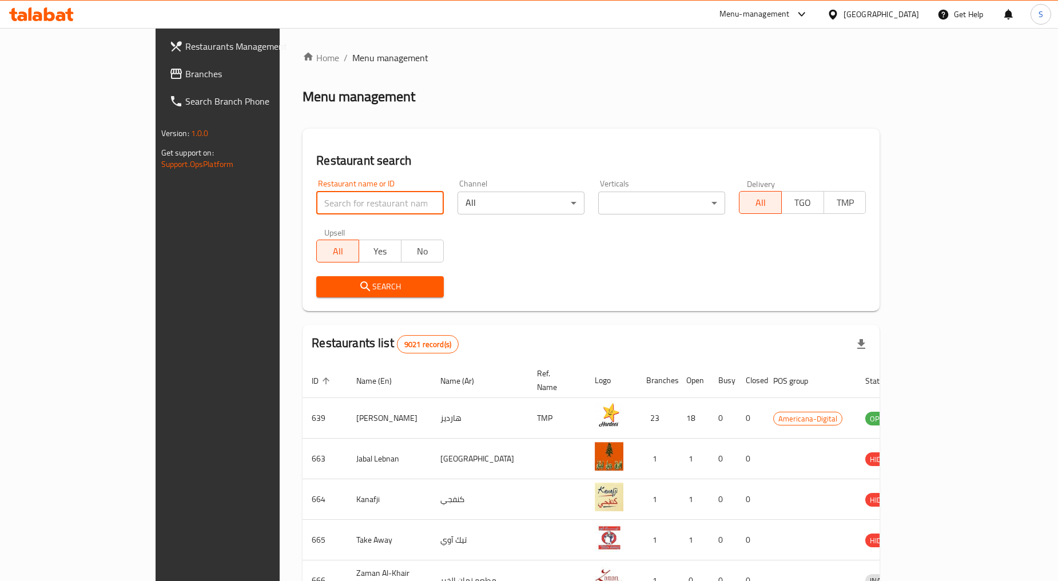
click at [316, 212] on input "search" at bounding box center [379, 203] width 127 height 23
paste input "746578"
type input "746578"
click button "Search" at bounding box center [379, 286] width 127 height 21
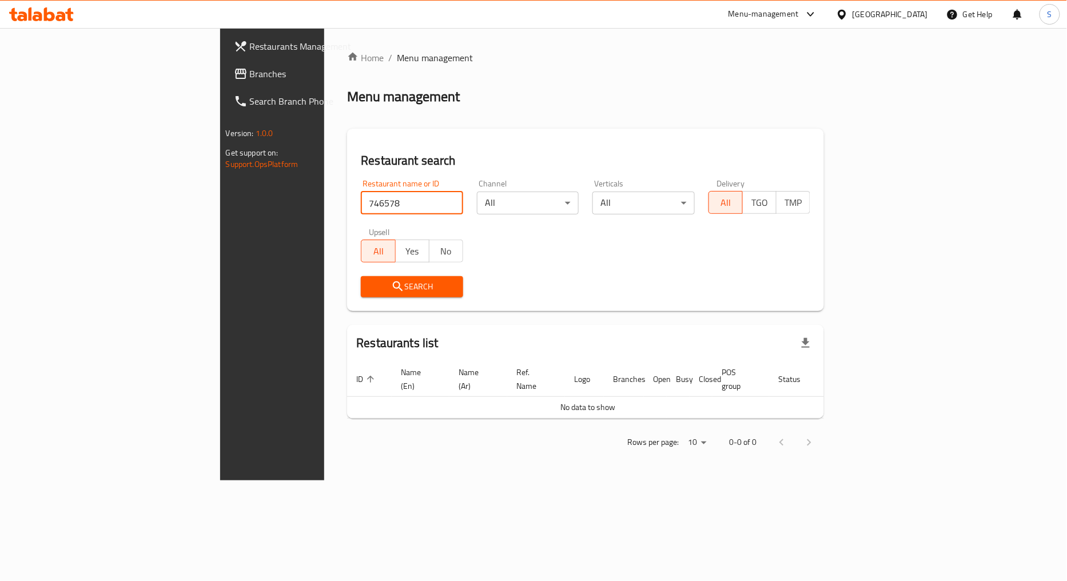
click at [250, 78] on span "Branches" at bounding box center [319, 74] width 139 height 14
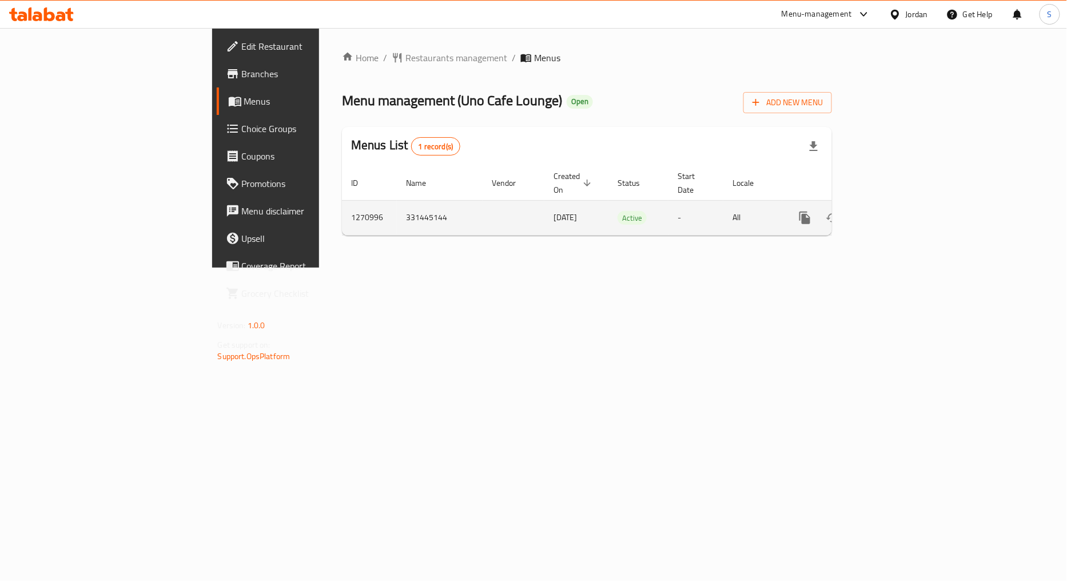
click at [901, 204] on link "enhanced table" at bounding box center [887, 217] width 27 height 27
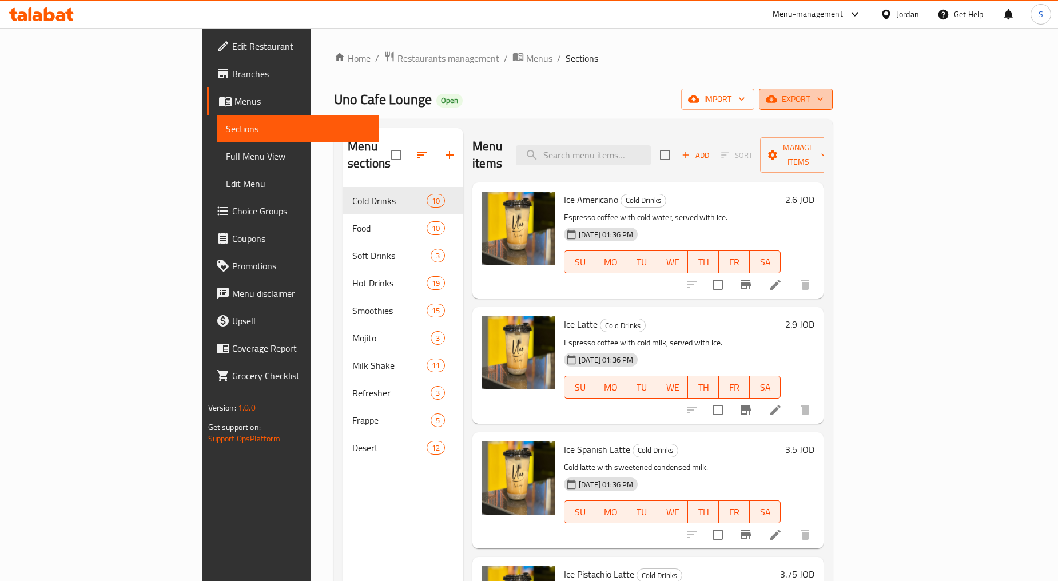
click at [823, 101] on span "export" at bounding box center [795, 99] width 55 height 14
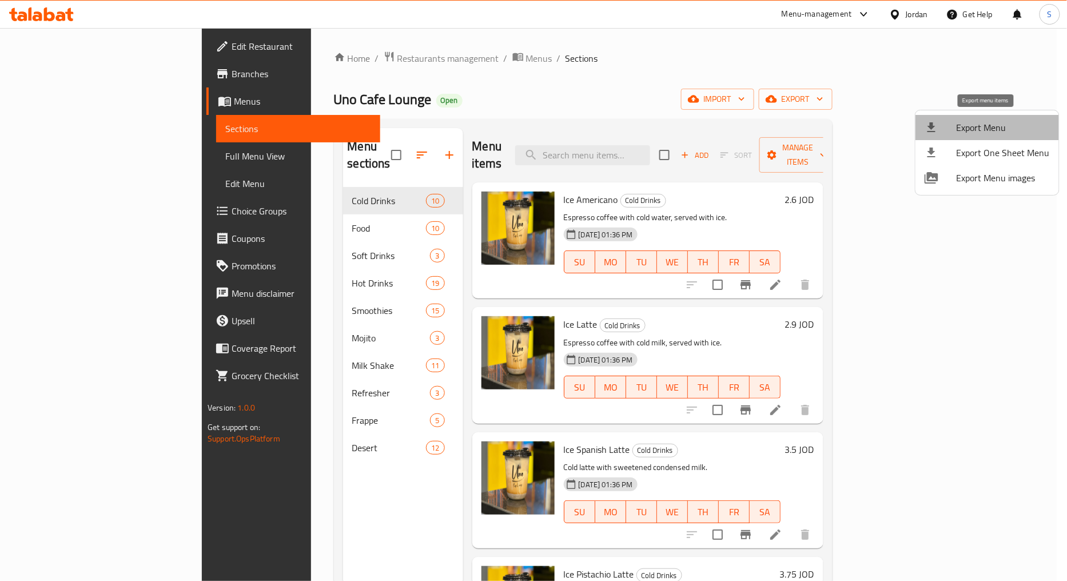
click at [996, 121] on span "Export Menu" at bounding box center [1002, 128] width 93 height 14
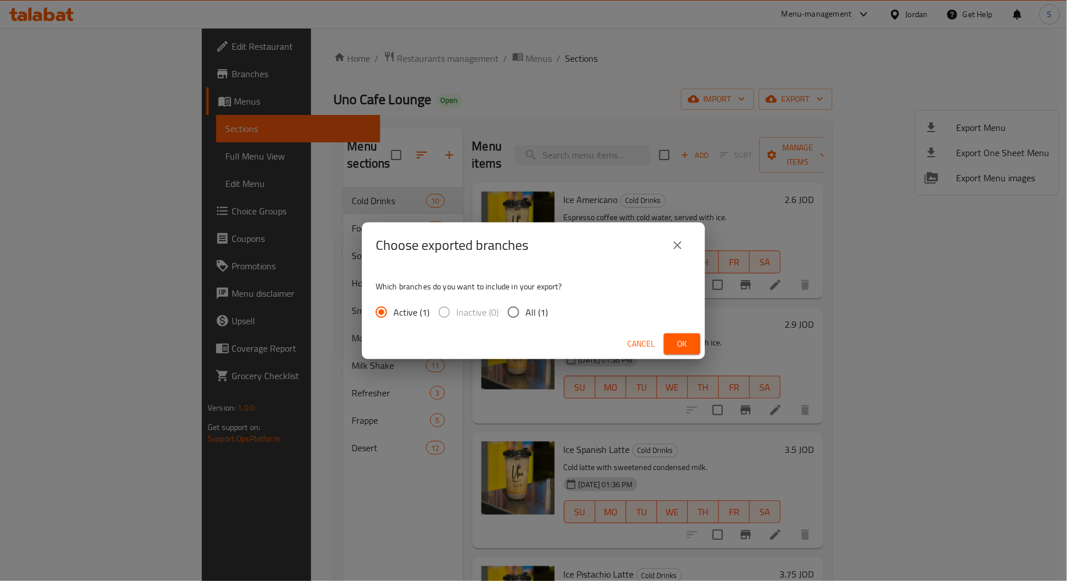
click at [535, 309] on span "All (1)" at bounding box center [536, 312] width 22 height 14
click at [525, 309] on input "All (1)" at bounding box center [513, 312] width 24 height 24
radio input "true"
click at [687, 344] on span "Ok" at bounding box center [682, 344] width 18 height 14
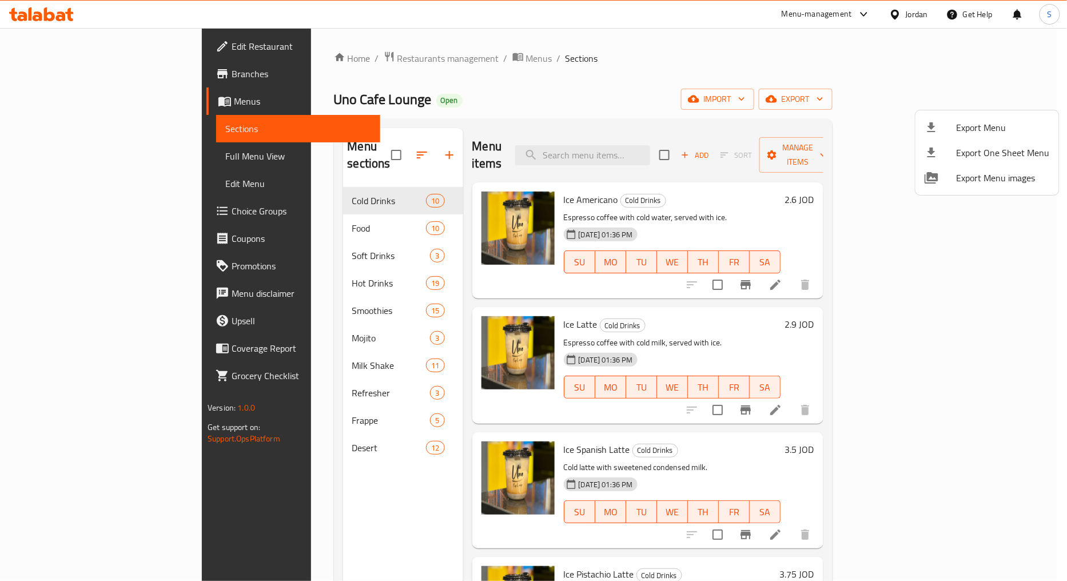
click at [636, 150] on div at bounding box center [533, 290] width 1067 height 581
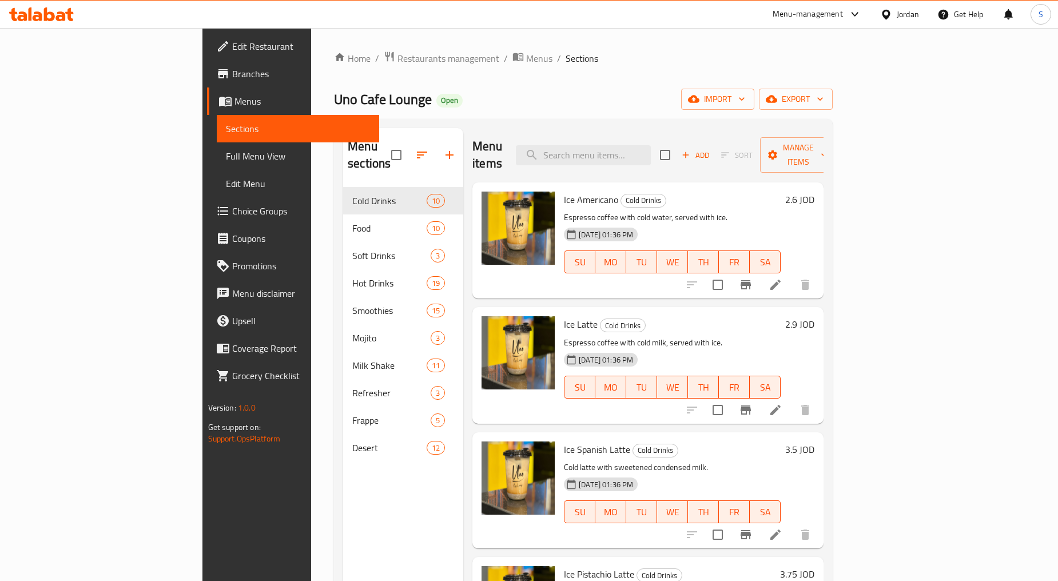
click at [636, 150] on input "search" at bounding box center [583, 155] width 135 height 20
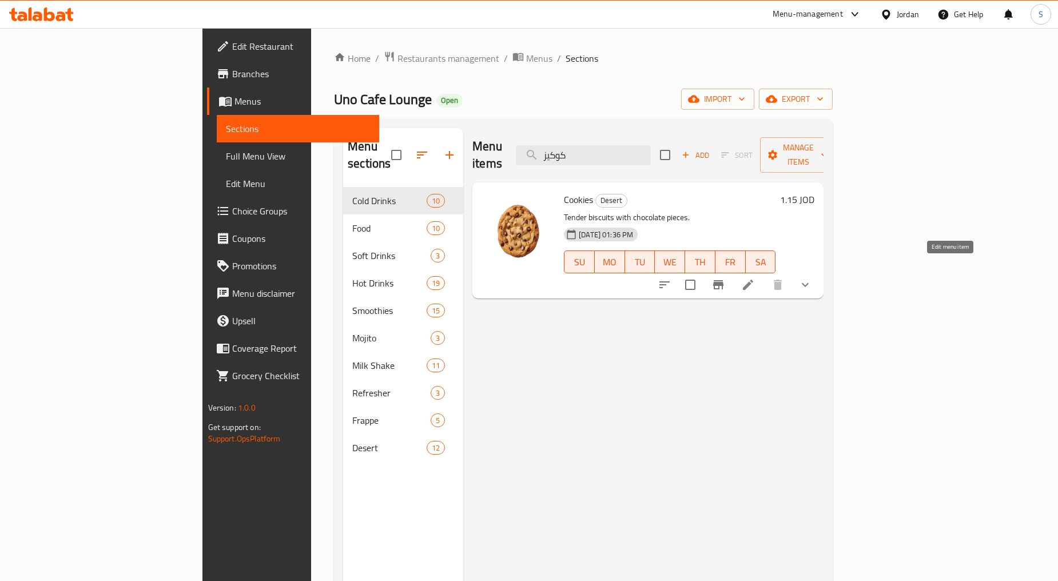
type input "كوكيز"
click at [755, 278] on icon at bounding box center [748, 285] width 14 height 14
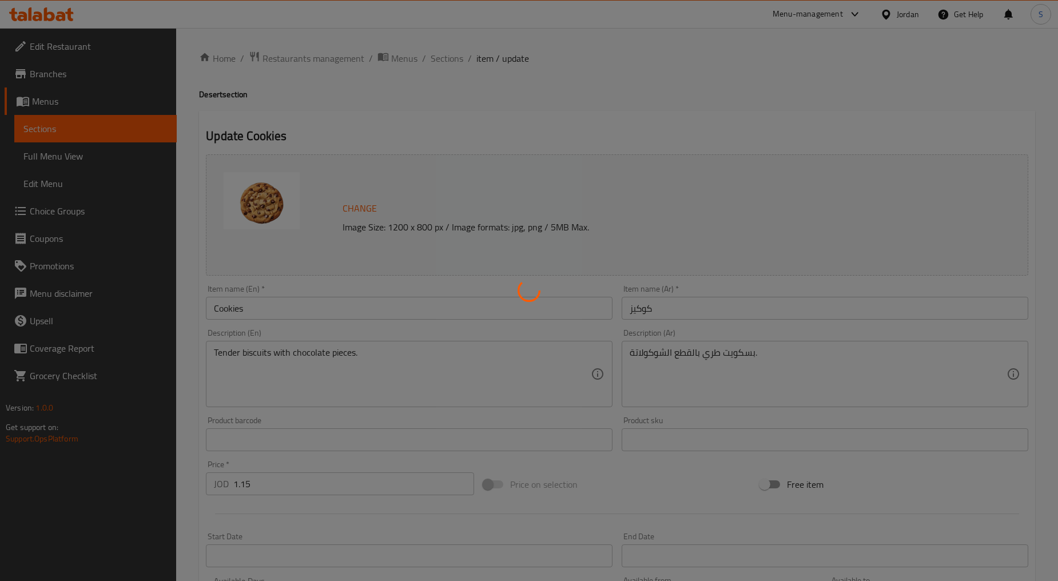
type input "اختار من التالي :"
type input "1"
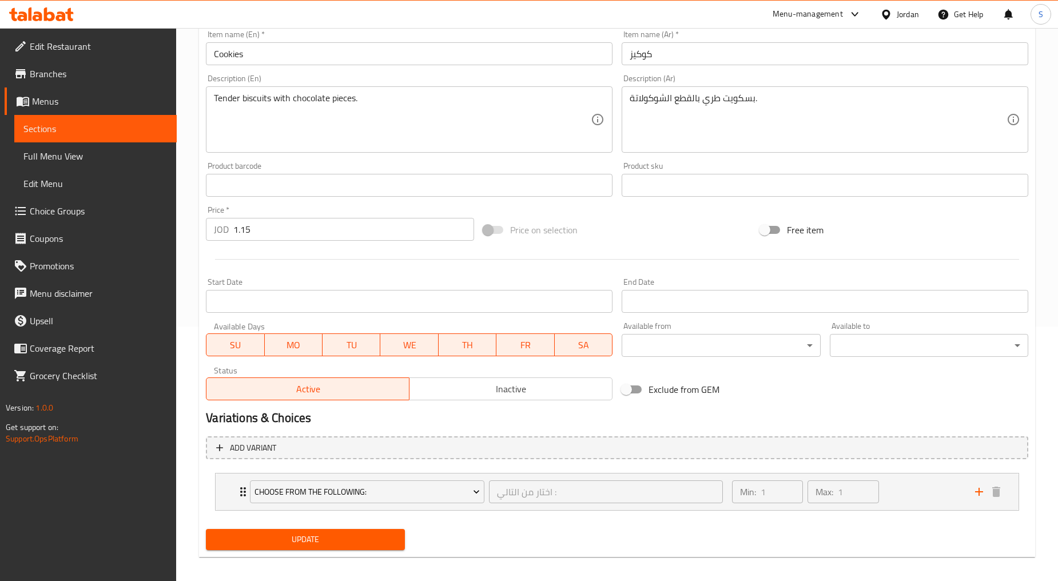
scroll to position [261, 0]
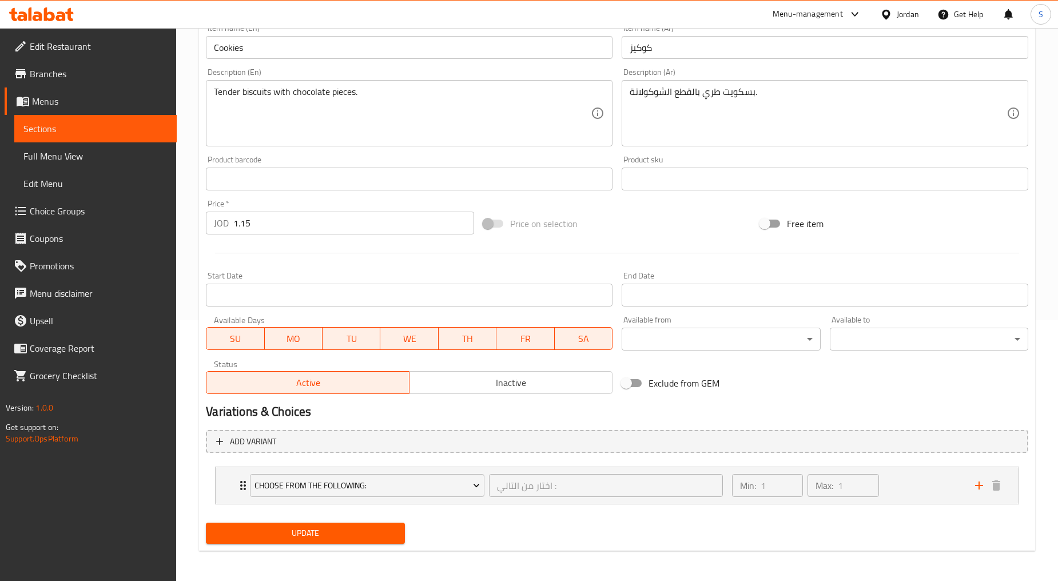
click at [212, 488] on li "Choose From The Following: اختار من التالي : ​ Min: 1 ​ Max: 1 ​ Plain No Addit…" at bounding box center [617, 485] width 822 height 47
click at [226, 488] on div "Choose From The Following: اختار من التالي : ​ Min: 1 ​ Max: 1 ​" at bounding box center [617, 485] width 803 height 37
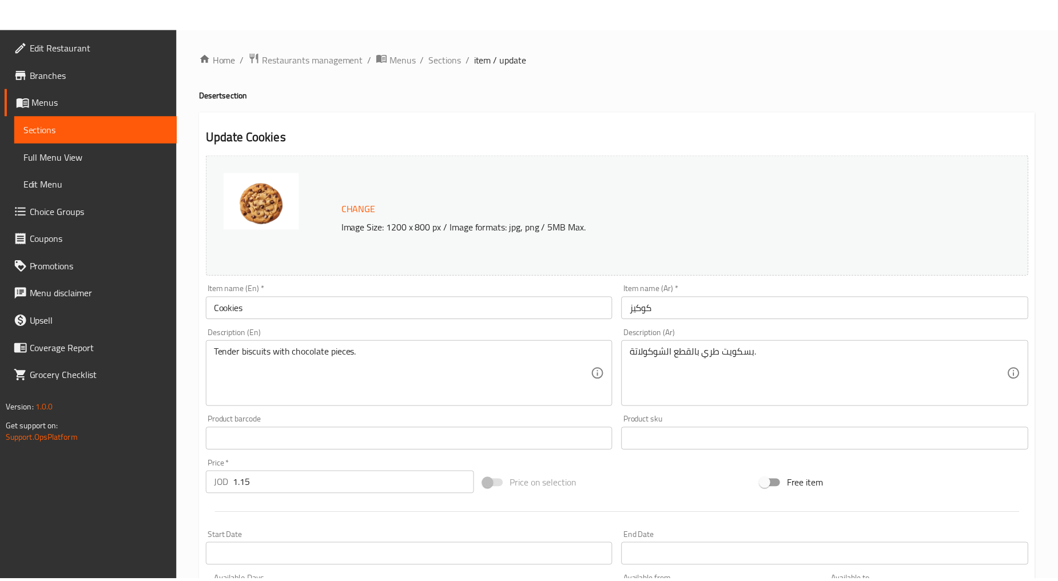
scroll to position [362, 0]
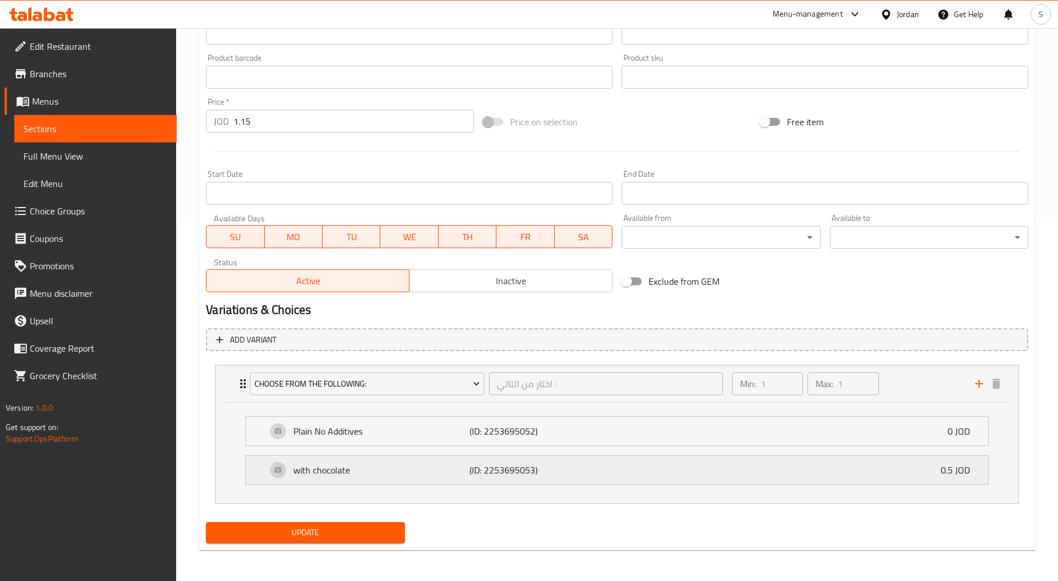
click at [389, 475] on p "with chocolate" at bounding box center [381, 470] width 176 height 14
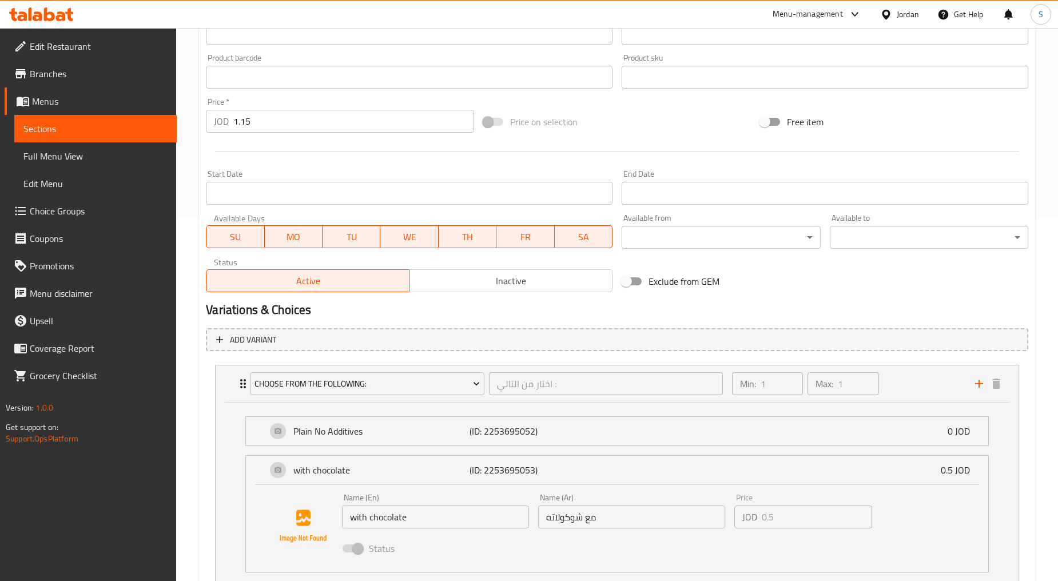
click at [365, 515] on input "with chocolate" at bounding box center [435, 516] width 187 height 23
type input "With Chocolate"
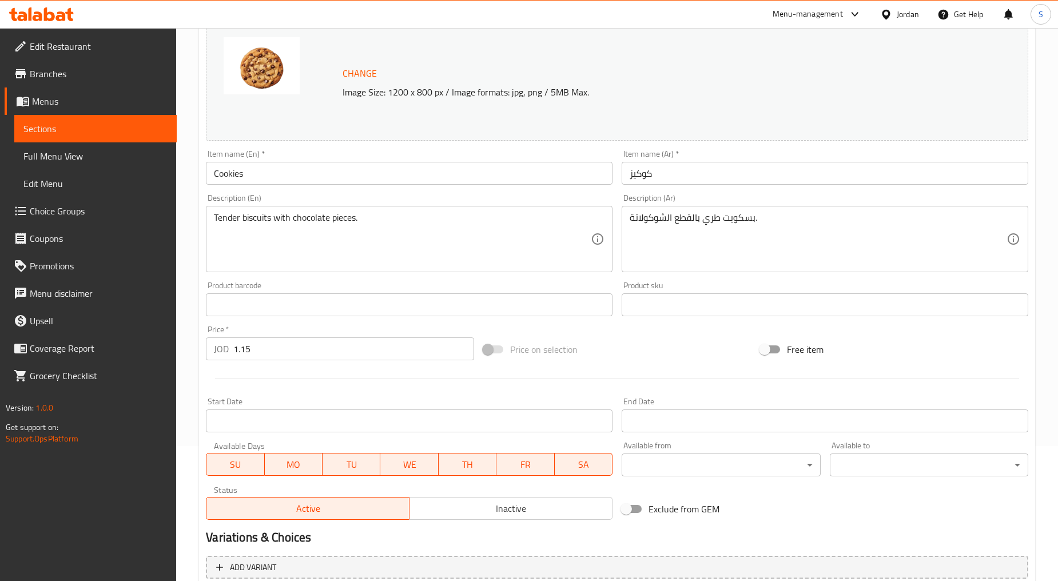
scroll to position [69, 0]
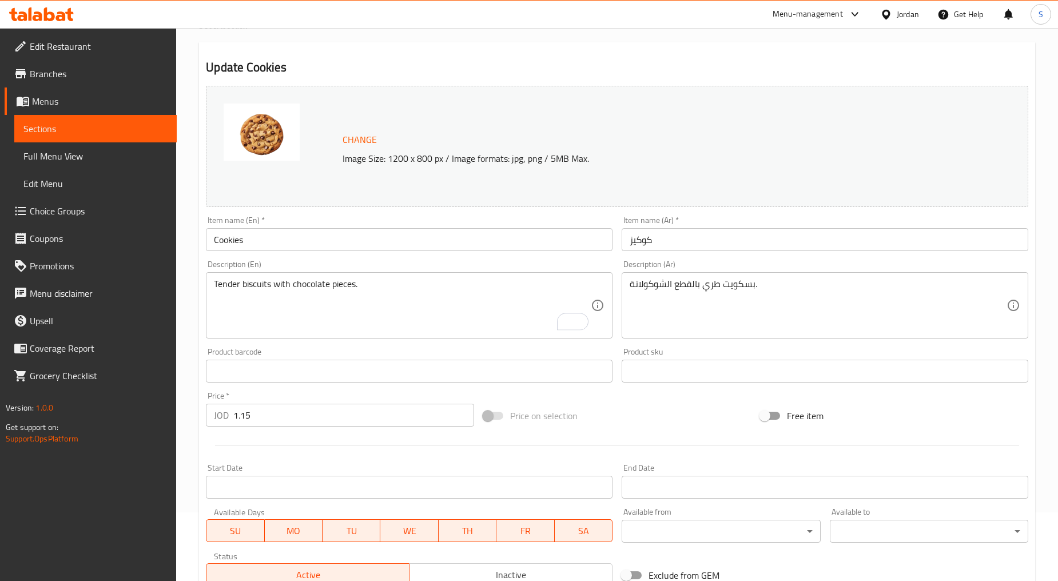
click at [213, 284] on div "Tender biscuits with chocolate pieces. Description (En)" at bounding box center [409, 305] width 406 height 66
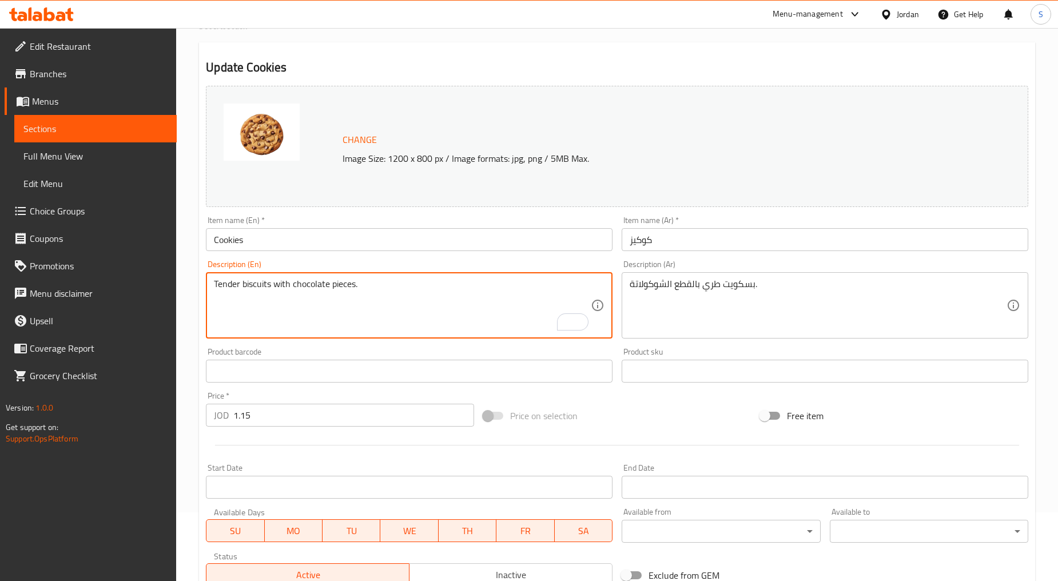
click at [216, 287] on textarea "Tender biscuits with chocolate pieces." at bounding box center [402, 305] width 377 height 54
click at [214, 282] on textarea "Tender biscuits with chocolate pieces." at bounding box center [402, 305] width 377 height 54
drag, startPoint x: 327, startPoint y: 286, endPoint x: 465, endPoint y: 288, distance: 138.4
click at [465, 288] on textarea "Your choice of Tender biscuits with chocolate pieces." at bounding box center [402, 305] width 377 height 54
type textarea "Your choice of Tender biscuits"
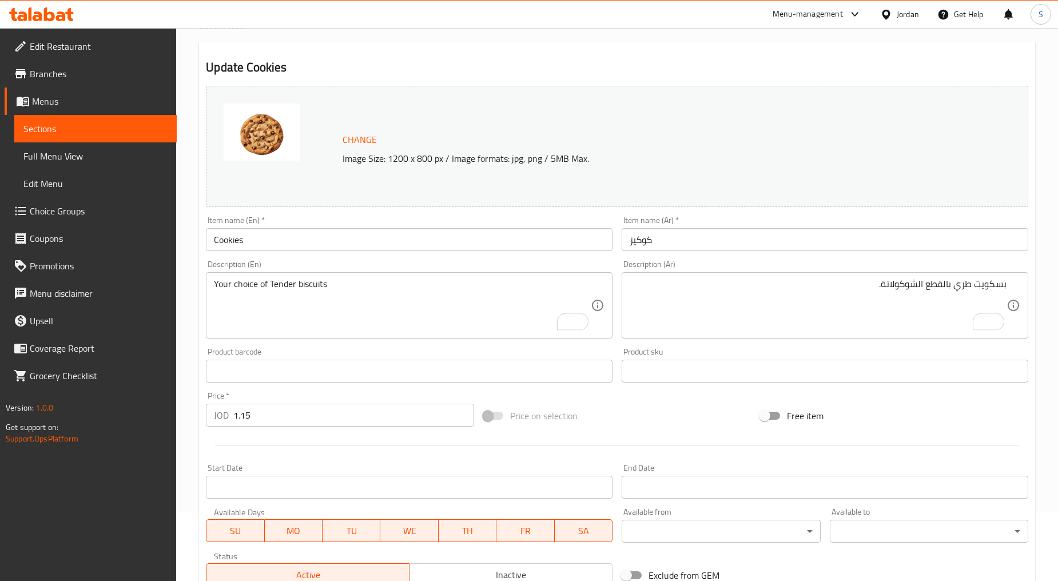
click at [1008, 284] on div "بسكويت طري بالقطع الشوكولاتة. Description (Ar)" at bounding box center [824, 305] width 406 height 66
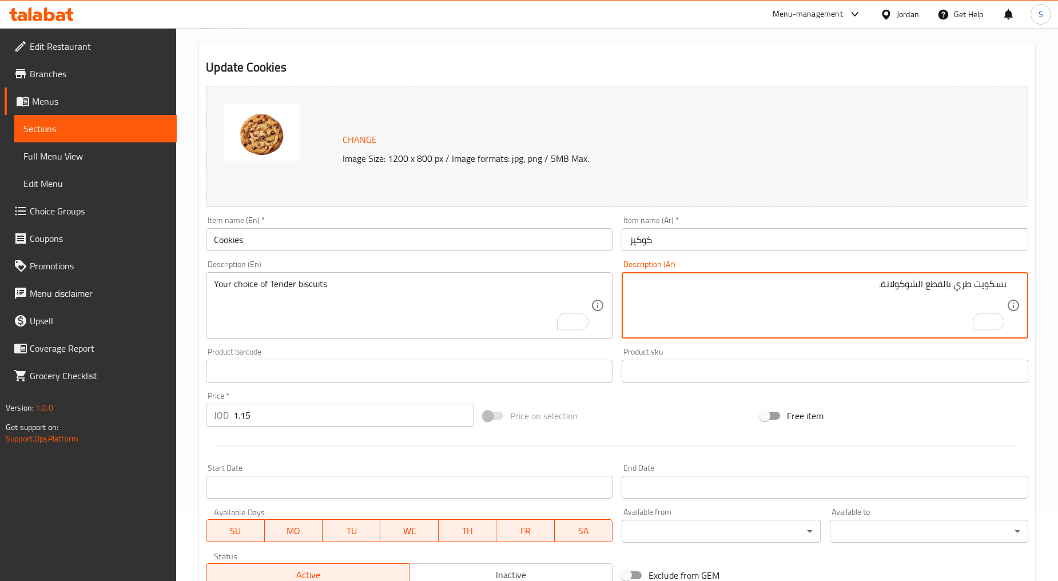
click at [1004, 284] on textarea "بسكويت طري بالقطع الشوكولاتة." at bounding box center [817, 305] width 377 height 54
drag, startPoint x: 909, startPoint y: 287, endPoint x: 790, endPoint y: 289, distance: 119.5
click at [790, 289] on textarea "اختيارك من بسكويت طري بالقطع الشوكولاتة." at bounding box center [817, 305] width 377 height 54
type textarea "اختيارك من بسكويت طري"
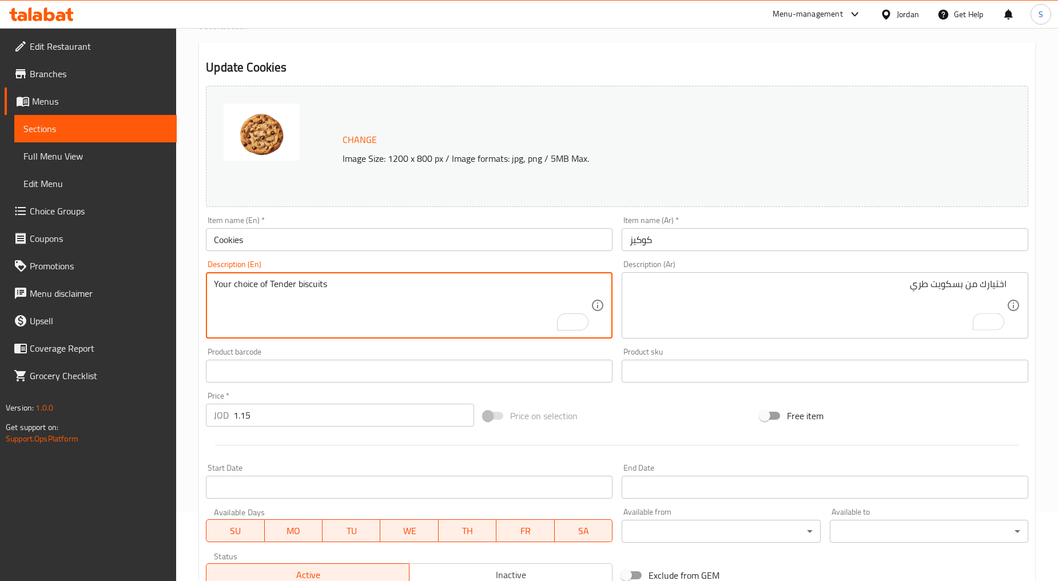
click at [344, 326] on textarea "Your choice of Tender biscuits" at bounding box center [402, 305] width 377 height 54
type textarea "Your choice of tender biscuits"
click at [345, 323] on textarea "Your choice of tender biscuits" at bounding box center [402, 305] width 377 height 54
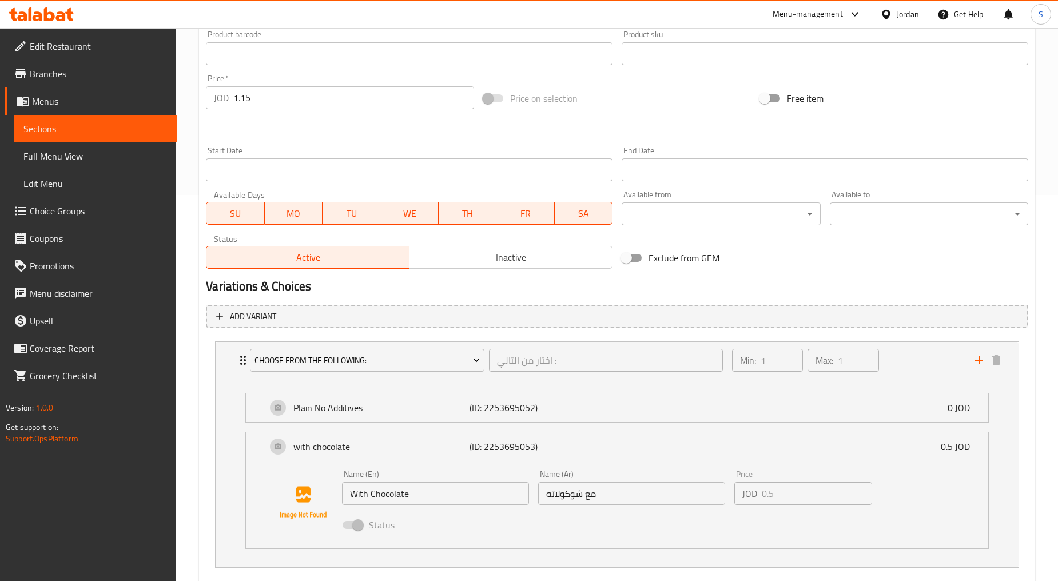
scroll to position [449, 0]
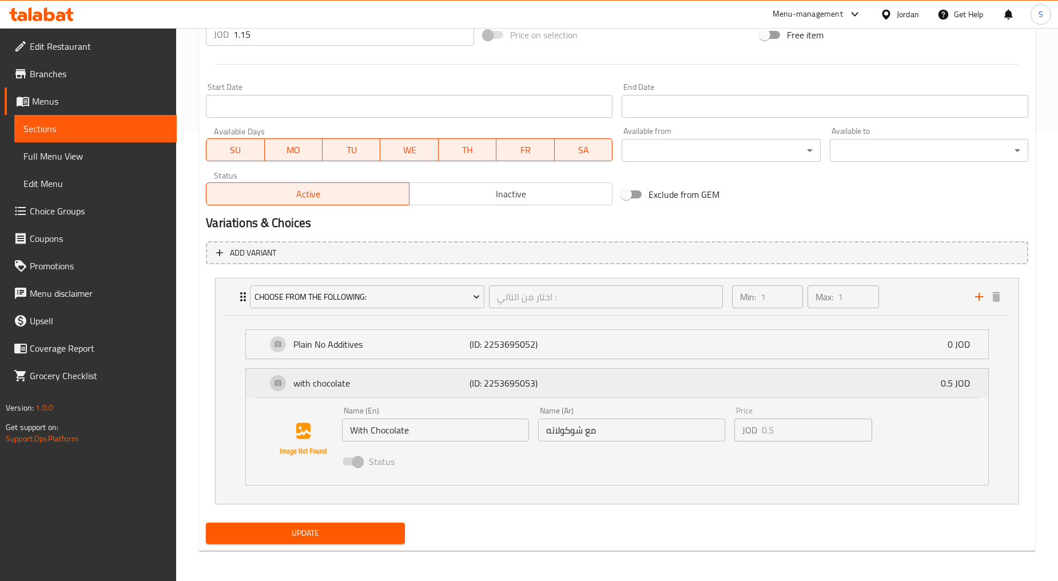
click at [255, 384] on div "with chocolate (ID: 2253695053) 0.5 JOD" at bounding box center [617, 383] width 742 height 29
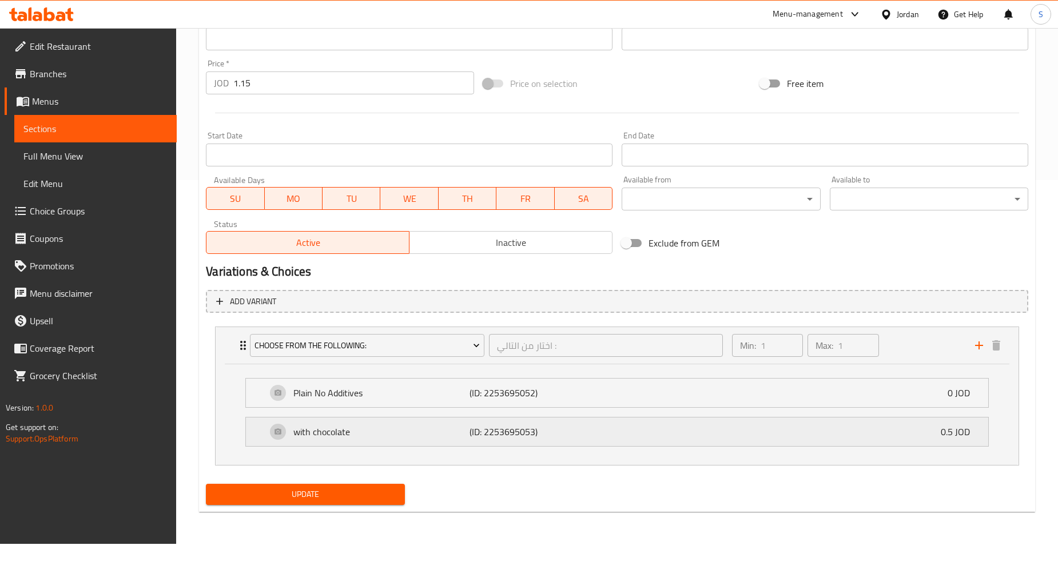
scroll to position [362, 0]
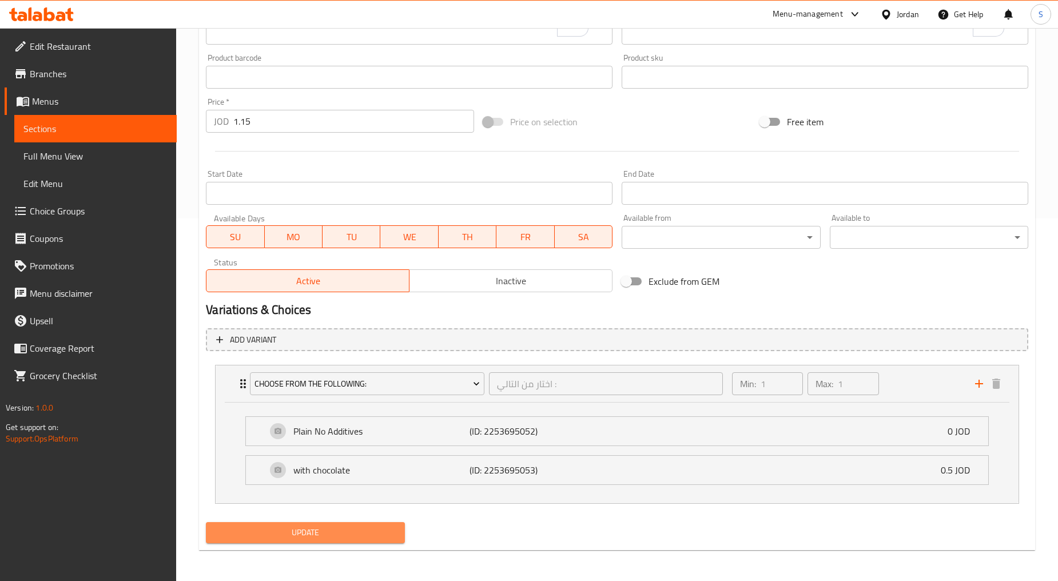
click at [320, 535] on span "Update" at bounding box center [305, 532] width 180 height 14
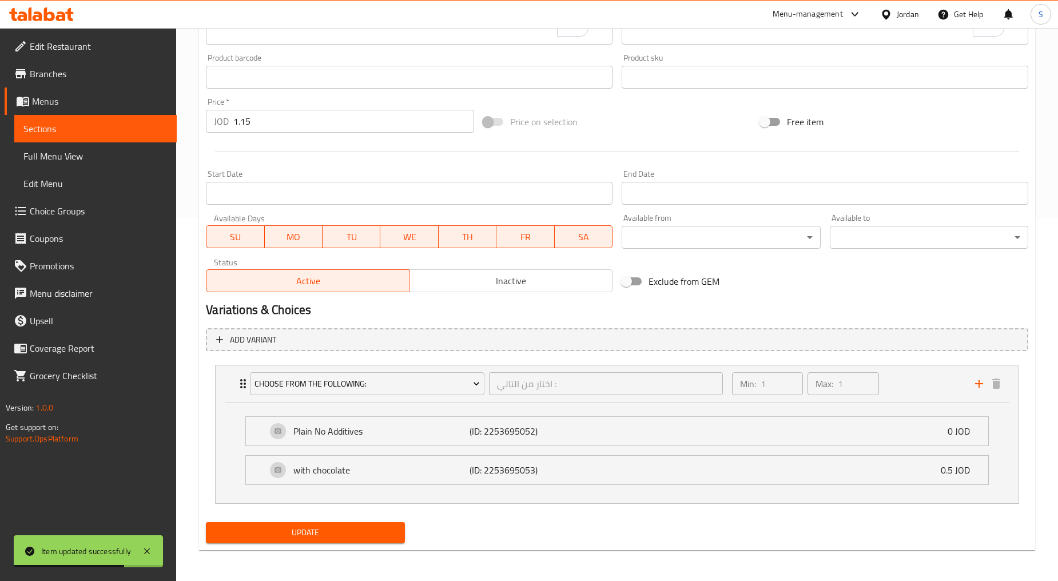
click at [359, 528] on span "Update" at bounding box center [305, 532] width 180 height 14
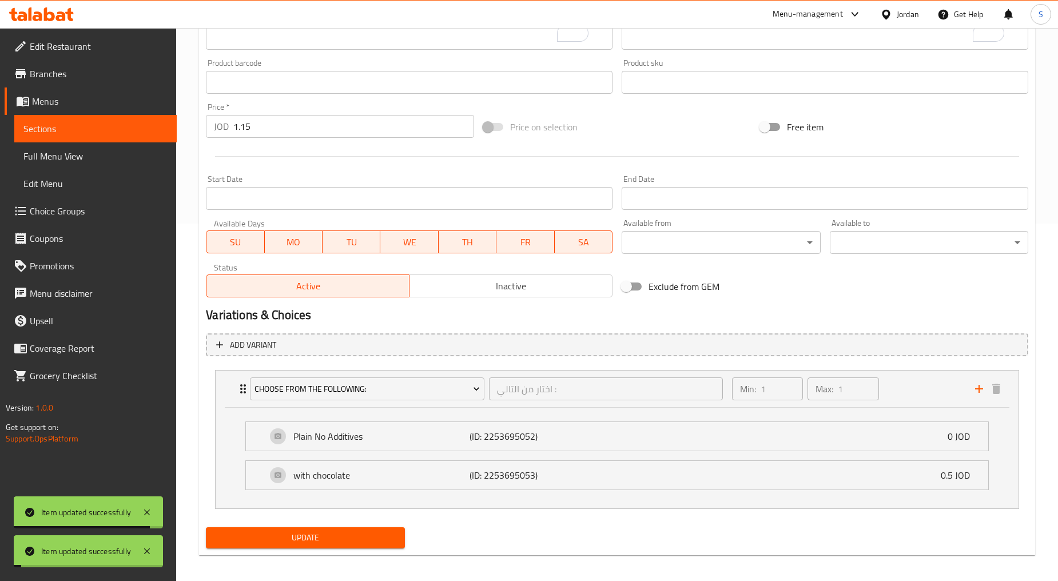
scroll to position [0, 0]
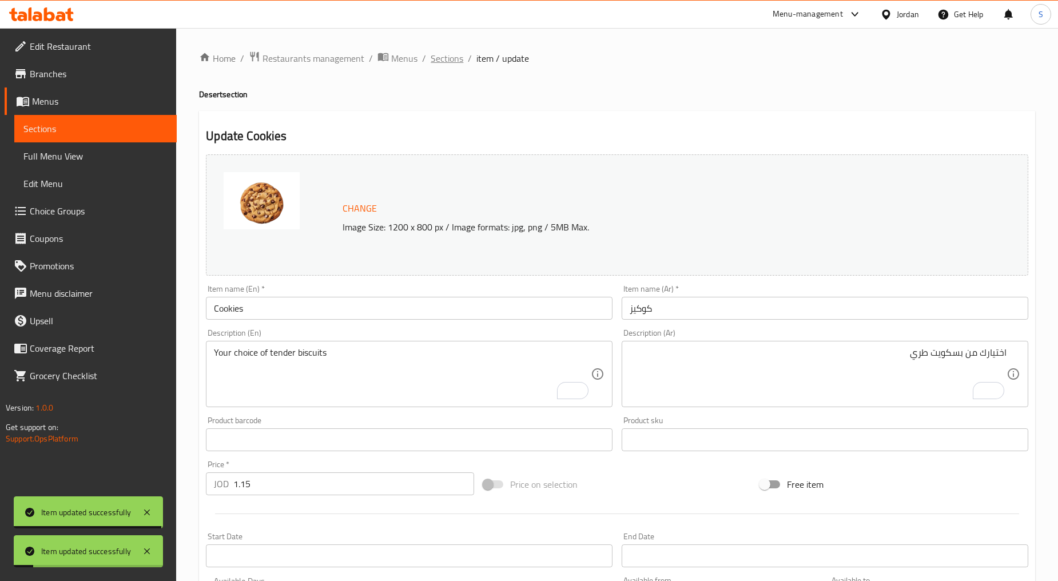
click at [441, 61] on span "Sections" at bounding box center [446, 58] width 33 height 14
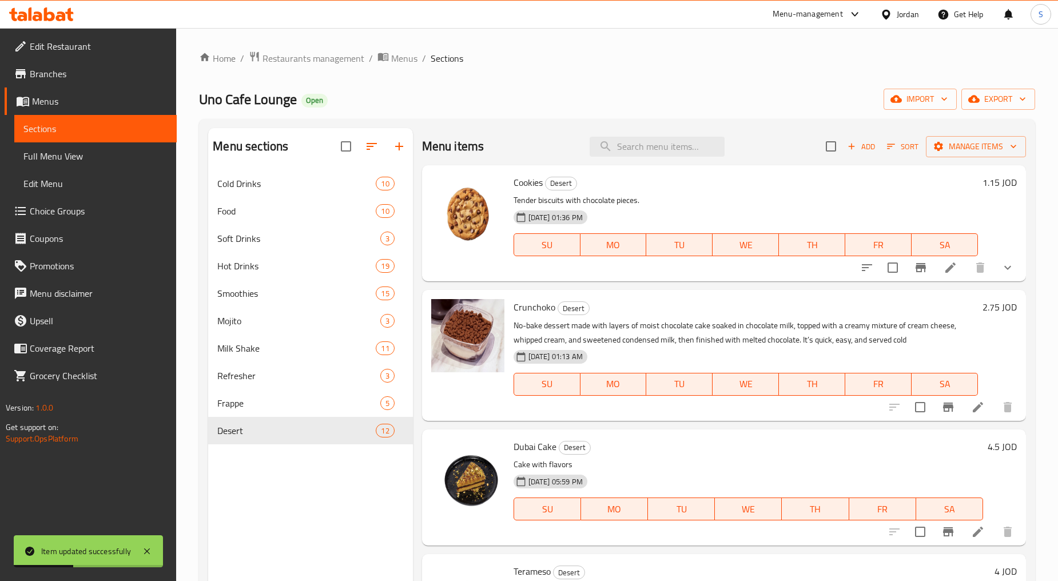
click at [60, 213] on span "Choice Groups" at bounding box center [99, 211] width 138 height 14
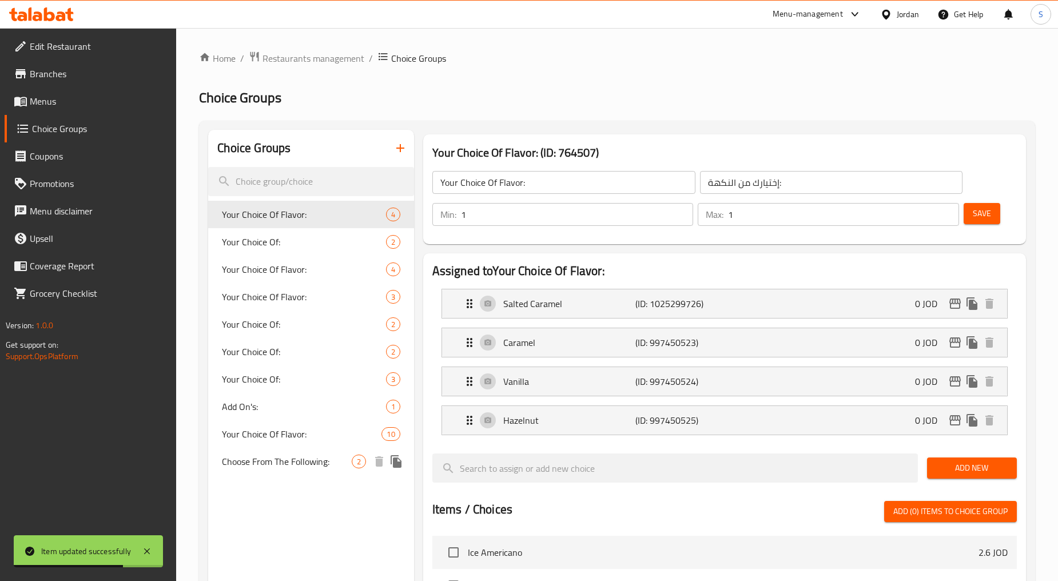
click at [304, 465] on span "Choose From The Following:" at bounding box center [286, 461] width 129 height 14
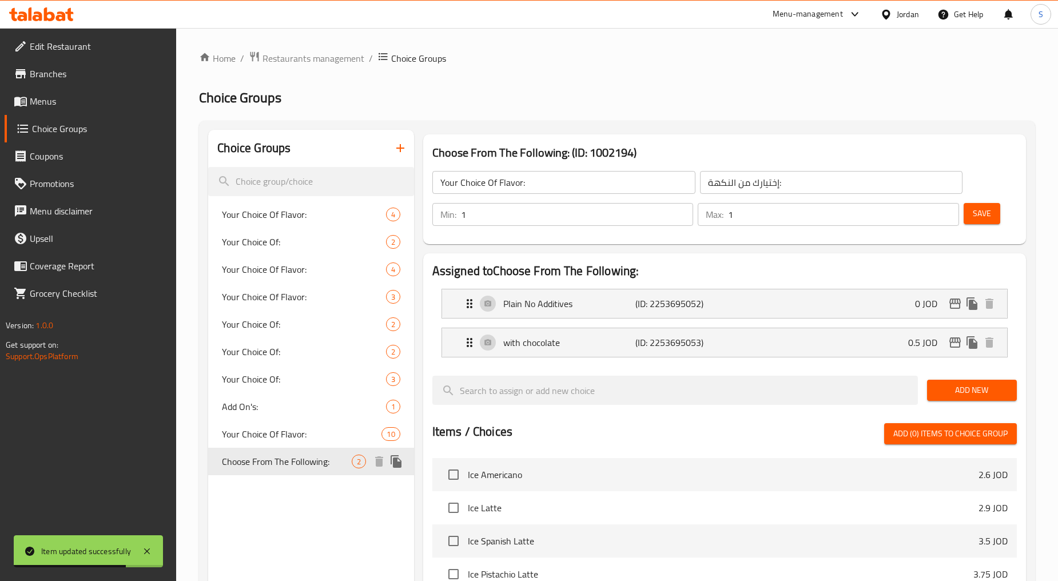
type input "Choose From The Following:"
type input "اختار من التالي :"
click at [569, 341] on p "with chocolate" at bounding box center [569, 343] width 132 height 14
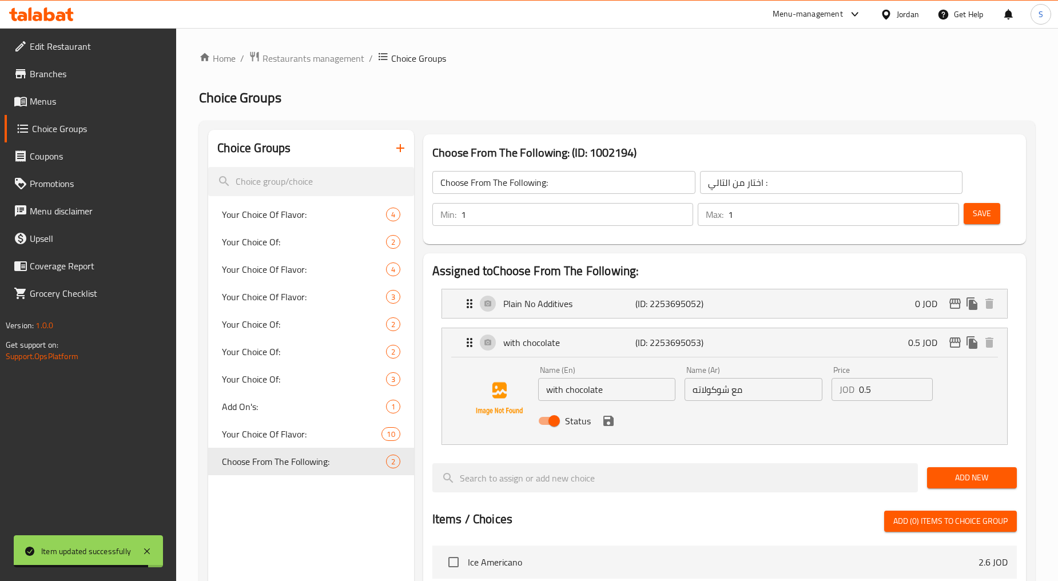
click at [572, 388] on input "with chocolate" at bounding box center [607, 389] width 138 height 23
type input "With Chocolate"
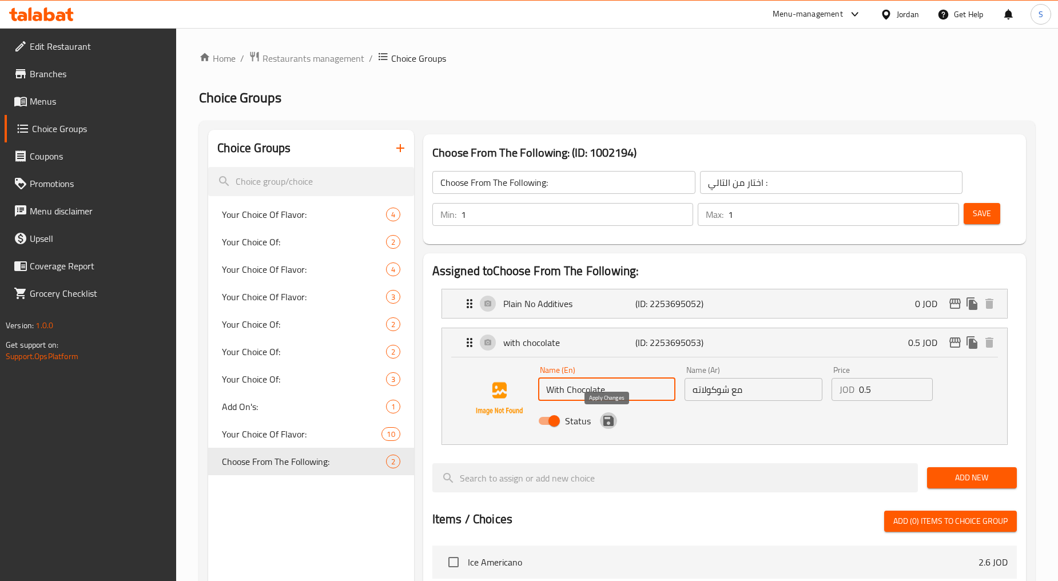
click at [609, 426] on icon "save" at bounding box center [608, 421] width 14 height 14
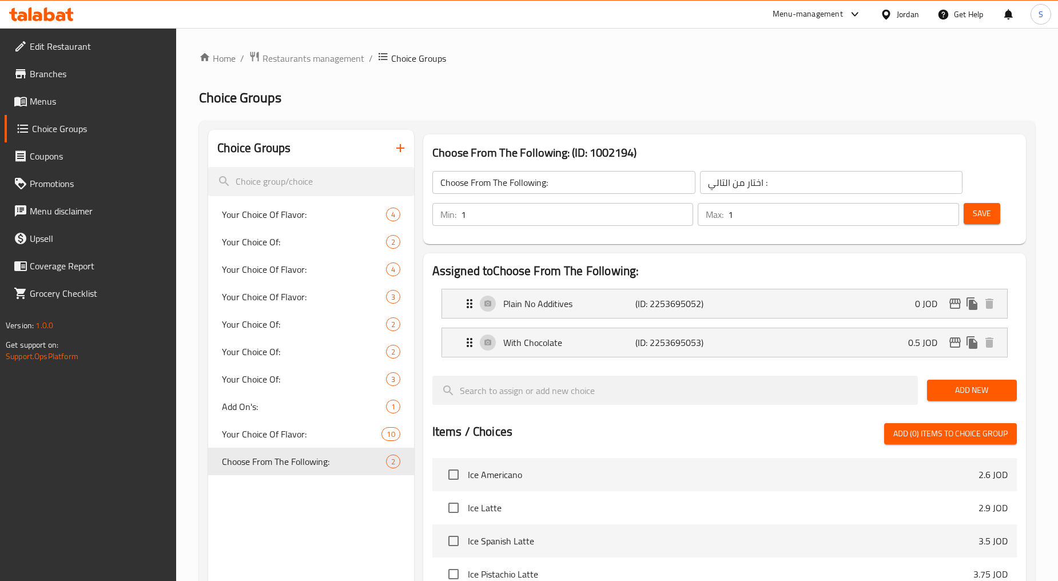
click at [982, 212] on span "Save" at bounding box center [981, 213] width 18 height 14
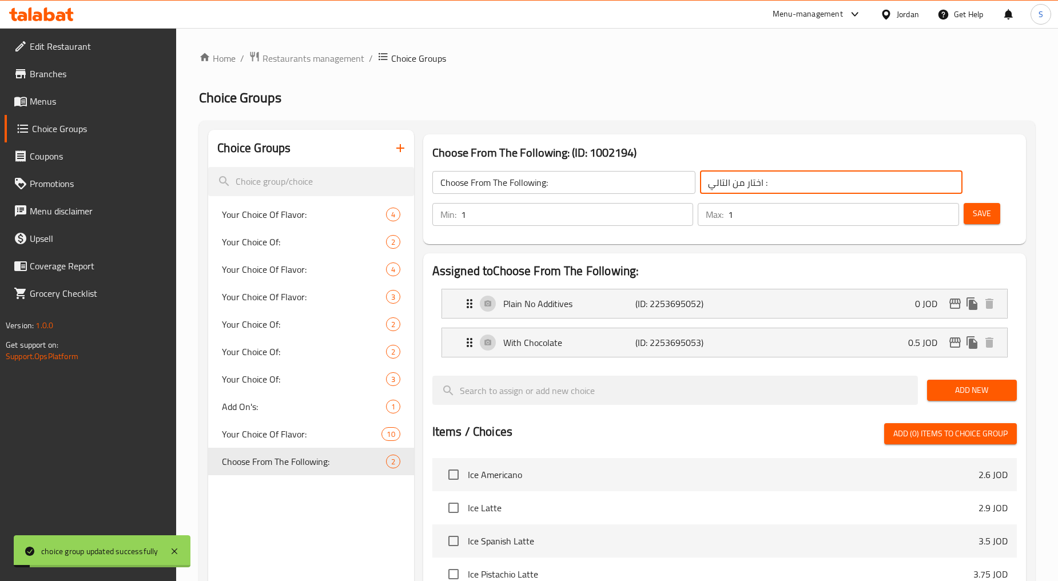
click at [816, 181] on input "اختار من التالي :" at bounding box center [831, 182] width 263 height 23
click at [898, 180] on input "اختار من التالي :" at bounding box center [831, 182] width 263 height 23
type input "اختار من التالي:"
click at [971, 212] on button "Save" at bounding box center [981, 213] width 37 height 21
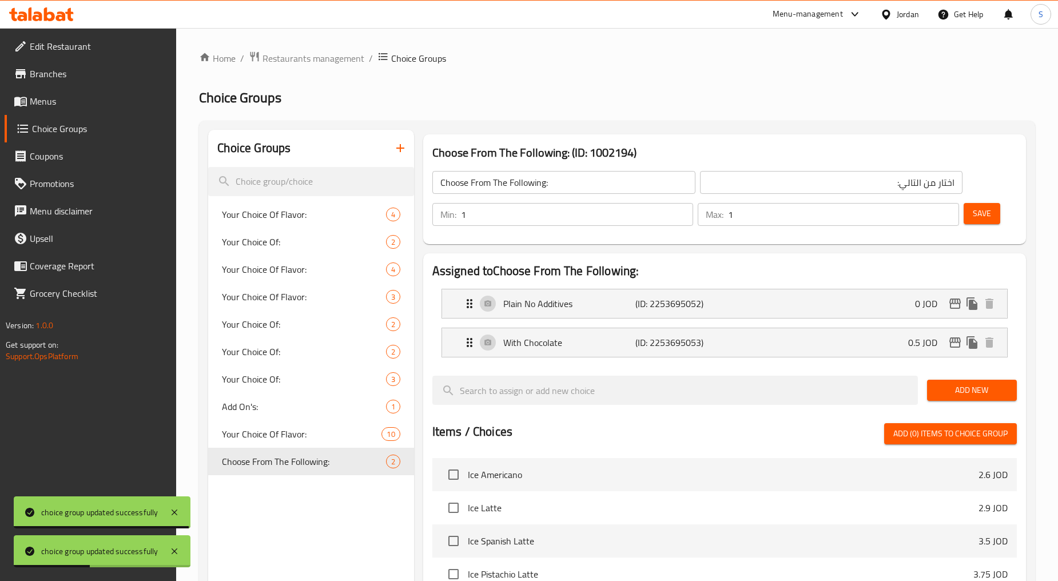
click at [49, 105] on span "Menus" at bounding box center [99, 101] width 138 height 14
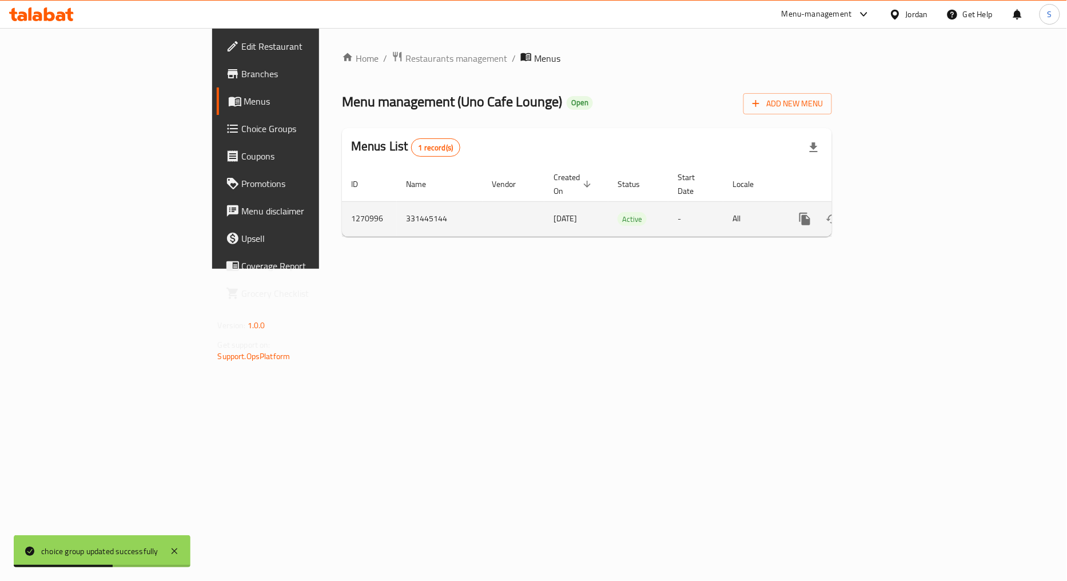
click at [894, 212] on icon "enhanced table" at bounding box center [887, 219] width 14 height 14
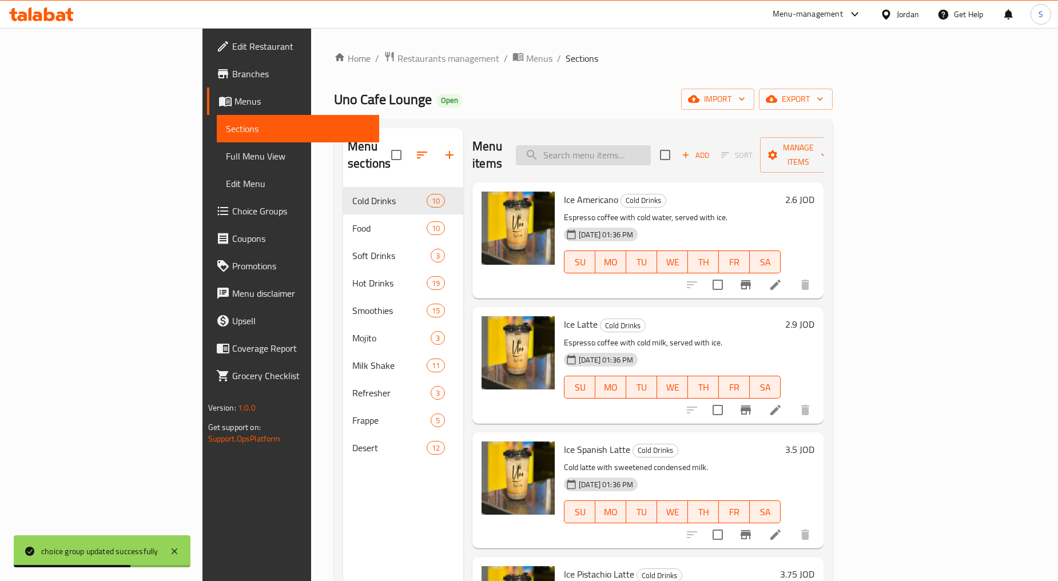
click at [651, 152] on input "search" at bounding box center [583, 155] width 135 height 20
type input "كوكيز"
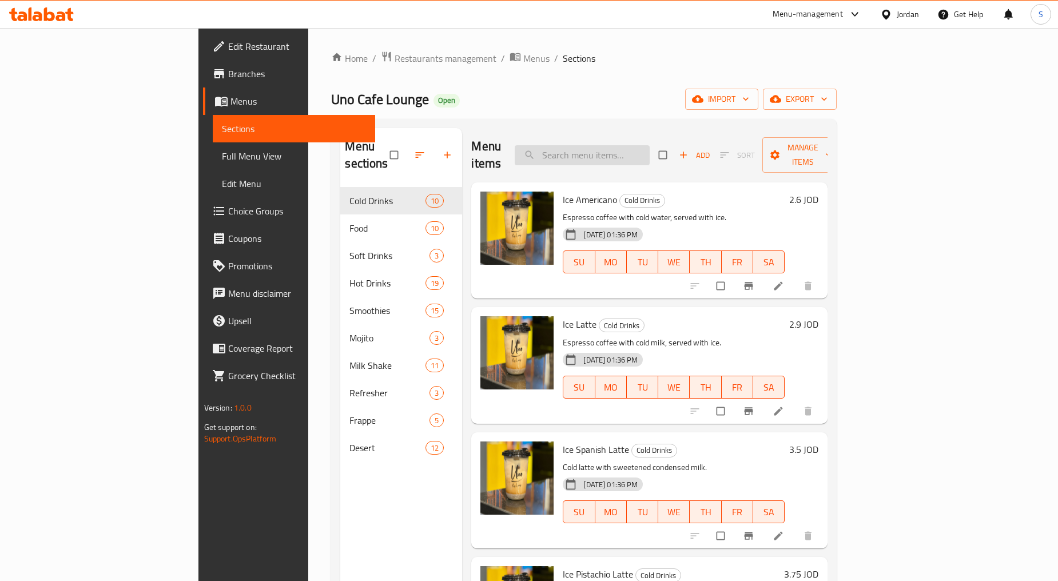
click at [649, 145] on input "search" at bounding box center [582, 155] width 135 height 20
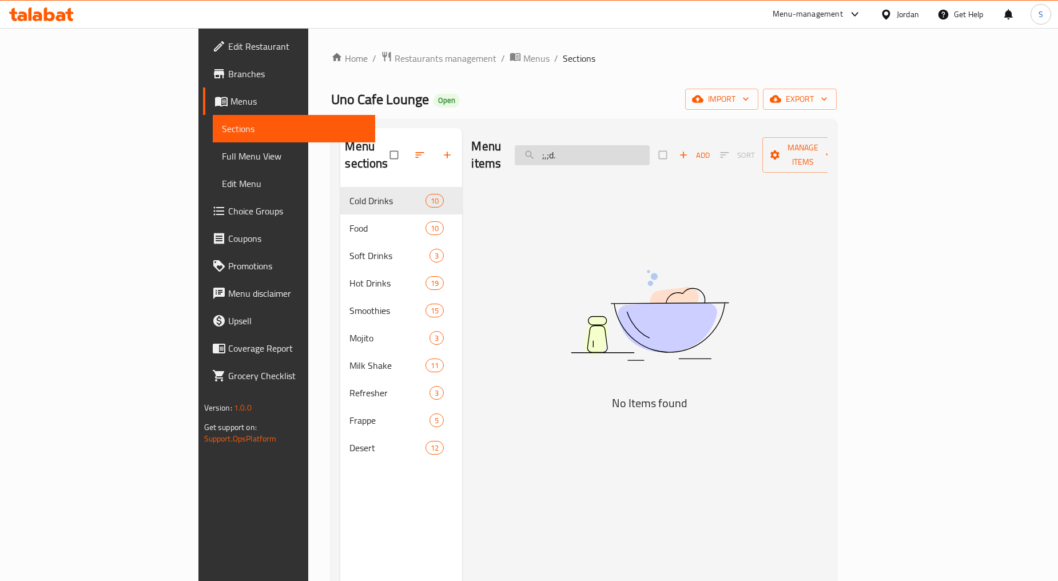
click at [649, 145] on input ";,;d." at bounding box center [582, 155] width 135 height 20
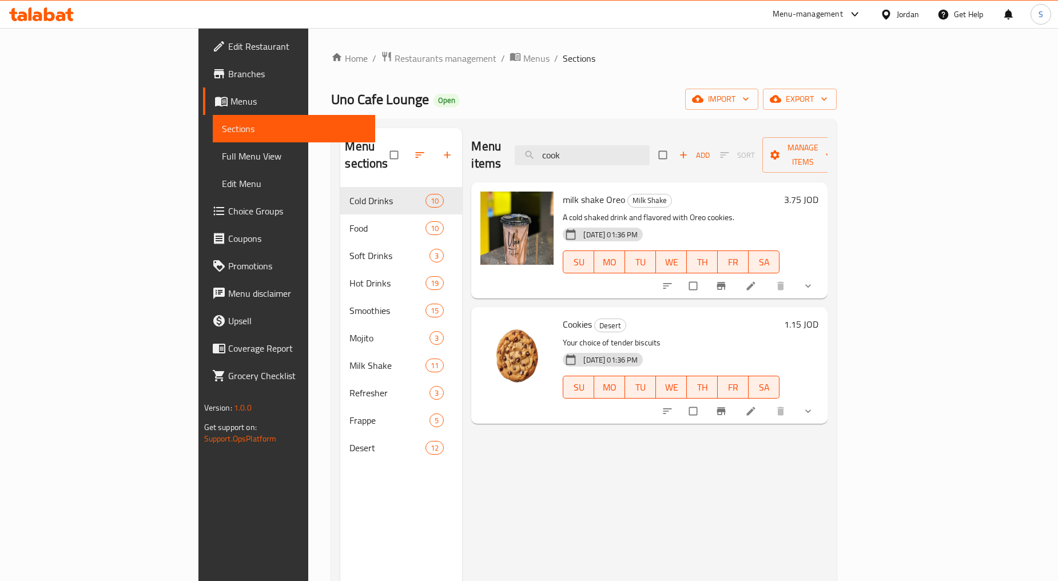
type input "cook"
click at [823, 398] on button "show more" at bounding box center [808, 410] width 27 height 25
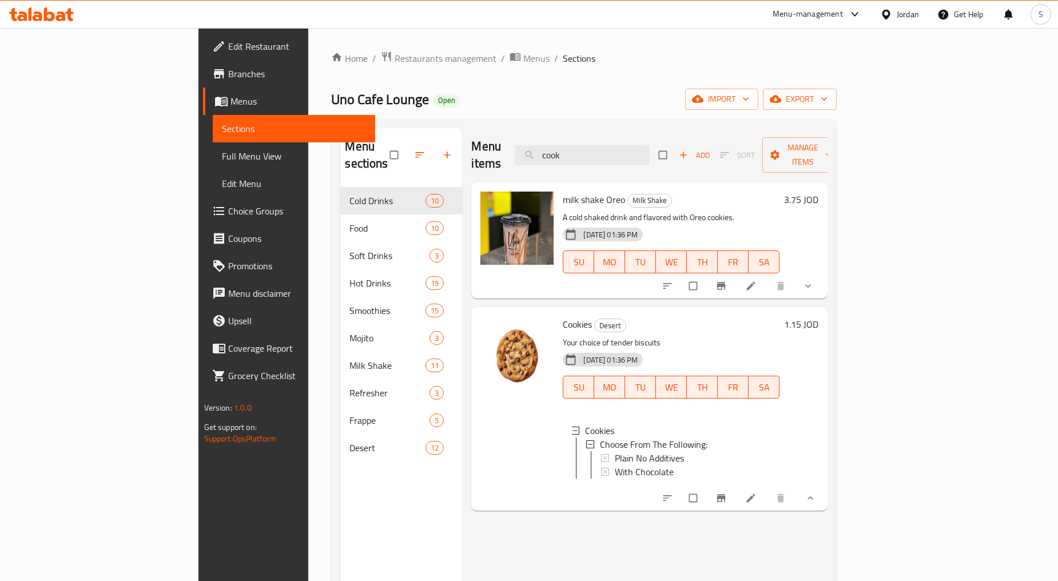
click at [756, 492] on icon at bounding box center [750, 497] width 11 height 11
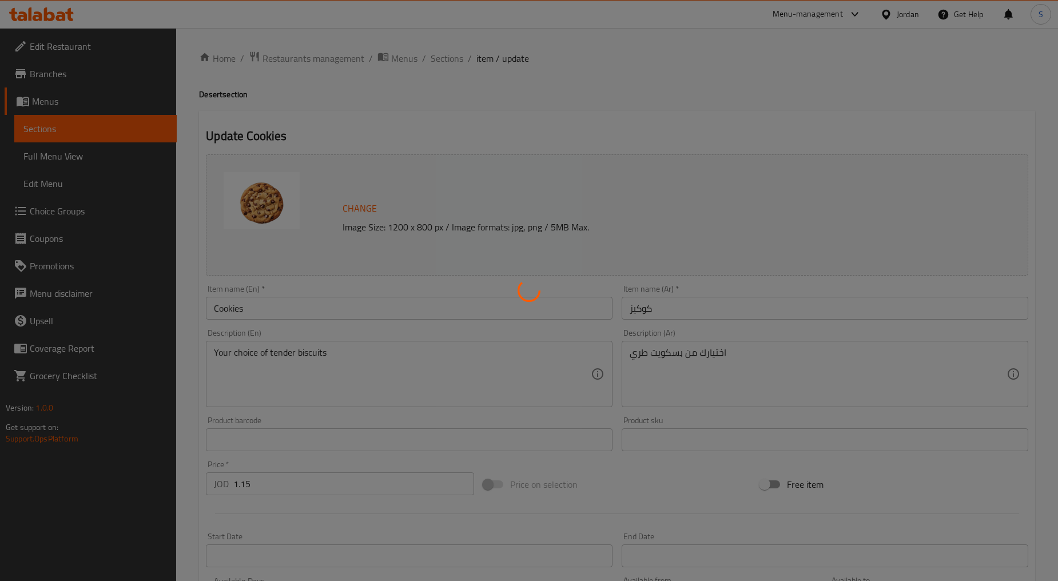
type input "اختار من التالي:"
type input "1"
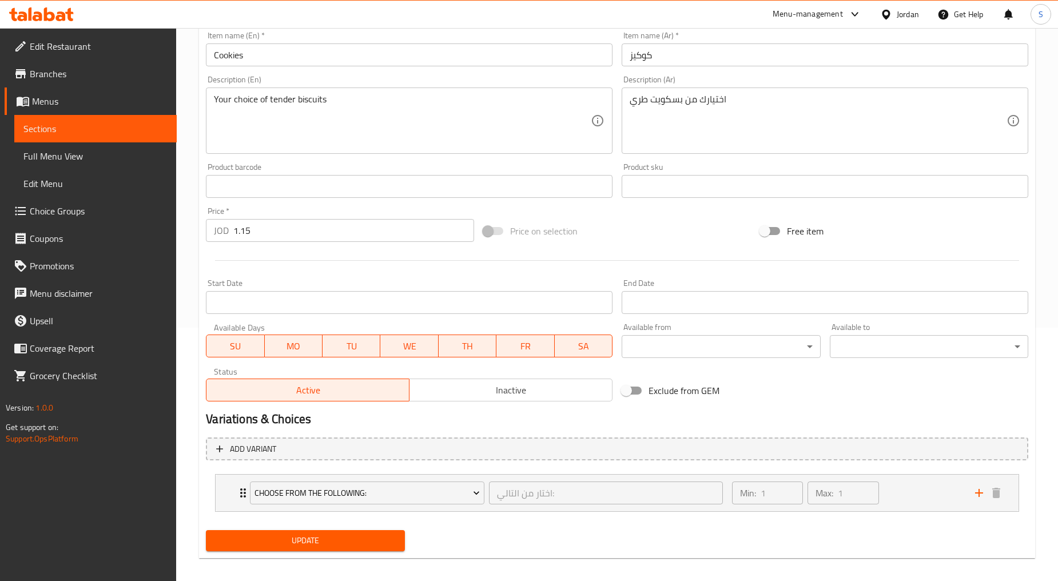
scroll to position [261, 0]
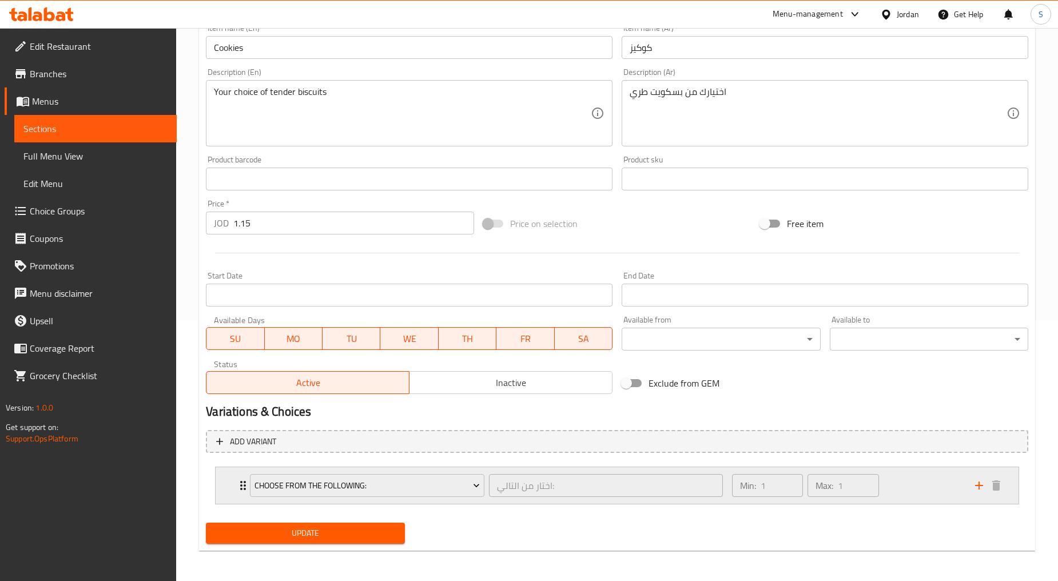
click at [225, 486] on div "Choose From The Following: اختار من التالي: ​ Min: 1 ​ Max: 1 ​" at bounding box center [617, 485] width 803 height 37
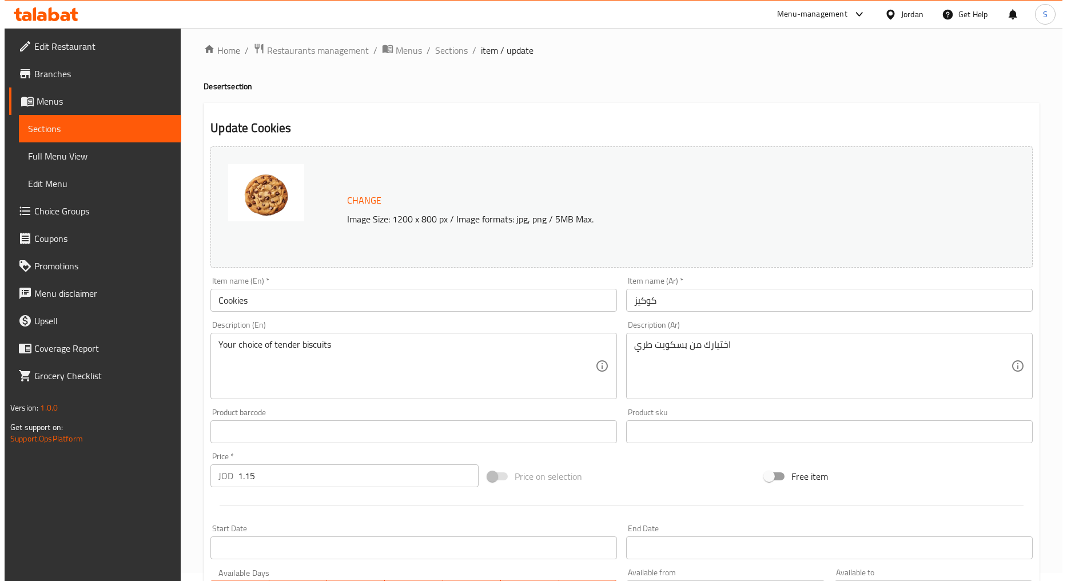
scroll to position [0, 0]
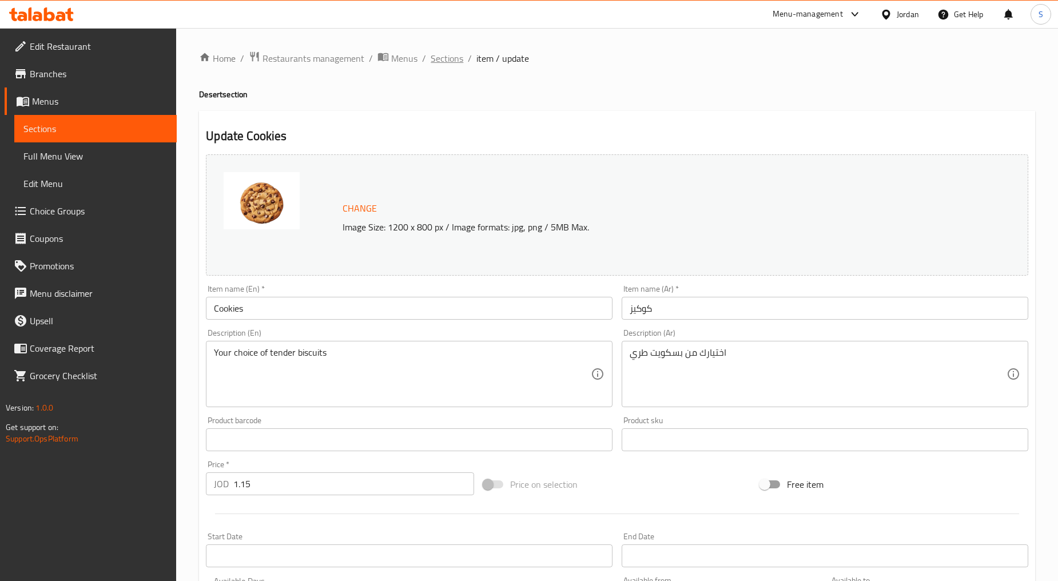
click at [441, 62] on span "Sections" at bounding box center [446, 58] width 33 height 14
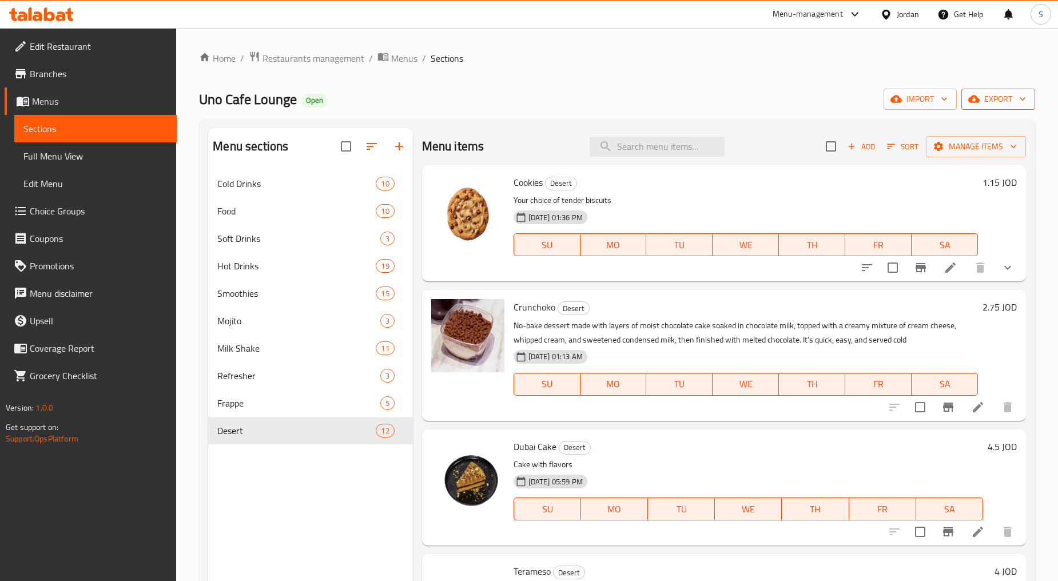
click at [995, 98] on span "export" at bounding box center [997, 99] width 55 height 14
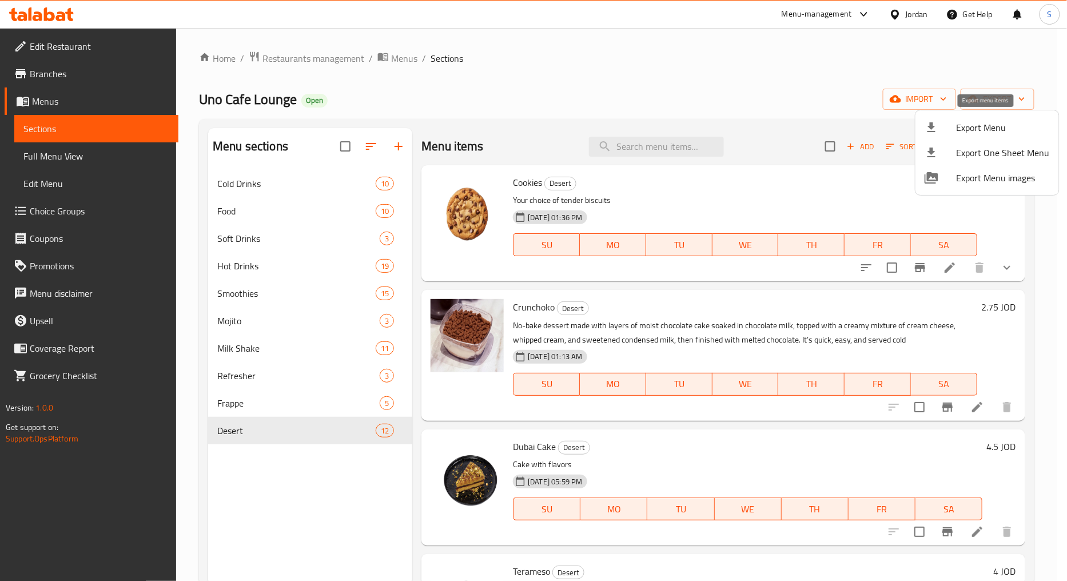
click at [972, 130] on span "Export Menu" at bounding box center [1002, 128] width 93 height 14
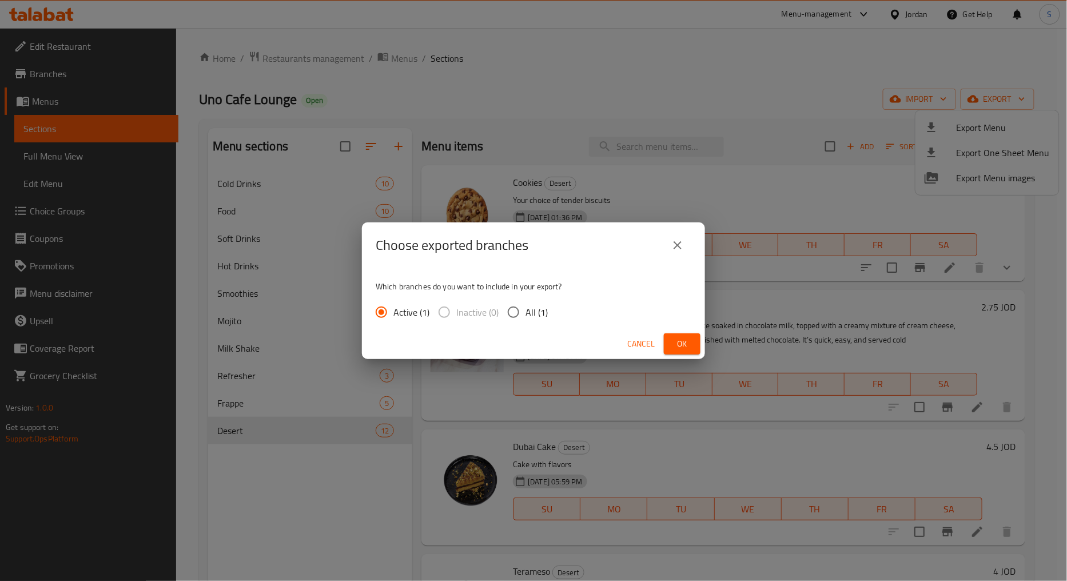
click at [529, 309] on span "All (1)" at bounding box center [536, 312] width 22 height 14
click at [525, 309] on input "All (1)" at bounding box center [513, 312] width 24 height 24
radio input "true"
click at [684, 349] on span "Ok" at bounding box center [682, 344] width 18 height 14
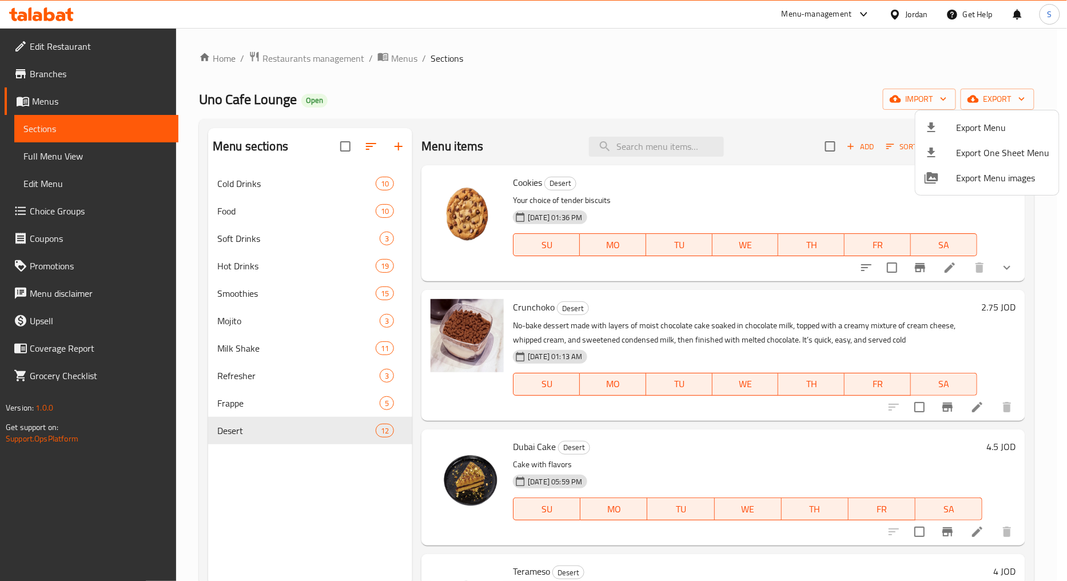
click at [352, 56] on div at bounding box center [533, 290] width 1067 height 581
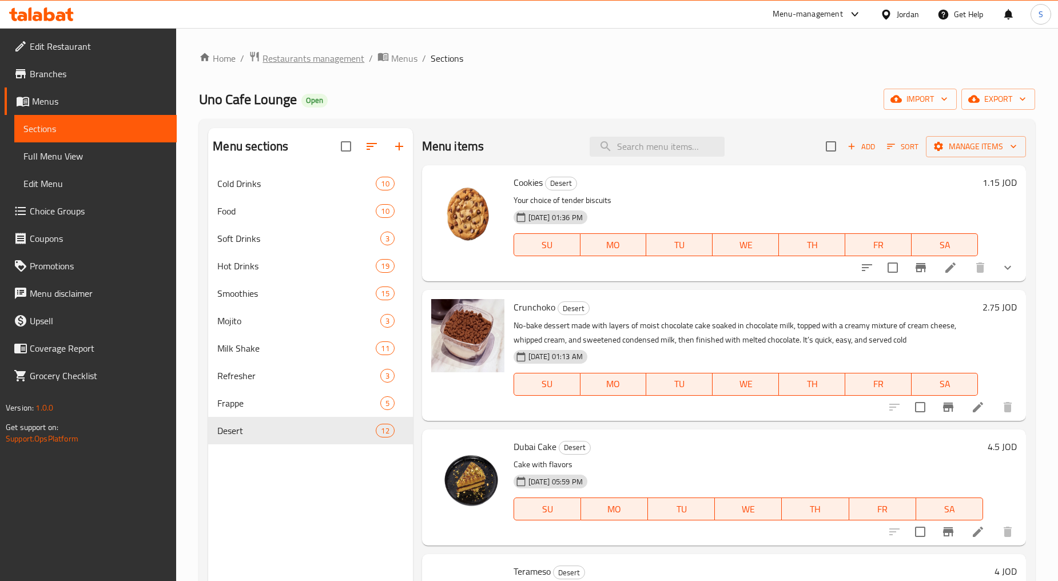
click at [346, 58] on span "Restaurants management" at bounding box center [313, 58] width 102 height 14
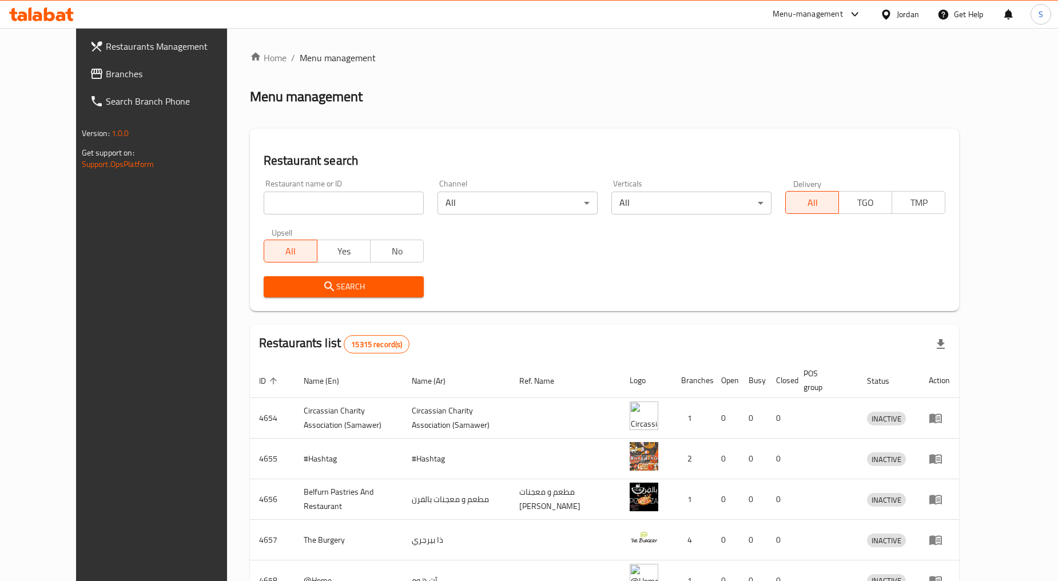
click at [898, 18] on div "Jordan" at bounding box center [907, 14] width 22 height 13
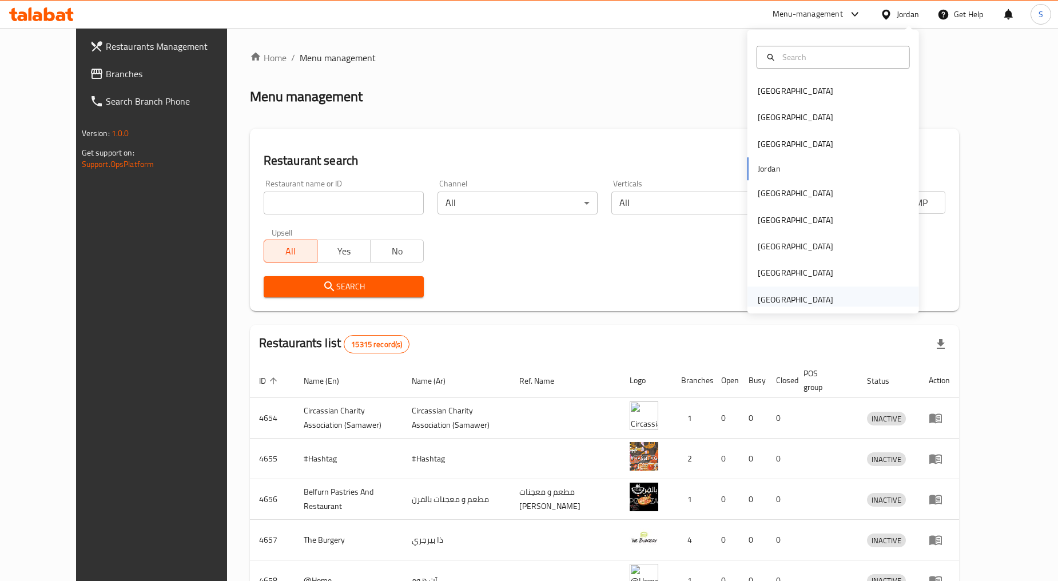
click at [781, 289] on div "[GEOGRAPHIC_DATA]" at bounding box center [795, 299] width 94 height 26
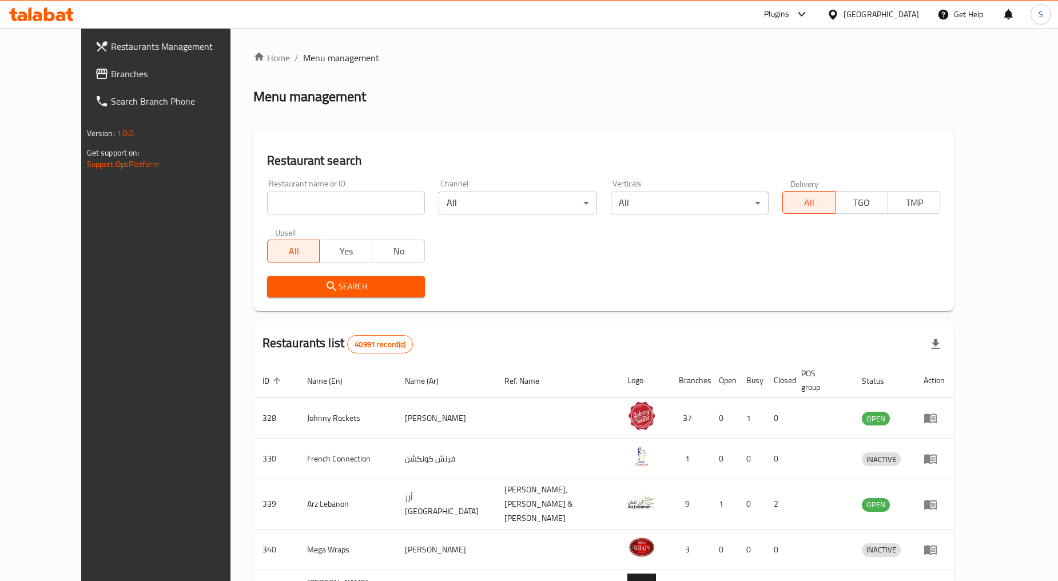
click at [298, 218] on div "Restaurant name or ID Restaurant name or ID" at bounding box center [346, 197] width 172 height 49
click at [298, 209] on input "search" at bounding box center [346, 203] width 158 height 23
paste input "774231"
type input "774231"
click button "Search" at bounding box center [346, 286] width 158 height 21
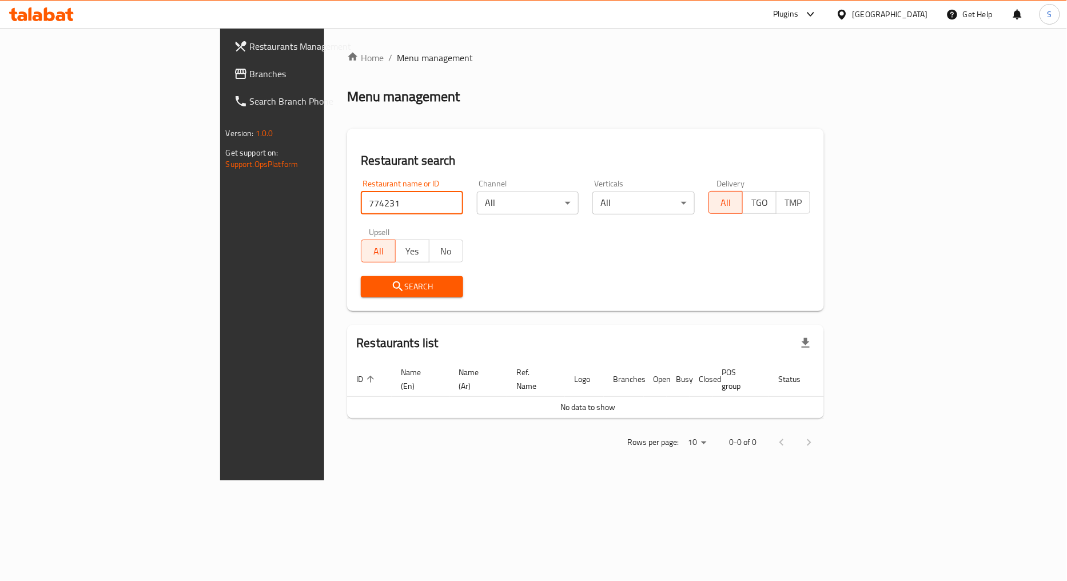
click at [225, 65] on link "Branches" at bounding box center [312, 73] width 174 height 27
